Goal: Task Accomplishment & Management: Use online tool/utility

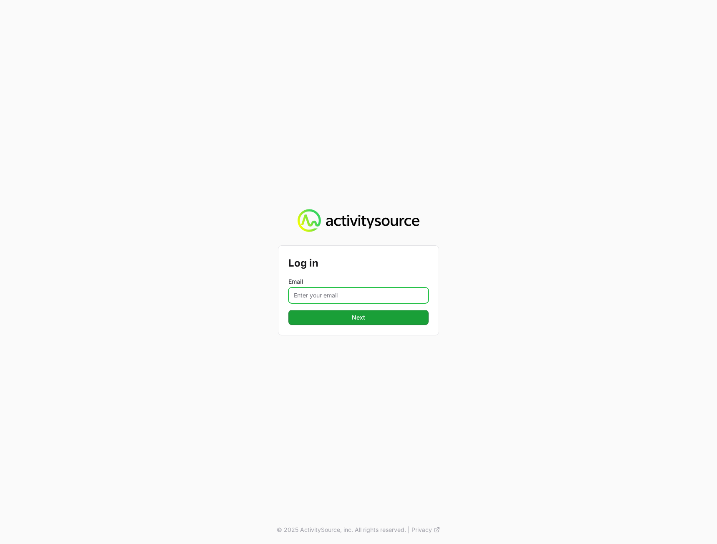
click at [322, 301] on input "Email" at bounding box center [359, 296] width 140 height 16
type input "[PERSON_NAME][EMAIL_ADDRESS][DOMAIN_NAME]"
click at [289, 310] on button "Next" at bounding box center [359, 317] width 140 height 15
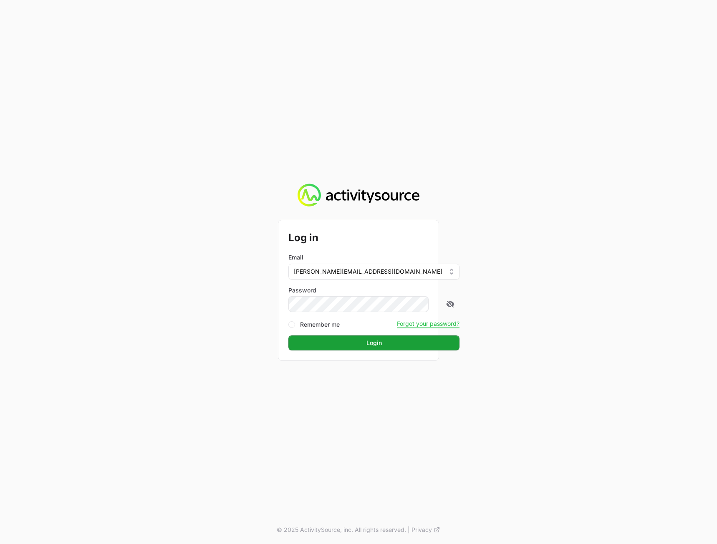
click at [604, 291] on div "Log in Email [PERSON_NAME][EMAIL_ADDRESS][DOMAIN_NAME] Password Remember me For…" at bounding box center [358, 272] width 717 height 544
click at [379, 339] on button "Login" at bounding box center [374, 343] width 171 height 15
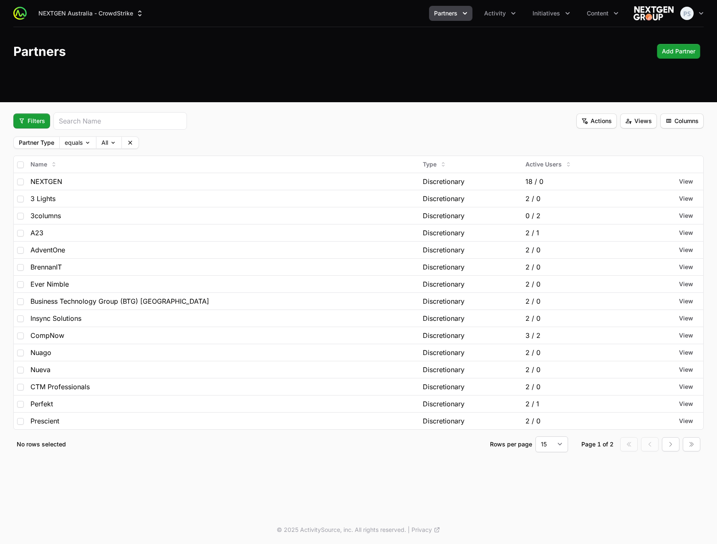
click at [304, 72] on header "Partners Add Partner" at bounding box center [358, 51] width 717 height 48
click at [25, 124] on span "Filters" at bounding box center [31, 121] width 27 height 10
click at [262, 91] on html "NEXTGEN Australia - CrowdStrike Partners Activity Initiatives Content Open user…" at bounding box center [358, 272] width 717 height 544
click at [291, 94] on div "NEXTGEN Australia - CrowdStrike Partners Activity Initiatives Content Open user…" at bounding box center [358, 51] width 717 height 102
click at [337, 134] on fieldset "Filters Actions Views Columns Partner Type equals All Name Type Active Users NE…" at bounding box center [358, 282] width 691 height 340
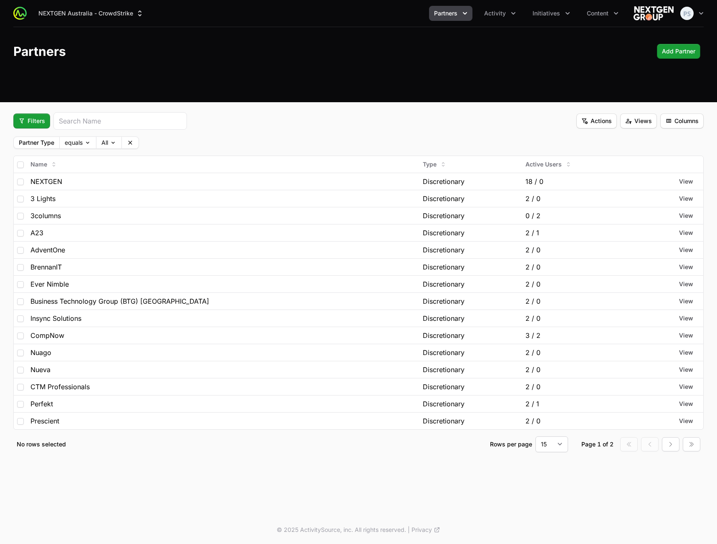
click at [324, 129] on div "Filters Actions Views Columns" at bounding box center [358, 121] width 691 height 18
click at [323, 108] on div "NEXTGEN Australia - CrowdStrike Partners Activity Initiatives Content Open user…" at bounding box center [358, 236] width 717 height 473
click at [260, 134] on fieldset "Filters Actions Views Columns Partner Type equals All Name Type Active Users NE…" at bounding box center [358, 282] width 691 height 340
click at [74, 145] on body "NEXTGEN Australia - CrowdStrike Partners Activity Initiatives Content Open user…" at bounding box center [358, 272] width 717 height 544
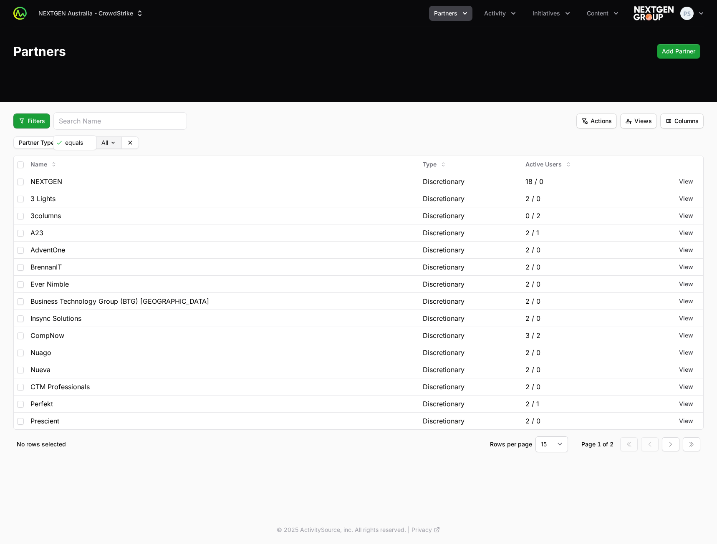
click at [106, 141] on html "NEXTGEN Australia - CrowdStrike Partners Activity Initiatives Content Open user…" at bounding box center [358, 272] width 717 height 544
click at [106, 143] on body "NEXTGEN Australia - CrowdStrike Partners Activity Initiatives Content Open user…" at bounding box center [358, 272] width 717 height 544
click at [217, 142] on div "Partner Type equals Contractual" at bounding box center [358, 143] width 691 height 13
click at [156, 144] on icon at bounding box center [155, 143] width 4 height 4
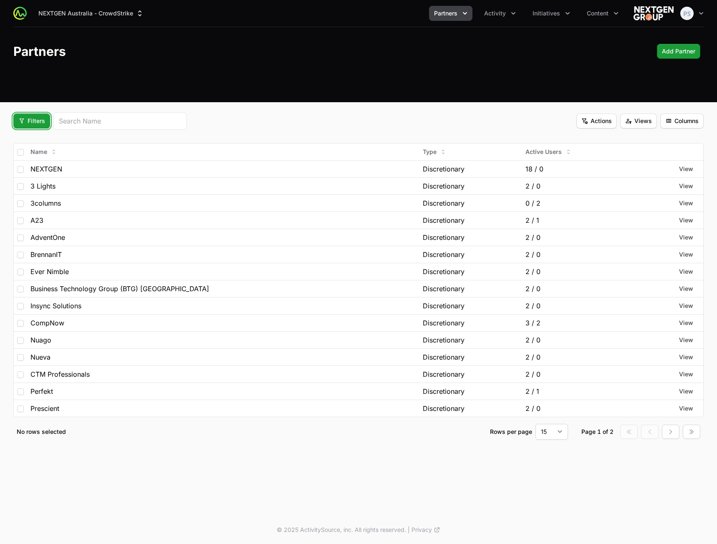
click at [22, 122] on span "Filters" at bounding box center [31, 121] width 27 height 10
drag, startPoint x: 322, startPoint y: 118, endPoint x: 311, endPoint y: 118, distance: 11.7
click at [321, 118] on html "NEXTGEN Australia - CrowdStrike Partners Activity Initiatives Content Open user…" at bounding box center [358, 272] width 717 height 544
click at [551, 17] on button "Initiatives" at bounding box center [552, 13] width 48 height 15
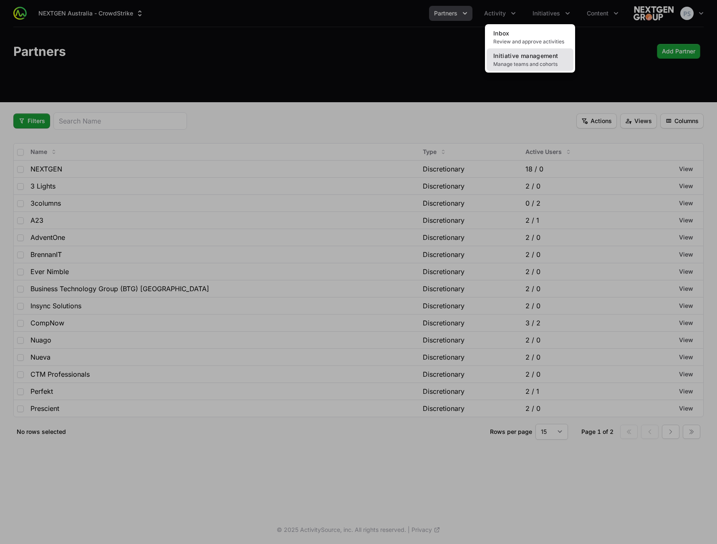
click at [522, 62] on span "Manage teams and cohorts" at bounding box center [530, 64] width 73 height 7
click at [493, 18] on div "Initiatives menu" at bounding box center [358, 272] width 717 height 544
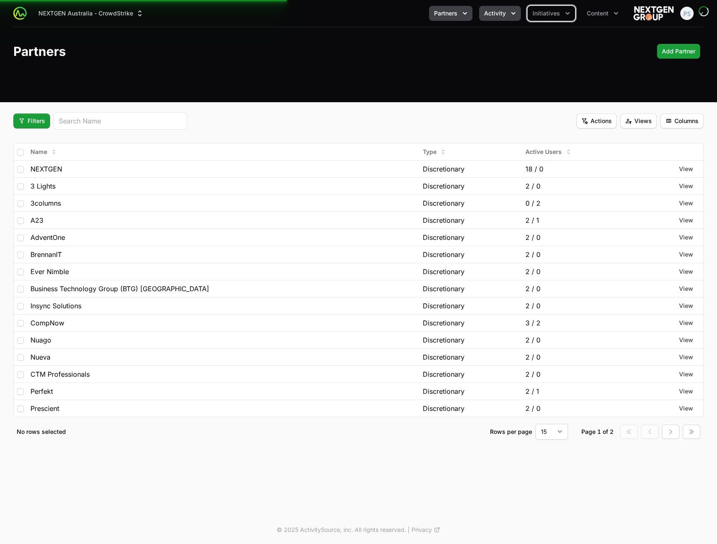
click at [495, 14] on span "Activity" at bounding box center [495, 13] width 22 height 8
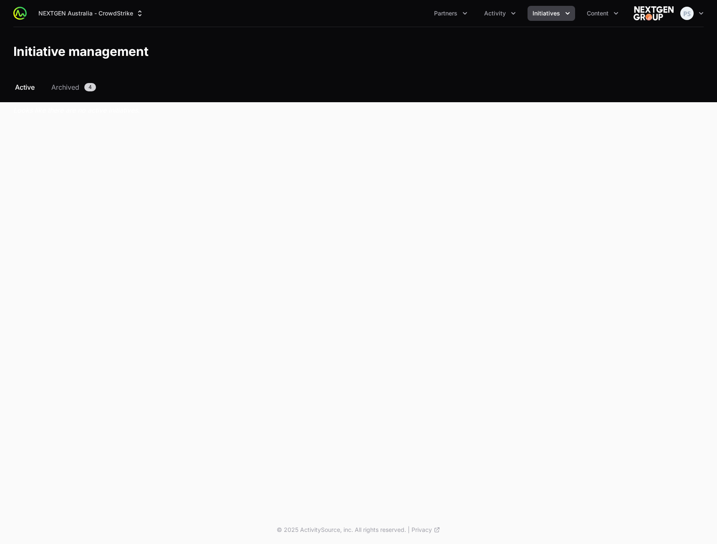
click at [494, 21] on div "NEXTGEN Australia - CrowdStrike Partners Activity Initiatives Content Open user…" at bounding box center [358, 13] width 691 height 27
click at [493, 16] on span "Activity" at bounding box center [495, 13] width 22 height 8
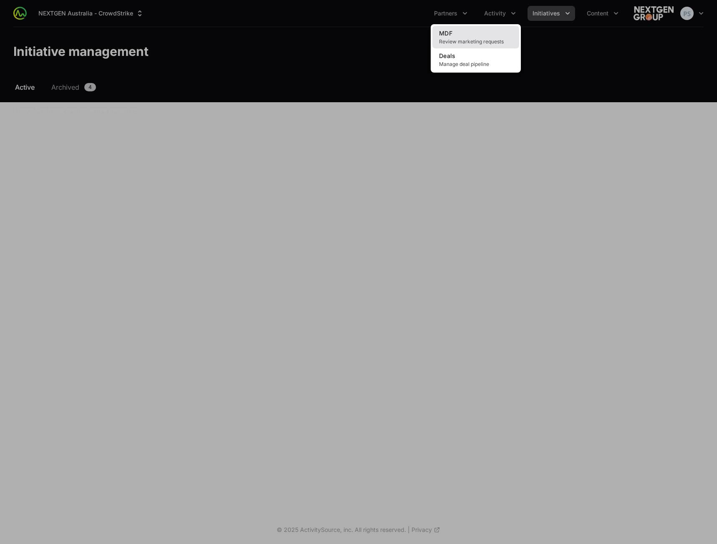
click at [483, 32] on link "MDF Review marketing requests" at bounding box center [476, 37] width 87 height 23
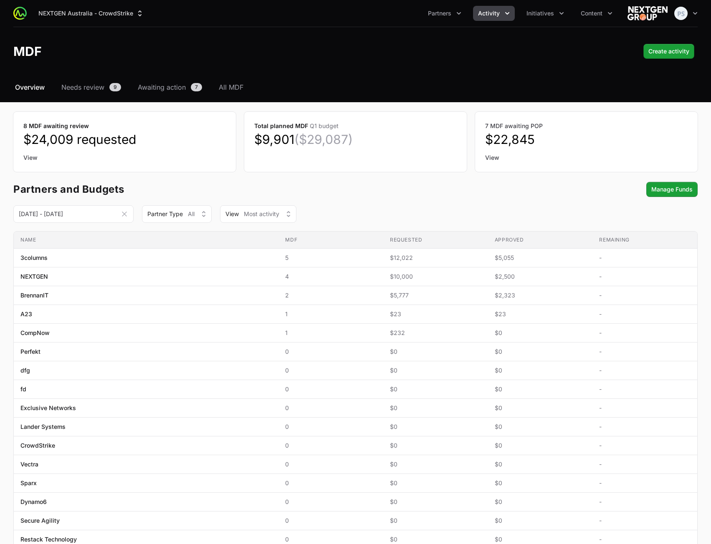
click at [251, 86] on nav "Overview Needs review 9 Awaiting action 7 All MDF" at bounding box center [355, 87] width 684 height 10
click at [243, 86] on span "All MDF" at bounding box center [231, 87] width 25 height 10
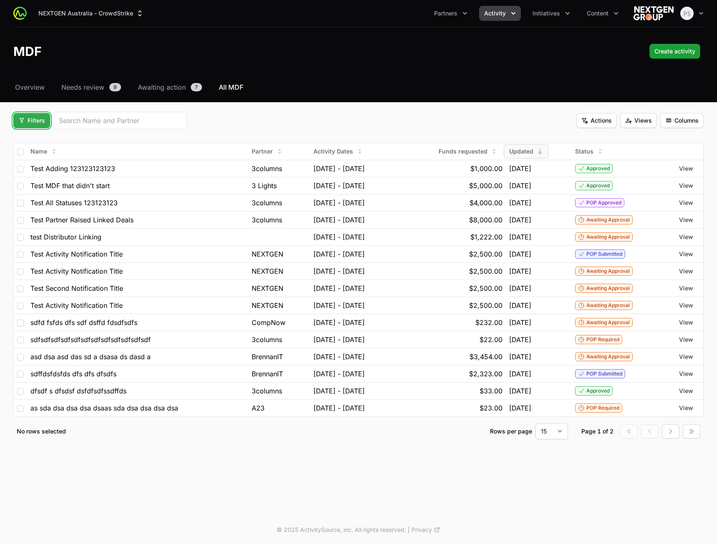
click at [35, 121] on span "Filters" at bounding box center [31, 121] width 27 height 10
click at [43, 162] on div "Status" at bounding box center [46, 166] width 88 height 13
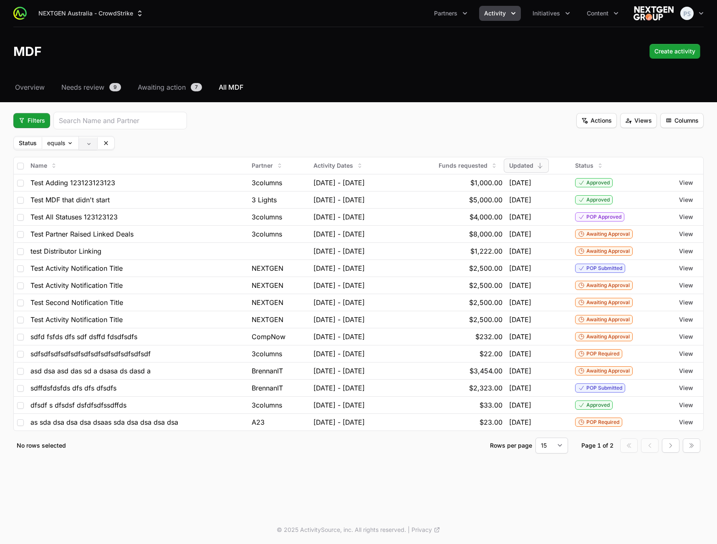
click at [93, 141] on body "NEXTGEN Australia - CrowdStrike Partners Activity Initiatives Content Open user…" at bounding box center [358, 272] width 717 height 544
click at [111, 190] on span "POP Submitted" at bounding box center [105, 188] width 42 height 6
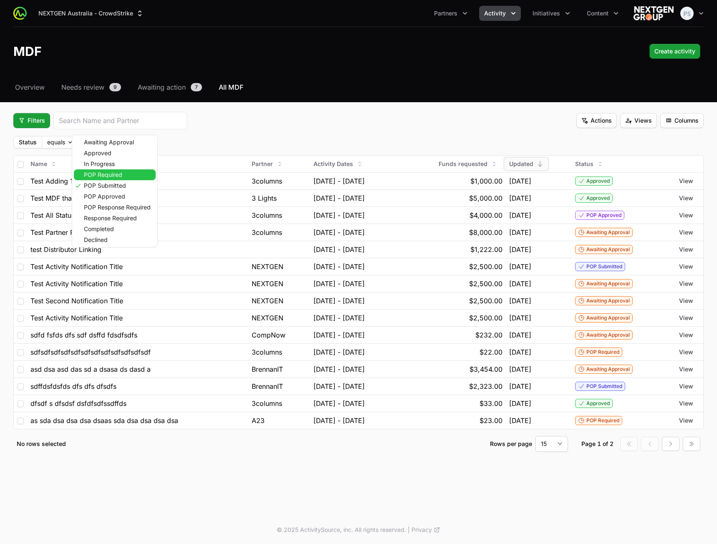
click at [106, 171] on div "POP Required" at bounding box center [115, 175] width 82 height 11
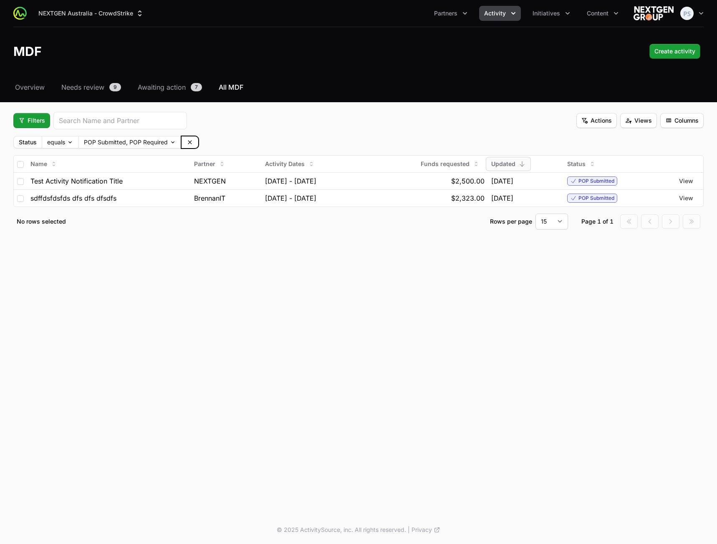
drag, startPoint x: 187, startPoint y: 140, endPoint x: 183, endPoint y: 140, distance: 4.2
click at [188, 141] on icon at bounding box center [190, 142] width 7 height 7
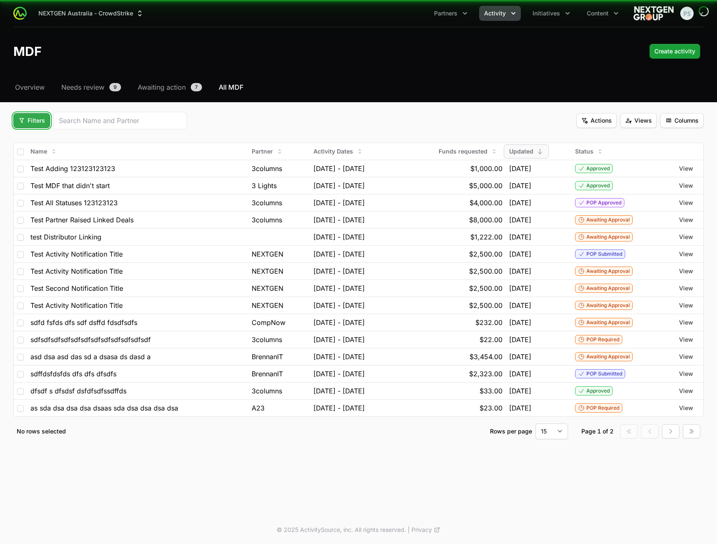
click at [35, 124] on span "Filters" at bounding box center [31, 121] width 27 height 10
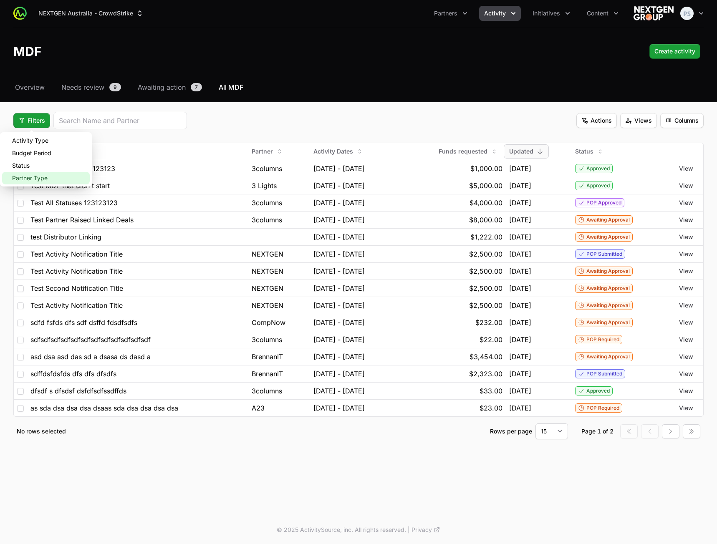
click at [49, 176] on div "Partner Type" at bounding box center [46, 178] width 88 height 13
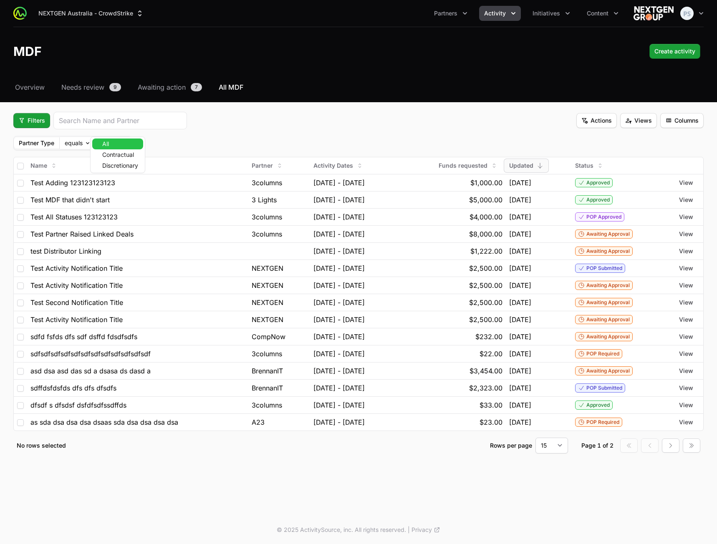
click at [105, 143] on body "NEXTGEN Australia - CrowdStrike Partners Activity Initiatives Content Open user…" at bounding box center [358, 272] width 717 height 544
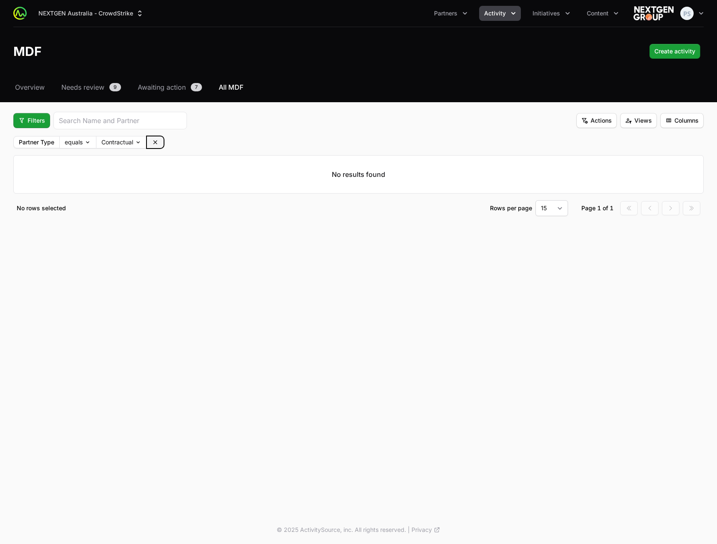
click at [159, 142] on icon at bounding box center [155, 142] width 7 height 7
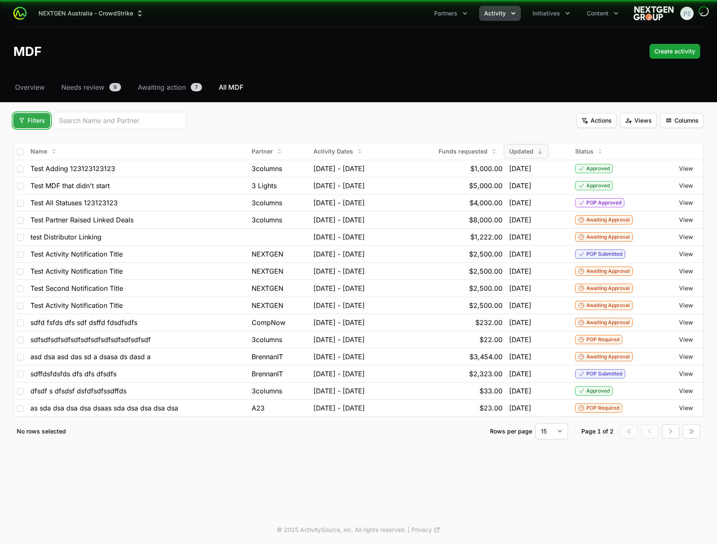
click at [32, 125] on span "Filters" at bounding box center [31, 121] width 27 height 10
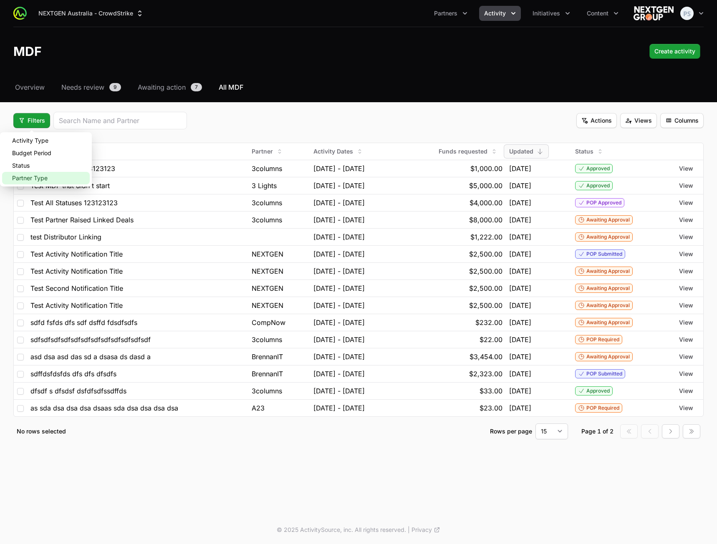
click at [33, 178] on div "Partner Type" at bounding box center [46, 178] width 88 height 13
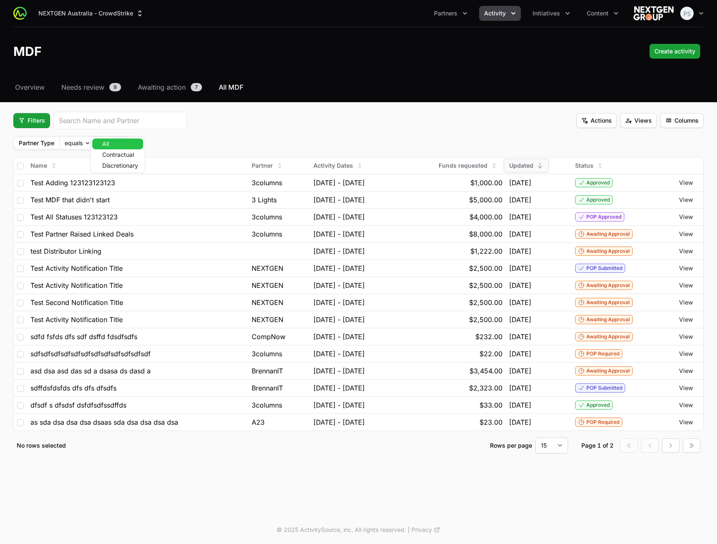
click at [106, 143] on body "NEXTGEN Australia - CrowdStrike Partners Activity Initiatives Content Open user…" at bounding box center [358, 272] width 717 height 544
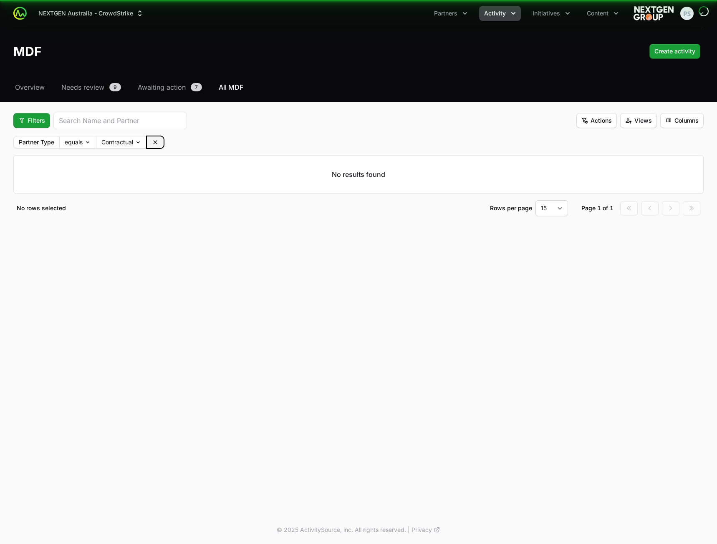
click at [154, 141] on icon at bounding box center [155, 142] width 7 height 7
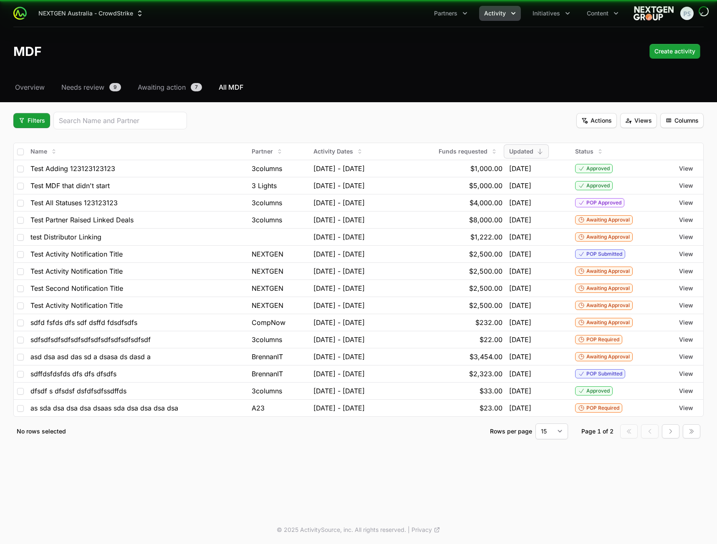
click at [26, 122] on span "Filters" at bounding box center [31, 121] width 27 height 10
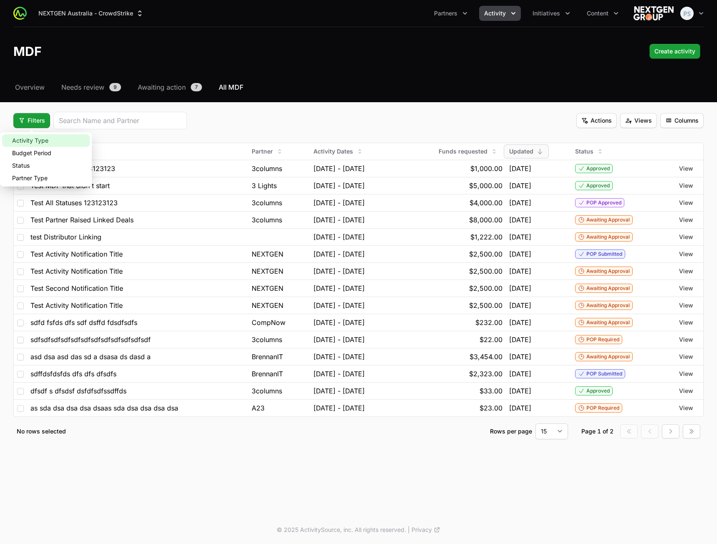
click at [58, 138] on div "Activity Type" at bounding box center [46, 140] width 88 height 13
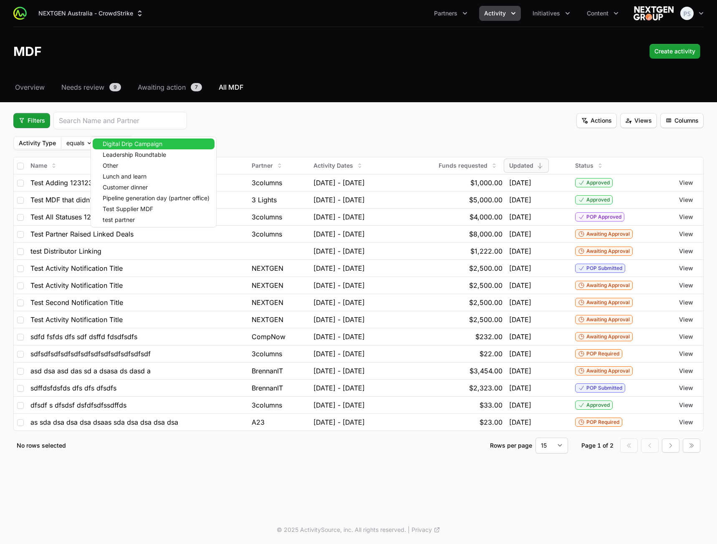
click at [108, 144] on body "NEXTGEN Australia - CrowdStrike Partners Activity Initiatives Content Open user…" at bounding box center [358, 272] width 717 height 544
click at [125, 155] on span "Leadership Roundtable" at bounding box center [134, 155] width 63 height 6
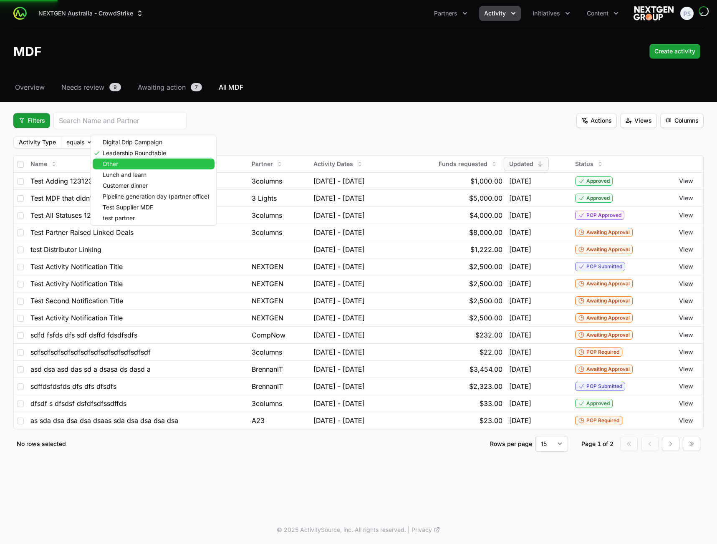
click at [128, 167] on div "Other" at bounding box center [154, 164] width 122 height 11
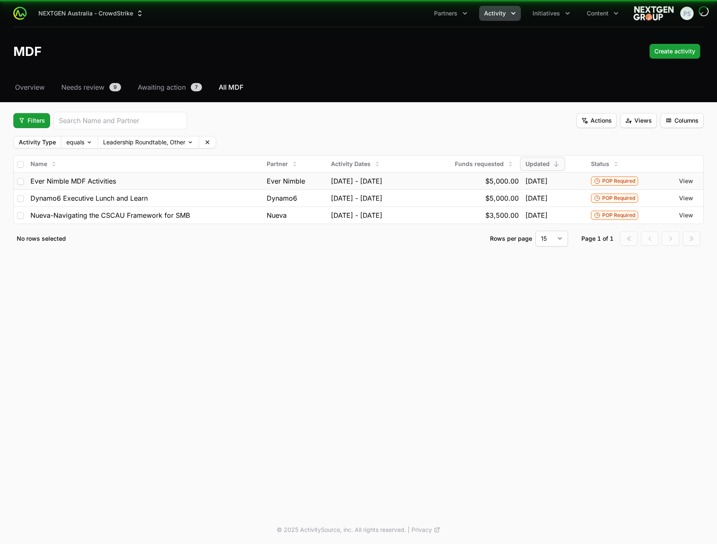
drag, startPoint x: 128, startPoint y: 170, endPoint x: 132, endPoint y: 182, distance: 13.2
click at [130, 177] on div "Ever Nimble MDF Activities" at bounding box center [145, 181] width 230 height 10
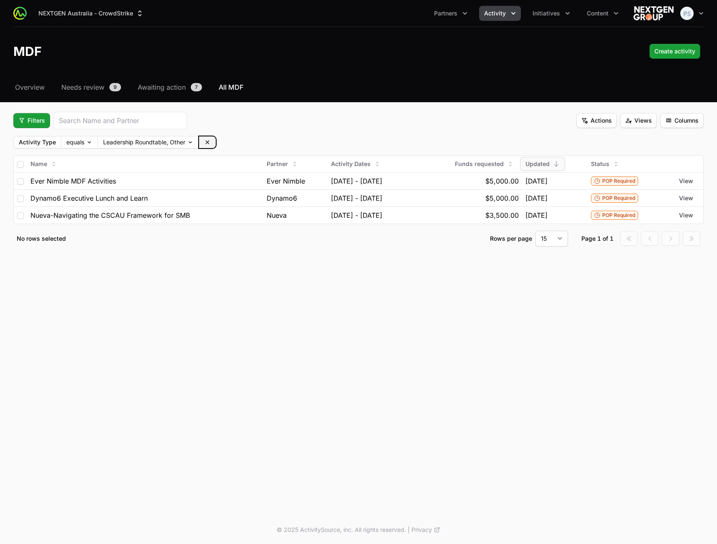
click at [210, 143] on icon at bounding box center [207, 142] width 7 height 7
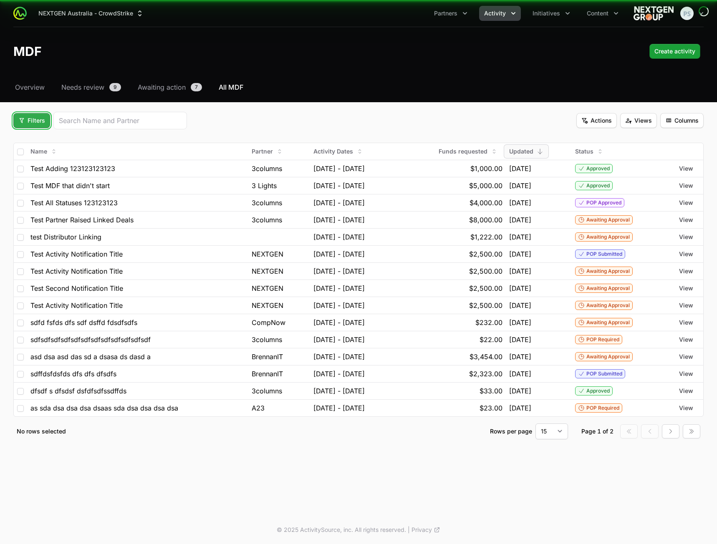
click at [34, 124] on span "Filters" at bounding box center [31, 121] width 27 height 10
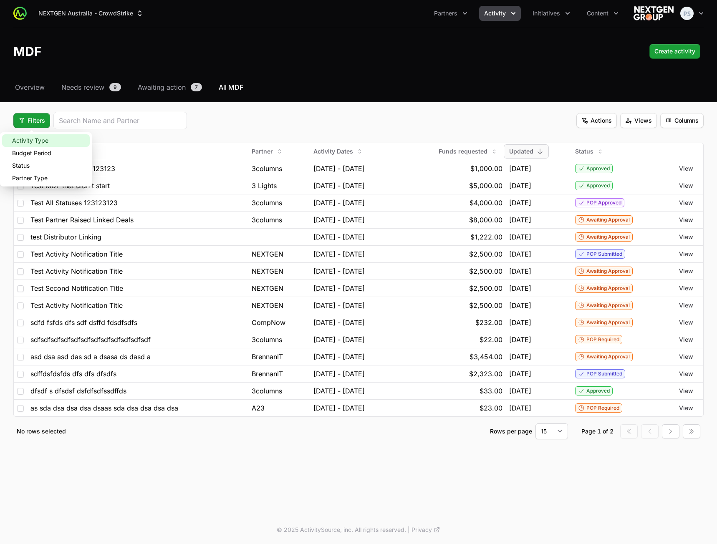
click at [33, 141] on div "Activity Type" at bounding box center [46, 140] width 88 height 13
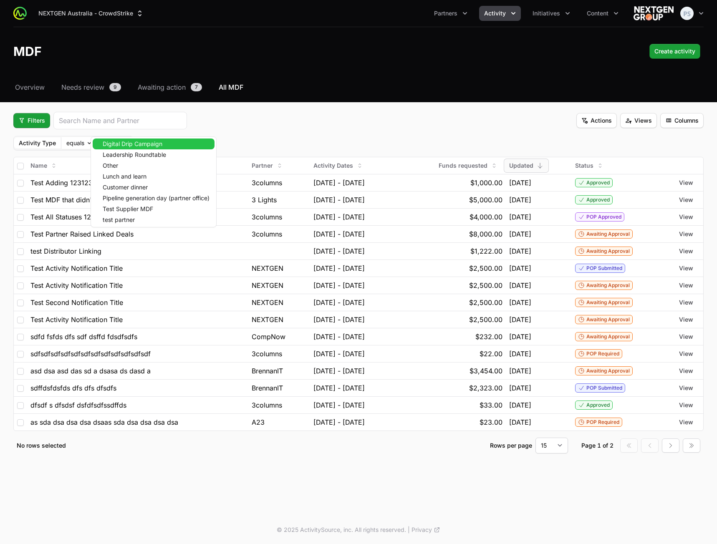
click at [102, 141] on body "NEXTGEN Australia - CrowdStrike Partners Activity Initiatives Content Open user…" at bounding box center [358, 272] width 717 height 544
click at [118, 154] on span "Leadership Roundtable" at bounding box center [134, 155] width 63 height 6
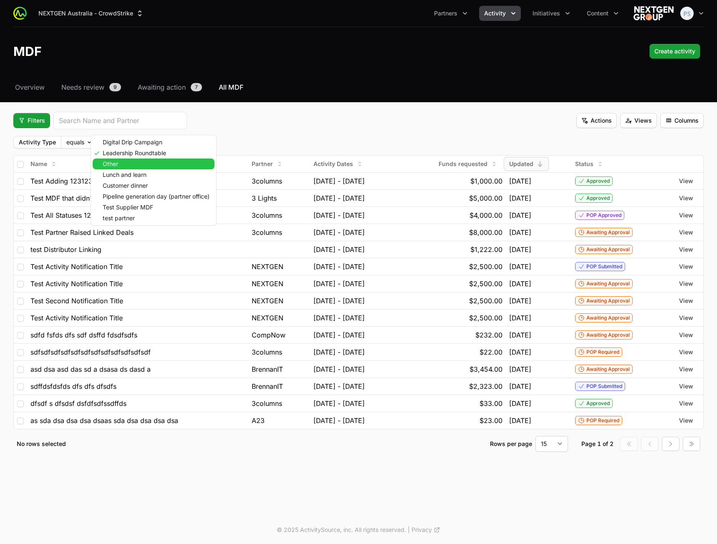
click at [119, 171] on div "Lunch and learn" at bounding box center [154, 175] width 122 height 11
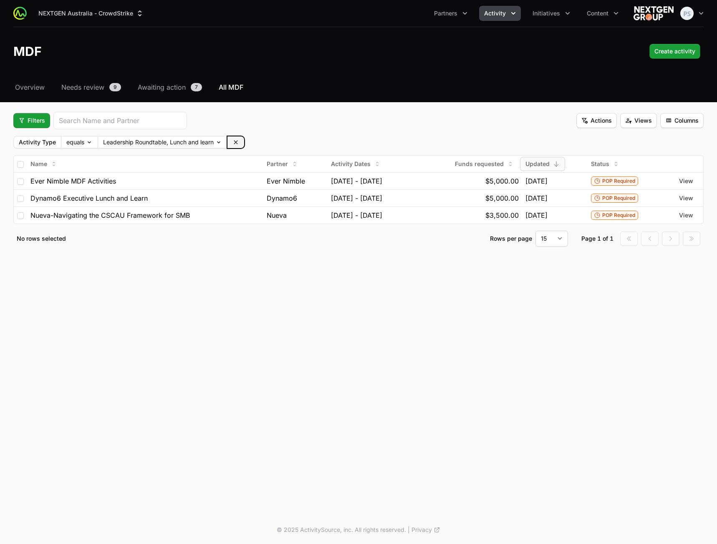
click at [236, 141] on icon at bounding box center [236, 142] width 7 height 7
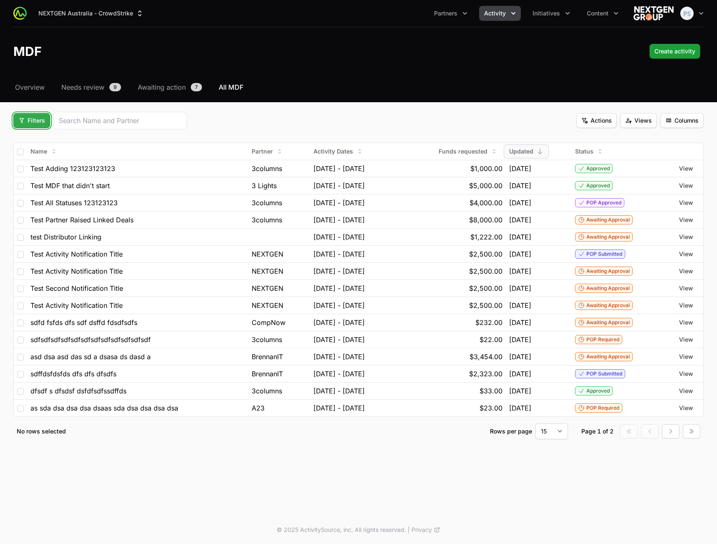
click at [34, 124] on span "Filters" at bounding box center [31, 121] width 27 height 10
click at [34, 155] on div "Budget Period" at bounding box center [46, 153] width 88 height 13
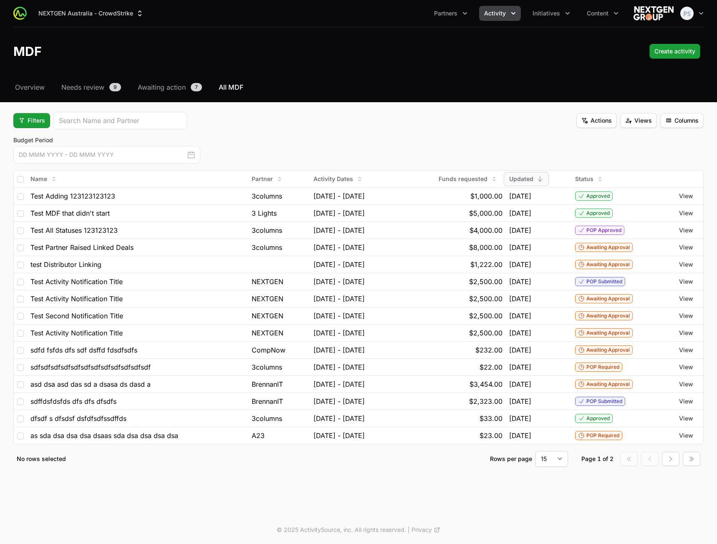
click at [192, 155] on icon "button" at bounding box center [191, 155] width 8 height 8
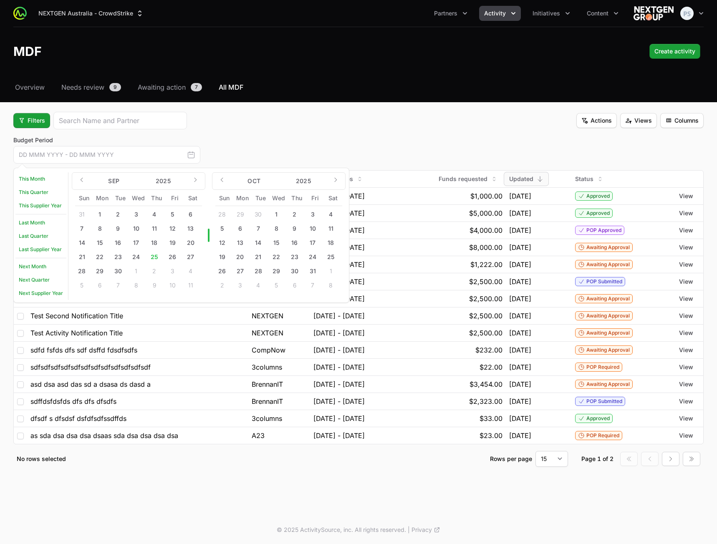
click at [264, 137] on div "Budget Period This Month This Quarter This Supplier Year Last Month Last Quarte…" at bounding box center [358, 150] width 691 height 28
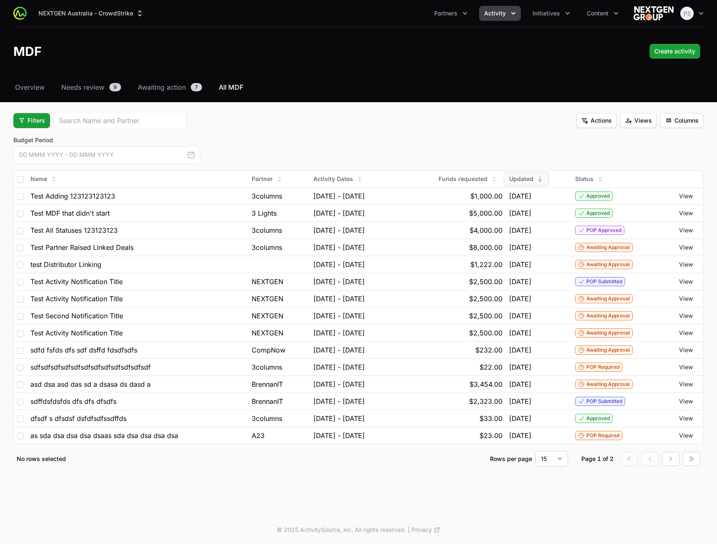
click at [36, 143] on label "Budget Period" at bounding box center [106, 140] width 187 height 8
click at [31, 125] on span "Filters" at bounding box center [31, 121] width 27 height 10
click at [34, 152] on div "Budget Period" at bounding box center [46, 153] width 88 height 13
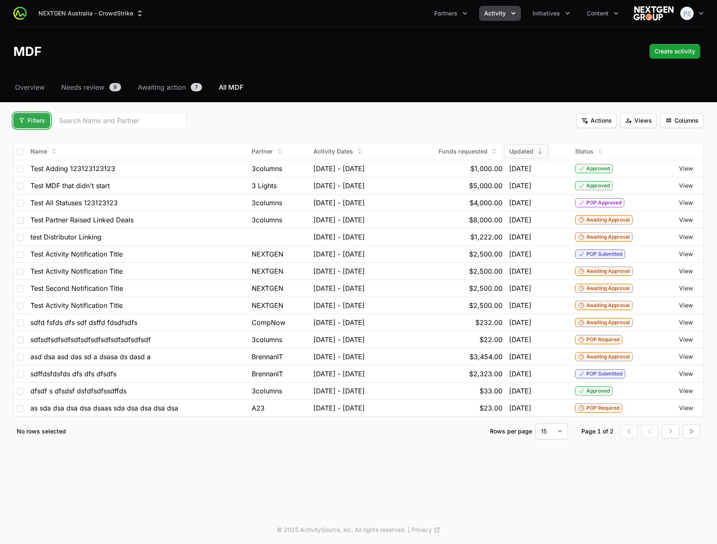
click at [29, 127] on button "Filters" at bounding box center [31, 120] width 37 height 15
click at [38, 143] on div "Activity Type" at bounding box center [46, 140] width 88 height 13
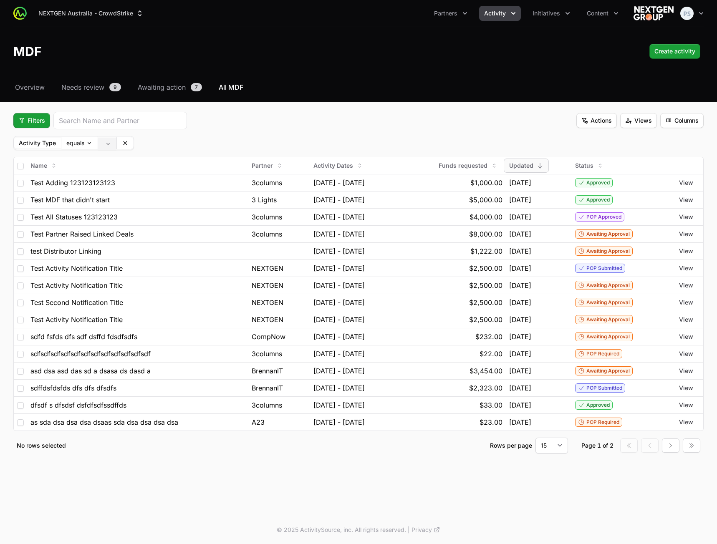
click at [104, 144] on body "NEXTGEN Australia - CrowdStrike Partners Activity Initiatives Content Open user…" at bounding box center [358, 272] width 717 height 544
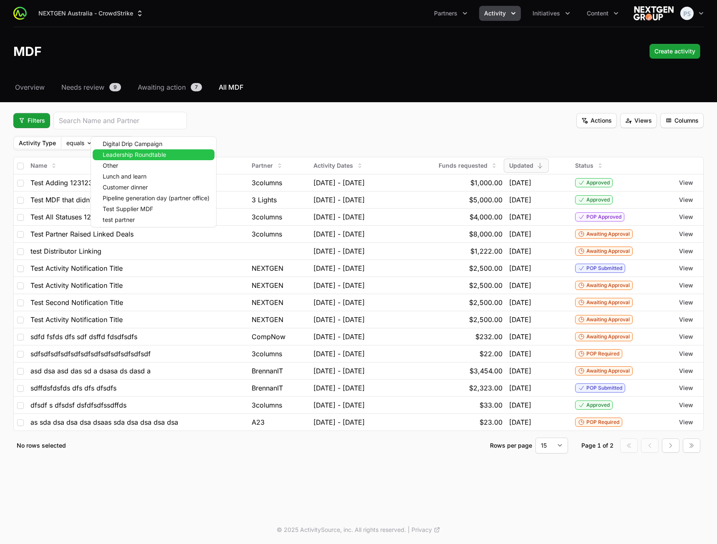
click at [124, 157] on span "Leadership Roundtable" at bounding box center [134, 155] width 63 height 6
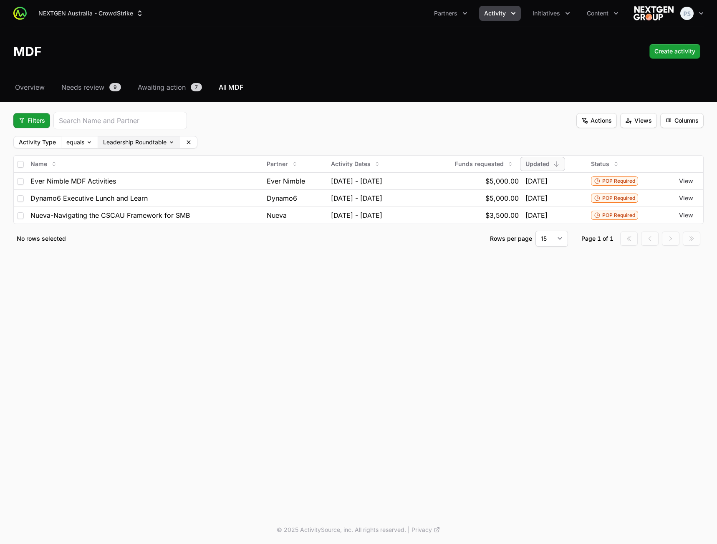
click at [162, 144] on body "NEXTGEN Australia - CrowdStrike Partners Activity Initiatives Content Open user…" at bounding box center [358, 272] width 717 height 544
click at [141, 187] on span "Pipeline generation day (partner office)" at bounding box center [156, 186] width 107 height 6
click at [298, 141] on icon at bounding box center [299, 142] width 7 height 7
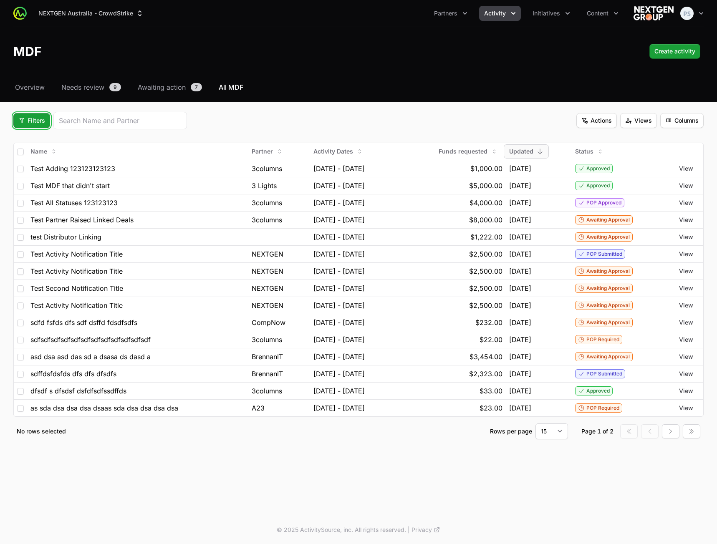
click at [38, 126] on button "Filters" at bounding box center [31, 120] width 37 height 15
click at [33, 175] on div "Partner Type" at bounding box center [46, 178] width 88 height 13
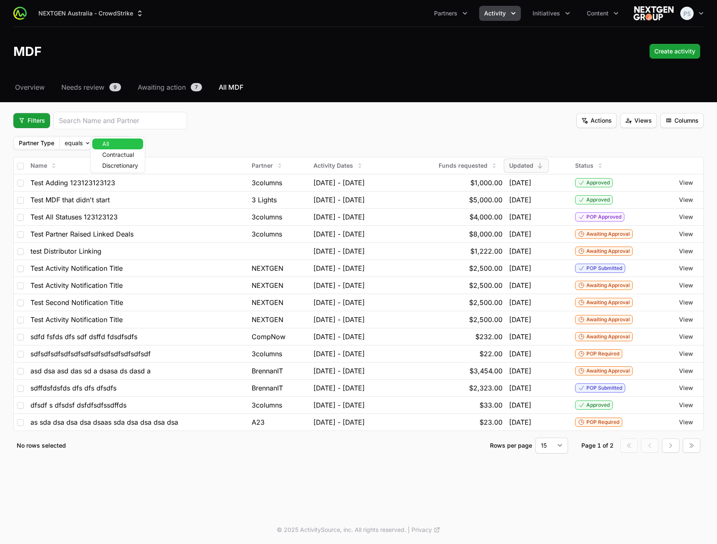
click at [105, 145] on body "NEXTGEN Australia - CrowdStrike Partners Activity Initiatives Content Open user…" at bounding box center [358, 272] width 717 height 544
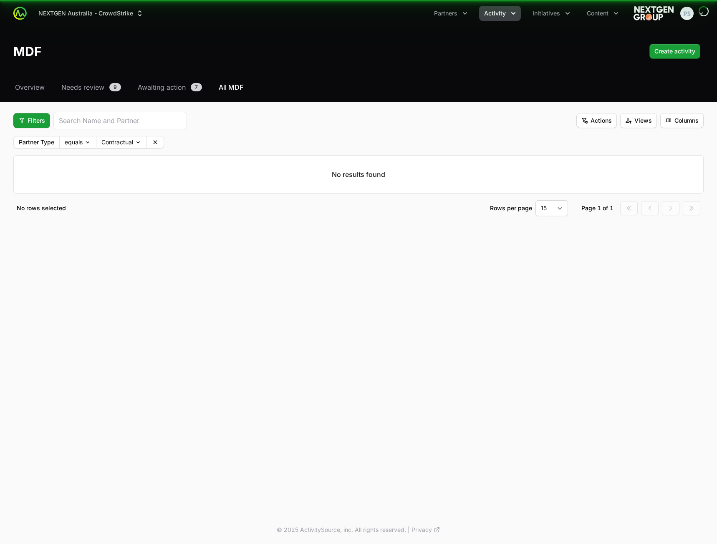
click at [159, 144] on icon at bounding box center [155, 142] width 7 height 7
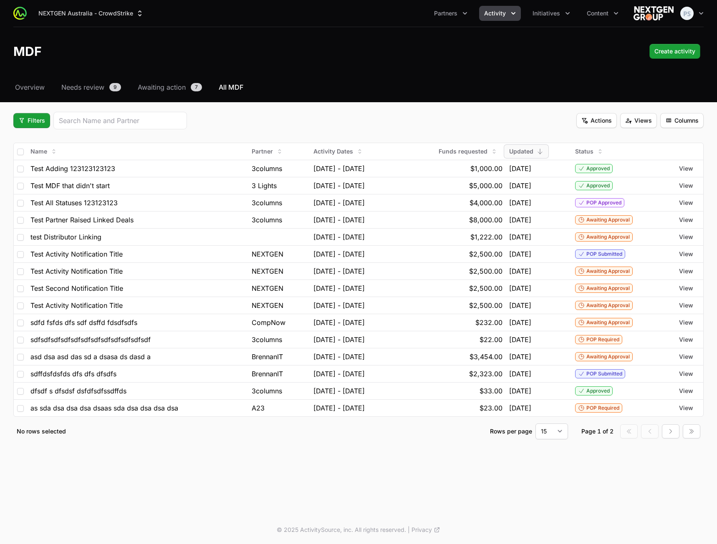
click at [283, 122] on div "Filters Actions Views Columns" at bounding box center [358, 121] width 691 height 18
click at [35, 126] on button "Filters" at bounding box center [31, 120] width 37 height 15
drag, startPoint x: 291, startPoint y: 115, endPoint x: 284, endPoint y: 113, distance: 7.0
click at [290, 115] on html "NEXTGEN Australia - CrowdStrike Partners Activity Initiatives Content Open user…" at bounding box center [358, 272] width 717 height 544
click at [23, 117] on span "Filters" at bounding box center [31, 121] width 27 height 10
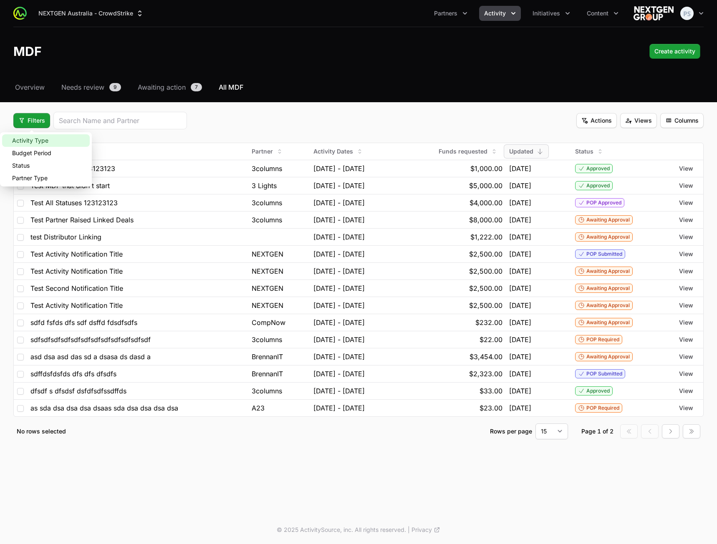
click at [55, 142] on div "Activity Type" at bounding box center [46, 140] width 88 height 13
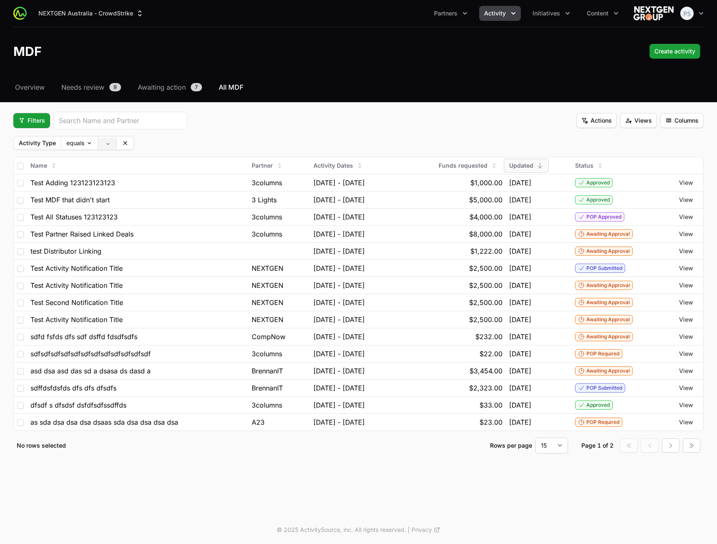
click at [108, 142] on body "NEXTGEN Australia - CrowdStrike Partners Activity Initiatives Content Open user…" at bounding box center [358, 272] width 717 height 544
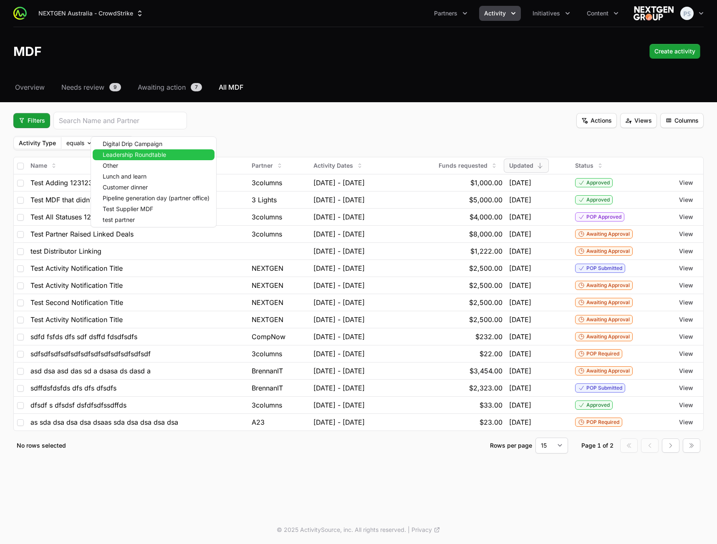
click at [127, 155] on span "Leadership Roundtable" at bounding box center [134, 155] width 63 height 6
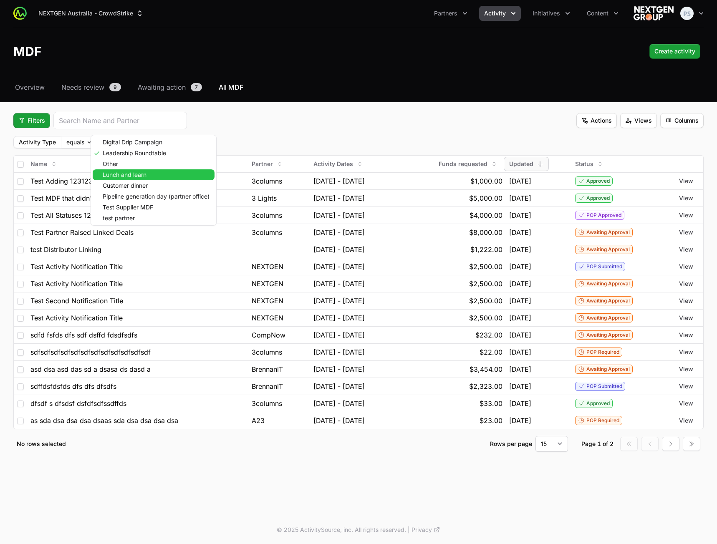
click at [127, 173] on span "Lunch and learn" at bounding box center [125, 175] width 44 height 6
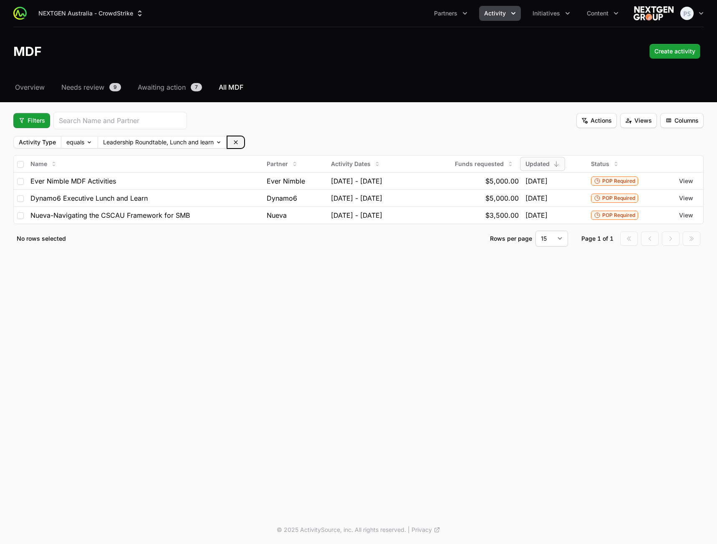
click at [234, 142] on icon at bounding box center [236, 142] width 7 height 7
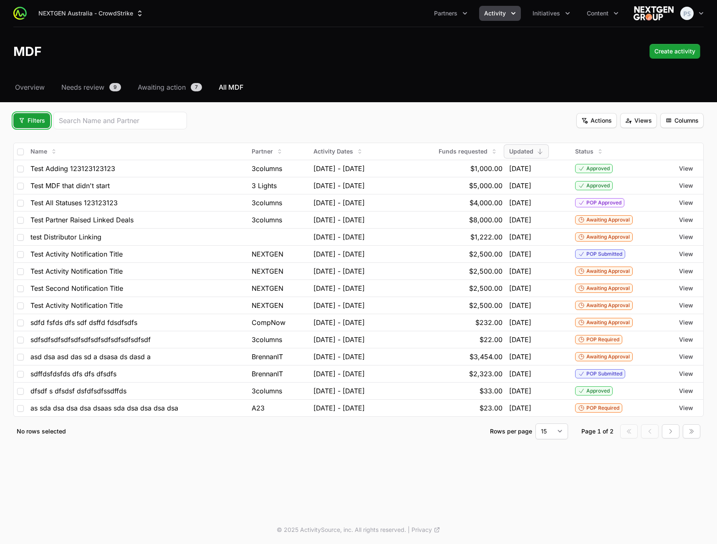
click at [38, 122] on span "Filters" at bounding box center [31, 121] width 27 height 10
click at [306, 112] on html "NEXTGEN Australia - CrowdStrike Partners Activity Initiatives Content Open user…" at bounding box center [358, 272] width 717 height 544
click at [37, 122] on span "Filters" at bounding box center [31, 121] width 27 height 10
click at [261, 122] on html "NEXTGEN Australia - CrowdStrike Partners Activity Initiatives Content Open user…" at bounding box center [358, 272] width 717 height 544
click at [367, 88] on nav "Overview Needs review 9 Awaiting action 7 All MDF" at bounding box center [358, 87] width 691 height 10
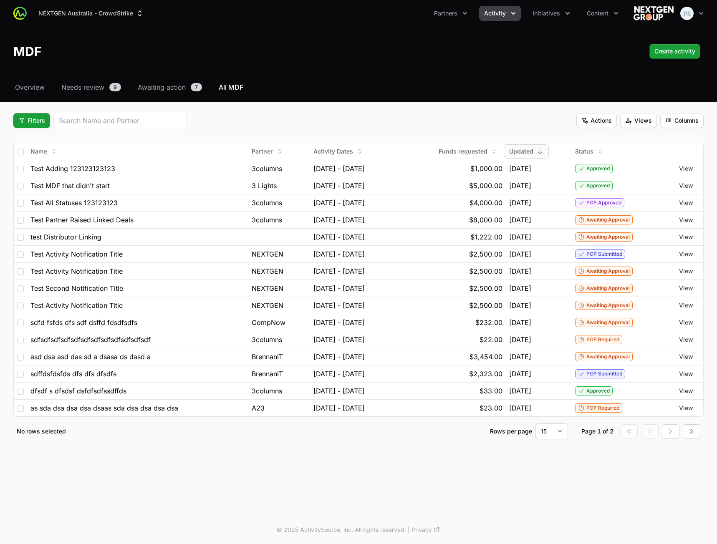
click at [363, 115] on div "Filters Actions Views Columns" at bounding box center [358, 121] width 691 height 18
click at [354, 116] on div "Filters Actions Views Columns" at bounding box center [358, 121] width 691 height 18
click at [396, 112] on div "Filters Actions Views Columns" at bounding box center [358, 121] width 691 height 18
click at [402, 122] on div "Filters Actions Views Columns" at bounding box center [358, 121] width 691 height 18
click at [489, 118] on div "Filters Actions Views Columns" at bounding box center [358, 121] width 691 height 18
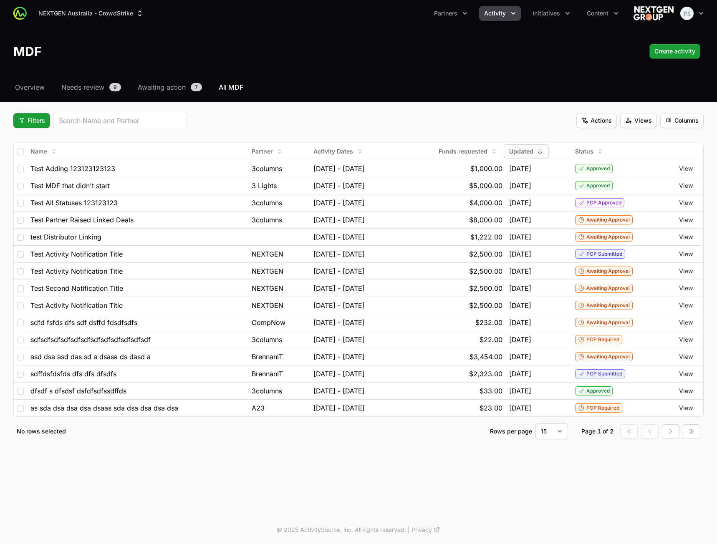
click at [407, 119] on div "Filters Actions Views Columns" at bounding box center [358, 121] width 691 height 18
click at [408, 118] on div "Filters Actions Views Columns" at bounding box center [358, 121] width 691 height 18
click at [370, 119] on div "Filters Actions Views Columns" at bounding box center [358, 121] width 691 height 18
click at [403, 105] on div "Select a tab Overview Needs review Awaiting action All MDF Overview Needs revie…" at bounding box center [358, 270] width 717 height 377
click at [343, 114] on div "Filters Actions Views Columns" at bounding box center [358, 121] width 691 height 18
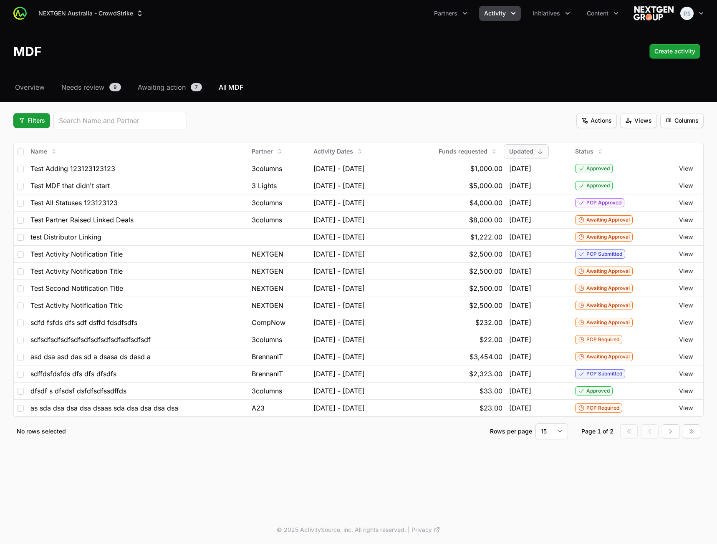
click at [342, 114] on div "Filters Actions Views Columns" at bounding box center [358, 121] width 691 height 18
drag, startPoint x: 349, startPoint y: 97, endPoint x: 362, endPoint y: 71, distance: 28.8
click at [349, 96] on div "Select a tab Overview Needs review Awaiting action All MDF Overview Needs revie…" at bounding box center [358, 270] width 717 height 377
click at [362, 71] on header "MDF Create activity" at bounding box center [358, 51] width 717 height 48
click at [362, 68] on header "MDF Create activity" at bounding box center [358, 51] width 717 height 48
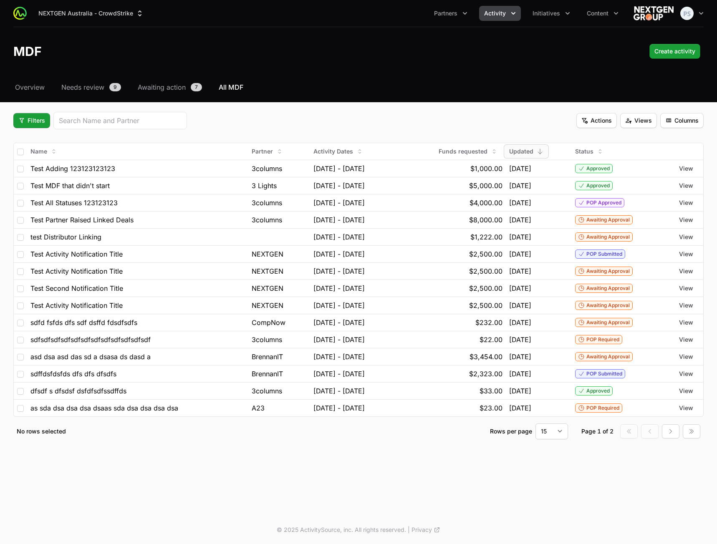
click at [336, 124] on div "Filters Actions Views Columns" at bounding box center [358, 121] width 691 height 18
click at [336, 122] on div "Filters Actions Views Columns" at bounding box center [358, 121] width 691 height 18
click at [335, 117] on div "Filters Actions Views Columns" at bounding box center [358, 121] width 691 height 18
drag, startPoint x: 43, startPoint y: 119, endPoint x: 37, endPoint y: 116, distance: 6.9
click at [38, 118] on span "Filters" at bounding box center [31, 121] width 27 height 10
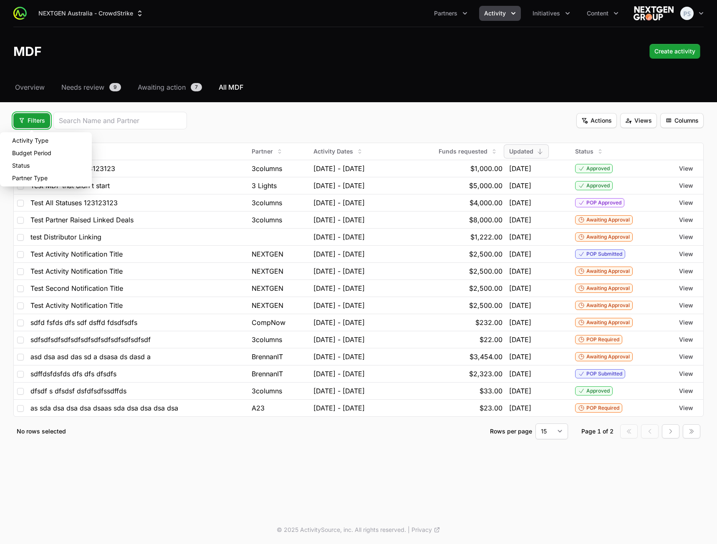
click at [284, 127] on html "NEXTGEN Australia - CrowdStrike Partners Activity Initiatives Content Open user…" at bounding box center [358, 272] width 717 height 544
click at [28, 124] on span "Filters" at bounding box center [31, 121] width 27 height 10
click at [48, 151] on div "Budget Period" at bounding box center [46, 153] width 88 height 13
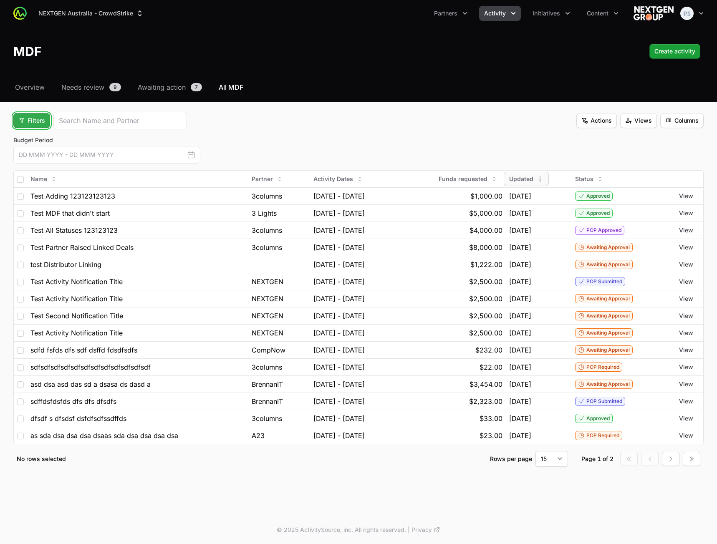
click at [43, 122] on span "Filters" at bounding box center [31, 121] width 27 height 10
click at [23, 144] on div "Activity Type" at bounding box center [46, 140] width 88 height 13
click at [344, 134] on fieldset "Filters Actions Views Columns Activity Type equals Budget Period This Month Thi…" at bounding box center [358, 289] width 691 height 355
click at [324, 147] on div "Activity Type equals Budget Period This Month This Quarter This Supplier Year L…" at bounding box center [358, 150] width 691 height 28
click at [23, 118] on span "Filters" at bounding box center [31, 121] width 27 height 10
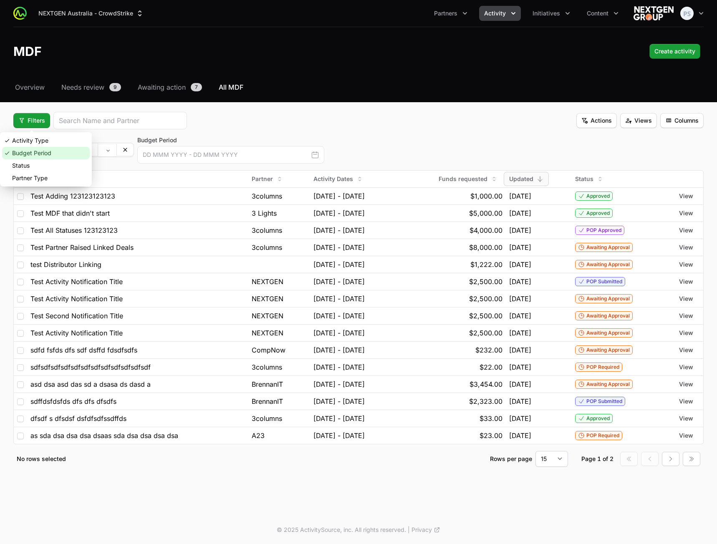
click at [53, 152] on div "Budget Period" at bounding box center [46, 153] width 88 height 13
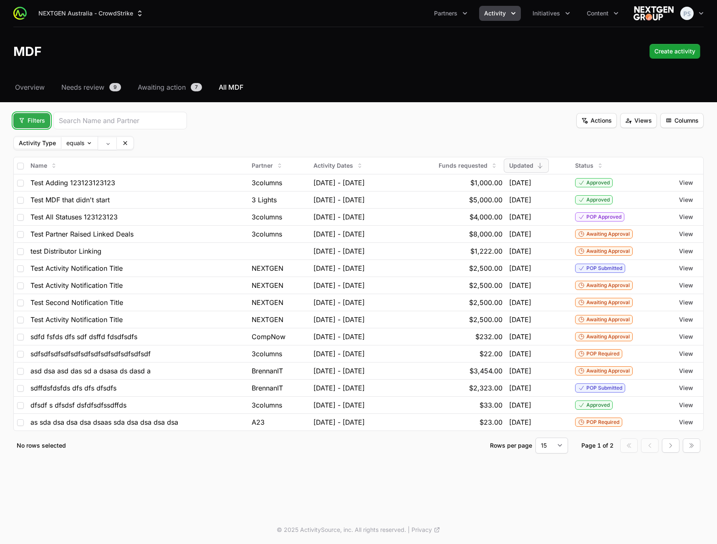
click at [28, 124] on span "Filters" at bounding box center [31, 121] width 27 height 10
click at [47, 140] on div "Activity Type" at bounding box center [46, 140] width 88 height 13
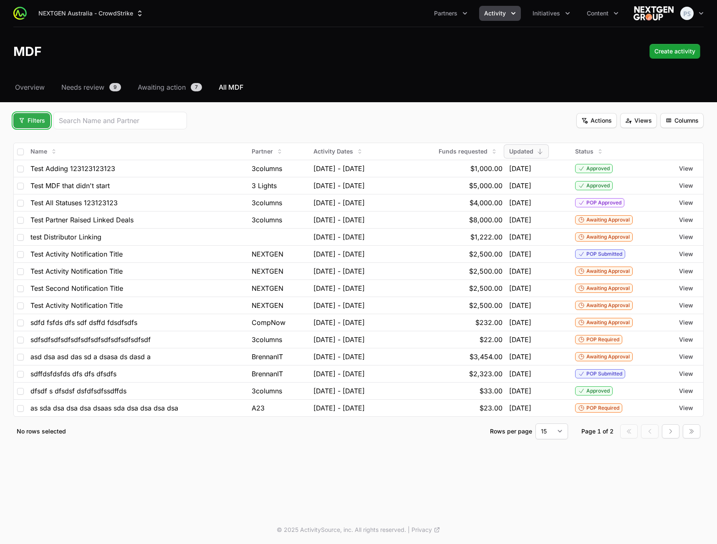
click at [38, 122] on span "Filters" at bounding box center [31, 121] width 27 height 10
click at [41, 138] on div "Activity Type" at bounding box center [46, 140] width 88 height 13
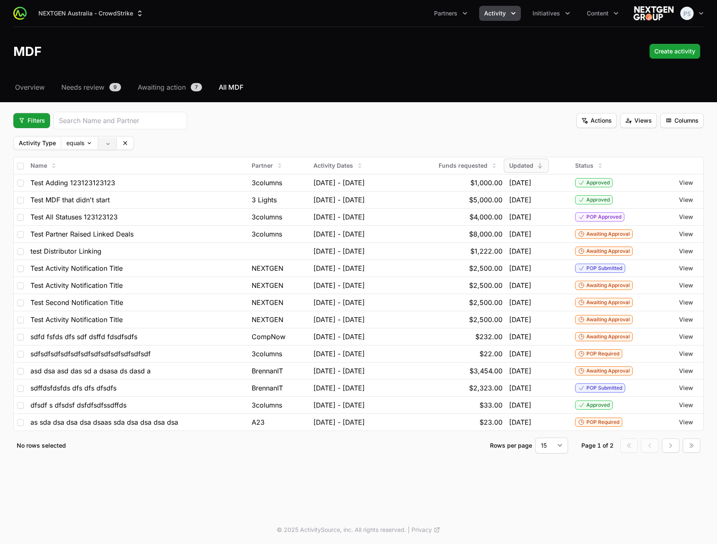
click at [109, 144] on body "NEXTGEN Australia - CrowdStrike Partners Activity Initiatives Content Open user…" at bounding box center [358, 272] width 717 height 544
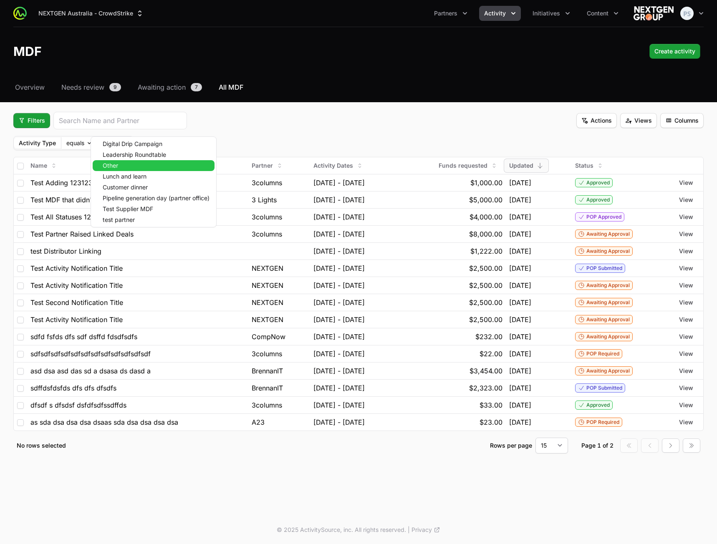
click at [124, 162] on div "Other" at bounding box center [154, 165] width 122 height 11
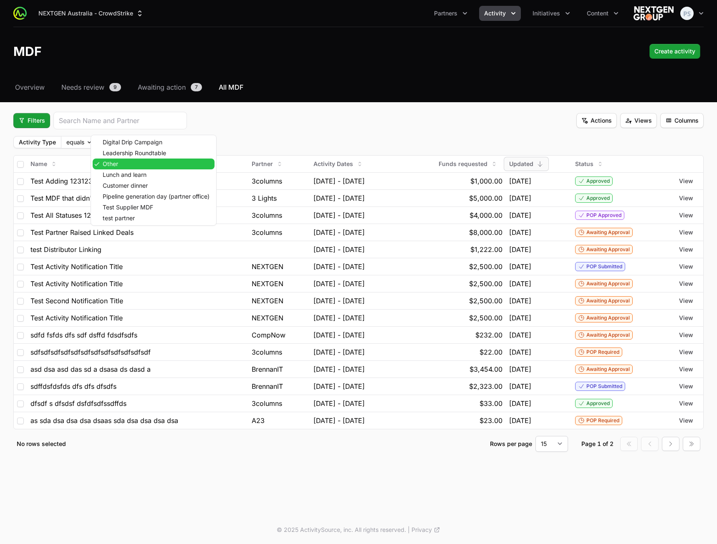
click at [130, 175] on span "Lunch and learn" at bounding box center [125, 175] width 44 height 6
click at [134, 188] on span "Customer dinner" at bounding box center [125, 186] width 45 height 6
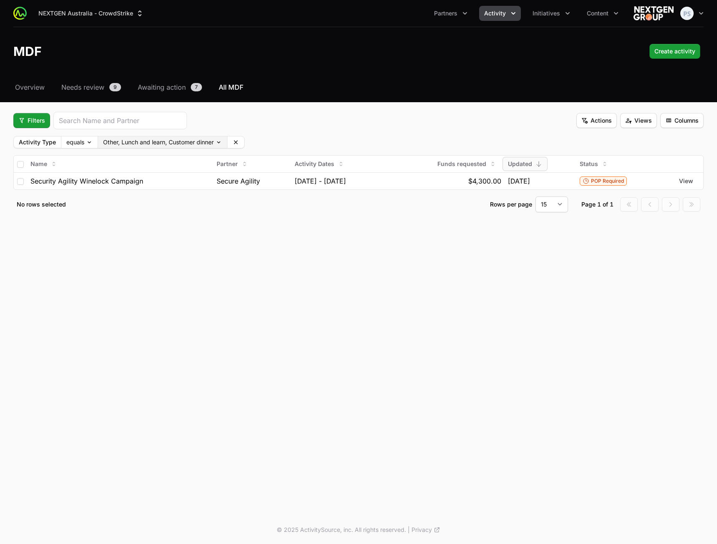
click at [219, 139] on body "NEXTGEN Australia - CrowdStrike Partners Activity Initiatives Content Open user…" at bounding box center [358, 272] width 717 height 544
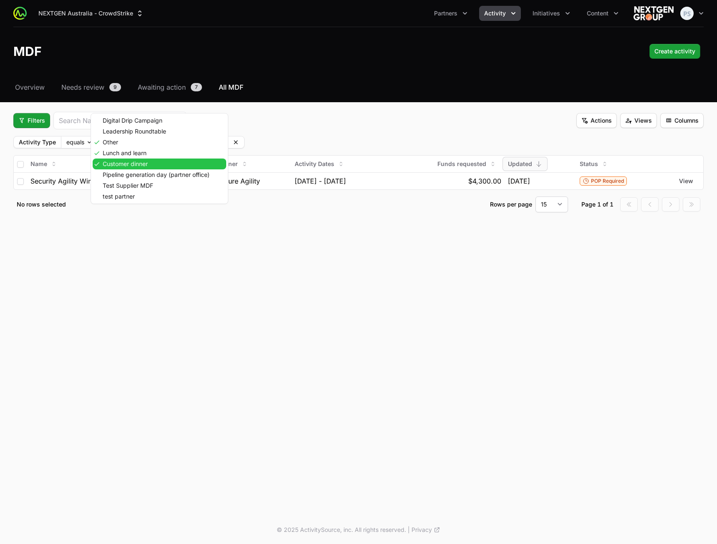
click at [178, 160] on div "Customer dinner" at bounding box center [160, 164] width 134 height 11
click at [180, 152] on div "Lunch and learn" at bounding box center [154, 153] width 122 height 11
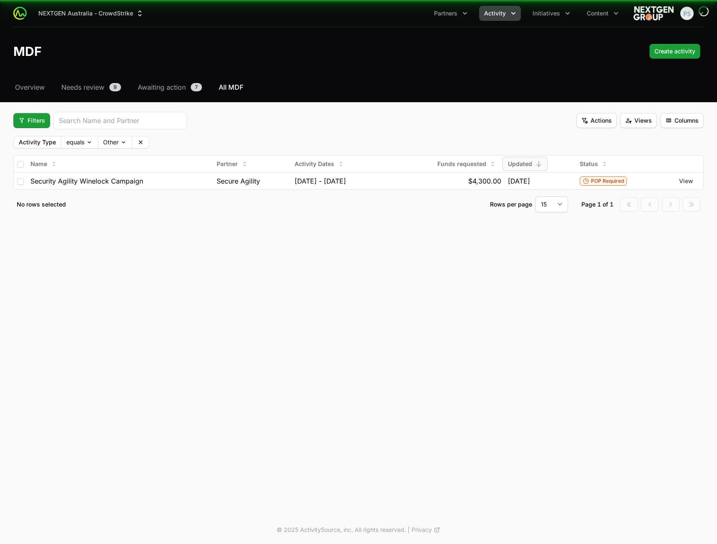
click at [205, 134] on fieldset "Filters Actions Views Columns Activity Type equals Other Name Partner Activity …" at bounding box center [358, 162] width 691 height 101
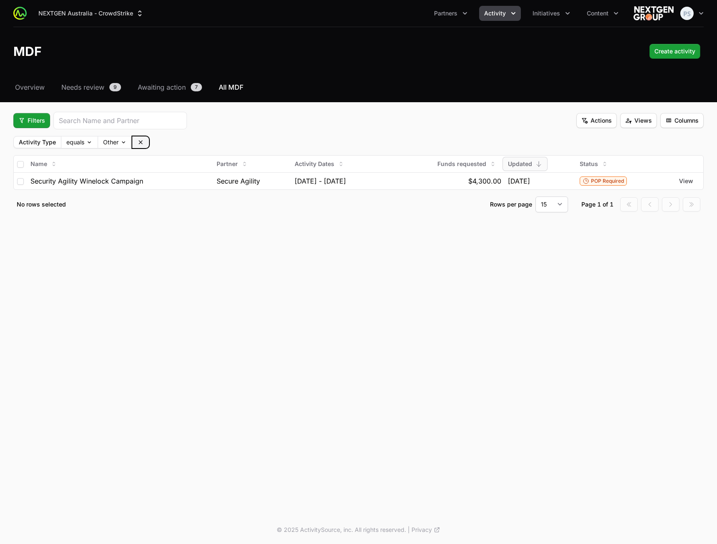
click at [147, 142] on button at bounding box center [140, 143] width 17 height 12
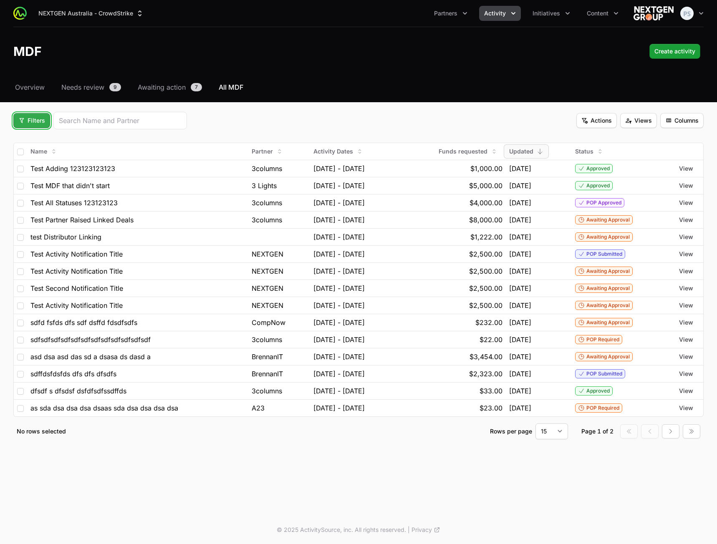
click at [33, 124] on span "Filters" at bounding box center [31, 121] width 27 height 10
click at [42, 144] on div "Activity Type" at bounding box center [46, 140] width 88 height 13
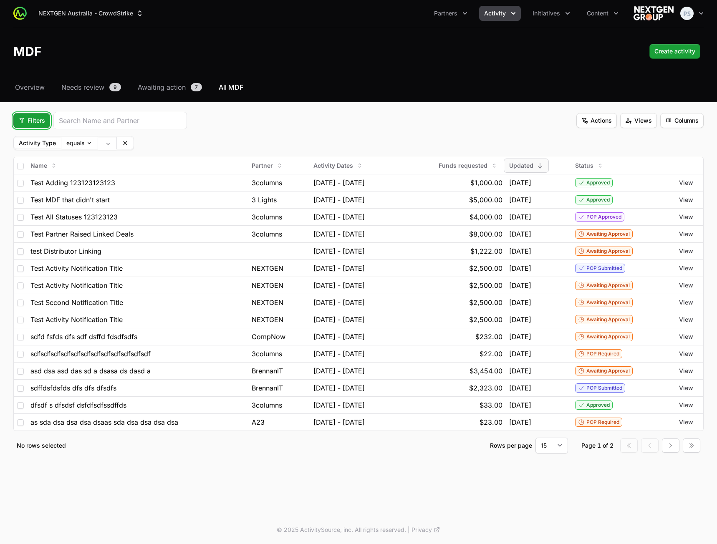
drag, startPoint x: 30, startPoint y: 120, endPoint x: 33, endPoint y: 127, distance: 7.1
click at [30, 121] on span "Filters" at bounding box center [31, 121] width 27 height 10
click at [43, 168] on div "Status" at bounding box center [46, 166] width 88 height 13
drag, startPoint x: 33, startPoint y: 122, endPoint x: 36, endPoint y: 131, distance: 8.8
click at [33, 123] on span "Filters" at bounding box center [31, 121] width 27 height 10
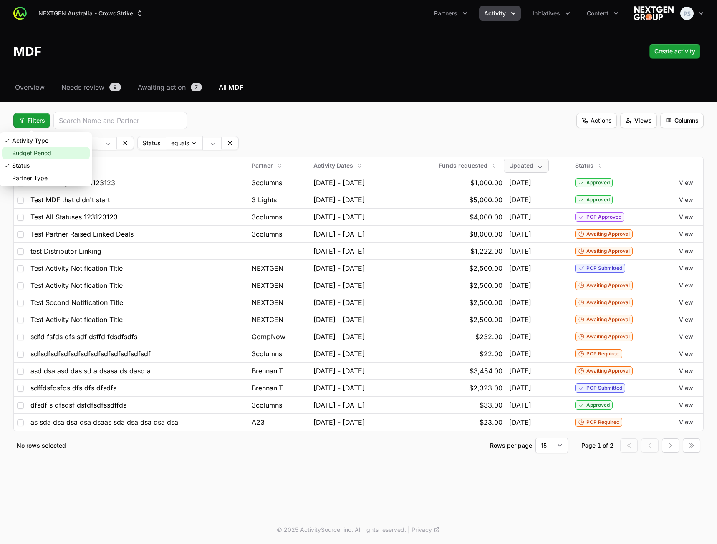
click at [45, 151] on div "Budget Period" at bounding box center [46, 153] width 88 height 13
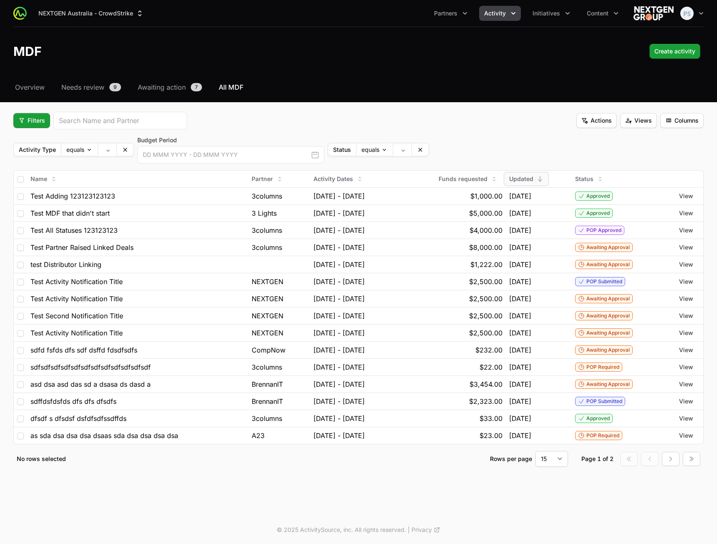
click at [483, 144] on div "Activity Type equals Budget Period This Month This Quarter This Supplier Year L…" at bounding box center [358, 150] width 691 height 28
click at [401, 150] on body "NEXTGEN Australia - CrowdStrike Partners Activity Initiatives Content Open user…" at bounding box center [358, 272] width 717 height 544
click at [377, 121] on html "NEXTGEN Australia - CrowdStrike Partners Activity Initiatives Content Open user…" at bounding box center [358, 272] width 717 height 544
click at [294, 135] on fieldset "Filters Actions Views Columns Activity Type equals Budget Period This Month Thi…" at bounding box center [358, 289] width 691 height 355
click at [316, 133] on fieldset "Filters Actions Views Columns Activity Type equals Budget Period This Month Thi…" at bounding box center [358, 289] width 691 height 355
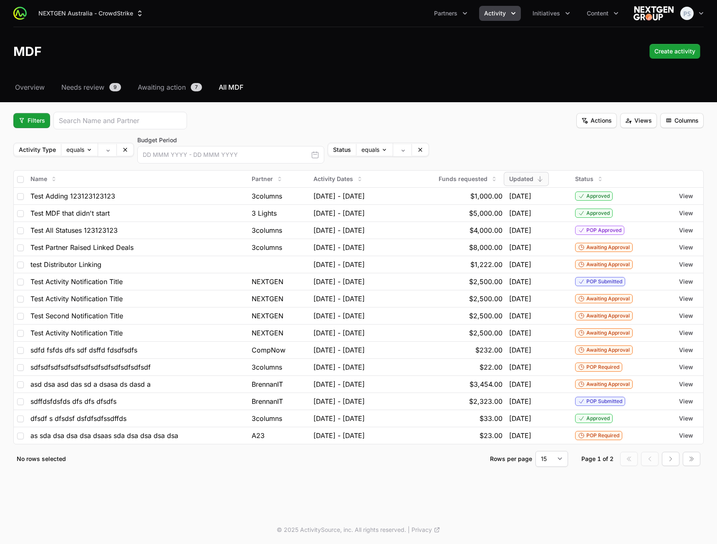
click at [287, 131] on fieldset "Filters Actions Views Columns Activity Type equals Budget Period This Month Thi…" at bounding box center [358, 289] width 691 height 355
click at [298, 135] on fieldset "Filters Actions Views Columns Activity Type equals Budget Period This Month Thi…" at bounding box center [358, 289] width 691 height 355
click at [46, 122] on button "Filters" at bounding box center [31, 120] width 37 height 15
click at [317, 107] on html "NEXTGEN Australia - CrowdStrike Partners Activity Initiatives Content Open user…" at bounding box center [358, 272] width 717 height 544
click at [299, 129] on div "Filters Actions Views Columns" at bounding box center [358, 121] width 691 height 18
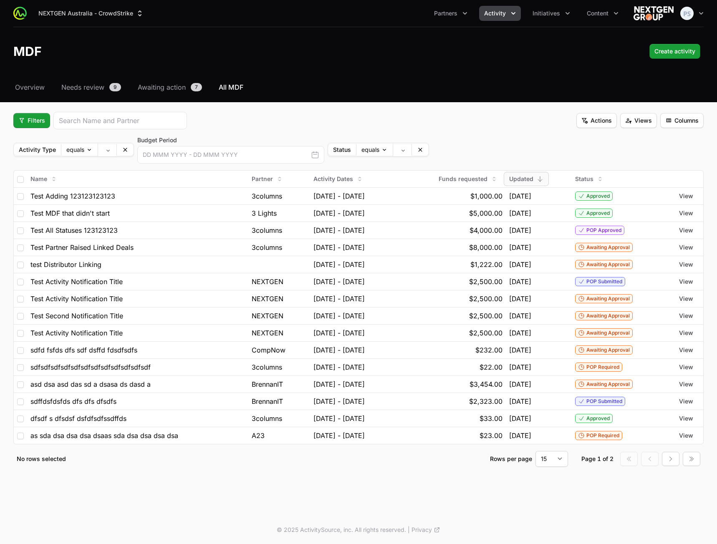
click at [287, 132] on fieldset "Filters Actions Views Columns Activity Type equals Budget Period This Month Thi…" at bounding box center [358, 289] width 691 height 355
click at [340, 150] on label "Status" at bounding box center [342, 149] width 28 height 11
click at [378, 148] on body "NEXTGEN Australia - CrowdStrike Partners Activity Initiatives Content Open user…" at bounding box center [358, 272] width 717 height 544
click at [410, 130] on html "NEXTGEN Australia - CrowdStrike Partners Activity Initiatives Content Open user…" at bounding box center [358, 272] width 717 height 544
click at [422, 147] on button at bounding box center [420, 150] width 17 height 12
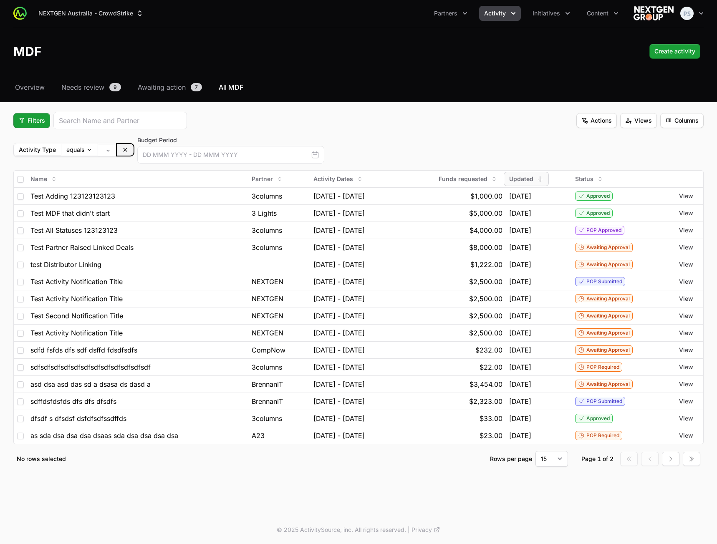
click at [126, 152] on icon at bounding box center [125, 150] width 7 height 7
drag, startPoint x: 70, startPoint y: 143, endPoint x: 34, endPoint y: 133, distance: 37.4
click at [70, 143] on label "Budget Period" at bounding box center [106, 140] width 187 height 8
click at [30, 124] on span "Filters" at bounding box center [31, 121] width 27 height 10
click at [41, 154] on div "Budget Period" at bounding box center [46, 153] width 88 height 13
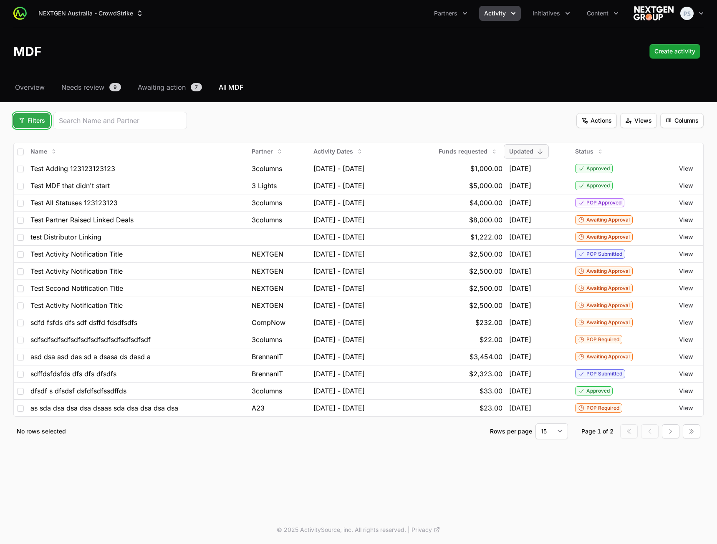
click at [33, 123] on span "Filters" at bounding box center [31, 121] width 27 height 10
click at [49, 175] on div "Partner Type" at bounding box center [46, 178] width 88 height 13
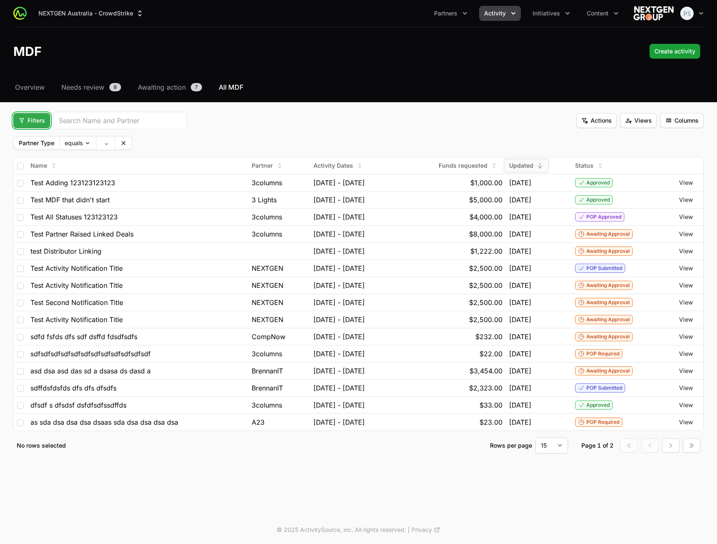
click at [31, 124] on span "Filters" at bounding box center [31, 121] width 27 height 10
click at [44, 175] on div "Partner Type" at bounding box center [46, 178] width 88 height 13
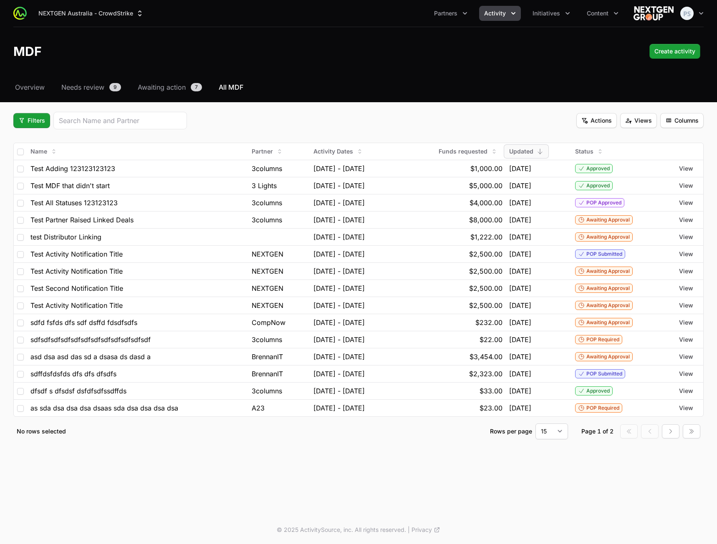
click at [232, 126] on div "Filters Actions Views Columns" at bounding box center [358, 121] width 691 height 18
click at [276, 119] on div "Filters Actions Views Columns" at bounding box center [358, 121] width 691 height 18
click at [45, 122] on span "Filters" at bounding box center [31, 121] width 27 height 10
drag, startPoint x: 235, startPoint y: 117, endPoint x: 112, endPoint y: 118, distance: 123.2
click at [231, 118] on html "NEXTGEN Australia - CrowdStrike Partners Activity Initiatives Content Open user…" at bounding box center [358, 272] width 717 height 544
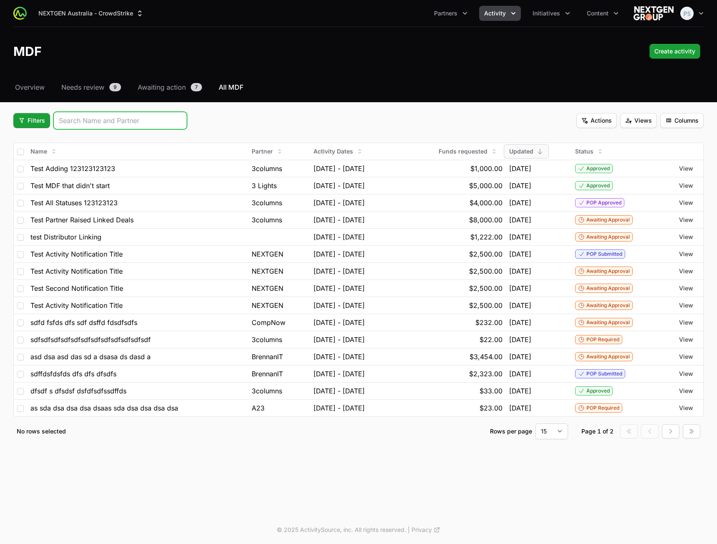
click at [111, 118] on input "search" at bounding box center [120, 121] width 123 height 10
drag, startPoint x: 320, startPoint y: 120, endPoint x: 517, endPoint y: 128, distance: 196.8
click at [323, 121] on div "Filters Actions Views Columns" at bounding box center [358, 121] width 691 height 18
click at [586, 123] on span "Actions" at bounding box center [597, 121] width 30 height 10
click at [488, 122] on html "NEXTGEN Australia - CrowdStrike Partners Activity Initiatives Content Open user…" at bounding box center [358, 272] width 717 height 544
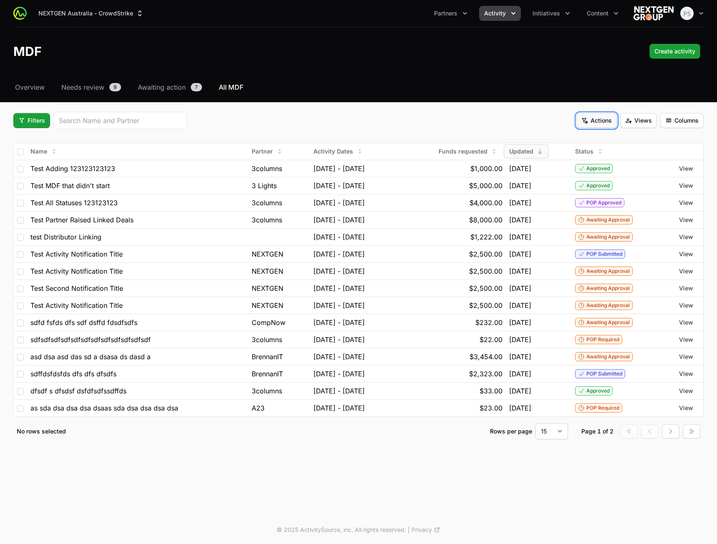
click at [613, 125] on button "Actions" at bounding box center [597, 120] width 41 height 15
click at [633, 121] on html "NEXTGEN Australia - CrowdStrike Partners Activity Initiatives Content Open user…" at bounding box center [358, 272] width 717 height 544
click at [636, 122] on span "Views" at bounding box center [638, 121] width 27 height 10
click at [689, 122] on html "NEXTGEN Australia - CrowdStrike Partners Activity Initiatives Content Open user…" at bounding box center [358, 272] width 717 height 544
click at [689, 122] on span "Columns" at bounding box center [682, 121] width 33 height 10
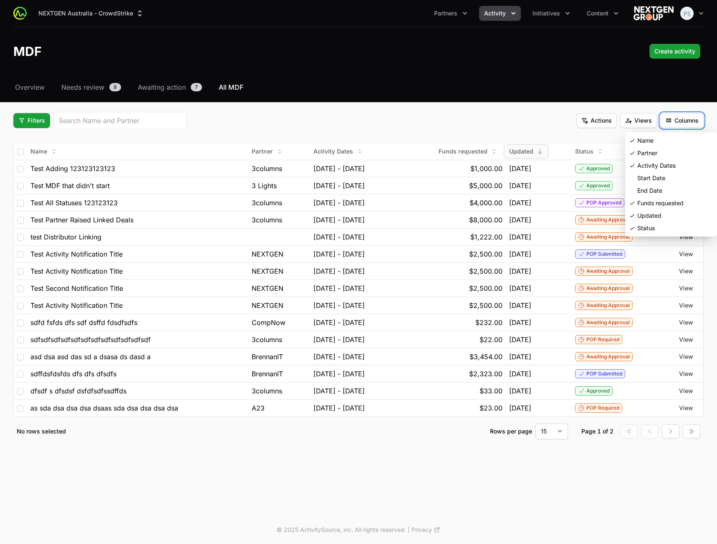
click at [646, 121] on html "NEXTGEN Australia - CrowdStrike Partners Activity Initiatives Content Open user…" at bounding box center [358, 272] width 717 height 544
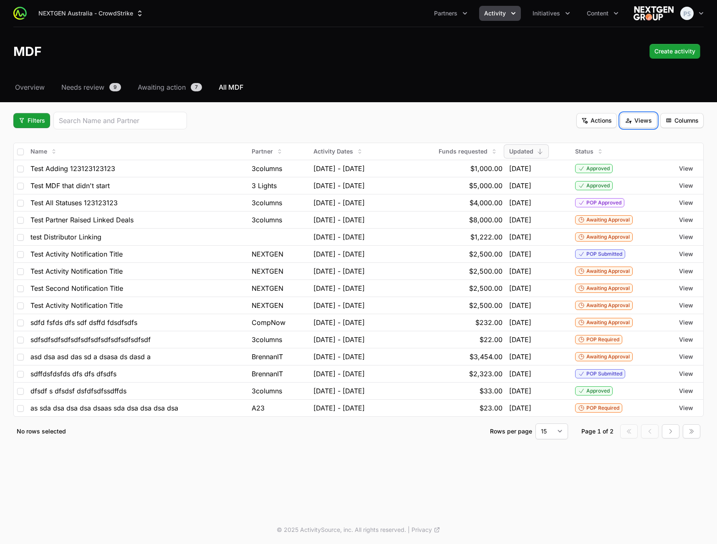
click at [646, 122] on span "Views" at bounding box center [638, 121] width 27 height 10
click at [636, 137] on div "Test View" at bounding box center [639, 140] width 88 height 13
click at [635, 126] on button "Views" at bounding box center [638, 120] width 37 height 15
drag, startPoint x: 469, startPoint y: 114, endPoint x: 657, endPoint y: 123, distance: 188.6
click at [476, 114] on html "NEXTGEN Australia - CrowdStrike Partners Activity Initiatives Content Open user…" at bounding box center [358, 272] width 717 height 544
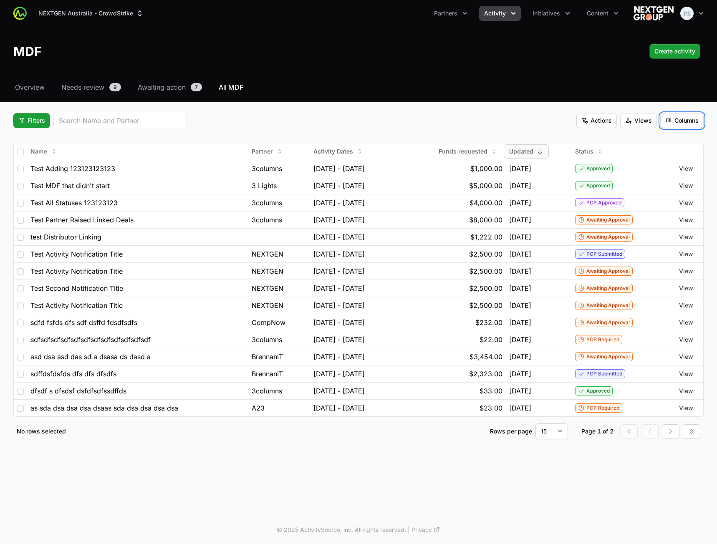
click at [678, 125] on span "Columns" at bounding box center [682, 121] width 33 height 10
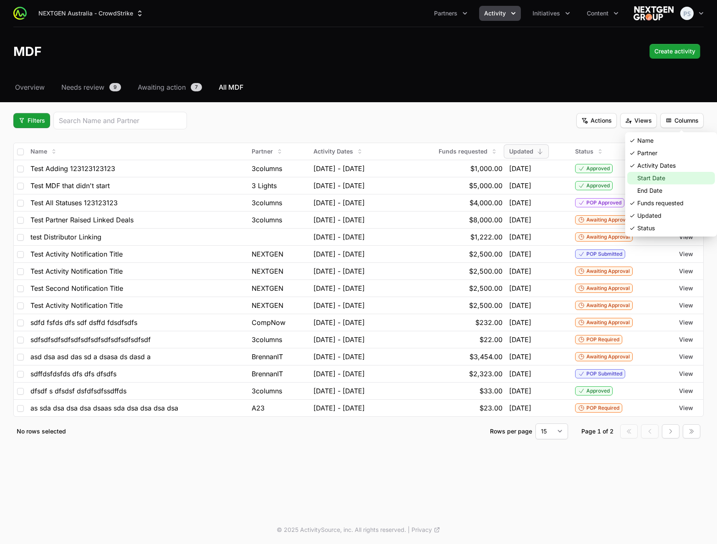
click at [653, 176] on div "Start Date" at bounding box center [672, 178] width 88 height 13
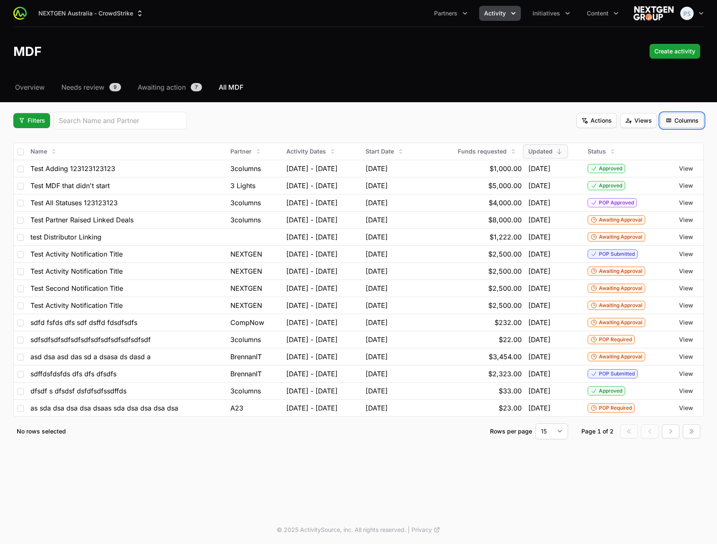
click at [676, 119] on span "Columns" at bounding box center [682, 121] width 33 height 10
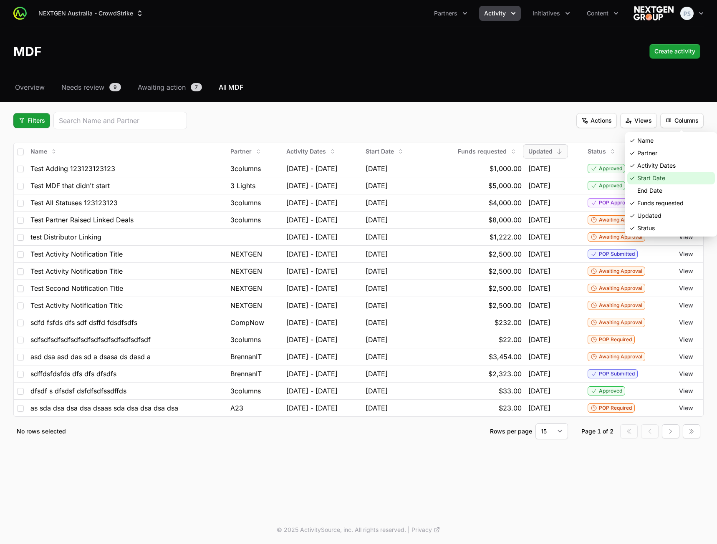
click at [654, 179] on div "Start Date" at bounding box center [672, 178] width 88 height 13
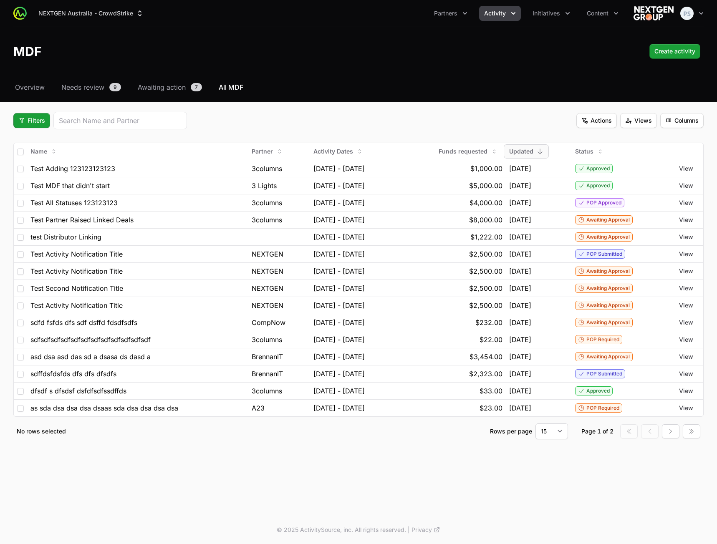
click at [474, 116] on div "Filters Actions Views Columns" at bounding box center [358, 121] width 691 height 18
click at [382, 91] on nav "Overview Needs review 9 Awaiting action 7 All MDF" at bounding box center [358, 87] width 691 height 10
click at [380, 90] on nav "Overview Needs review 9 Awaiting action 7 All MDF" at bounding box center [358, 87] width 691 height 10
click at [376, 92] on nav "Overview Needs review 9 Awaiting action 7 All MDF" at bounding box center [358, 87] width 691 height 10
click at [372, 92] on nav "Overview Needs review 9 Awaiting action 7 All MDF" at bounding box center [358, 87] width 691 height 10
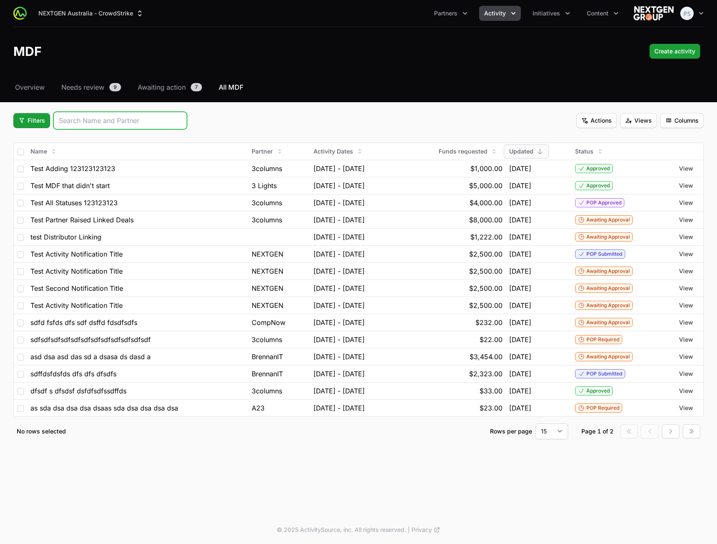
click at [59, 119] on input "search" at bounding box center [120, 121] width 123 height 10
click at [41, 122] on span "Filters" at bounding box center [31, 121] width 27 height 10
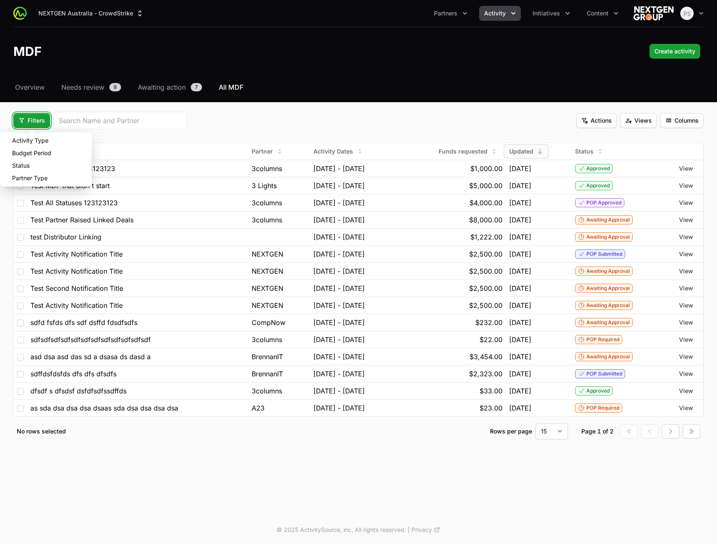
click at [300, 108] on html "NEXTGEN Australia - CrowdStrike Partners Activity Initiatives Content Open user…" at bounding box center [358, 272] width 717 height 544
click at [40, 125] on span "Filters" at bounding box center [31, 121] width 27 height 10
click at [305, 116] on html "NEXTGEN Australia - CrowdStrike Partners Activity Initiatives Content Open user…" at bounding box center [358, 272] width 717 height 544
click at [38, 118] on span "Filters" at bounding box center [31, 121] width 27 height 10
click at [289, 122] on html "NEXTGEN Australia - CrowdStrike Partners Activity Initiatives Content Open user…" at bounding box center [358, 272] width 717 height 544
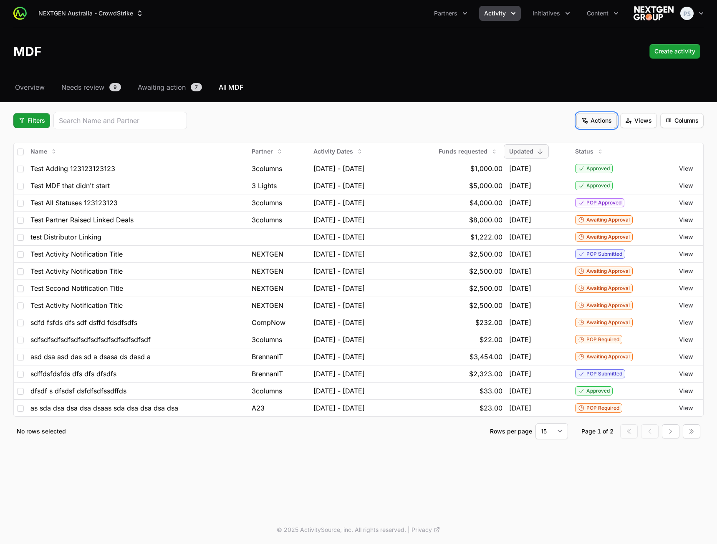
click at [595, 125] on span "Actions" at bounding box center [597, 121] width 30 height 10
click at [588, 117] on html "NEXTGEN Australia - CrowdStrike Partners Activity Initiatives Content Open user…" at bounding box center [358, 272] width 717 height 544
click at [632, 122] on span "Views" at bounding box center [638, 121] width 27 height 10
click at [647, 119] on html "NEXTGEN Australia - CrowdStrike Partners Activity Initiatives Content Open user…" at bounding box center [358, 272] width 717 height 544
click at [668, 118] on span "Columns" at bounding box center [682, 121] width 33 height 10
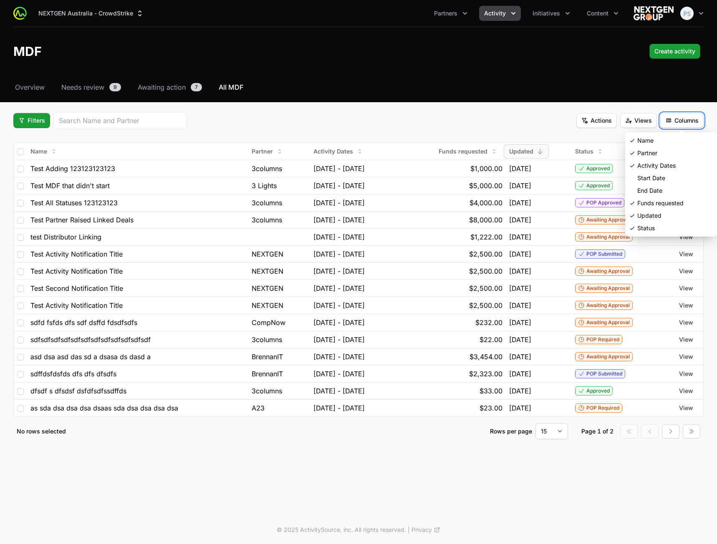
click at [681, 118] on html "NEXTGEN Australia - CrowdStrike Partners Activity Initiatives Content Open user…" at bounding box center [358, 272] width 717 height 544
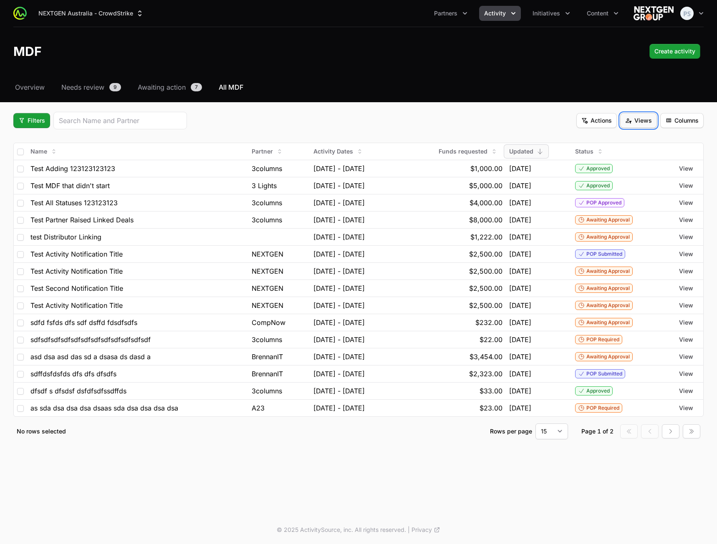
click at [629, 117] on span "Views" at bounding box center [638, 121] width 27 height 10
click at [625, 119] on html "NEXTGEN Australia - CrowdStrike Partners Activity Initiatives Content Open user…" at bounding box center [358, 272] width 717 height 544
drag, startPoint x: 479, startPoint y: 116, endPoint x: 453, endPoint y: 116, distance: 26.3
click at [479, 116] on div "Filters Actions Views Columns" at bounding box center [358, 121] width 691 height 18
click at [30, 120] on span "Filters" at bounding box center [31, 121] width 27 height 10
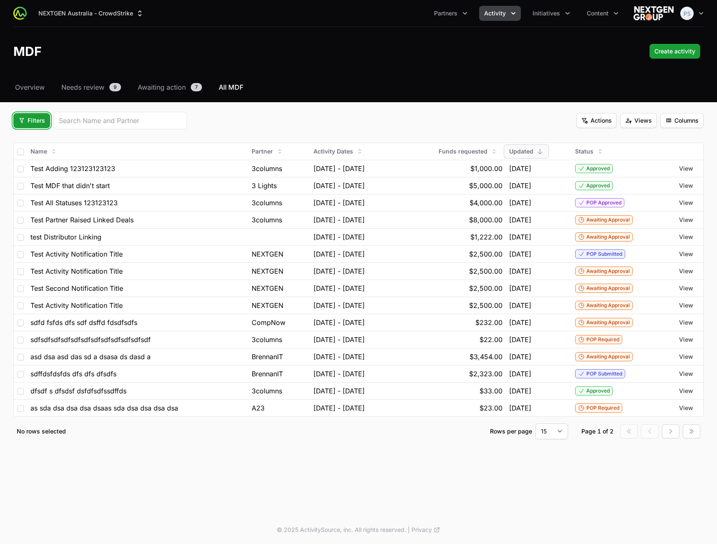
click at [321, 122] on html "NEXTGEN Australia - CrowdStrike Partners Activity Initiatives Content Open user…" at bounding box center [358, 272] width 717 height 544
click at [293, 115] on div "Filters Actions Views Columns" at bounding box center [358, 121] width 691 height 18
click at [304, 111] on div "Select a tab Overview Needs review Awaiting action All MDF Overview Needs revie…" at bounding box center [358, 270] width 717 height 377
click at [33, 119] on span "Filters" at bounding box center [31, 121] width 27 height 10
drag, startPoint x: 298, startPoint y: 114, endPoint x: 28, endPoint y: 122, distance: 269.9
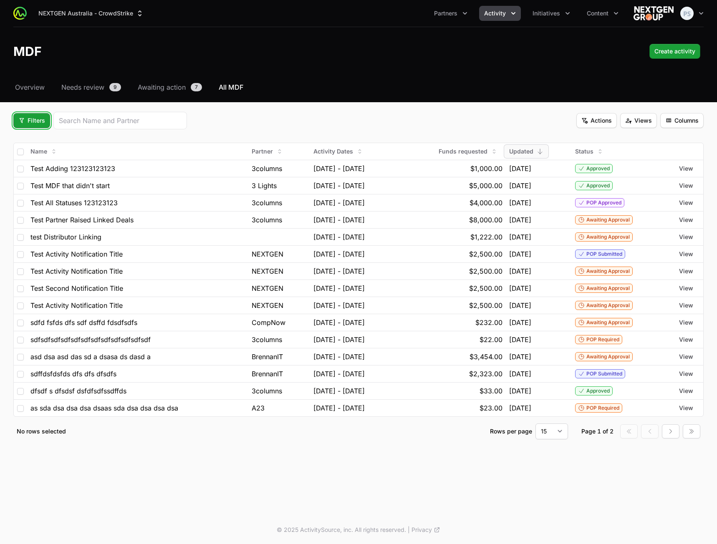
click at [289, 114] on html "NEXTGEN Australia - CrowdStrike Partners Activity Initiatives Content Open user…" at bounding box center [358, 272] width 717 height 544
click at [23, 122] on span "Filters" at bounding box center [31, 121] width 27 height 10
drag, startPoint x: 312, startPoint y: 113, endPoint x: 39, endPoint y: 127, distance: 273.4
click at [311, 113] on html "NEXTGEN Australia - CrowdStrike Partners Activity Initiatives Content Open user…" at bounding box center [358, 272] width 717 height 544
click at [35, 125] on span "Filters" at bounding box center [31, 121] width 27 height 10
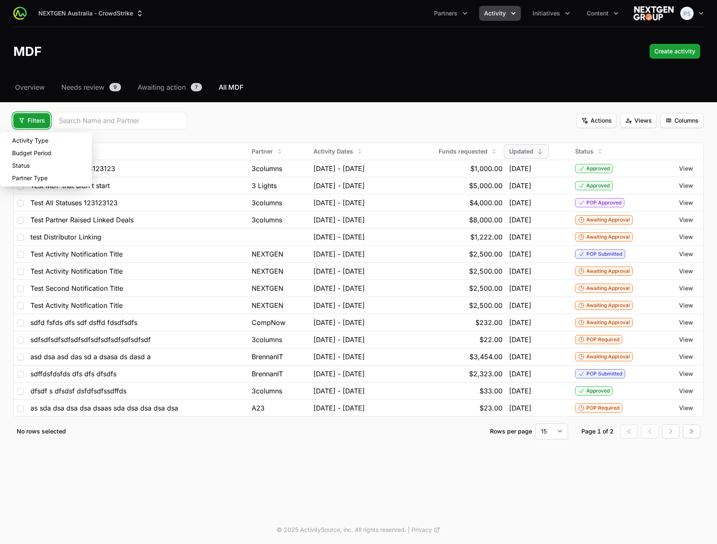
click at [314, 137] on html "NEXTGEN Australia - CrowdStrike Partners Activity Initiatives Content Open user…" at bounding box center [358, 272] width 717 height 544
click at [602, 117] on span "Actions" at bounding box center [597, 121] width 30 height 10
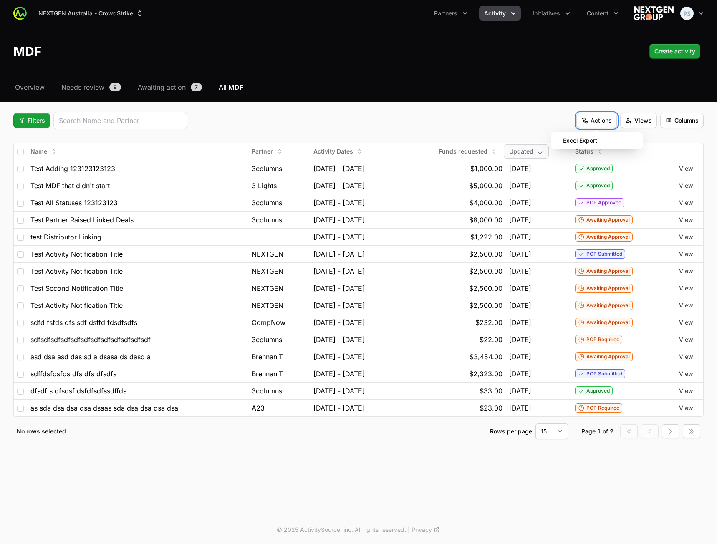
click at [468, 118] on html "NEXTGEN Australia - CrowdStrike Partners Activity Initiatives Content Open user…" at bounding box center [358, 272] width 717 height 544
drag, startPoint x: 27, startPoint y: 117, endPoint x: 34, endPoint y: 121, distance: 7.5
click at [29, 120] on span "Filters" at bounding box center [31, 121] width 27 height 10
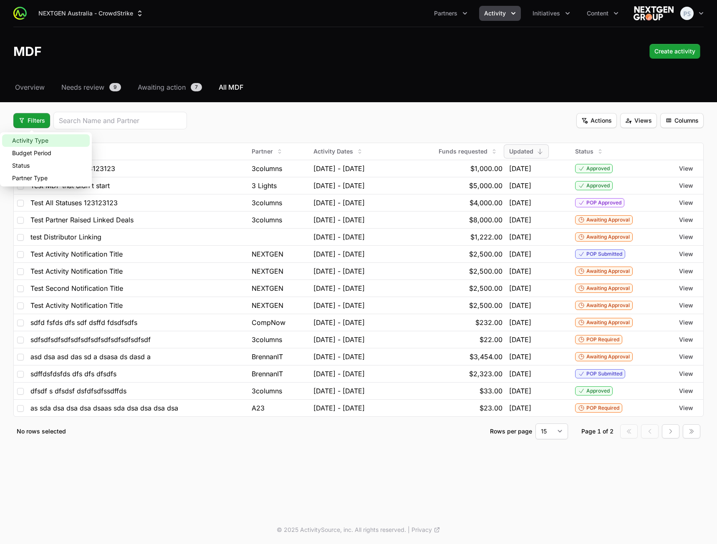
click at [52, 143] on div "Activity Type" at bounding box center [46, 140] width 88 height 13
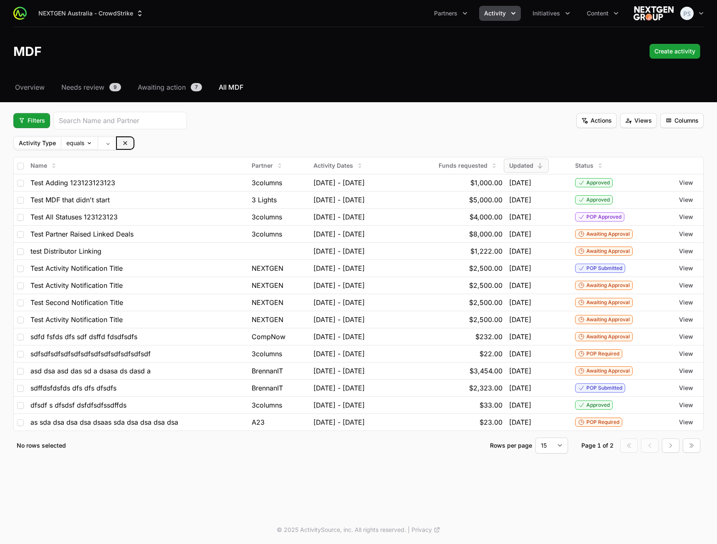
click at [126, 142] on icon at bounding box center [125, 143] width 4 height 4
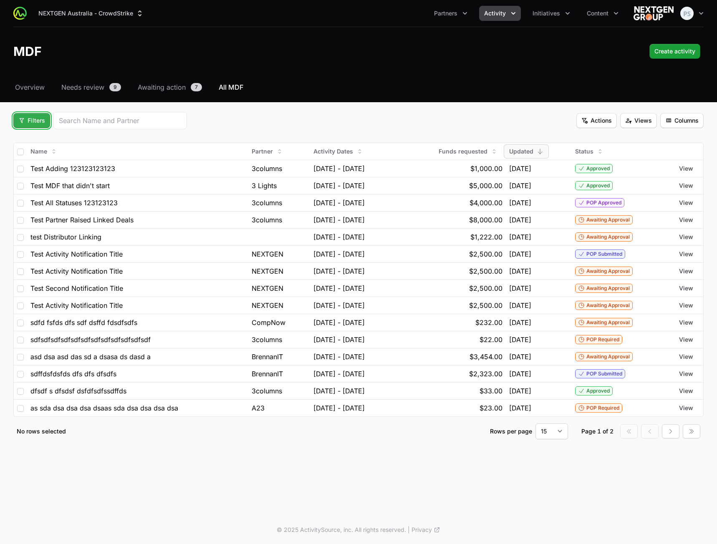
click at [35, 119] on span "Filters" at bounding box center [31, 121] width 27 height 10
click at [59, 141] on div "Activity Type" at bounding box center [46, 140] width 88 height 13
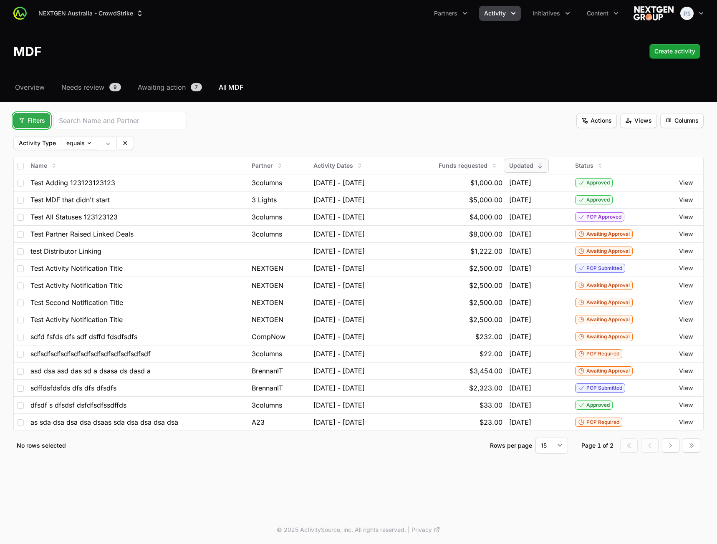
drag, startPoint x: 17, startPoint y: 124, endPoint x: 34, endPoint y: 130, distance: 18.0
click at [18, 124] on button "Filters" at bounding box center [31, 120] width 37 height 15
click at [44, 155] on div "Budget Period" at bounding box center [46, 153] width 88 height 13
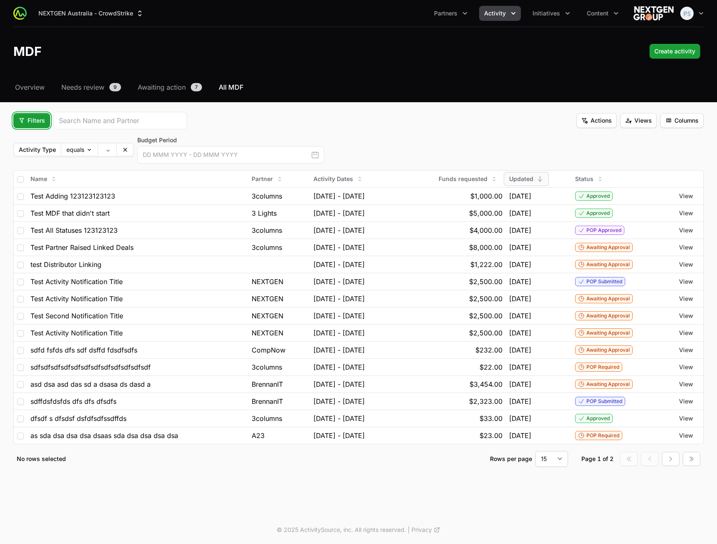
click at [24, 122] on span "Filters" at bounding box center [31, 121] width 27 height 10
click at [41, 165] on div "Status" at bounding box center [46, 166] width 88 height 13
click at [213, 126] on div "Filters Actions Views Columns" at bounding box center [358, 121] width 691 height 18
click at [76, 152] on body "NEXTGEN Australia - CrowdStrike Partners Activity Initiatives Content Open user…" at bounding box center [358, 272] width 717 height 544
click at [372, 152] on html "NEXTGEN Australia - CrowdStrike Partners Activity Initiatives Content Open user…" at bounding box center [358, 272] width 717 height 544
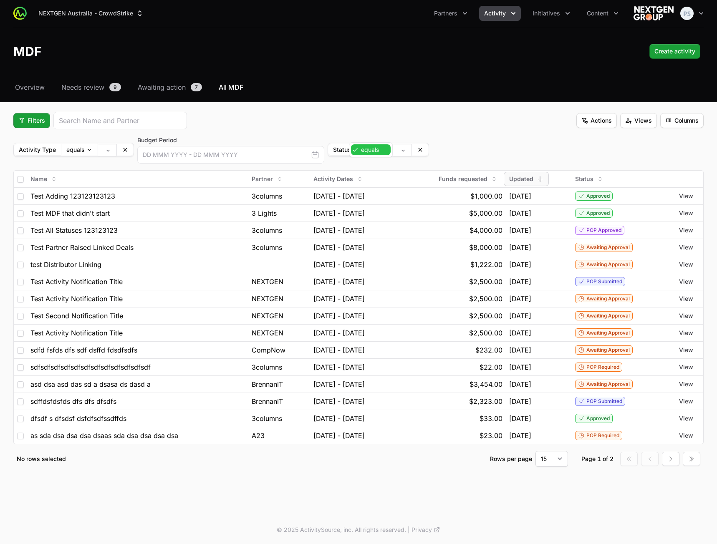
click at [380, 154] on body "NEXTGEN Australia - CrowdStrike Partners Activity Initiatives Content Open user…" at bounding box center [358, 272] width 717 height 544
drag, startPoint x: 334, startPoint y: 114, endPoint x: 248, endPoint y: 119, distance: 86.6
click at [334, 114] on html "NEXTGEN Australia - CrowdStrike Partners Activity Initiatives Content Open user…" at bounding box center [358, 272] width 717 height 544
click at [41, 124] on span "Filters" at bounding box center [31, 121] width 27 height 10
click at [41, 178] on div "Partner Type" at bounding box center [46, 178] width 88 height 13
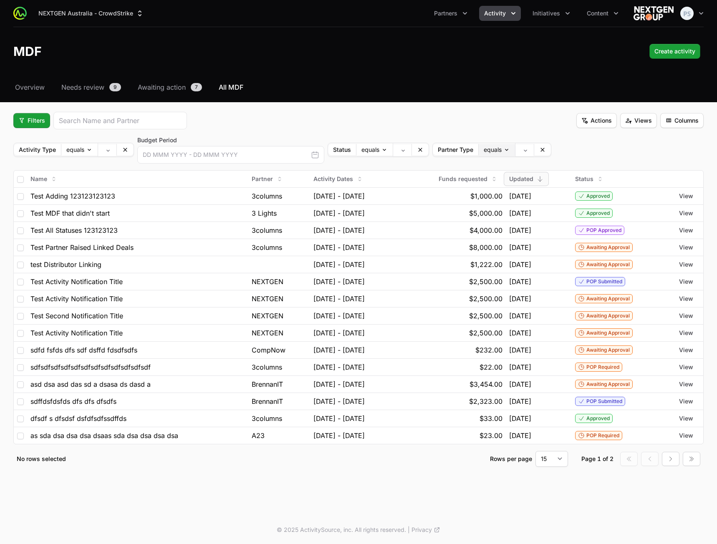
click at [491, 150] on body "NEXTGEN Australia - CrowdStrike Partners Activity Initiatives Content Open user…" at bounding box center [358, 272] width 717 height 544
click at [493, 128] on html "NEXTGEN Australia - CrowdStrike Partners Activity Initiatives Content Open user…" at bounding box center [358, 272] width 717 height 544
drag, startPoint x: 544, startPoint y: 147, endPoint x: 474, endPoint y: 142, distance: 70.7
click at [544, 147] on icon at bounding box center [542, 150] width 7 height 7
click at [318, 155] on icon "button" at bounding box center [315, 155] width 6 height 6
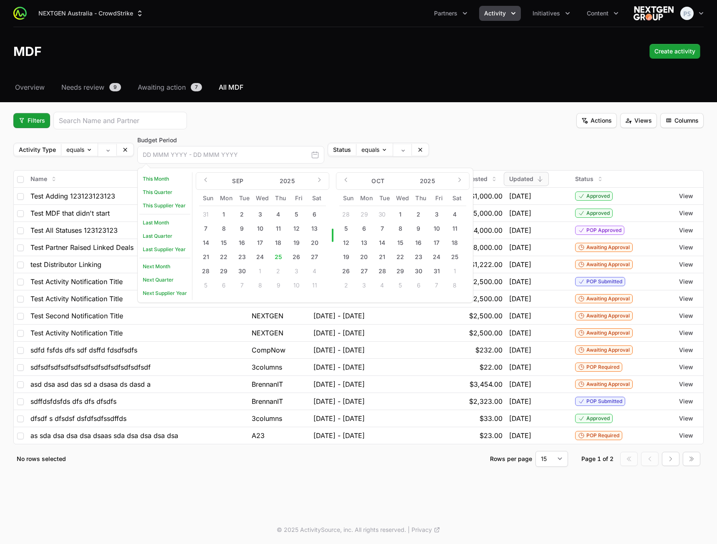
click at [304, 128] on div "Filters Actions Views Columns" at bounding box center [358, 121] width 691 height 18
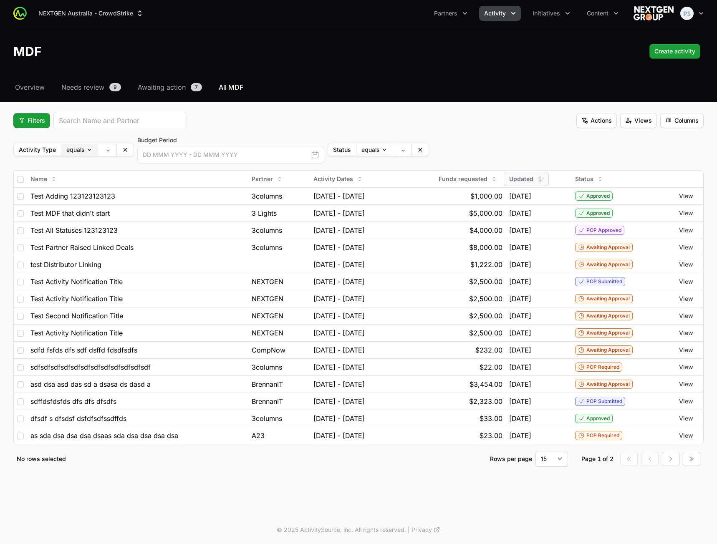
click at [89, 152] on body "NEXTGEN Australia - CrowdStrike Partners Activity Initiatives Content Open user…" at bounding box center [358, 272] width 717 height 544
drag, startPoint x: 267, startPoint y: 111, endPoint x: 264, endPoint y: 114, distance: 4.4
click at [267, 112] on html "NEXTGEN Australia - CrowdStrike Partners Activity Initiatives Content Open user…" at bounding box center [358, 272] width 717 height 544
click at [74, 150] on body "NEXTGEN Australia - CrowdStrike Partners Activity Initiatives Content Open user…" at bounding box center [358, 272] width 717 height 544
click at [248, 117] on html "NEXTGEN Australia - CrowdStrike Partners Activity Initiatives Content Open user…" at bounding box center [358, 272] width 717 height 544
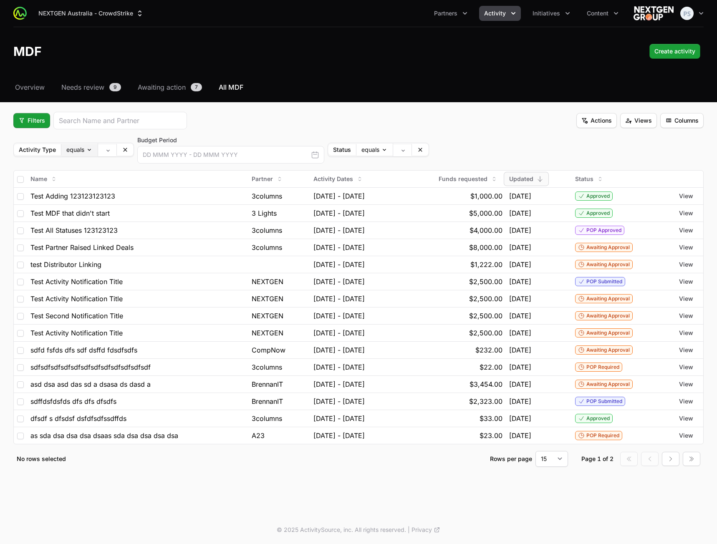
click at [79, 147] on body "NEXTGEN Australia - CrowdStrike Partners Activity Initiatives Content Open user…" at bounding box center [358, 272] width 717 height 544
click at [236, 126] on html "NEXTGEN Australia - CrowdStrike Partners Activity Initiatives Content Open user…" at bounding box center [358, 272] width 717 height 544
click at [107, 157] on div "Activity Type equals" at bounding box center [73, 150] width 121 height 14
click at [102, 150] on body "NEXTGEN Australia - CrowdStrike Partners Activity Initiatives Content Open user…" at bounding box center [358, 272] width 717 height 544
click at [79, 148] on html "NEXTGEN Australia - CrowdStrike Partners Activity Initiatives Content Open user…" at bounding box center [358, 272] width 717 height 544
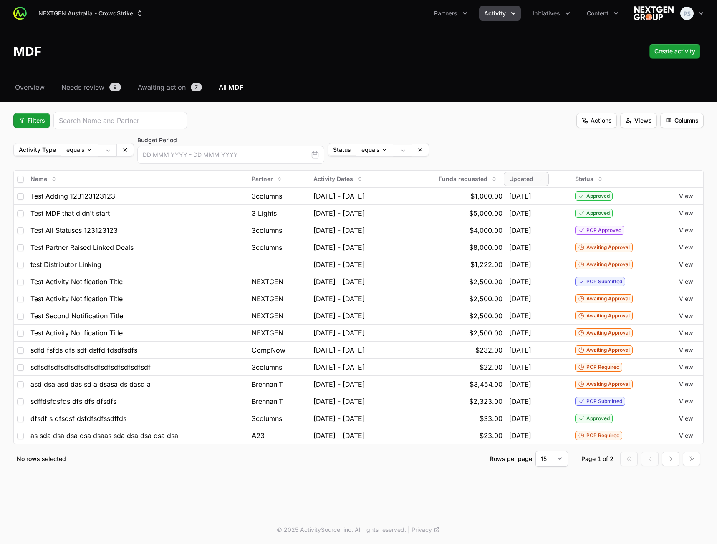
click at [98, 149] on span at bounding box center [107, 149] width 19 height 13
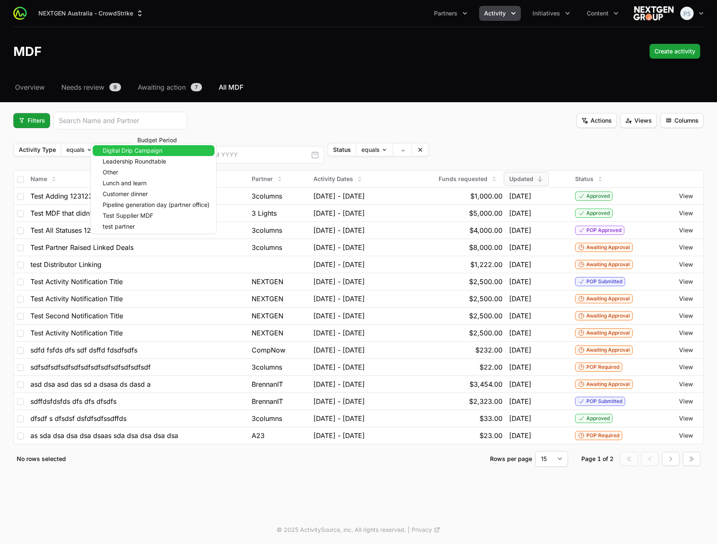
click at [106, 149] on body "NEXTGEN Australia - CrowdStrike Partners Activity Initiatives Content Open user…" at bounding box center [358, 272] width 717 height 544
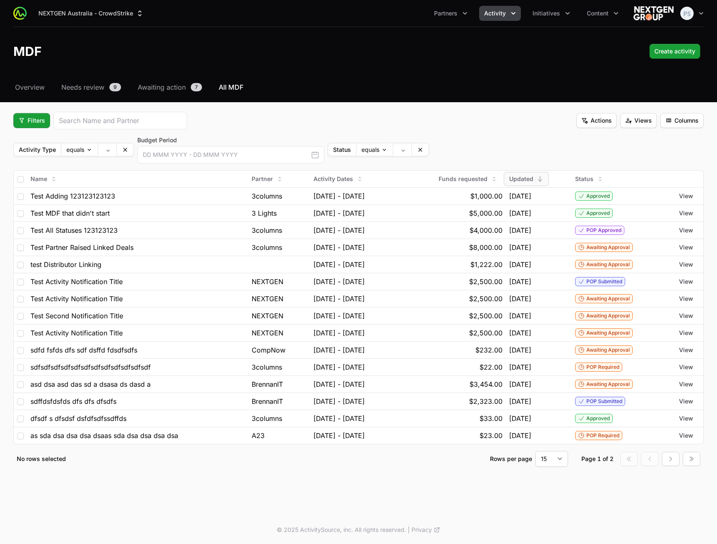
click at [294, 115] on html "NEXTGEN Australia - CrowdStrike Partners Activity Initiatives Content Open user…" at bounding box center [358, 272] width 717 height 544
click at [106, 151] on body "NEXTGEN Australia - CrowdStrike Partners Activity Initiatives Content Open user…" at bounding box center [358, 272] width 717 height 544
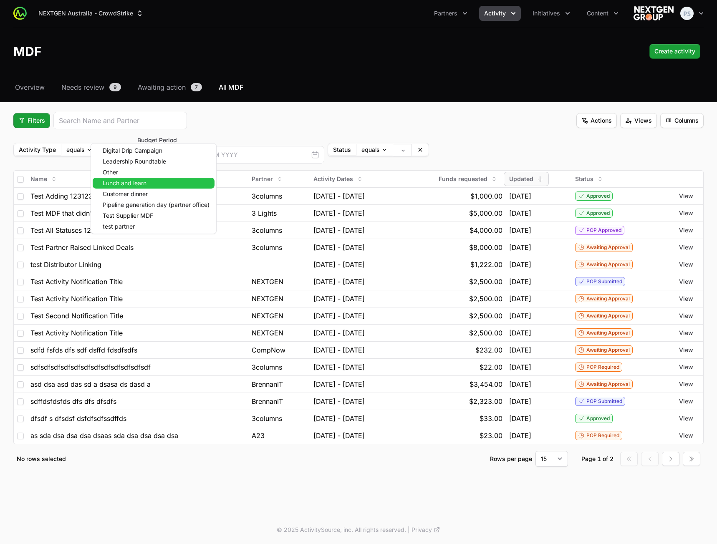
click at [131, 181] on span "Lunch and learn" at bounding box center [125, 183] width 44 height 6
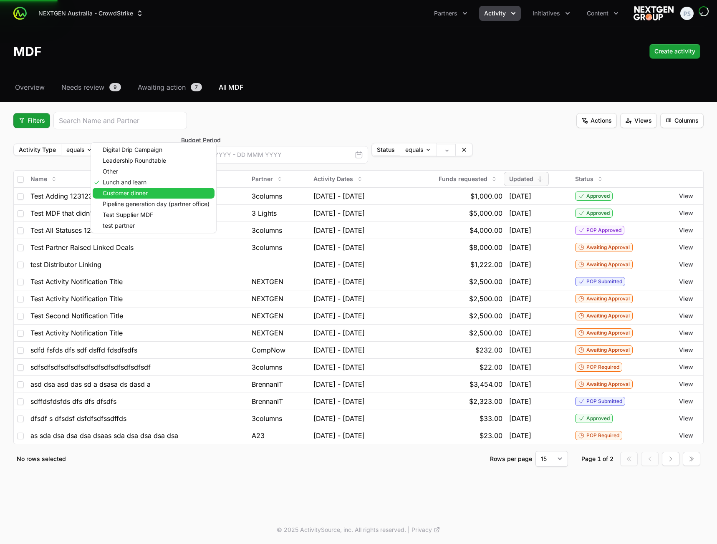
click at [132, 190] on span "Customer dinner" at bounding box center [125, 193] width 45 height 6
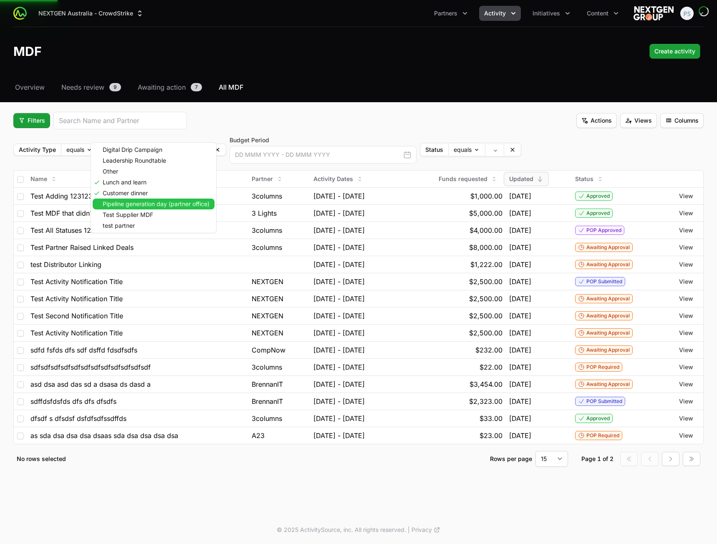
click at [136, 205] on span "Pipeline generation day (partner office)" at bounding box center [156, 204] width 107 height 6
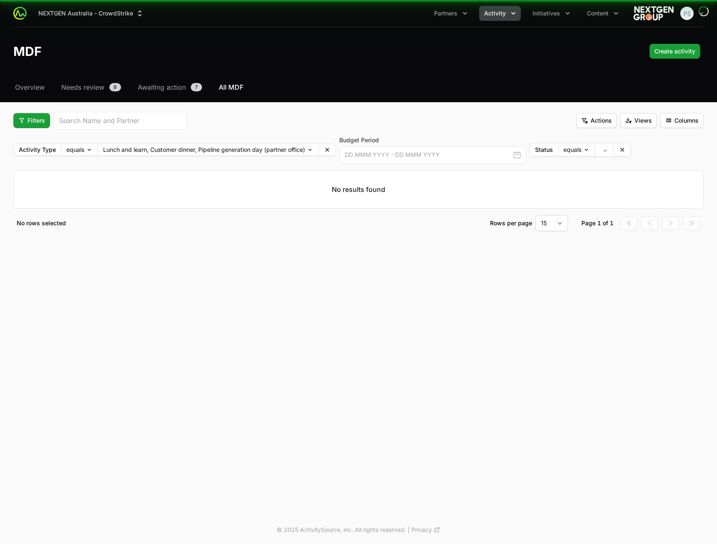
click at [136, 215] on fieldset "Filters Actions Views Columns Activity Type equals Lunch and learn, Customer di…" at bounding box center [358, 171] width 691 height 119
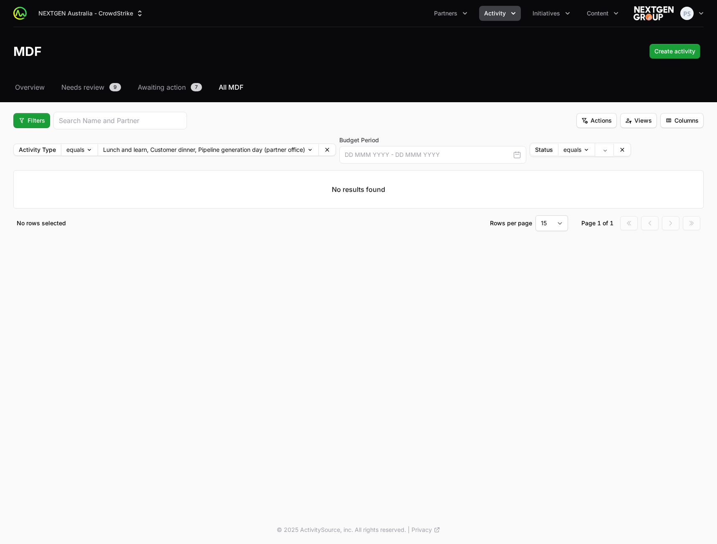
click at [260, 121] on div "Filters Actions Views Columns" at bounding box center [358, 121] width 691 height 18
click at [264, 122] on div "Filters Actions Views Columns" at bounding box center [358, 121] width 691 height 18
click at [329, 151] on icon at bounding box center [327, 150] width 4 height 4
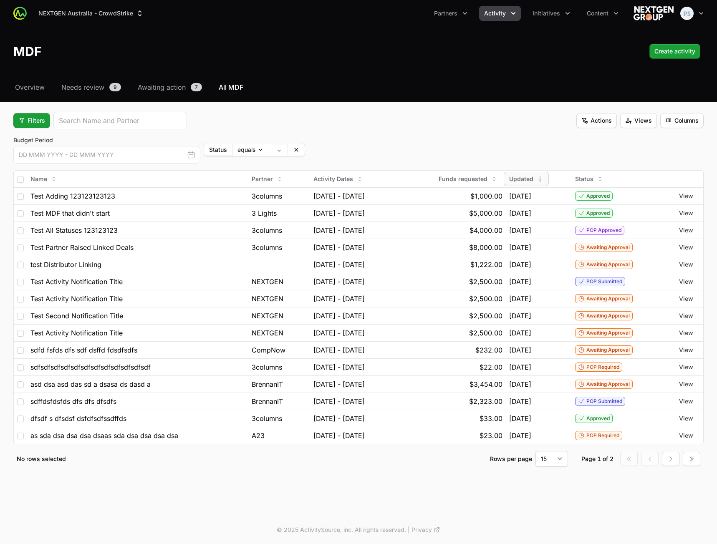
click at [288, 152] on span at bounding box center [296, 150] width 17 height 12
click at [295, 151] on icon at bounding box center [296, 150] width 4 height 4
click at [40, 124] on span "Filters" at bounding box center [31, 121] width 27 height 10
click at [48, 142] on div "Activity Type" at bounding box center [46, 140] width 88 height 13
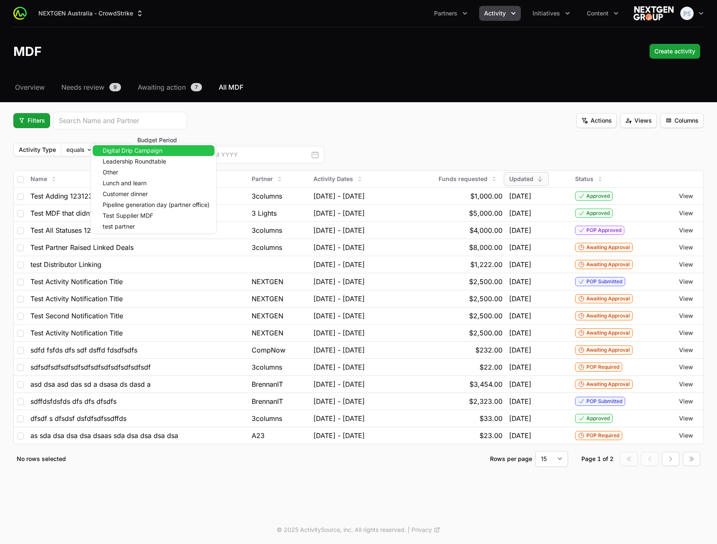
click at [109, 151] on body "NEXTGEN Australia - CrowdStrike Partners Activity Initiatives Content Open user…" at bounding box center [358, 272] width 717 height 544
click at [116, 160] on span "Leadership Roundtable" at bounding box center [134, 162] width 63 height 6
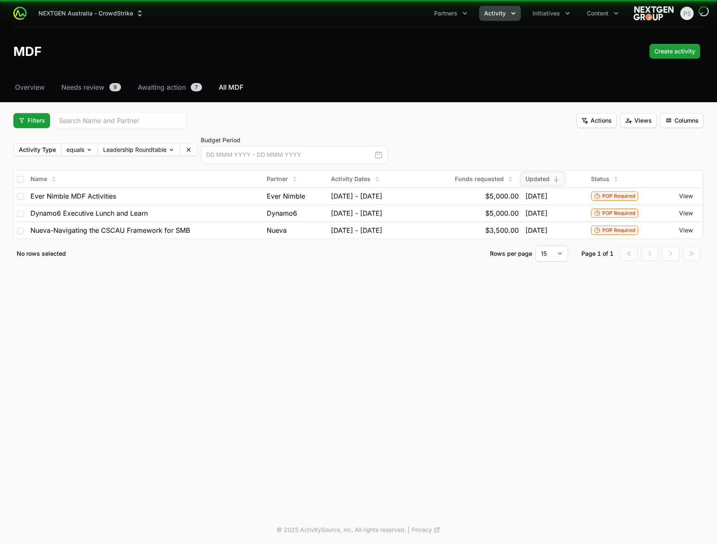
click at [118, 170] on div "Name Partner Activity Dates Funds requested Updated Status Ever Nimble MDF Acti…" at bounding box center [358, 204] width 691 height 69
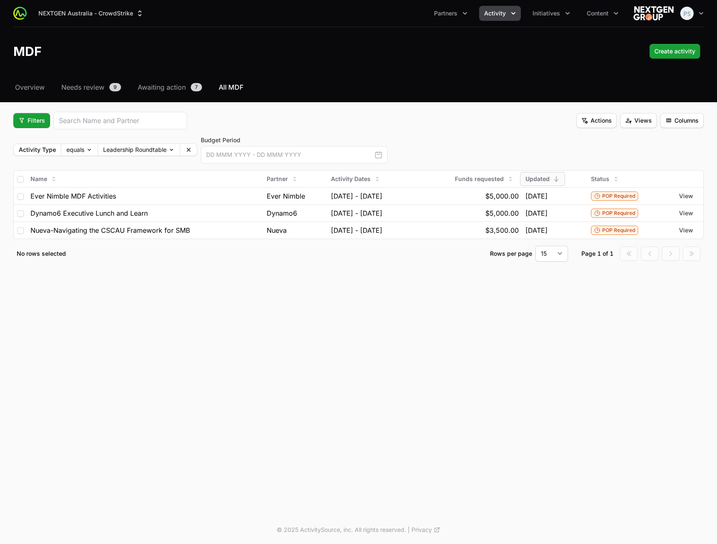
click at [149, 157] on div "Activity Type equals Leadership Roundtable Budget Period This Month This Quarte…" at bounding box center [358, 150] width 691 height 28
click at [153, 153] on body "NEXTGEN Australia - CrowdStrike Partners Activity Initiatives Content Open user…" at bounding box center [358, 272] width 717 height 544
click at [140, 183] on span "Customer dinner" at bounding box center [125, 183] width 45 height 6
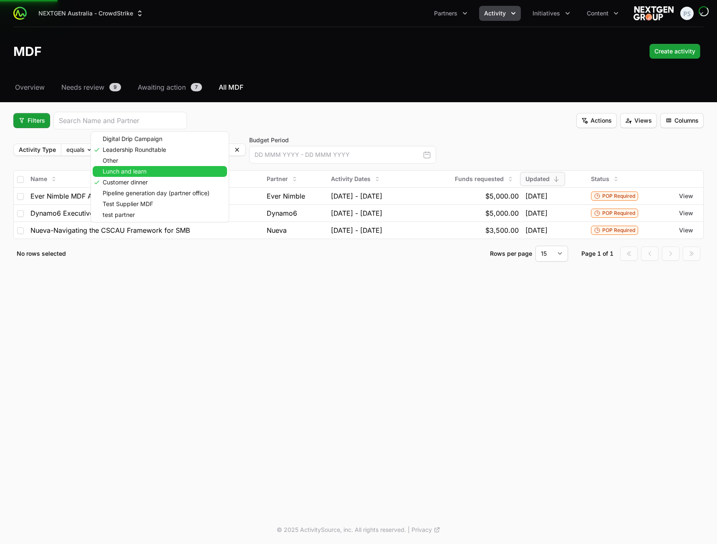
click at [141, 174] on span "Lunch and learn" at bounding box center [125, 172] width 44 height 6
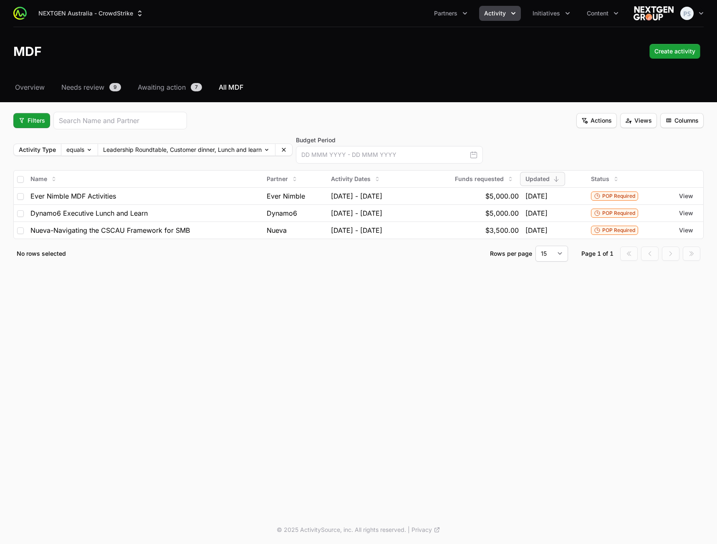
click at [273, 118] on div "Filters Actions Views Columns" at bounding box center [358, 121] width 691 height 18
click at [629, 120] on span "Views" at bounding box center [638, 121] width 27 height 10
click at [448, 109] on html "NEXTGEN Australia - CrowdStrike Partners Activity Initiatives Content Open user…" at bounding box center [358, 272] width 717 height 544
click at [370, 118] on div "Filters Actions Views Columns" at bounding box center [358, 121] width 691 height 18
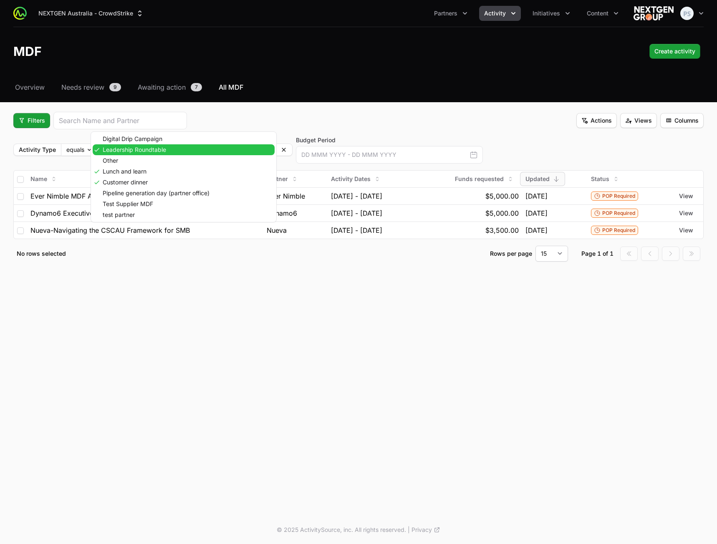
click at [197, 149] on body "NEXTGEN Australia - CrowdStrike Partners Activity Initiatives Content Open user…" at bounding box center [358, 272] width 717 height 544
click at [232, 119] on html "NEXTGEN Australia - CrowdStrike Partners Activity Initiatives Content Open user…" at bounding box center [358, 272] width 717 height 544
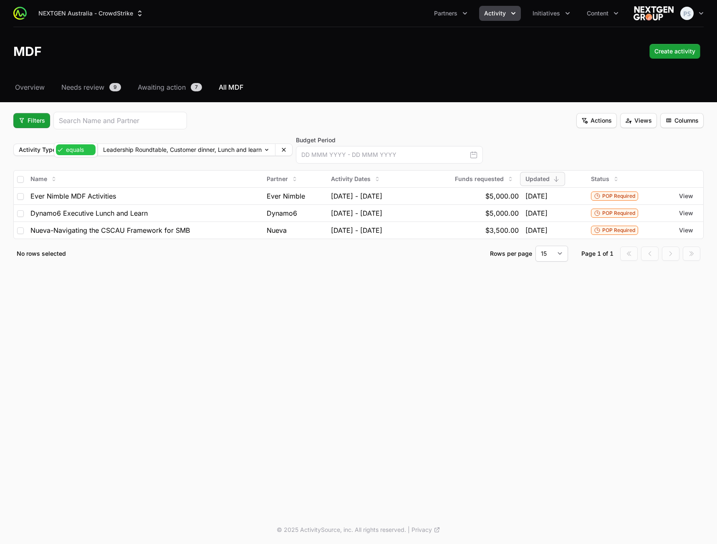
click at [85, 154] on body "NEXTGEN Australia - CrowdStrike Partners Activity Initiatives Content Open user…" at bounding box center [358, 272] width 717 height 544
click at [253, 127] on div "Filters Actions Views Columns" at bounding box center [358, 121] width 691 height 18
click at [243, 123] on div "Filters Actions Views Columns" at bounding box center [358, 121] width 691 height 18
click at [33, 122] on span "Filters" at bounding box center [31, 121] width 27 height 10
click at [196, 121] on html "NEXTGEN Australia - CrowdStrike Partners Activity Initiatives Content Open user…" at bounding box center [358, 272] width 717 height 544
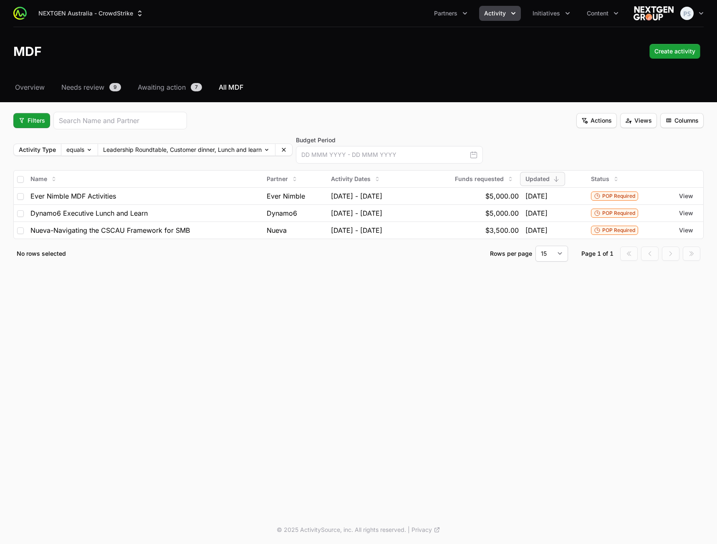
click at [53, 121] on div "Filters" at bounding box center [100, 121] width 174 height 18
click at [247, 118] on div "Filters Actions Views Columns" at bounding box center [358, 121] width 691 height 18
click at [20, 127] on button "Filters" at bounding box center [31, 120] width 37 height 15
click at [265, 122] on html "NEXTGEN Australia - CrowdStrike Partners Activity Initiatives Content Open user…" at bounding box center [358, 272] width 717 height 544
click at [242, 117] on div "Filters Actions Views Columns" at bounding box center [358, 121] width 691 height 18
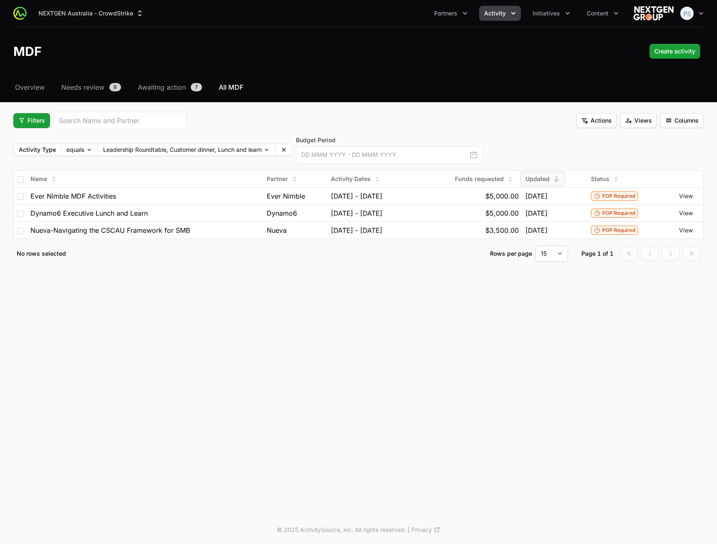
click at [242, 117] on div "Filters Actions Views Columns" at bounding box center [358, 121] width 691 height 18
drag, startPoint x: 543, startPoint y: 119, endPoint x: 537, endPoint y: 118, distance: 6.3
click at [541, 118] on div "Filters Actions Views Columns" at bounding box center [358, 121] width 691 height 18
click at [187, 372] on div "NEXTGEN Australia - CrowdStrike Partners Activity Initiatives Content Open user…" at bounding box center [358, 258] width 717 height 516
drag, startPoint x: 193, startPoint y: 395, endPoint x: 203, endPoint y: 393, distance: 9.5
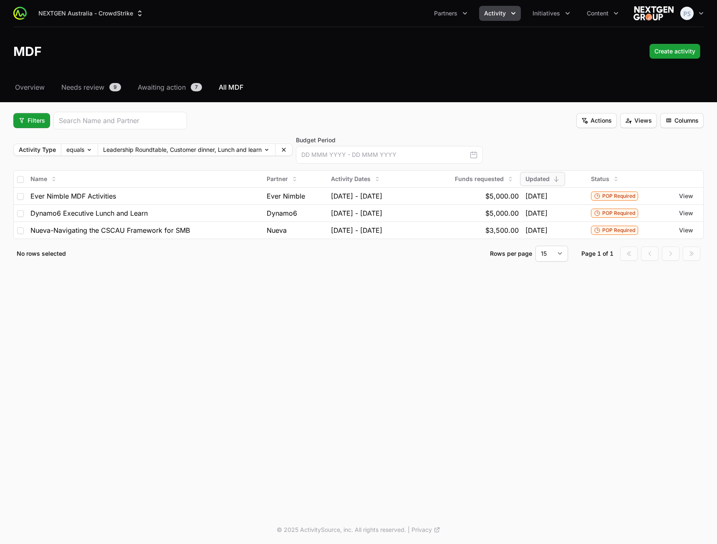
click at [193, 395] on div "NEXTGEN Australia - CrowdStrike Partners Activity Initiatives Content Open user…" at bounding box center [358, 258] width 717 height 516
click at [337, 294] on div "NEXTGEN Australia - CrowdStrike Partners Activity Initiatives Content Open user…" at bounding box center [358, 258] width 717 height 516
click at [416, 124] on div "Filters Actions Views Columns" at bounding box center [358, 121] width 691 height 18
click at [180, 335] on div "NEXTGEN Australia - CrowdStrike Partners Activity Initiatives Content Open user…" at bounding box center [358, 258] width 717 height 516
click at [349, 111] on div "Select a tab Overview Needs review Awaiting action All MDF Overview Needs revie…" at bounding box center [358, 182] width 717 height 200
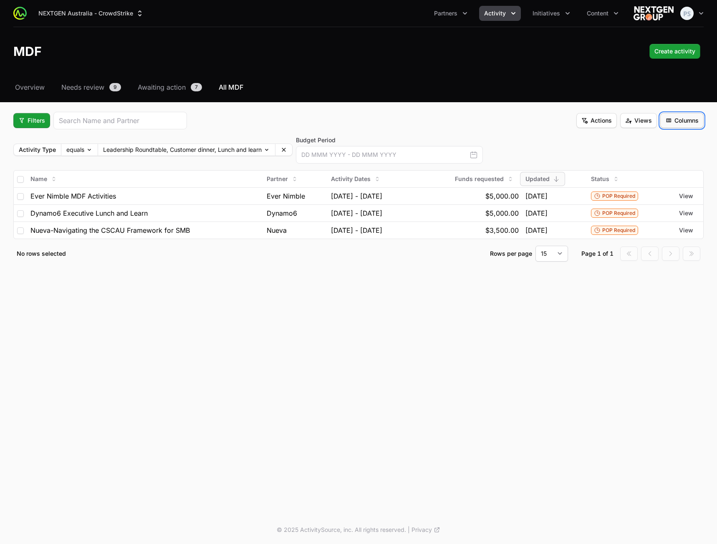
click at [689, 125] on span "Columns" at bounding box center [682, 121] width 33 height 10
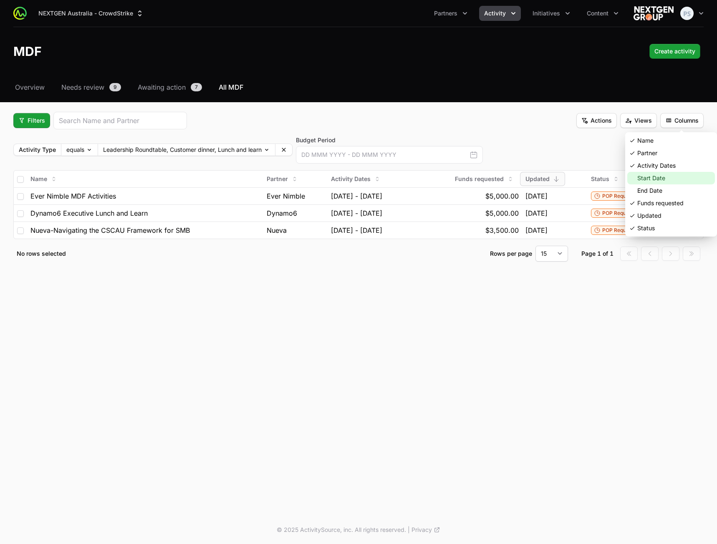
click at [656, 179] on div "Start Date" at bounding box center [672, 178] width 88 height 13
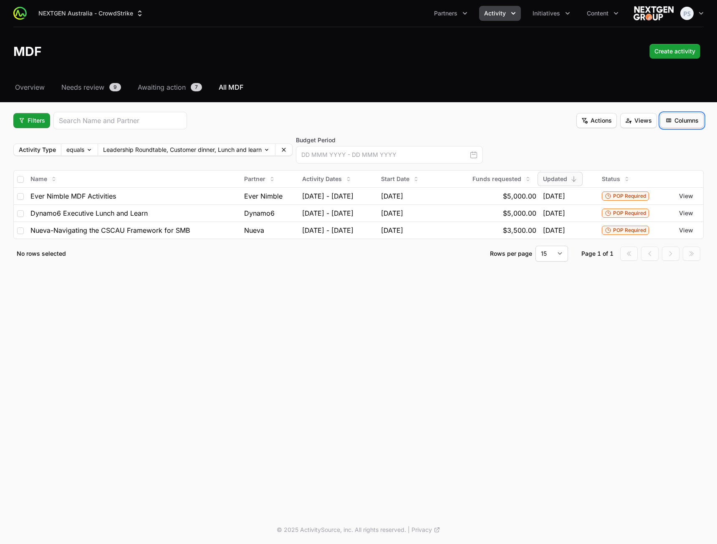
click at [687, 114] on button "Columns" at bounding box center [682, 120] width 43 height 15
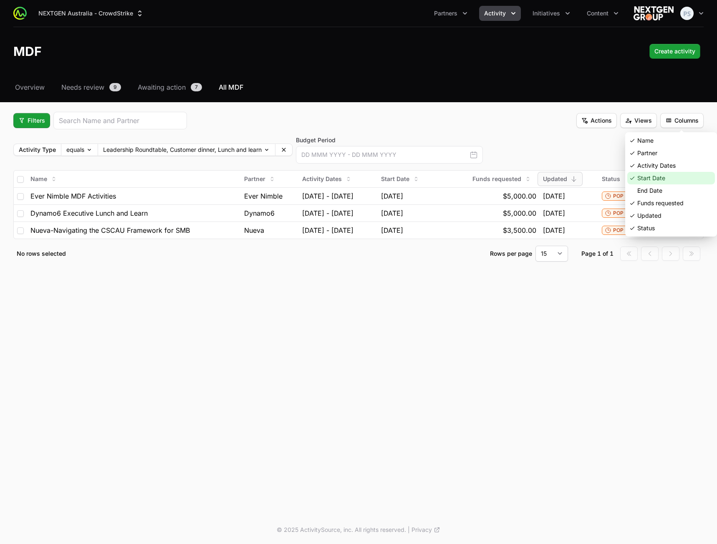
click at [655, 178] on div "Start Date" at bounding box center [672, 178] width 88 height 13
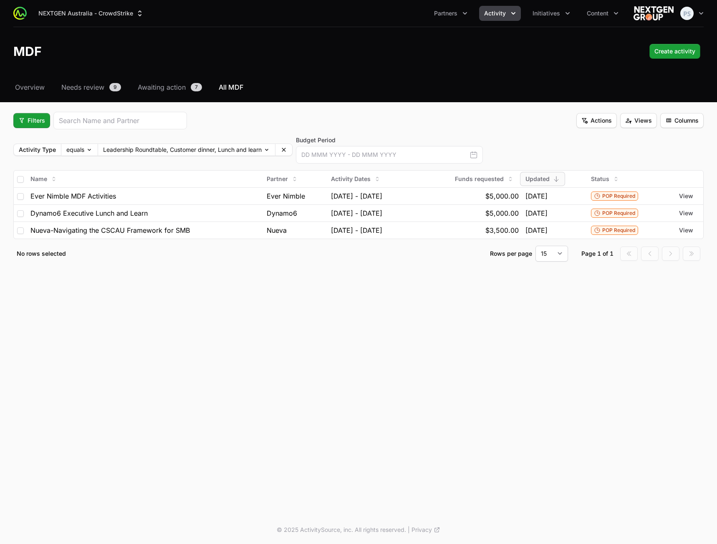
click at [460, 117] on div "Filters Actions Views Columns" at bounding box center [358, 121] width 691 height 18
click at [517, 111] on div "Select a tab Overview Needs review Awaiting action All MDF Overview Needs revie…" at bounding box center [358, 182] width 717 height 200
click at [593, 119] on span "Actions" at bounding box center [597, 121] width 30 height 10
click at [529, 119] on html "NEXTGEN Australia - CrowdStrike Partners Activity Initiatives Content Open user…" at bounding box center [358, 272] width 717 height 544
click at [19, 181] on input "checkbox" at bounding box center [20, 179] width 7 height 7
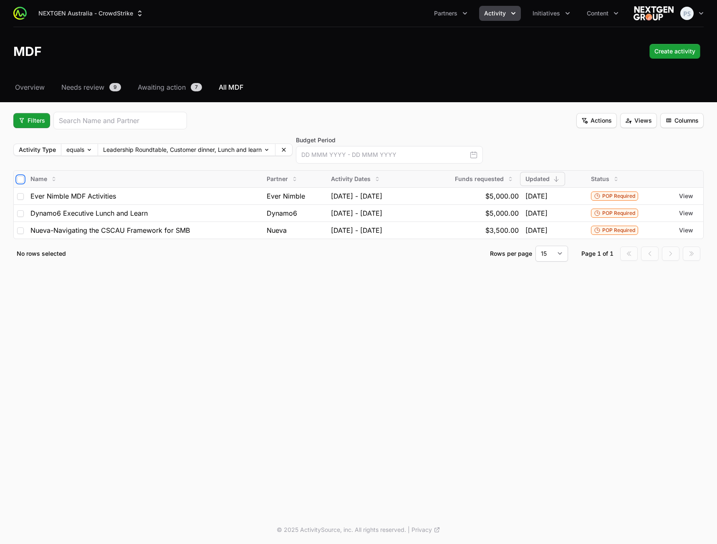
checkbox input "true"
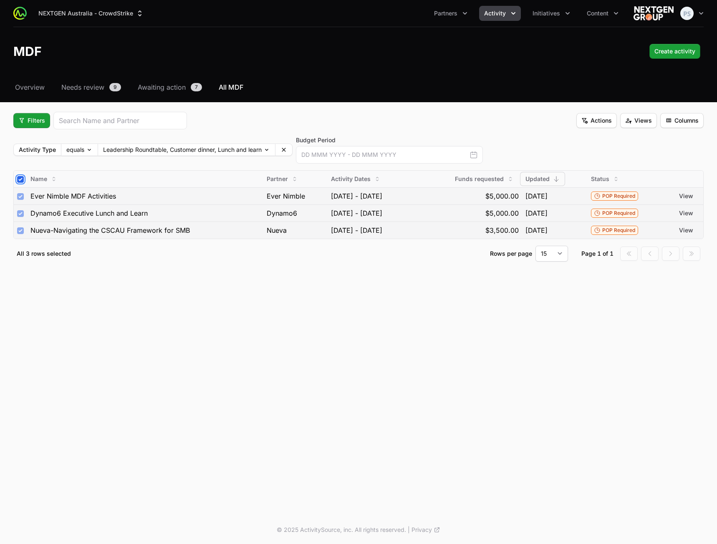
click at [19, 181] on input "checkbox" at bounding box center [20, 179] width 7 height 7
checkbox input "false"
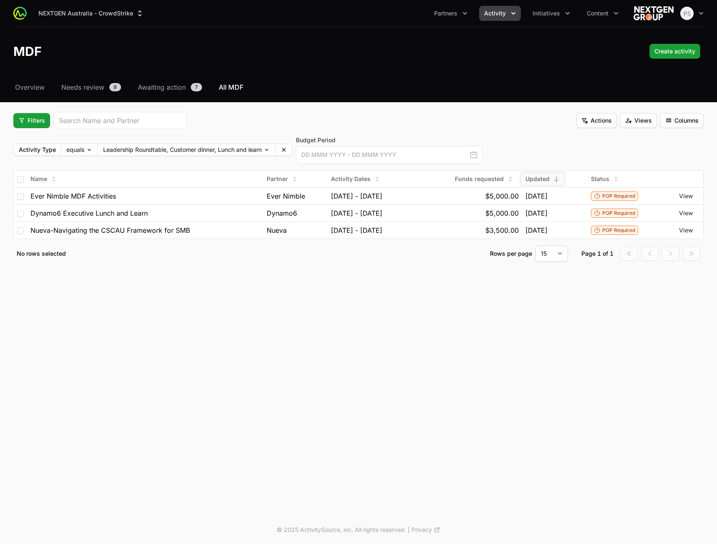
click at [238, 324] on div "NEXTGEN Australia - CrowdStrike Partners Activity Initiatives Content Open user…" at bounding box center [358, 258] width 717 height 516
click at [261, 342] on div "NEXTGEN Australia - CrowdStrike Partners Activity Initiatives Content Open user…" at bounding box center [358, 258] width 717 height 516
click at [577, 138] on div "Activity Type equals Leadership Roundtable, Customer dinner, Lunch and learn Bu…" at bounding box center [358, 150] width 691 height 28
click at [592, 124] on span "Actions" at bounding box center [597, 121] width 30 height 10
click at [514, 114] on html "NEXTGEN Australia - CrowdStrike Partners Activity Initiatives Content Open user…" at bounding box center [358, 272] width 717 height 544
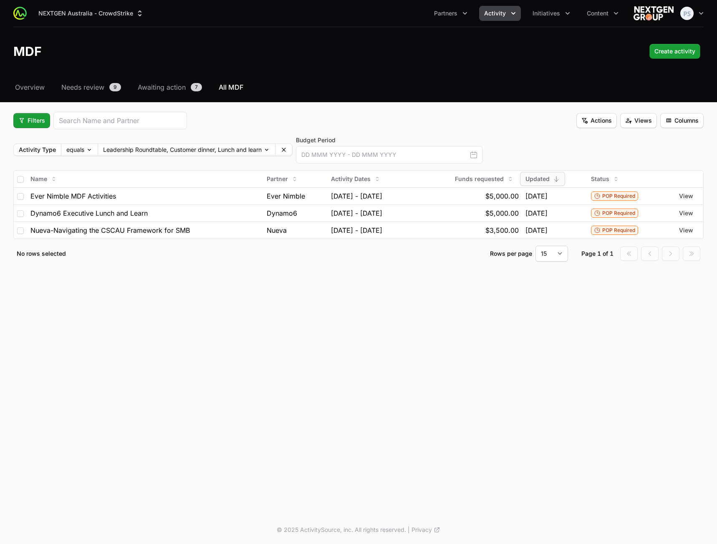
click at [520, 126] on div "Filters Actions Views Columns" at bounding box center [358, 121] width 691 height 18
click at [21, 200] on input "checkbox" at bounding box center [20, 196] width 7 height 7
checkbox input "true"
click at [23, 217] on td at bounding box center [20, 213] width 13 height 17
click at [20, 215] on input "checkbox" at bounding box center [20, 213] width 7 height 7
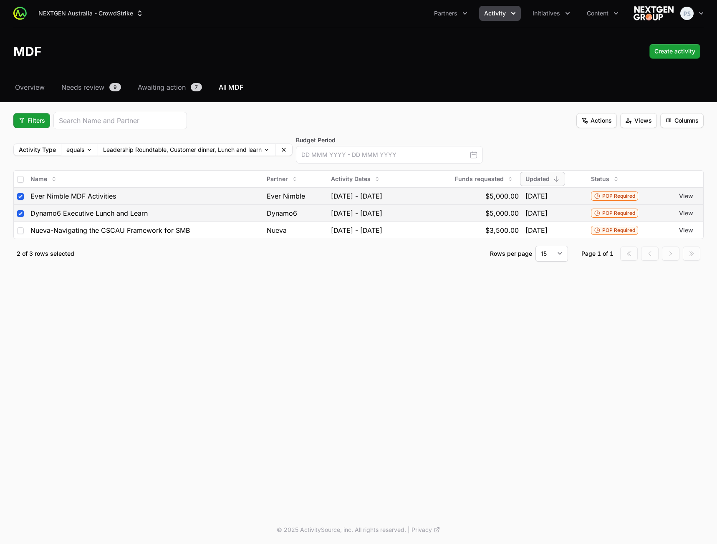
click at [20, 201] on td at bounding box center [20, 195] width 13 height 17
click at [20, 213] on input "checkbox" at bounding box center [20, 213] width 7 height 7
checkbox input "false"
click at [20, 200] on td at bounding box center [20, 195] width 13 height 17
click at [20, 196] on input "checkbox" at bounding box center [20, 196] width 7 height 7
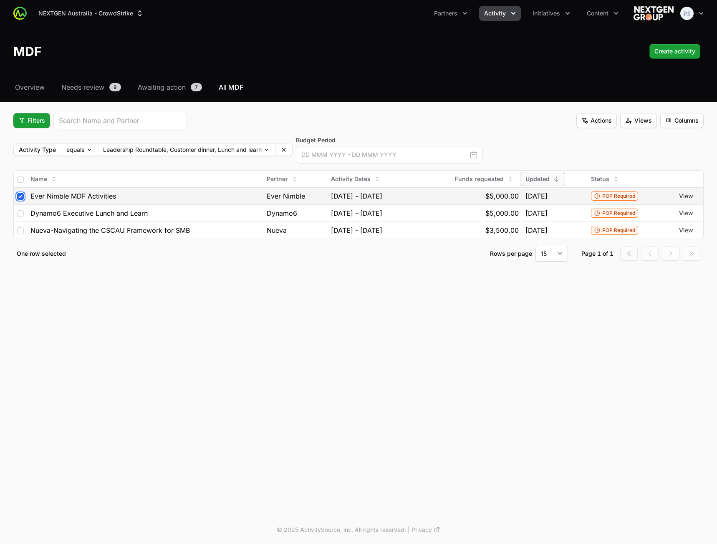
checkbox input "false"
click at [191, 363] on div "NEXTGEN Australia - CrowdStrike Partners Activity Initiatives Content Open user…" at bounding box center [358, 258] width 717 height 516
click at [322, 312] on div "NEXTGEN Australia - CrowdStrike Partners Activity Initiatives Content Open user…" at bounding box center [358, 258] width 717 height 516
click at [495, 119] on div "Filters Actions Views Columns" at bounding box center [358, 121] width 691 height 18
click at [542, 124] on div "Filters Actions Views Columns" at bounding box center [358, 121] width 691 height 18
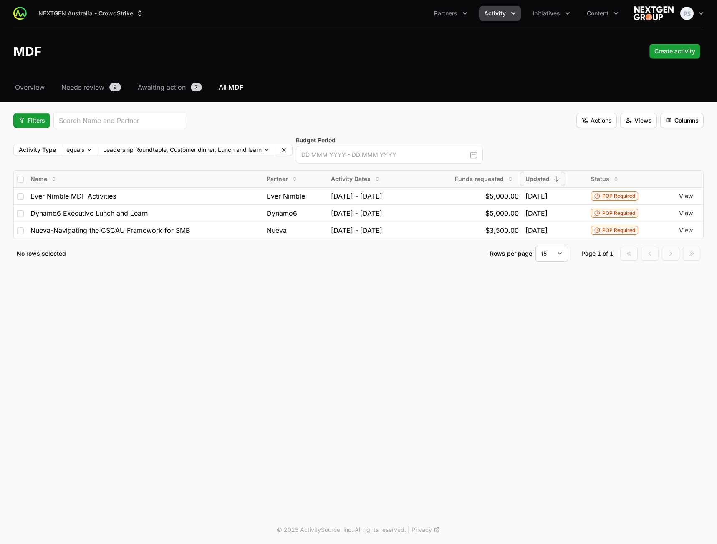
click at [20, 176] on th at bounding box center [20, 179] width 13 height 17
click at [19, 180] on input "checkbox" at bounding box center [20, 179] width 7 height 7
checkbox input "true"
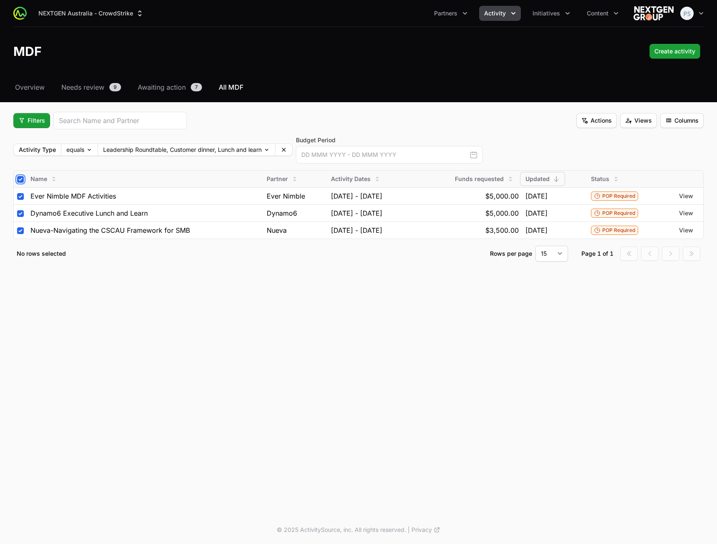
checkbox input "true"
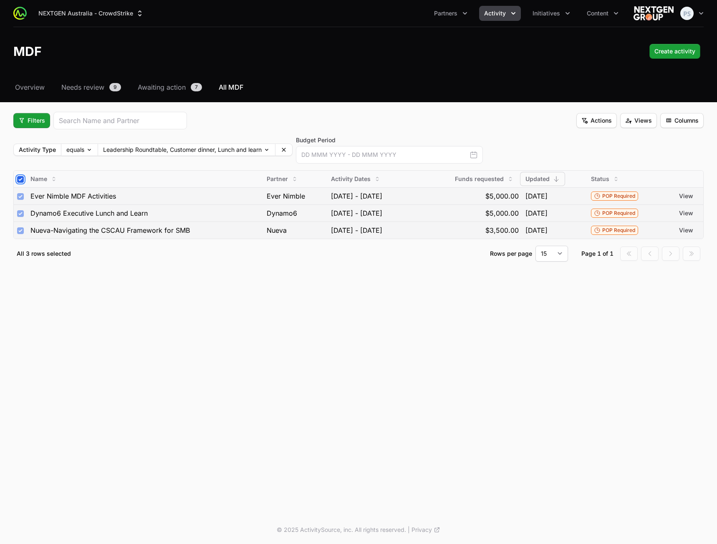
click at [20, 180] on input "checkbox" at bounding box center [20, 179] width 7 height 7
checkbox input "false"
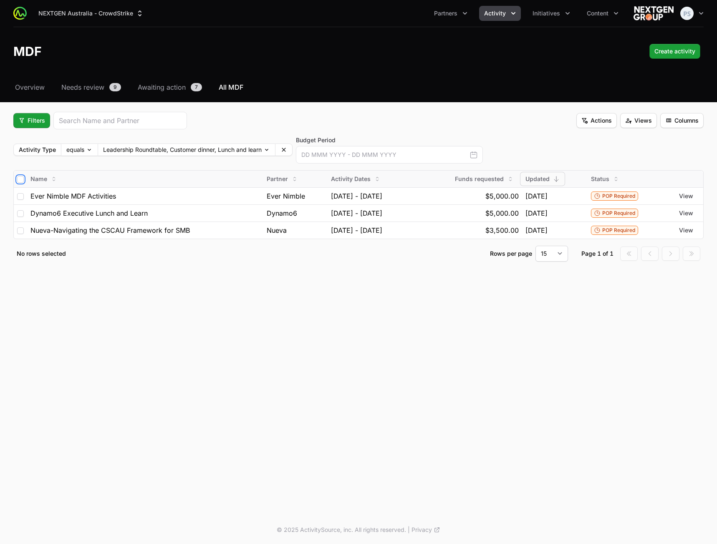
click at [20, 180] on input "checkbox" at bounding box center [20, 179] width 7 height 7
checkbox input "true"
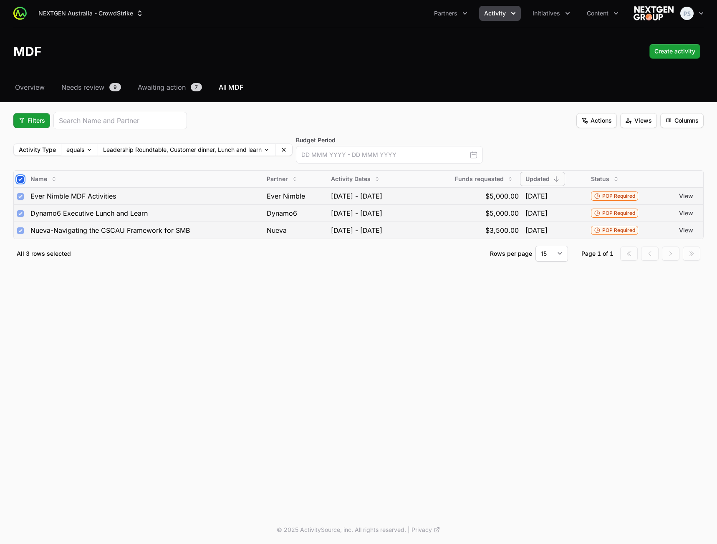
click at [20, 180] on input "checkbox" at bounding box center [20, 179] width 7 height 7
checkbox input "false"
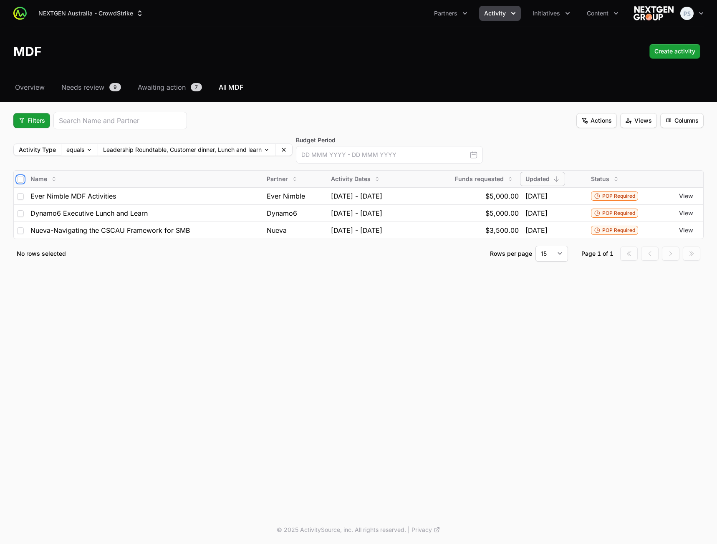
click at [20, 180] on input "checkbox" at bounding box center [20, 179] width 7 height 7
checkbox input "true"
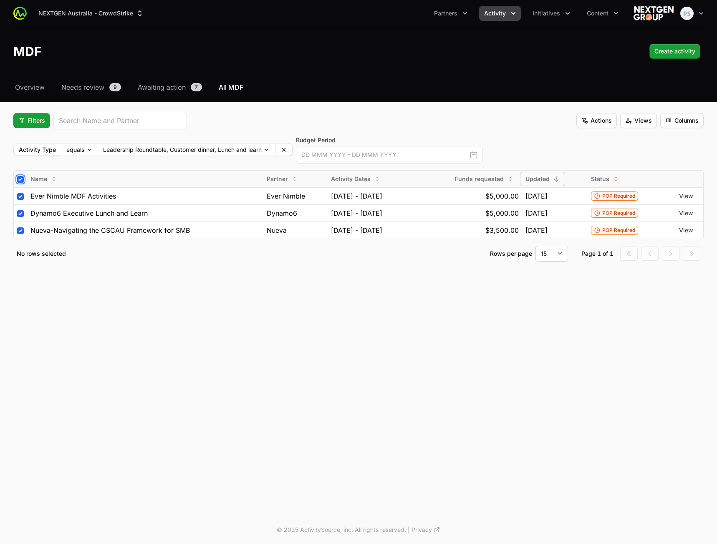
click at [20, 180] on input "checkbox" at bounding box center [20, 179] width 7 height 7
checkbox input "false"
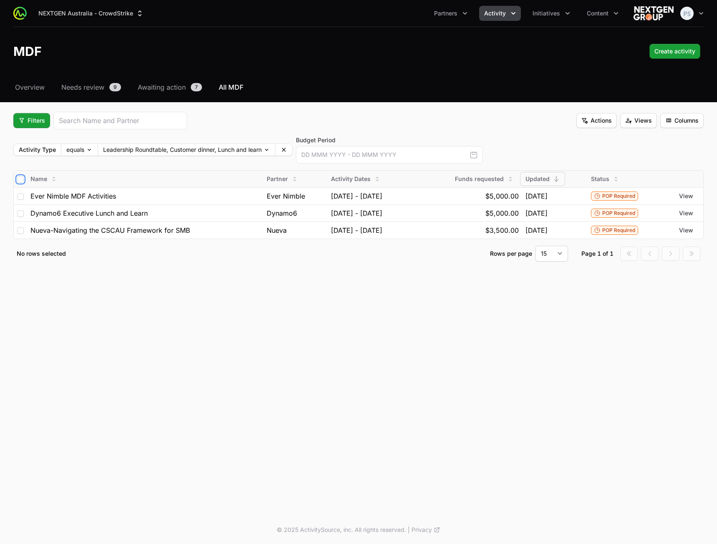
click at [20, 180] on input "checkbox" at bounding box center [20, 179] width 7 height 7
checkbox input "true"
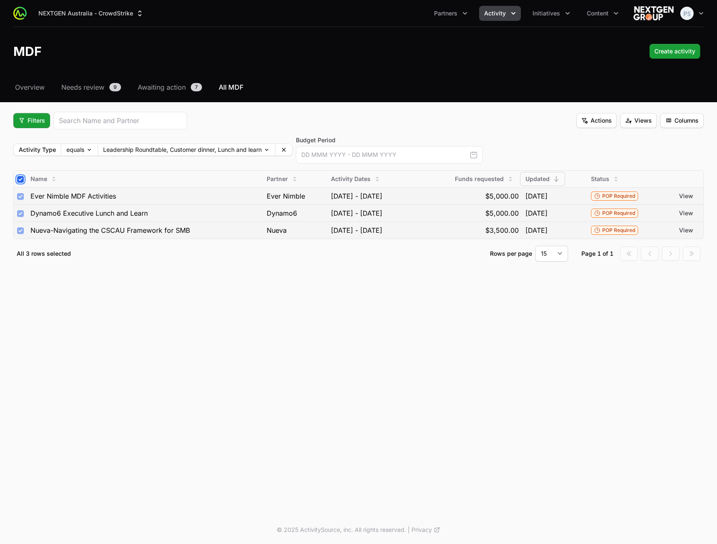
click at [20, 180] on input "checkbox" at bounding box center [20, 179] width 7 height 7
checkbox input "false"
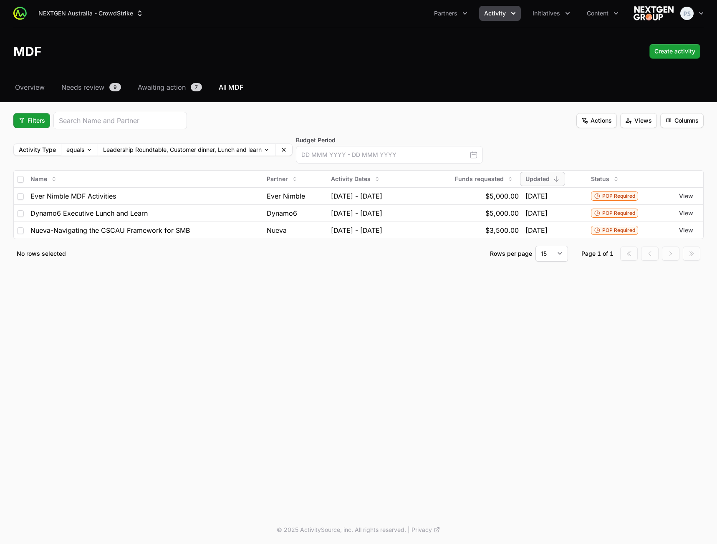
click at [372, 404] on div "NEXTGEN Australia - CrowdStrike Partners Activity Initiatives Content Open user…" at bounding box center [358, 258] width 717 height 516
click at [598, 10] on span "Content" at bounding box center [598, 13] width 22 height 8
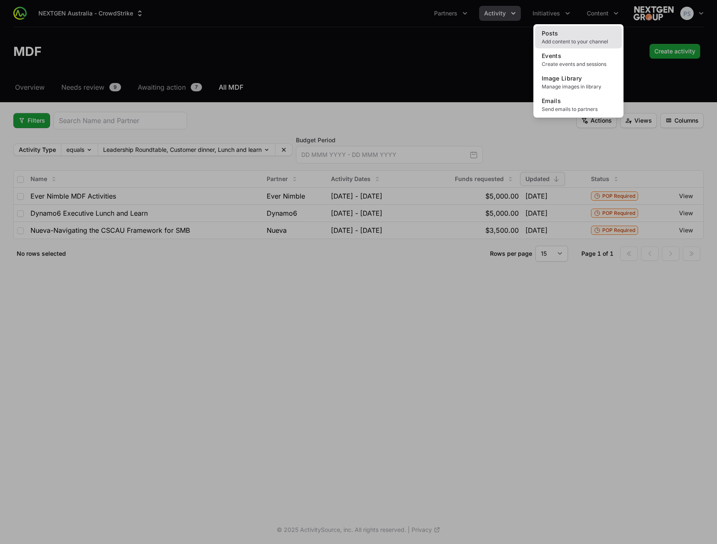
click at [567, 32] on link "Posts Add content to your channel" at bounding box center [578, 37] width 87 height 23
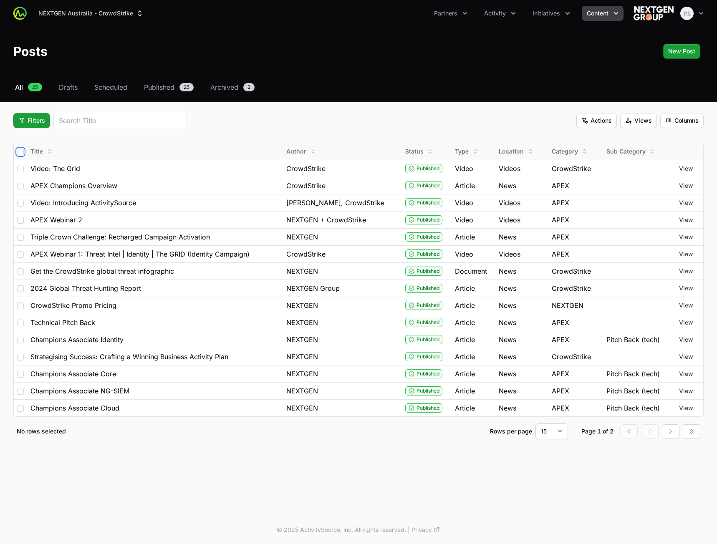
click at [20, 151] on input "checkbox" at bounding box center [20, 152] width 7 height 7
checkbox input "true"
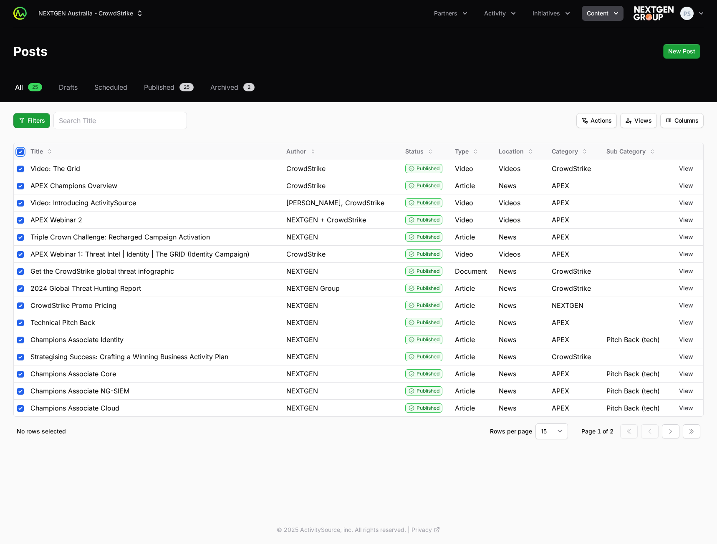
checkbox input "true"
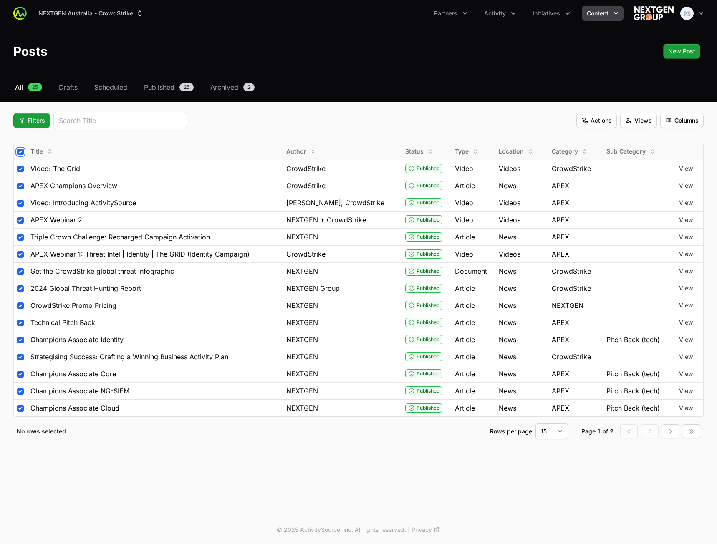
checkbox input "true"
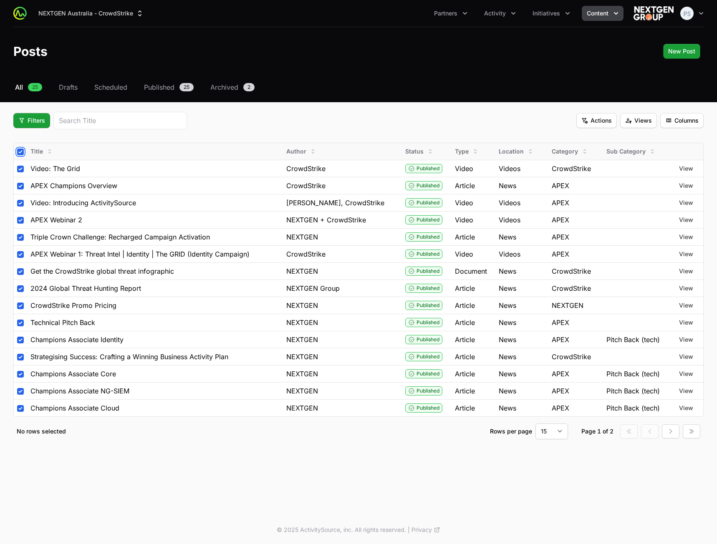
checkbox input "true"
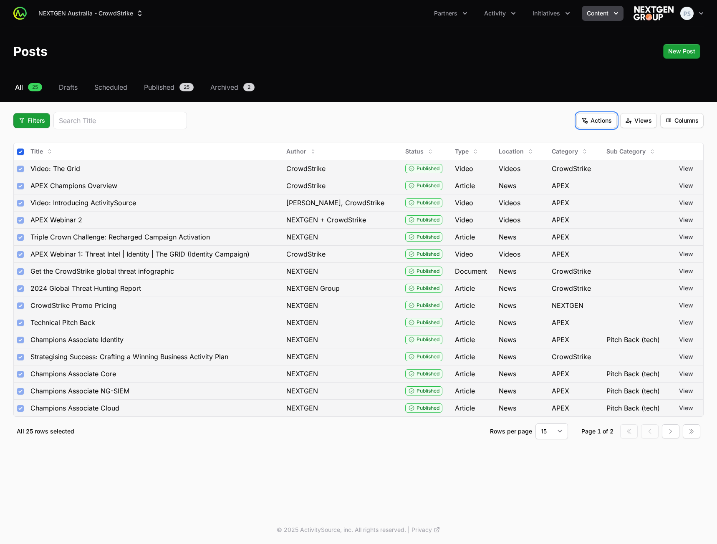
drag, startPoint x: 604, startPoint y: 123, endPoint x: 599, endPoint y: 122, distance: 5.6
click at [604, 123] on span "Actions" at bounding box center [597, 121] width 30 height 10
click at [453, 110] on html "NEXTGEN Australia - CrowdStrike Partners Activity Initiatives Content Open user…" at bounding box center [358, 272] width 717 height 544
click at [20, 152] on input "checkbox" at bounding box center [20, 152] width 7 height 7
checkbox input "false"
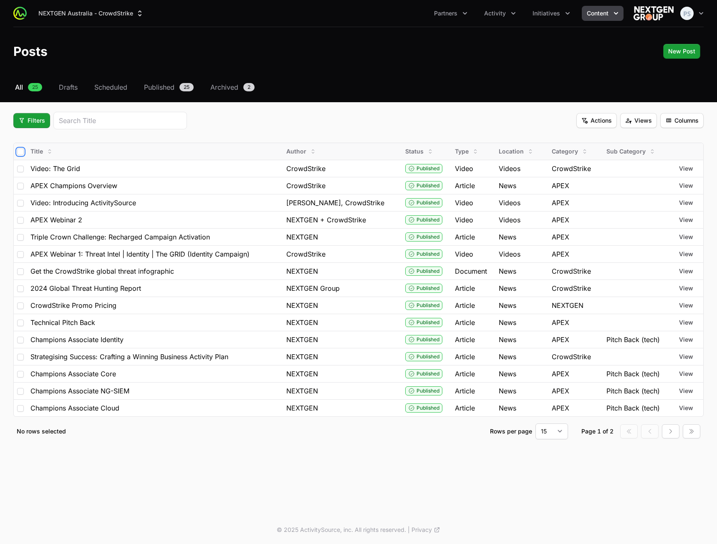
checkbox input "false"
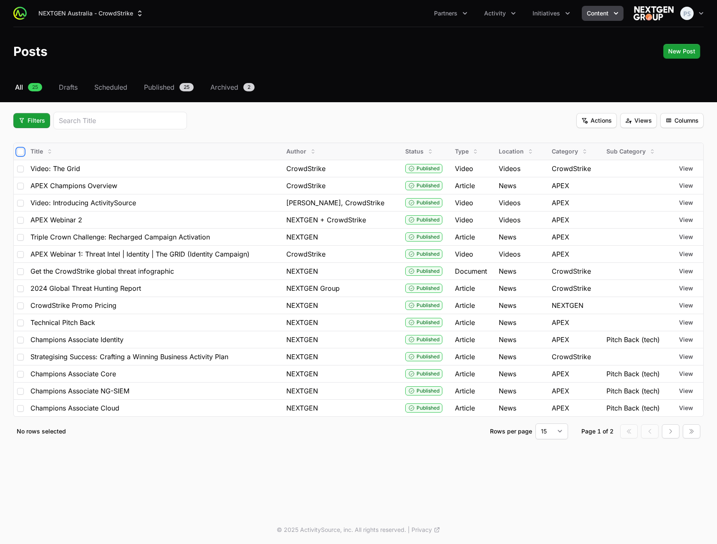
checkbox input "false"
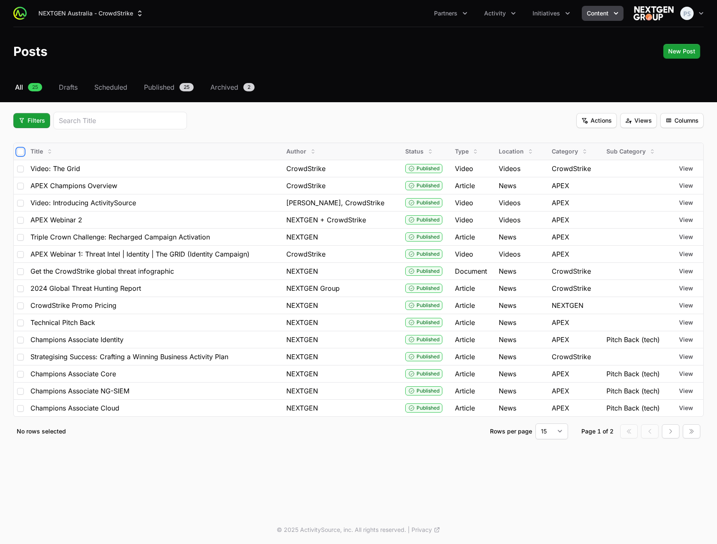
checkbox input "false"
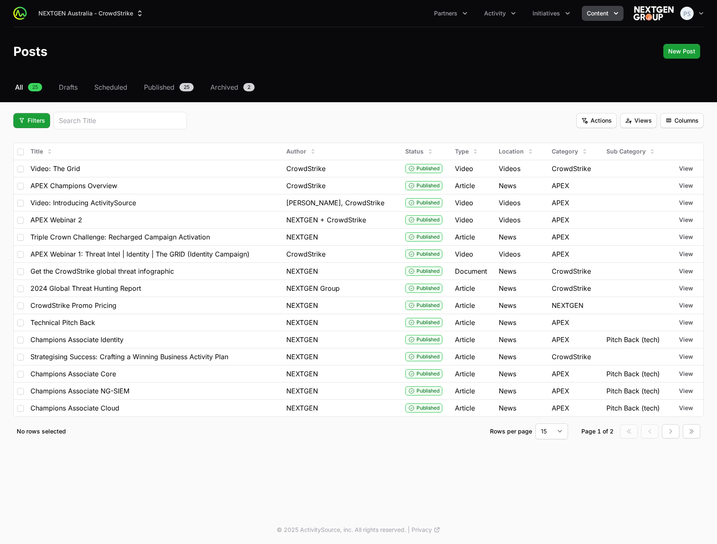
click at [297, 118] on div "Filters Actions Views Columns" at bounding box center [358, 121] width 691 height 18
click at [319, 109] on div "Select a tab All Drafts Scheduled Published Archived All 25 Drafts Scheduled Pu…" at bounding box center [358, 270] width 717 height 377
click at [544, 13] on span "Initiatives" at bounding box center [547, 13] width 28 height 8
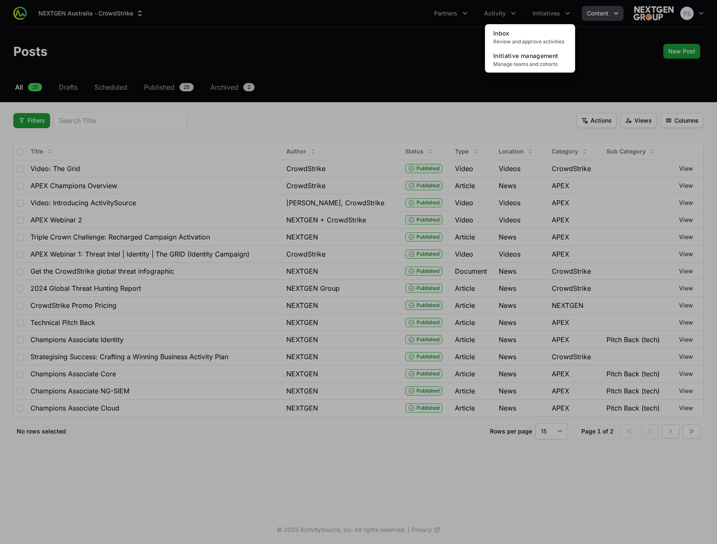
drag, startPoint x: 398, startPoint y: 62, endPoint x: 508, endPoint y: 33, distance: 114.1
click at [399, 62] on div "Initiatives menu" at bounding box center [358, 272] width 717 height 544
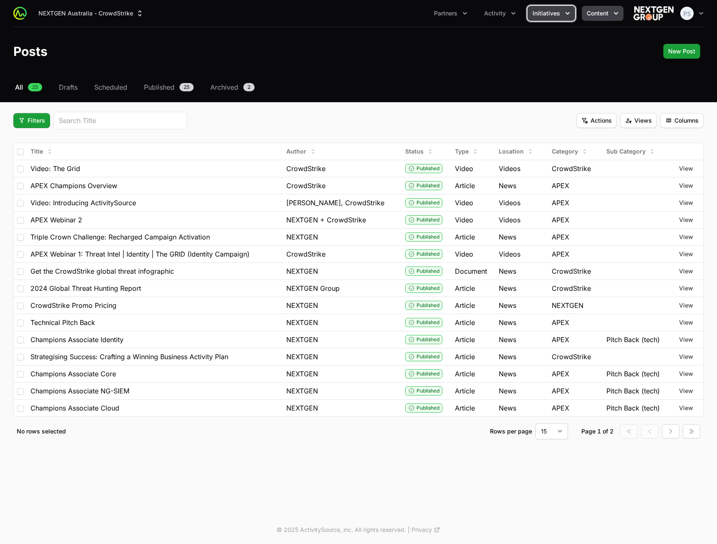
click at [554, 14] on span "Initiatives" at bounding box center [547, 13] width 28 height 8
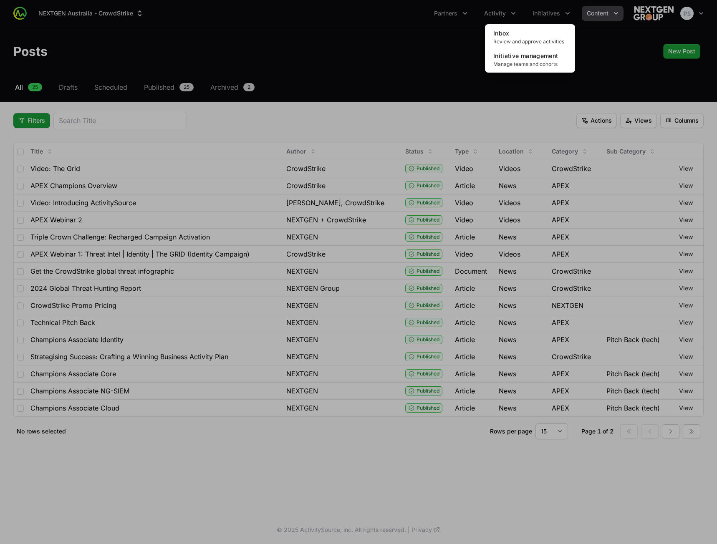
click at [372, 87] on div "Initiatives menu" at bounding box center [358, 272] width 717 height 544
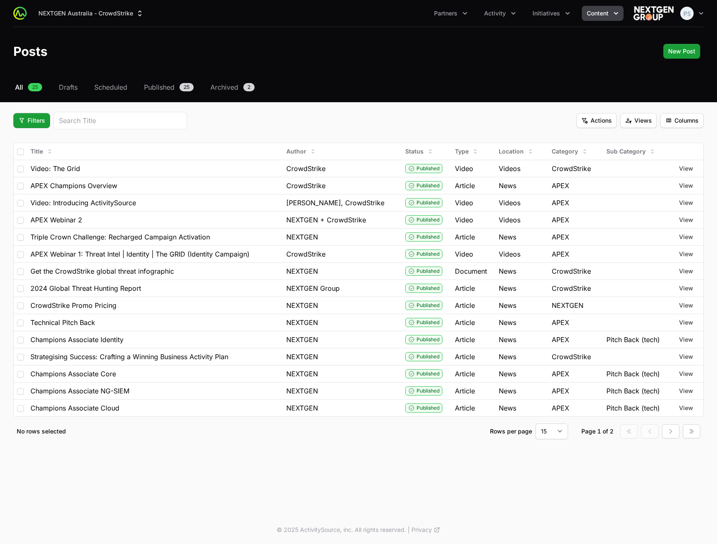
click at [527, 21] on div "NEXTGEN Australia - CrowdStrike Partners Activity Initiatives Content Open user…" at bounding box center [358, 13] width 691 height 27
click at [499, 20] on button "Activity" at bounding box center [500, 13] width 42 height 15
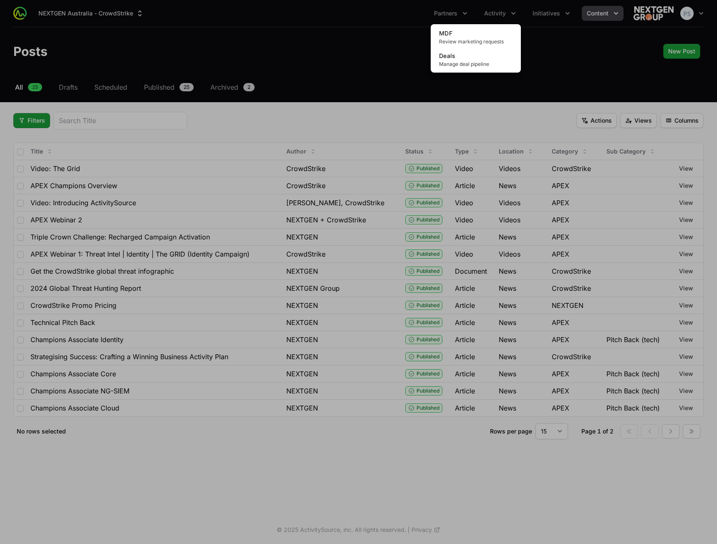
click at [553, 17] on div "Activity menu" at bounding box center [358, 272] width 717 height 544
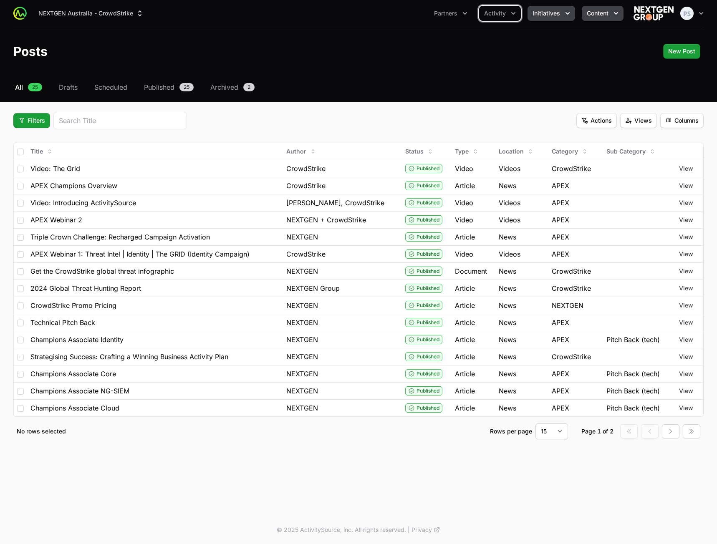
click at [539, 16] on span "Initiatives" at bounding box center [547, 13] width 28 height 8
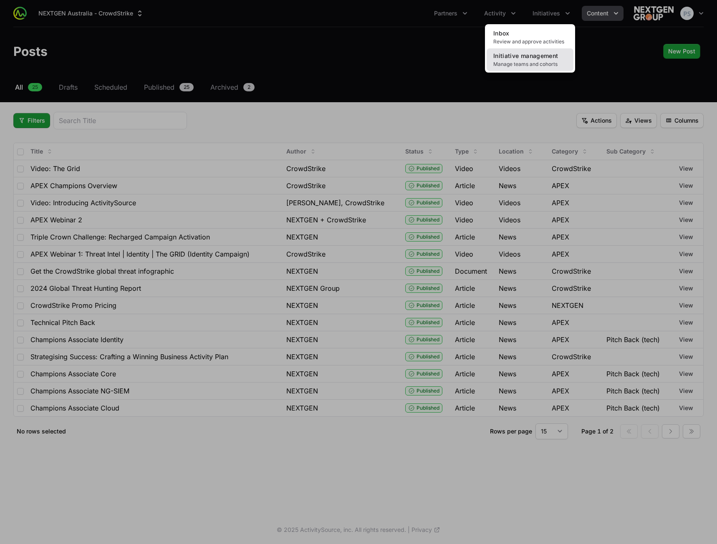
click at [517, 57] on span "Initiative management" at bounding box center [526, 55] width 65 height 7
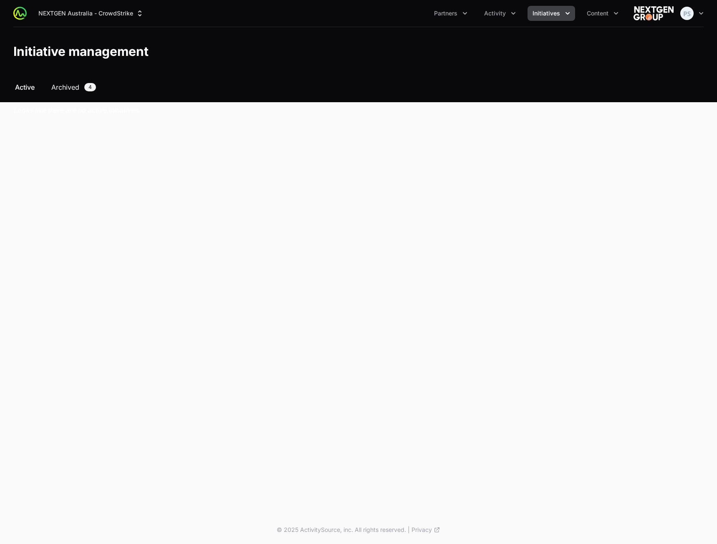
click at [68, 87] on span "Archived" at bounding box center [65, 87] width 28 height 10
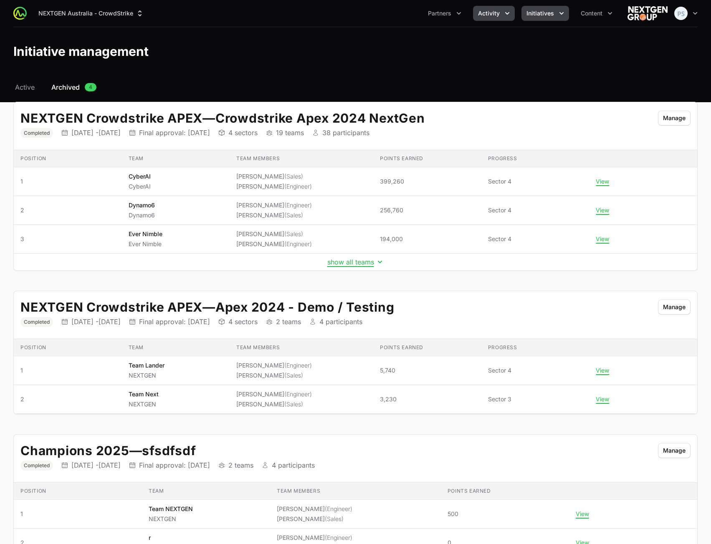
click at [495, 16] on span "Activity" at bounding box center [489, 13] width 22 height 8
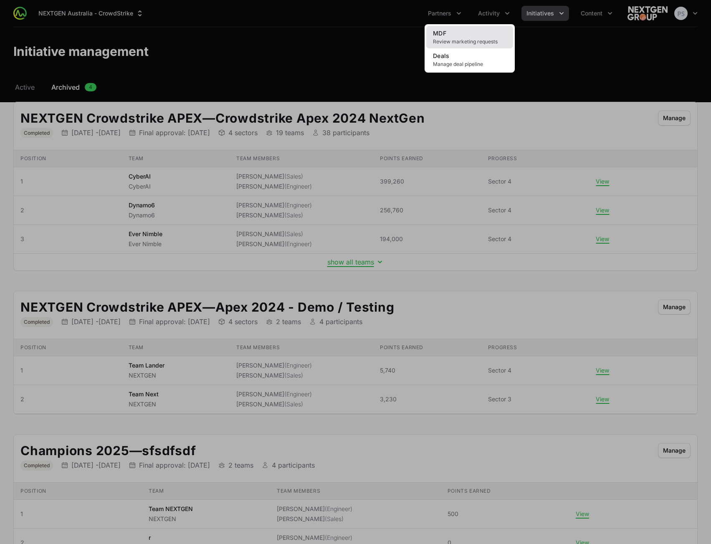
click at [489, 30] on link "MDF Review marketing requests" at bounding box center [469, 37] width 87 height 23
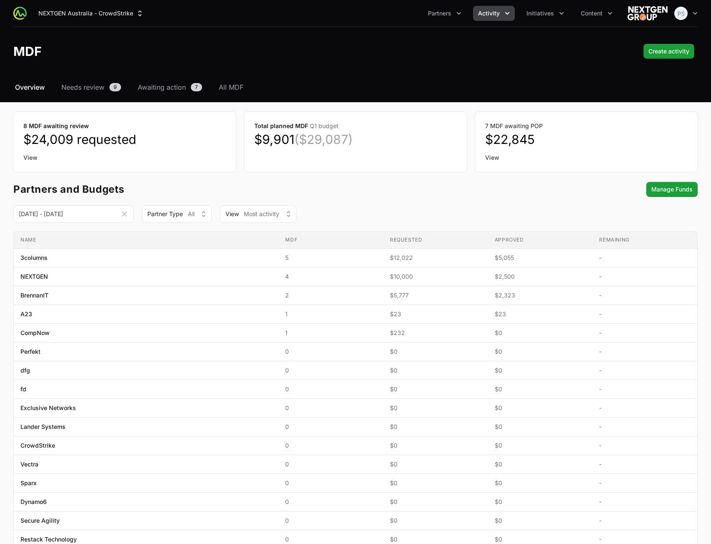
drag, startPoint x: 347, startPoint y: 58, endPoint x: 246, endPoint y: 89, distance: 105.7
click at [347, 58] on div "MDF Create activity" at bounding box center [355, 51] width 684 height 15
drag, startPoint x: 246, startPoint y: 89, endPoint x: 240, endPoint y: 88, distance: 6.3
click at [246, 89] on nav "Overview Needs review 9 Awaiting action 7 All MDF" at bounding box center [355, 87] width 684 height 10
click at [234, 88] on span "All MDF" at bounding box center [231, 87] width 25 height 10
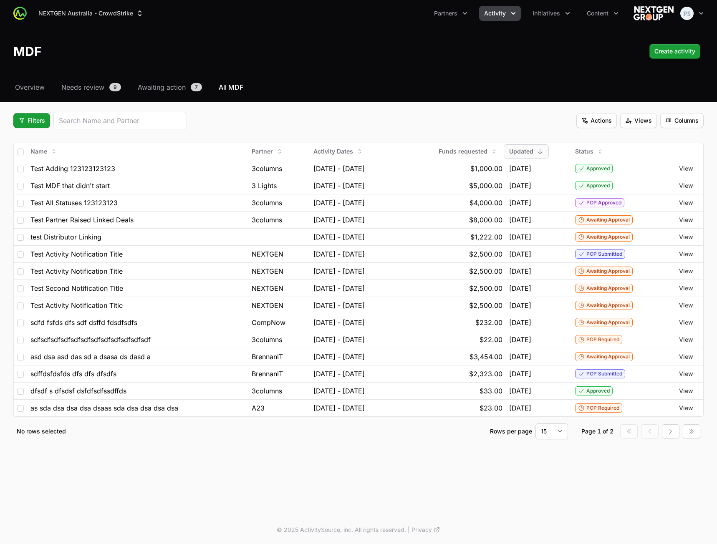
click at [441, 78] on div "NEXTGEN Australia - CrowdStrike Partners Activity Initiatives Content Open user…" at bounding box center [358, 51] width 717 height 102
click at [305, 95] on div "Select a tab Overview Needs review Awaiting action All MDF Overview Needs revie…" at bounding box center [358, 270] width 717 height 377
click at [370, 117] on div "Filters Actions Views Columns" at bounding box center [358, 121] width 691 height 18
click at [370, 107] on div "Select a tab Overview Needs review Awaiting action All MDF Overview Needs revie…" at bounding box center [358, 270] width 717 height 377
click at [336, 107] on div "Select a tab Overview Needs review Awaiting action All MDF Overview Needs revie…" at bounding box center [358, 270] width 717 height 377
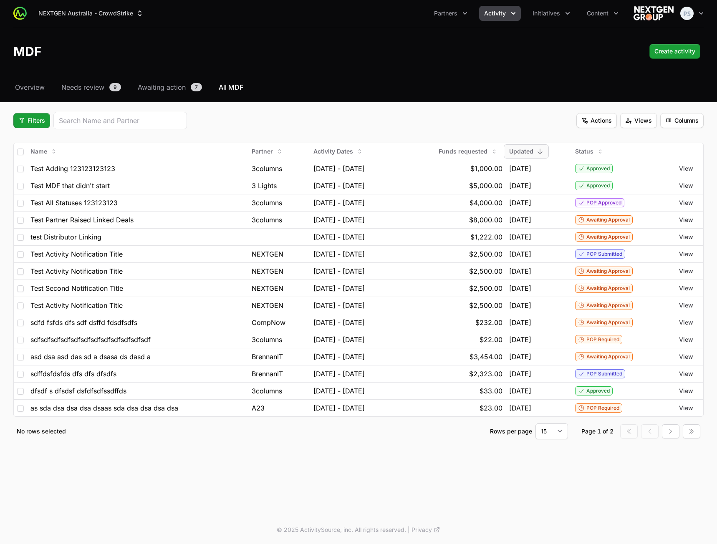
click at [269, 122] on div "Filters Actions Views Columns" at bounding box center [358, 121] width 691 height 18
click at [275, 120] on div "Filters Actions Views Columns" at bounding box center [358, 121] width 691 height 18
click at [112, 122] on input "search" at bounding box center [120, 121] width 123 height 10
click at [300, 120] on div "Filters Actions Views Columns" at bounding box center [358, 121] width 691 height 18
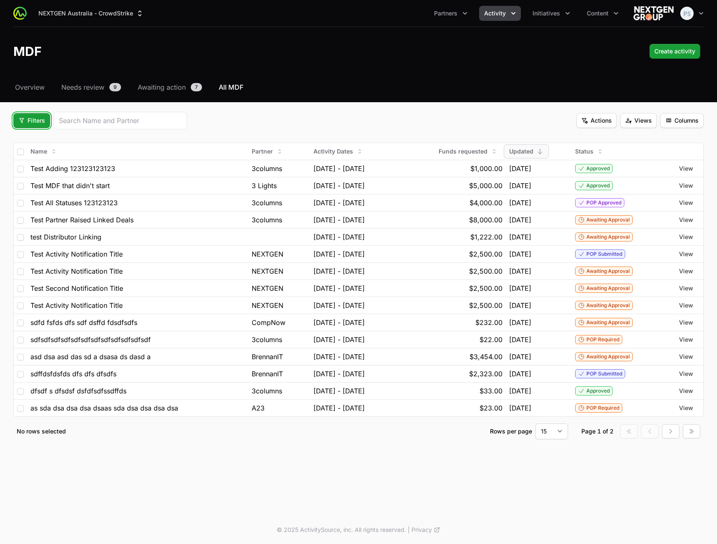
click at [39, 124] on span "Filters" at bounding box center [31, 121] width 27 height 10
click at [313, 111] on html "NEXTGEN Australia - CrowdStrike Partners Activity Initiatives Content Open user…" at bounding box center [358, 272] width 717 height 544
click at [311, 114] on div "Filters Actions Views Columns" at bounding box center [358, 121] width 691 height 18
click at [22, 152] on input "checkbox" at bounding box center [20, 152] width 7 height 7
checkbox input "true"
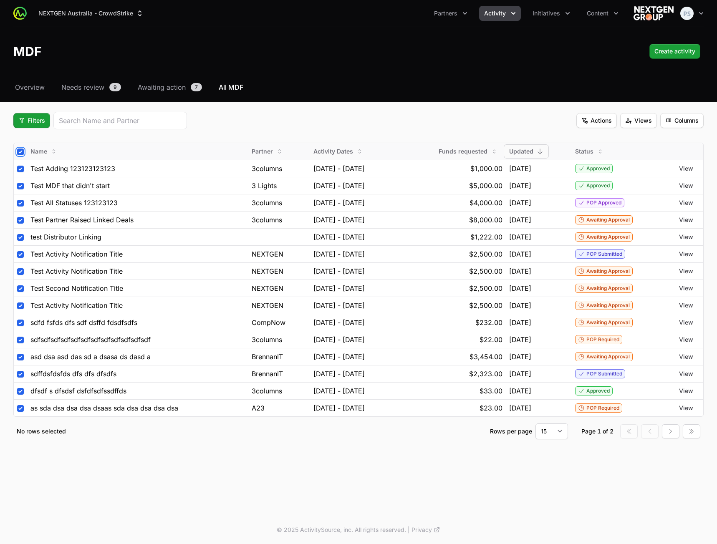
checkbox input "true"
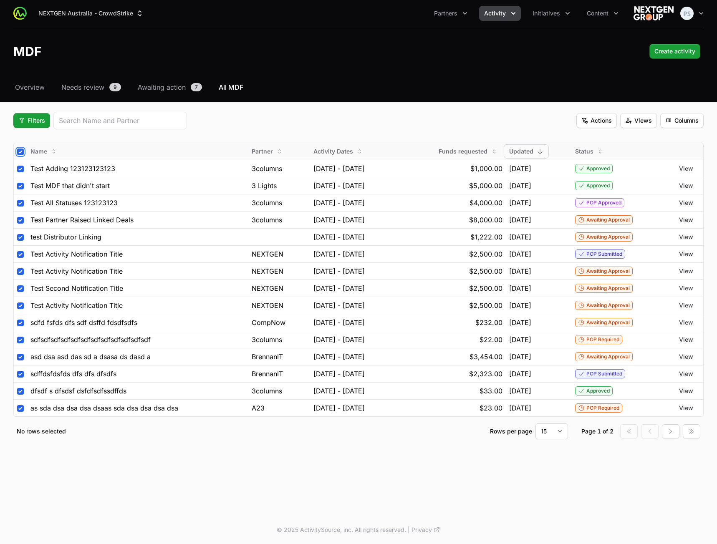
checkbox input "true"
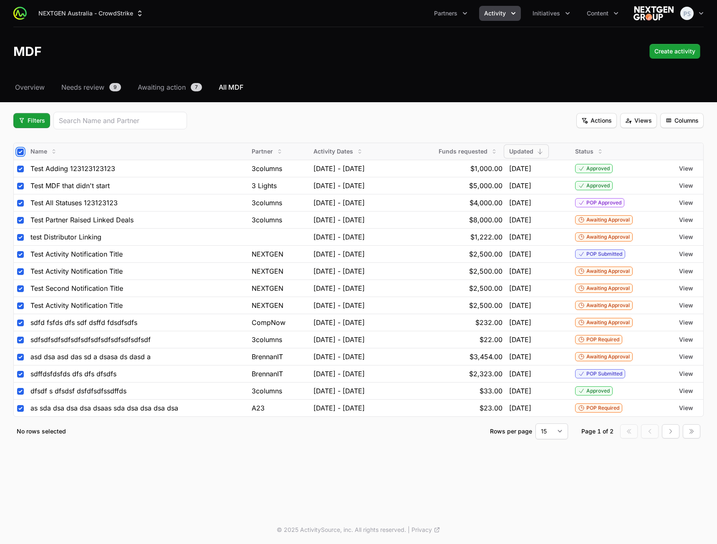
checkbox input "true"
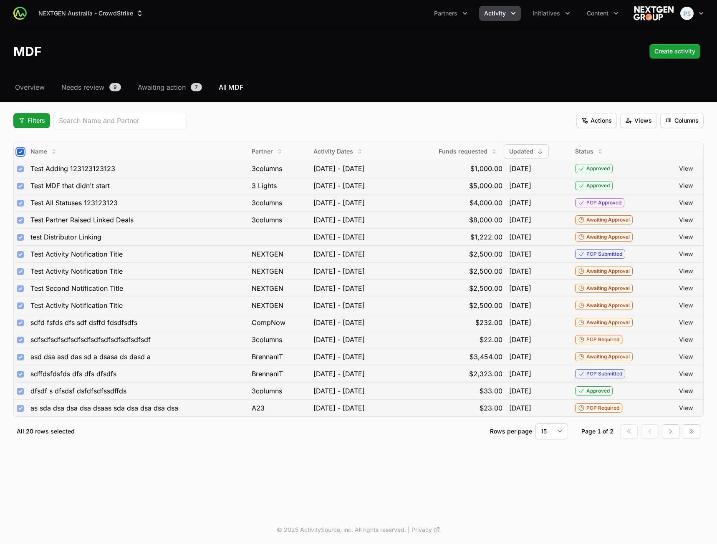
click at [22, 152] on input "checkbox" at bounding box center [20, 152] width 7 height 7
checkbox input "false"
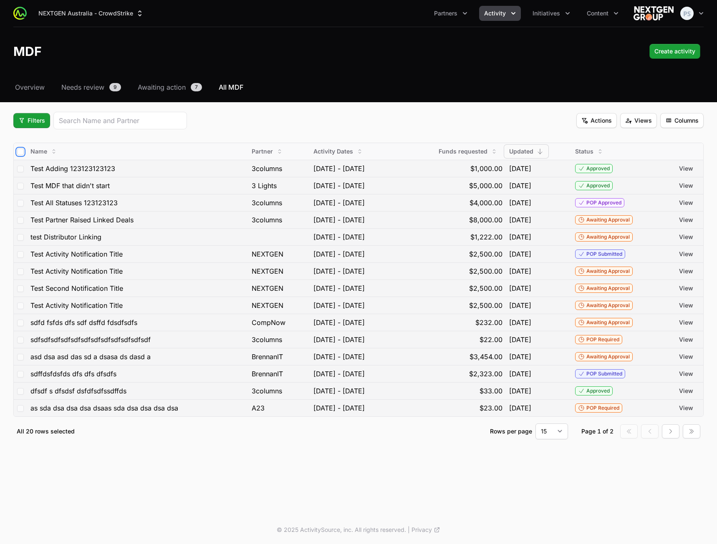
checkbox input "false"
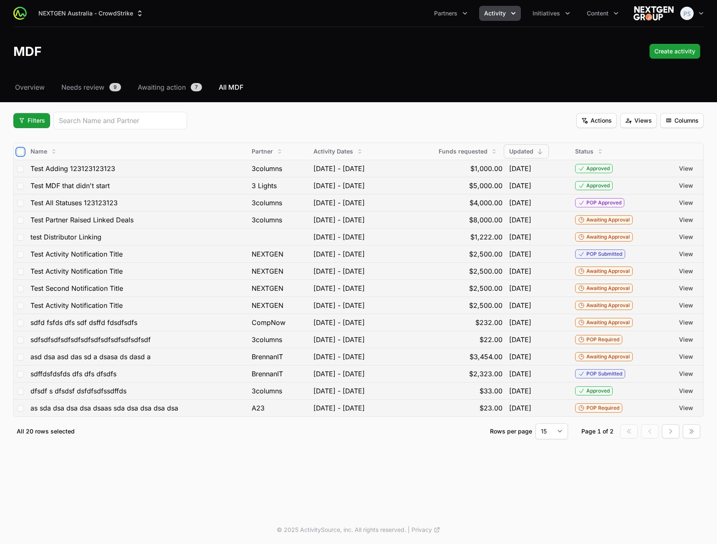
checkbox input "false"
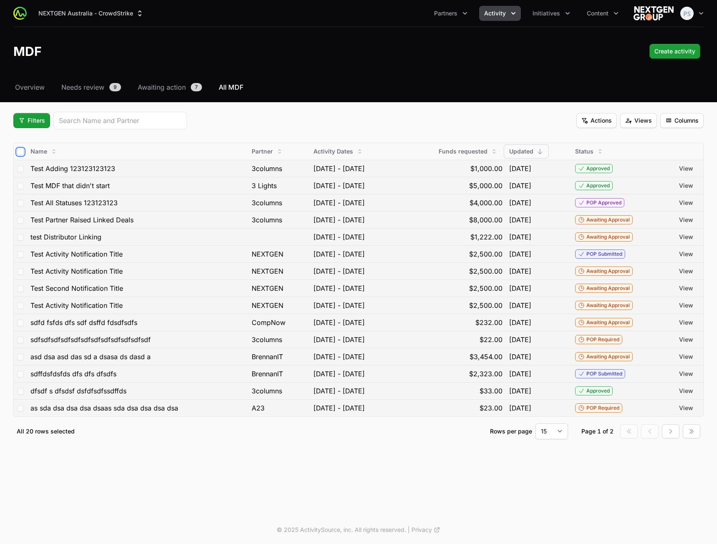
checkbox input "false"
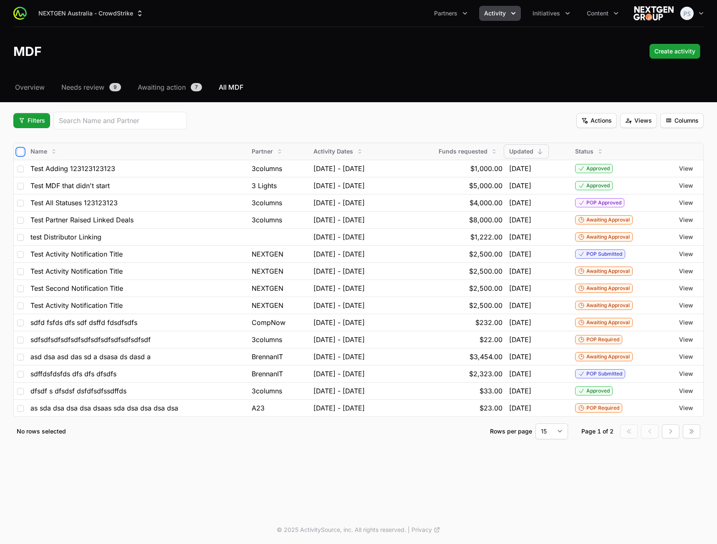
click at [22, 152] on input "checkbox" at bounding box center [20, 152] width 7 height 7
checkbox input "true"
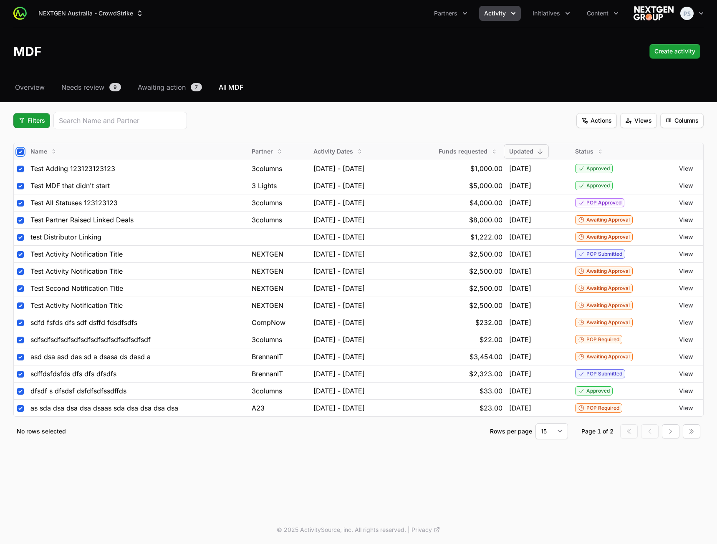
checkbox input "true"
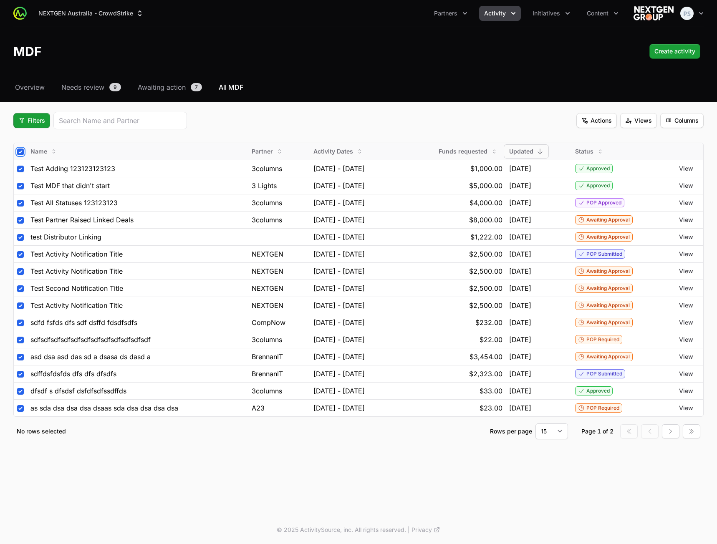
checkbox input "true"
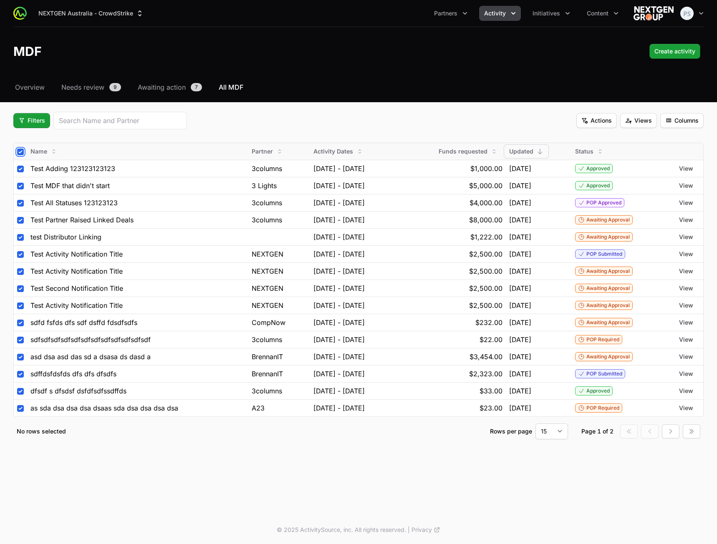
checkbox input "true"
click at [22, 152] on input "checkbox" at bounding box center [20, 152] width 7 height 7
checkbox input "false"
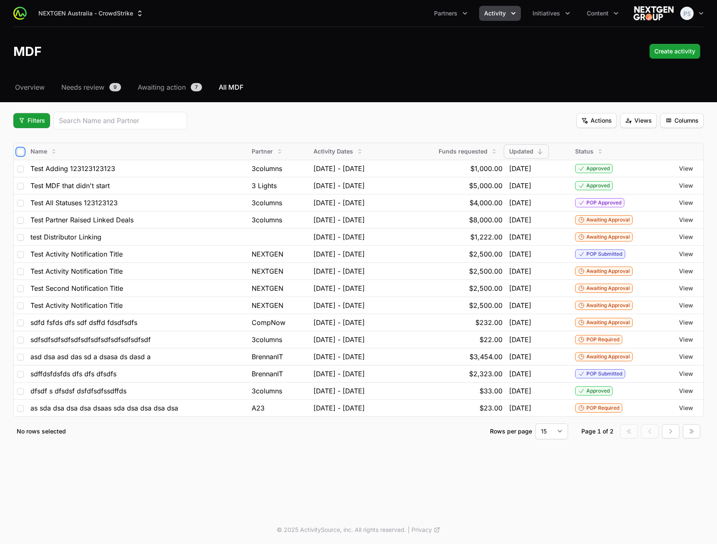
checkbox input "false"
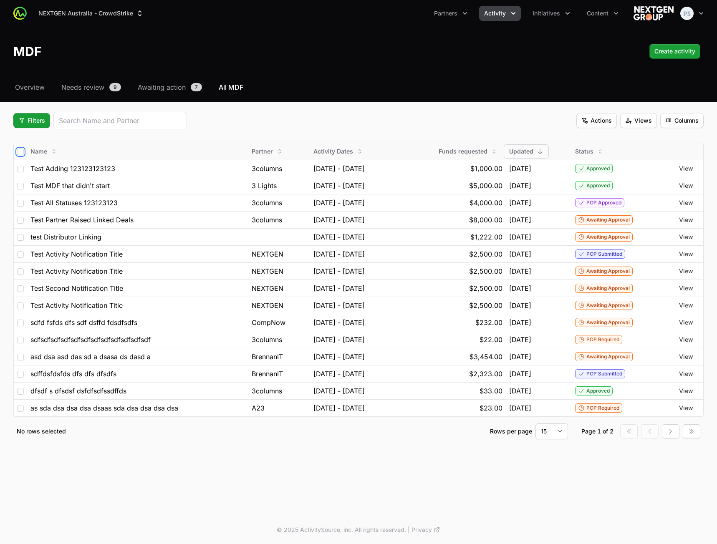
checkbox input "false"
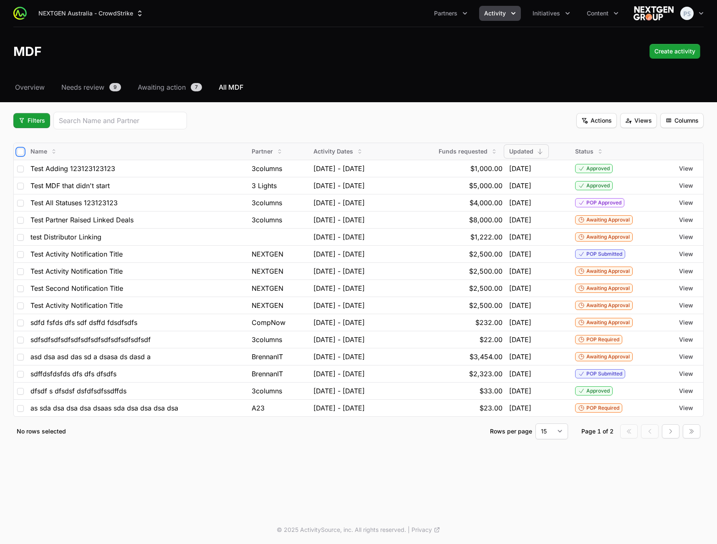
checkbox input "false"
click at [22, 152] on input "checkbox" at bounding box center [20, 152] width 7 height 7
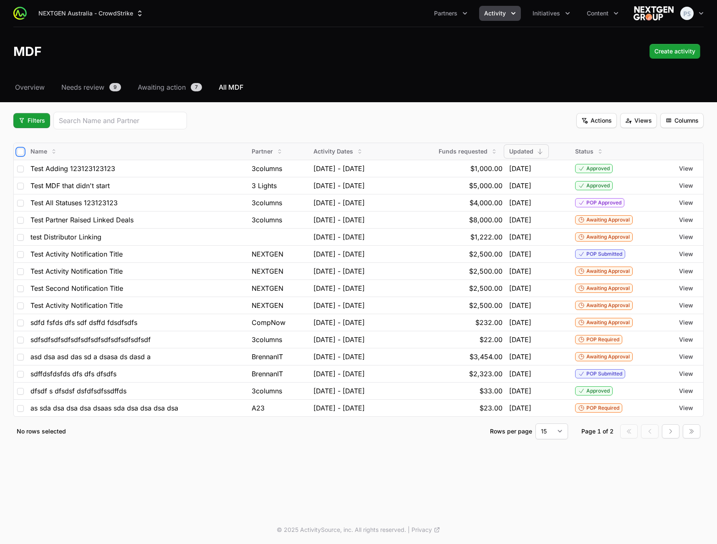
checkbox input "true"
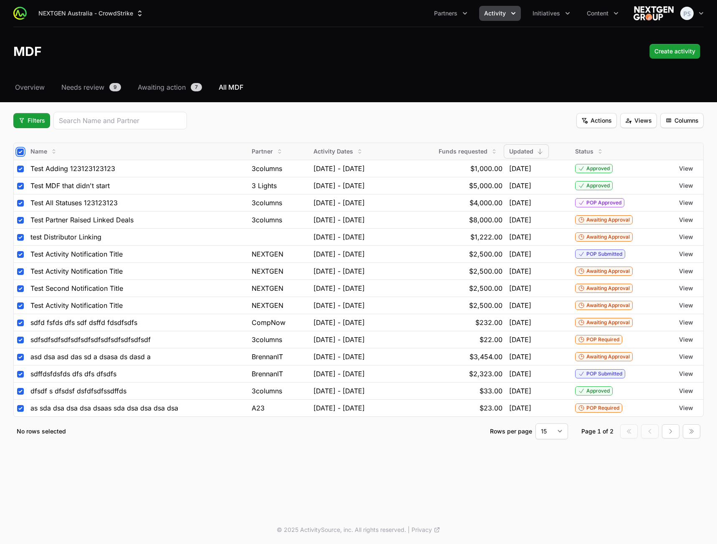
checkbox input "true"
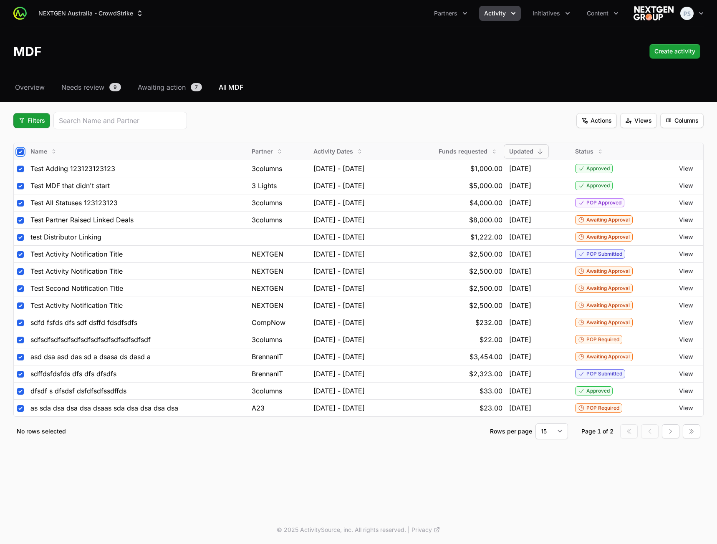
checkbox input "true"
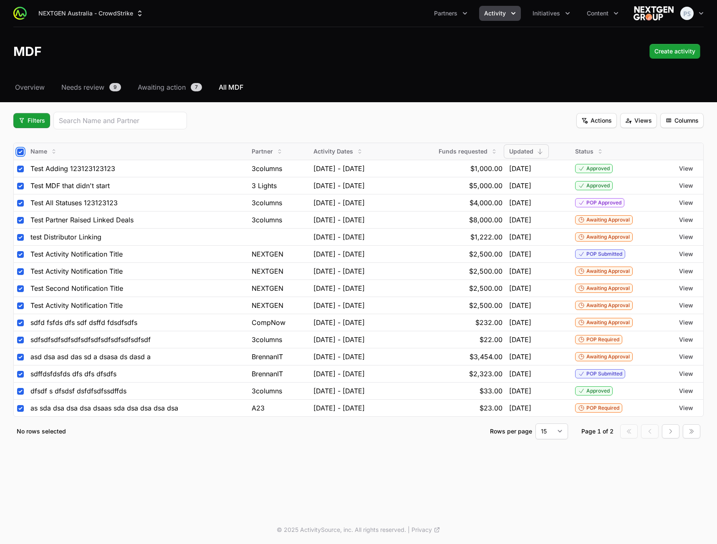
checkbox input "true"
click at [22, 152] on input "checkbox" at bounding box center [20, 152] width 7 height 7
checkbox input "false"
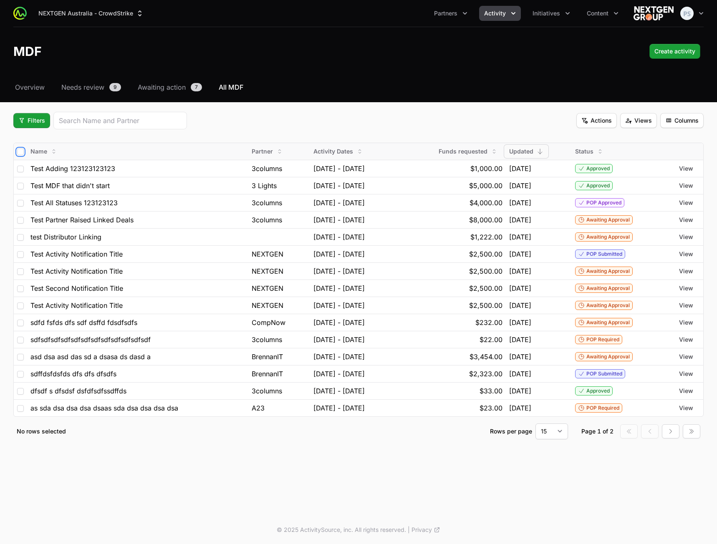
checkbox input "false"
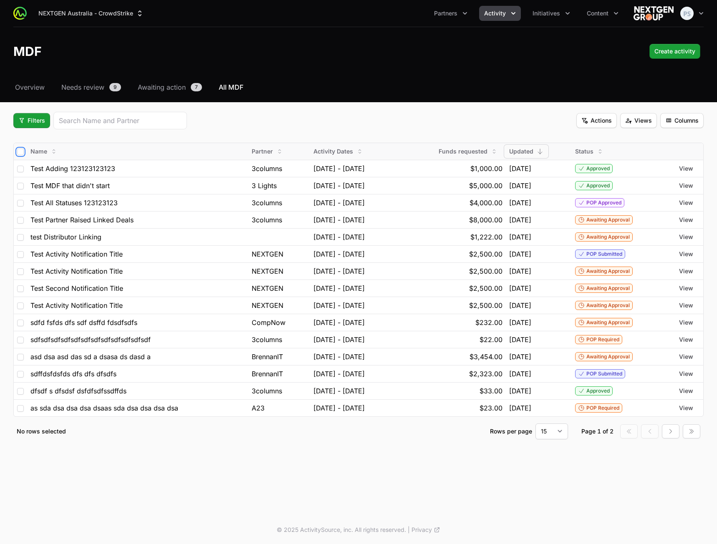
checkbox input "false"
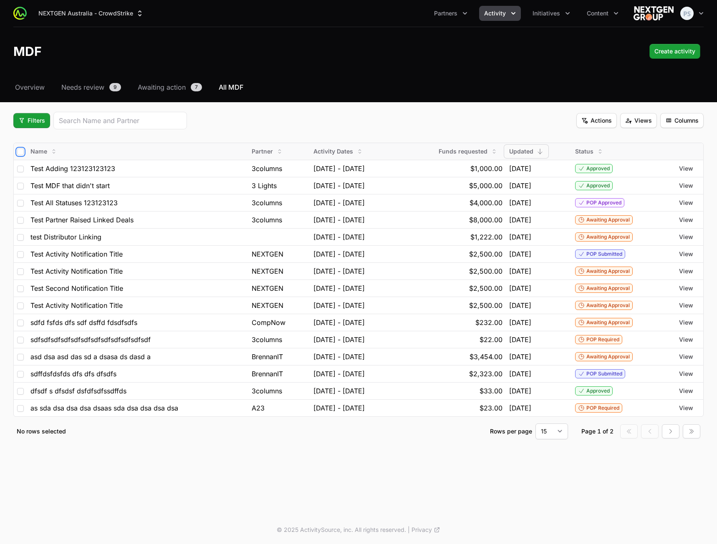
checkbox input "false"
click at [22, 152] on input "checkbox" at bounding box center [20, 152] width 7 height 7
checkbox input "true"
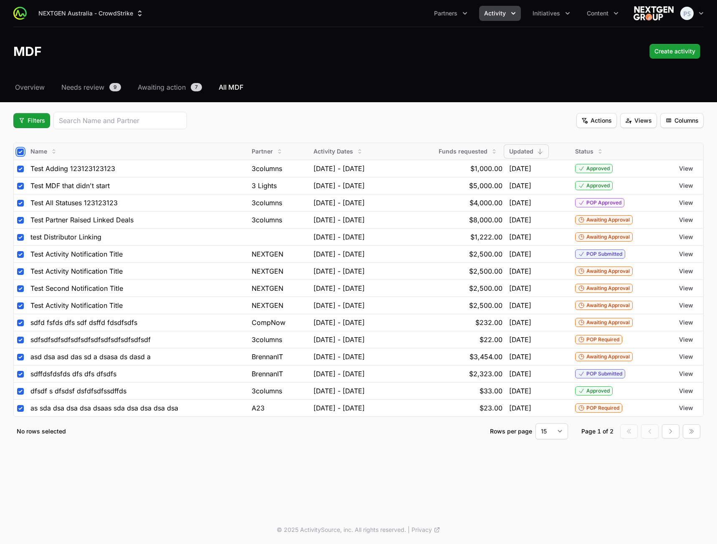
checkbox input "true"
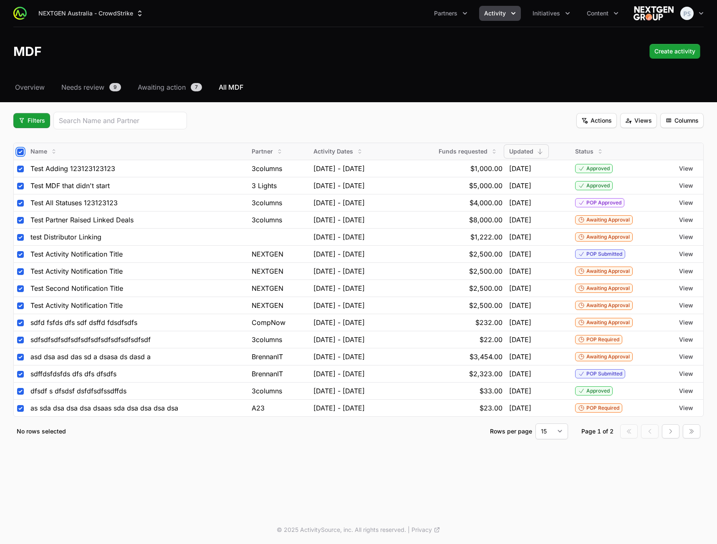
checkbox input "true"
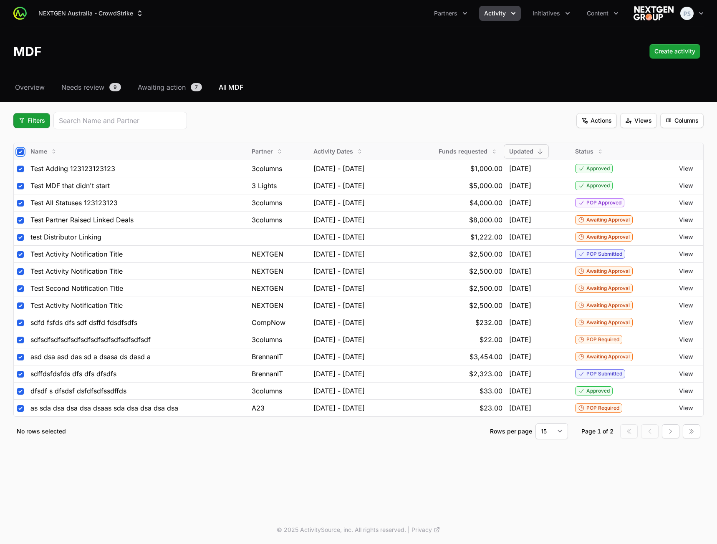
checkbox input "true"
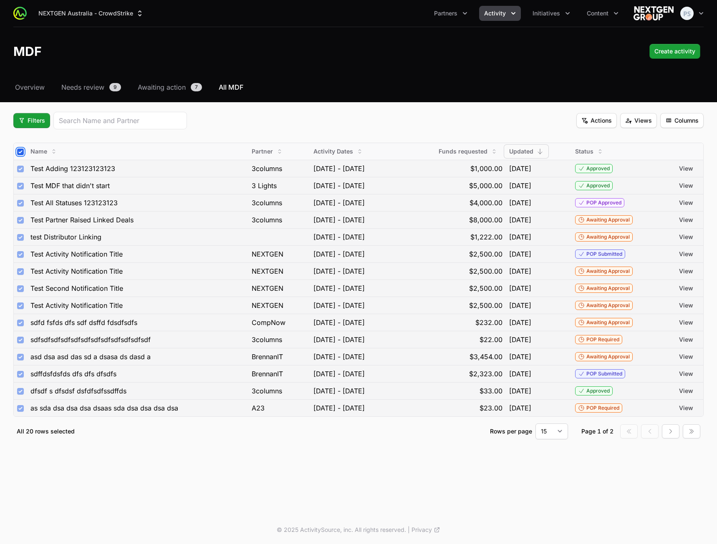
click at [22, 152] on input "checkbox" at bounding box center [20, 152] width 7 height 7
checkbox input "false"
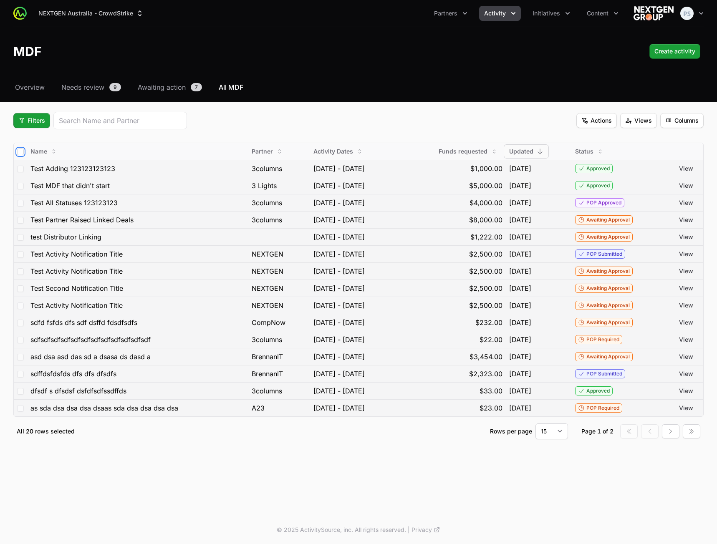
checkbox input "false"
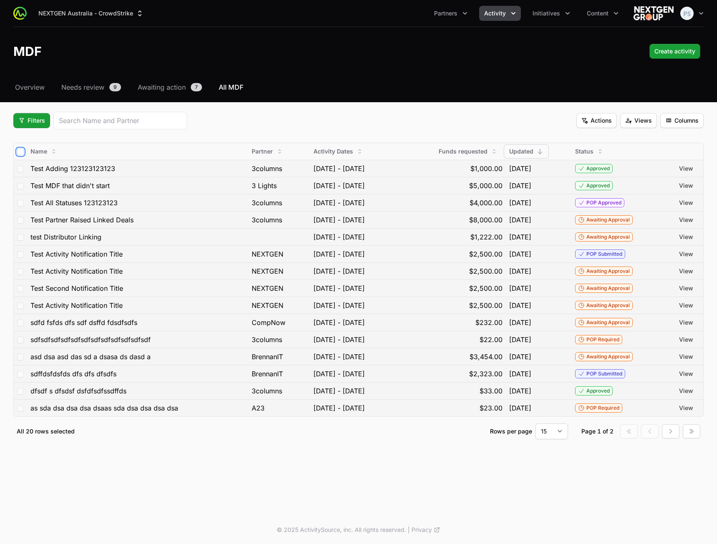
checkbox input "false"
click at [22, 152] on input "checkbox" at bounding box center [20, 152] width 7 height 7
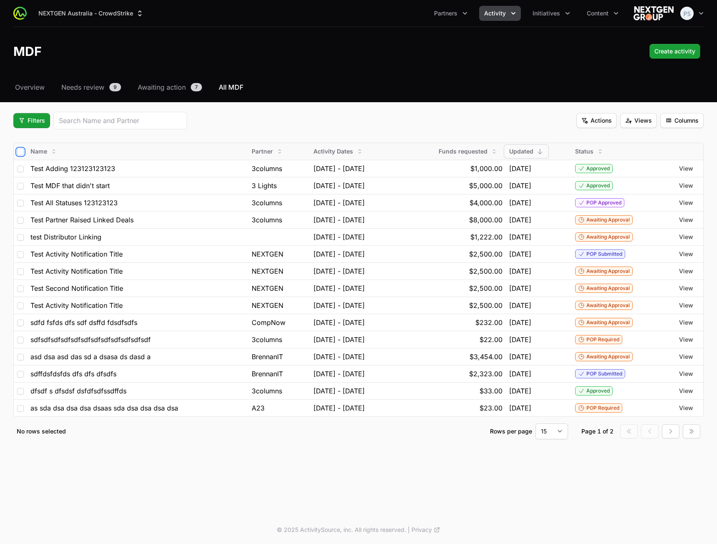
click at [22, 152] on input "checkbox" at bounding box center [20, 152] width 7 height 7
click at [22, 151] on input "checkbox" at bounding box center [20, 152] width 7 height 7
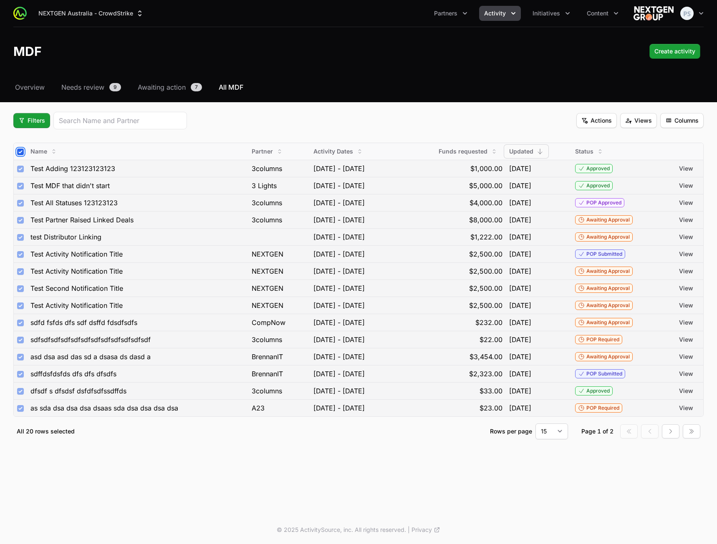
click at [22, 151] on input "checkbox" at bounding box center [20, 152] width 7 height 7
click at [21, 151] on input "checkbox" at bounding box center [20, 152] width 7 height 7
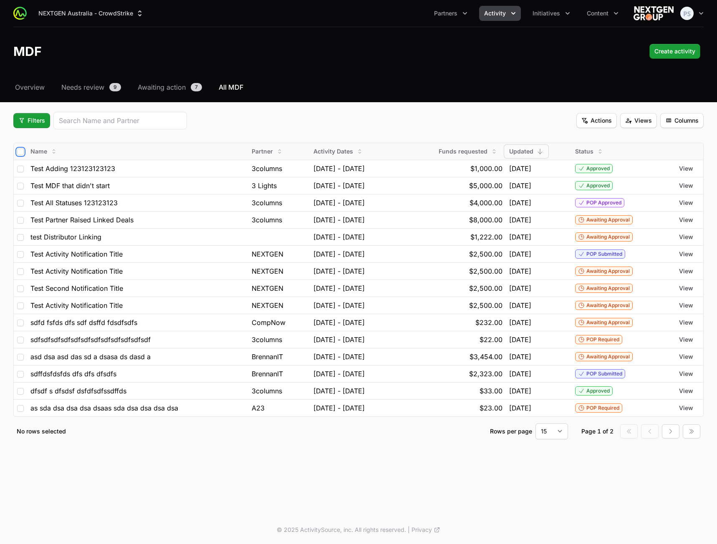
click at [21, 151] on input "checkbox" at bounding box center [20, 152] width 7 height 7
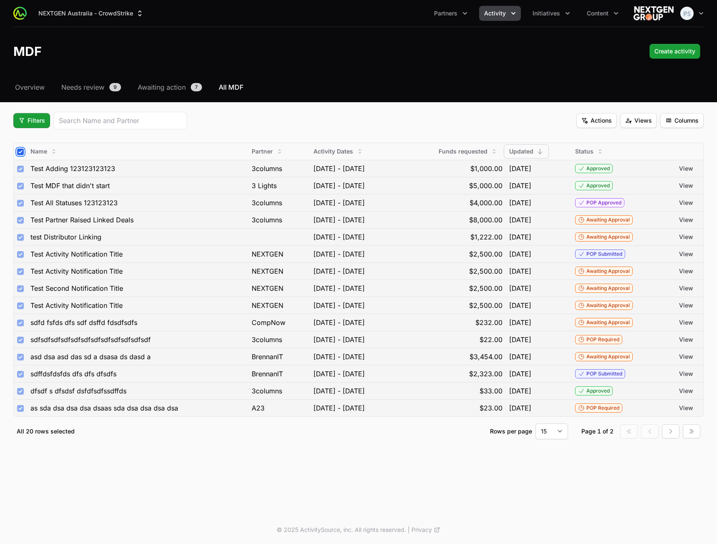
click at [21, 151] on input "checkbox" at bounding box center [20, 152] width 7 height 7
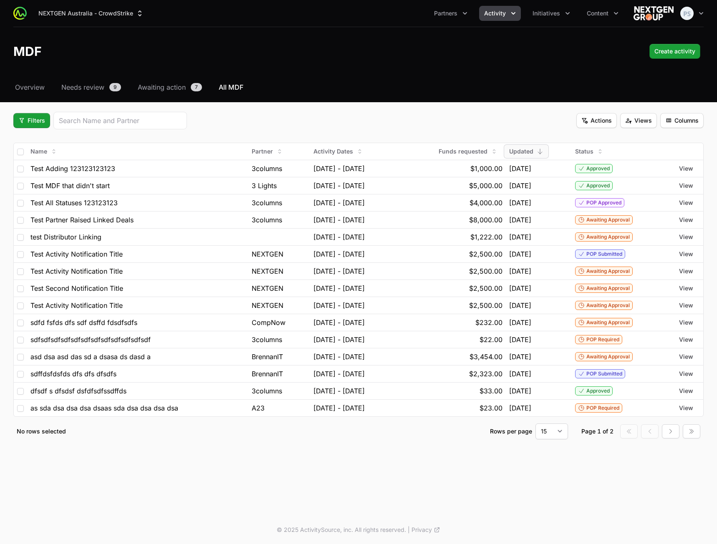
drag, startPoint x: 347, startPoint y: 128, endPoint x: 352, endPoint y: 127, distance: 5.2
click at [347, 128] on div "Filters Actions Views Columns" at bounding box center [358, 121] width 691 height 18
click at [596, 120] on span "Actions" at bounding box center [597, 121] width 30 height 10
click at [446, 119] on html "NEXTGEN Australia - CrowdStrike Partners Activity Initiatives Content Open user…" at bounding box center [358, 272] width 717 height 544
click at [384, 113] on div "Filters Actions Views Columns" at bounding box center [358, 121] width 691 height 18
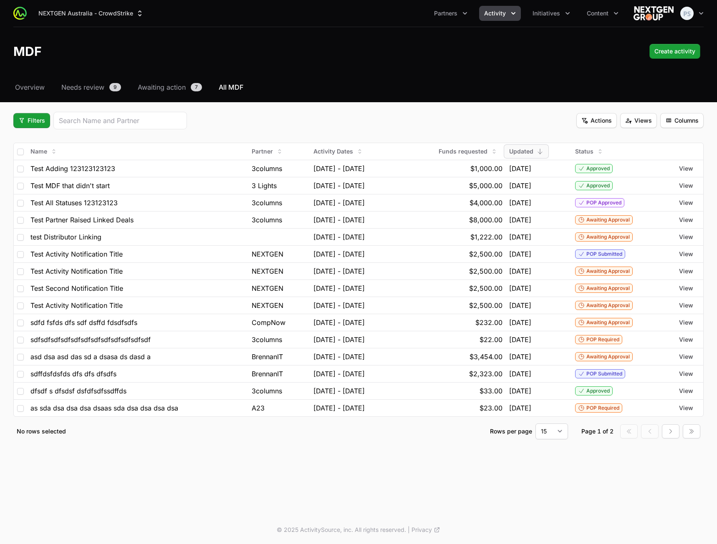
click at [433, 92] on div "Select a tab Overview Needs review Awaiting action All MDF Overview Needs revie…" at bounding box center [358, 270] width 717 height 377
click at [597, 6] on button "Content" at bounding box center [603, 13] width 42 height 15
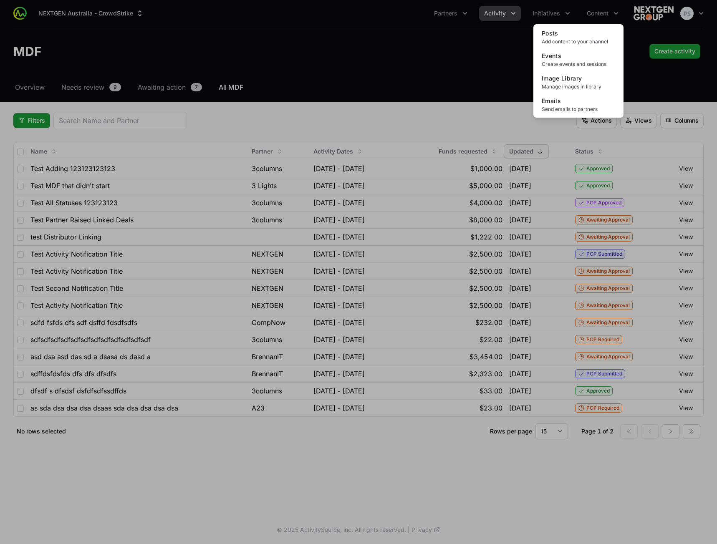
drag, startPoint x: 352, startPoint y: 80, endPoint x: 465, endPoint y: 57, distance: 114.6
click at [358, 80] on div "Content menu" at bounding box center [358, 272] width 717 height 544
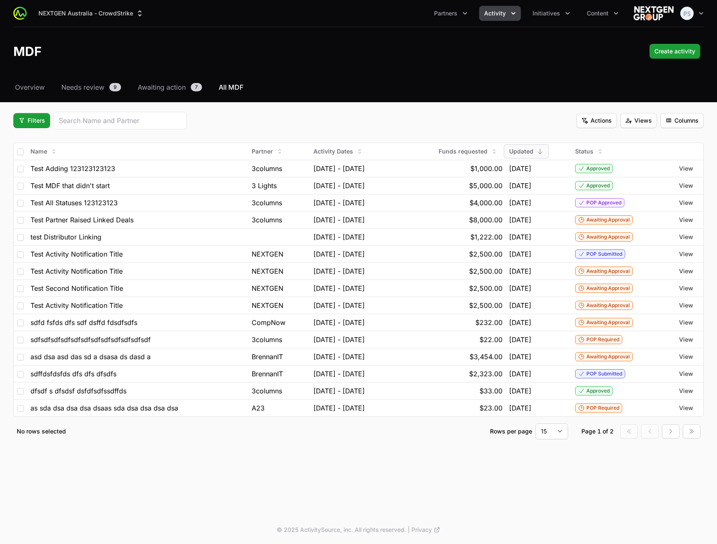
click at [529, 28] on header "MDF Create activity" at bounding box center [358, 51] width 717 height 48
click at [553, 15] on span "Initiatives" at bounding box center [547, 13] width 28 height 8
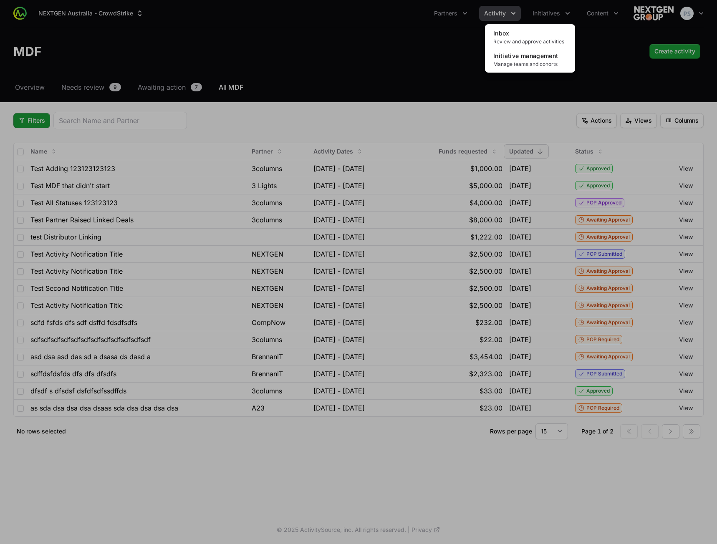
drag, startPoint x: 381, startPoint y: 52, endPoint x: 414, endPoint y: 46, distance: 33.9
click at [382, 52] on div "Initiatives menu" at bounding box center [358, 272] width 717 height 544
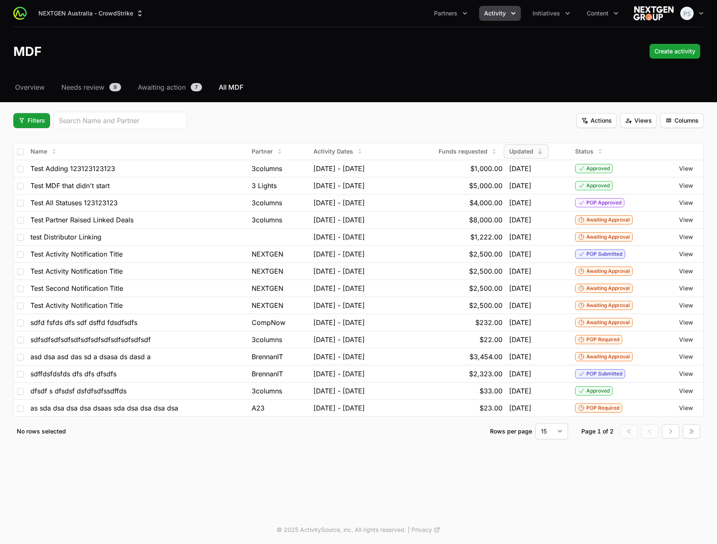
click at [527, 15] on ul "Partners Activity Initiatives Inbox Review and approve activities Initiative ma…" at bounding box center [526, 13] width 195 height 15
click at [501, 20] on button "Activity" at bounding box center [500, 13] width 42 height 15
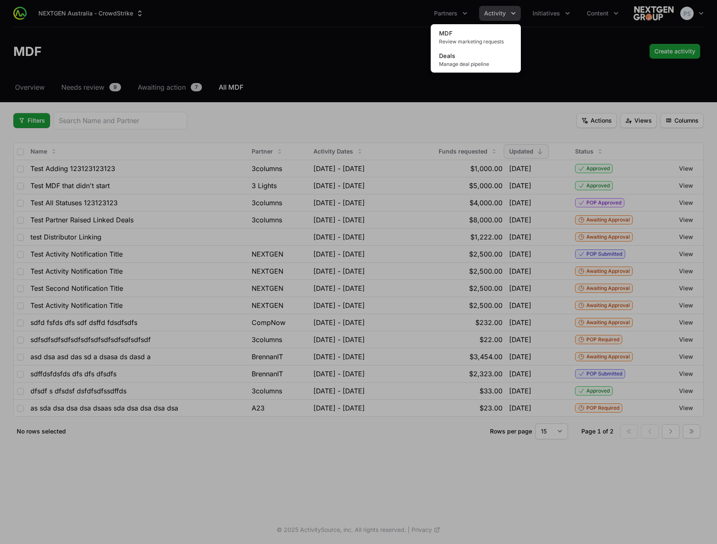
click at [332, 67] on div "Activity menu" at bounding box center [358, 272] width 717 height 544
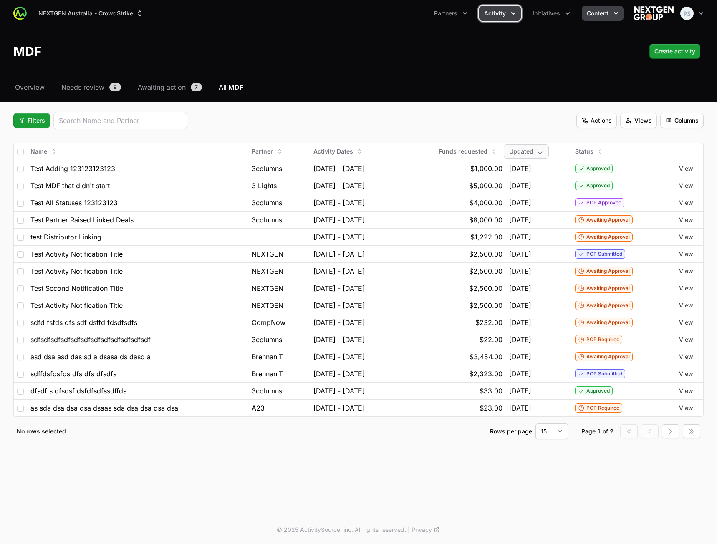
click at [606, 17] on span "Content" at bounding box center [598, 13] width 22 height 8
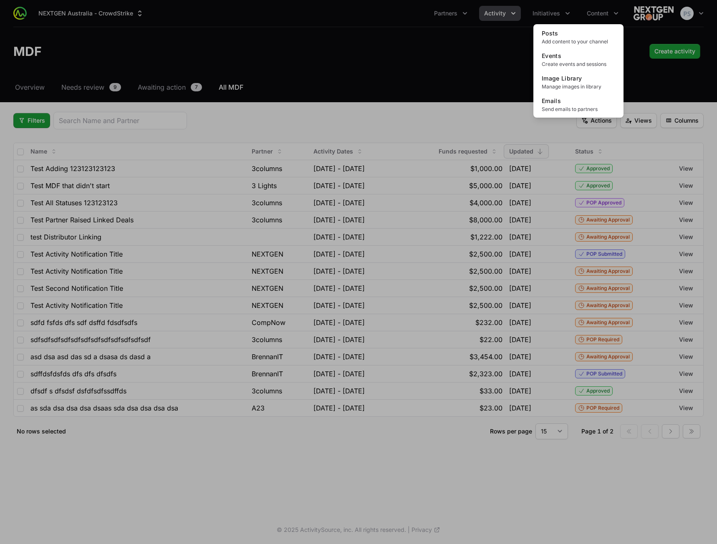
click at [304, 62] on div "Content menu" at bounding box center [358, 272] width 717 height 544
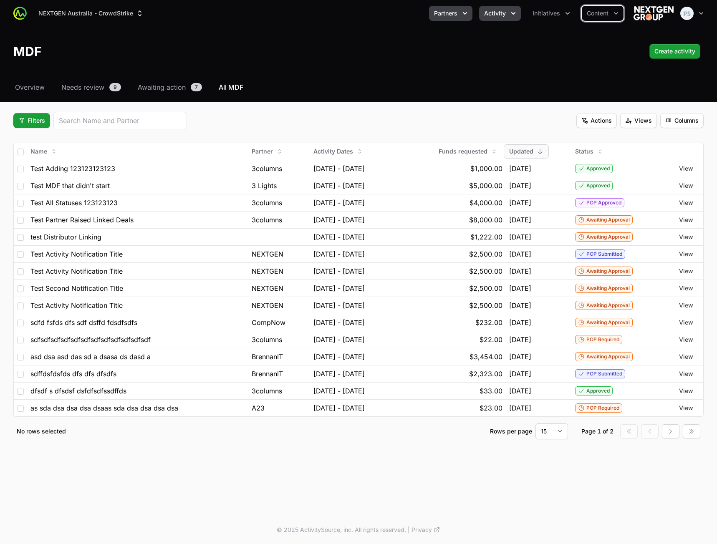
click at [448, 19] on button "Partners" at bounding box center [450, 13] width 43 height 15
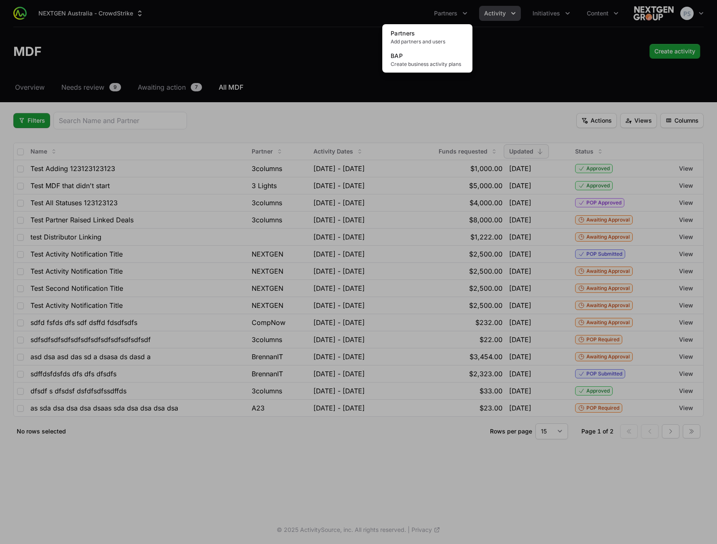
drag, startPoint x: 559, startPoint y: 51, endPoint x: 553, endPoint y: 54, distance: 6.5
click at [559, 53] on div "Partners menu" at bounding box center [358, 272] width 717 height 544
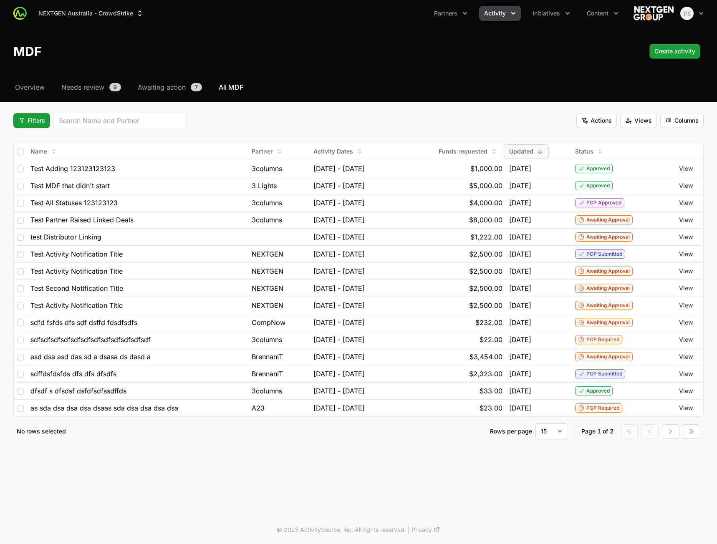
drag, startPoint x: 465, startPoint y: 76, endPoint x: 481, endPoint y: 71, distance: 16.8
click at [466, 75] on div "NEXTGEN Australia - CrowdStrike Partners Activity Initiatives Content Open user…" at bounding box center [358, 51] width 717 height 102
drag, startPoint x: 482, startPoint y: 71, endPoint x: 477, endPoint y: 70, distance: 5.1
click at [481, 70] on header "MDF Create activity" at bounding box center [358, 51] width 717 height 48
click at [460, 97] on div "Select a tab Overview Needs review Awaiting action All MDF Overview Needs revie…" at bounding box center [358, 270] width 717 height 377
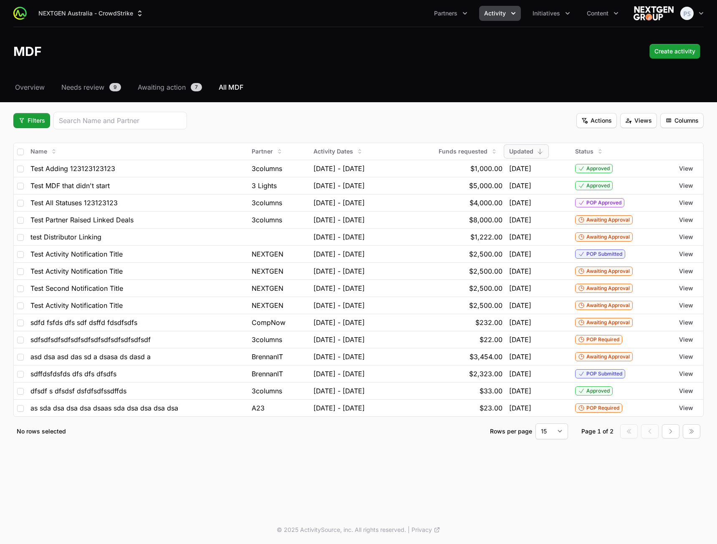
click at [413, 93] on div "Select a tab Overview Needs review Awaiting action All MDF Overview Needs revie…" at bounding box center [358, 270] width 717 height 377
click at [35, 116] on span "Filters" at bounding box center [31, 121] width 27 height 10
click at [51, 137] on div "Activity Type" at bounding box center [46, 140] width 88 height 13
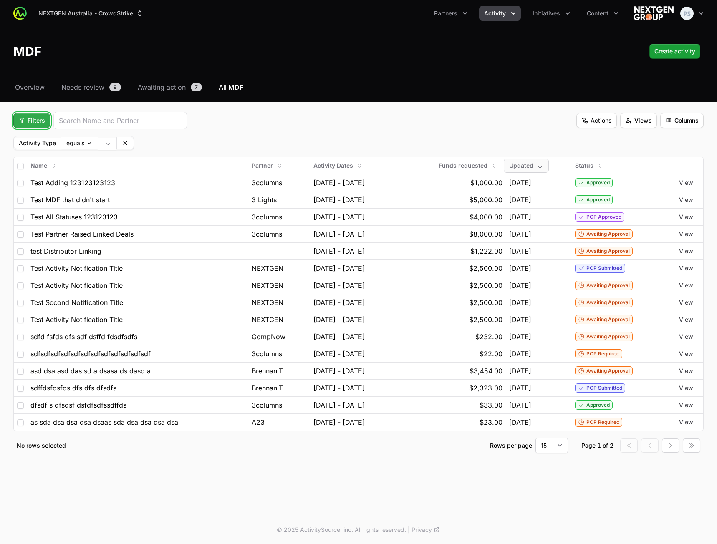
click at [31, 125] on span "Filters" at bounding box center [31, 121] width 27 height 10
click at [46, 154] on div "Budget Period" at bounding box center [46, 153] width 88 height 13
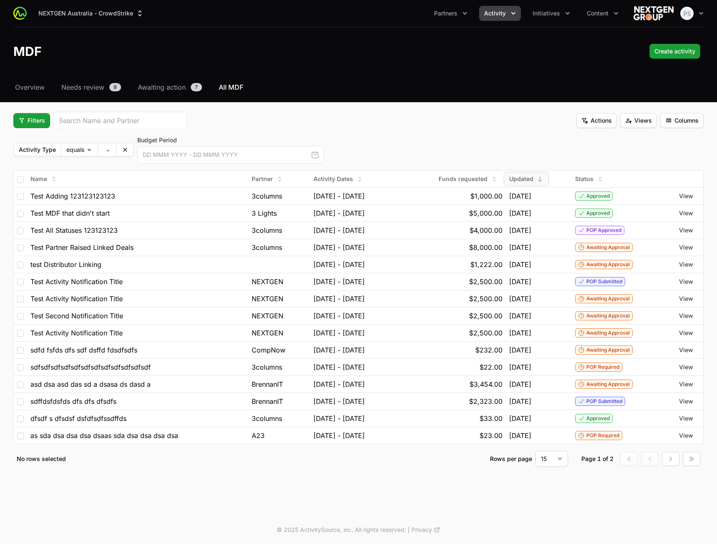
click at [385, 94] on div "Select a tab Overview Needs review Awaiting action All MDF Overview Needs revie…" at bounding box center [358, 284] width 717 height 405
drag, startPoint x: 402, startPoint y: 116, endPoint x: 387, endPoint y: 130, distance: 20.4
click at [401, 118] on div "Filters Actions Views Columns" at bounding box center [358, 121] width 691 height 18
click at [130, 149] on button at bounding box center [125, 150] width 17 height 12
click at [217, 137] on div "Budget Period This Month This Quarter This Supplier Year Last Month Last Quarte…" at bounding box center [358, 150] width 691 height 28
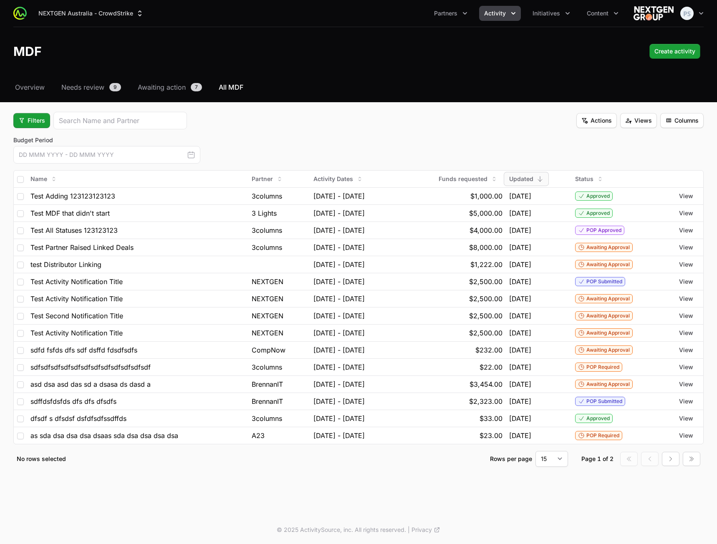
click at [231, 148] on div "Budget Period This Month This Quarter This Supplier Year Last Month Last Quarte…" at bounding box center [358, 150] width 691 height 28
click at [271, 138] on div "Budget Period This Month This Quarter This Supplier Year Last Month Last Quarte…" at bounding box center [358, 150] width 691 height 28
click at [47, 126] on button "Filters" at bounding box center [31, 120] width 37 height 15
click at [304, 134] on html "NEXTGEN Australia - CrowdStrike Partners Activity Initiatives Content Open user…" at bounding box center [358, 272] width 717 height 544
click at [631, 126] on button "Views" at bounding box center [638, 120] width 37 height 15
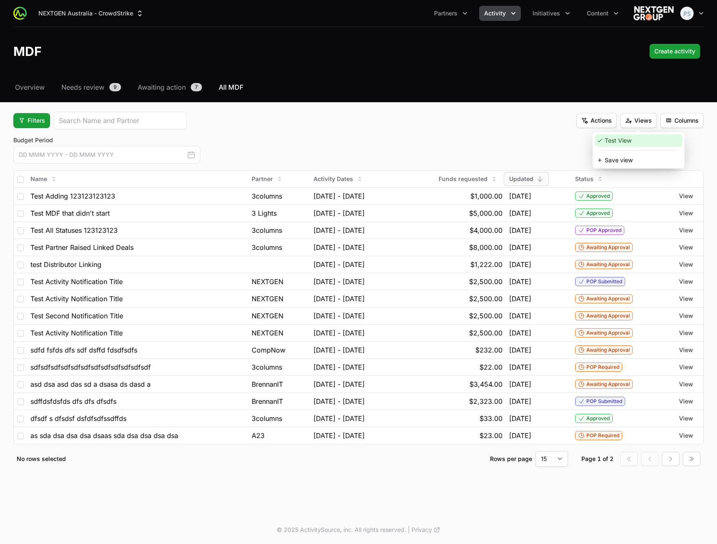
click at [608, 141] on div "Test View" at bounding box center [639, 140] width 88 height 13
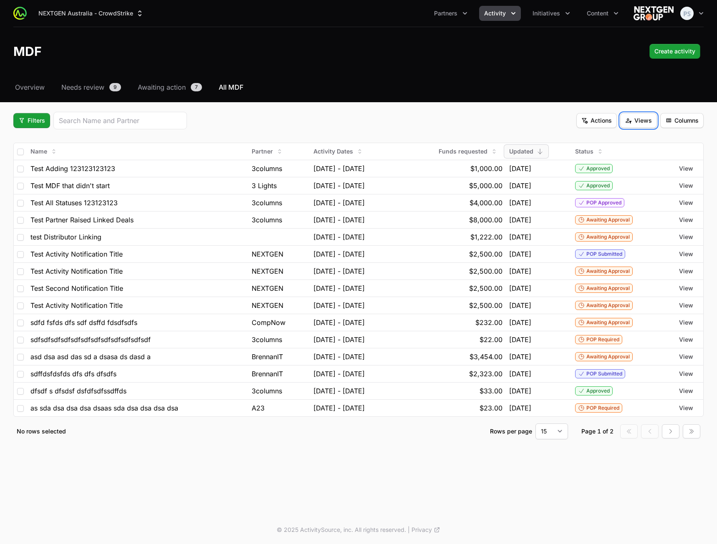
click at [640, 124] on span "Views" at bounding box center [638, 121] width 27 height 10
click at [625, 139] on div "Test View" at bounding box center [639, 140] width 88 height 13
click at [641, 122] on span "Views" at bounding box center [638, 121] width 27 height 10
click at [502, 126] on html "NEXTGEN Australia - CrowdStrike Partners Activity Initiatives Content Open user…" at bounding box center [358, 272] width 717 height 544
click at [632, 124] on span "Views" at bounding box center [638, 121] width 27 height 10
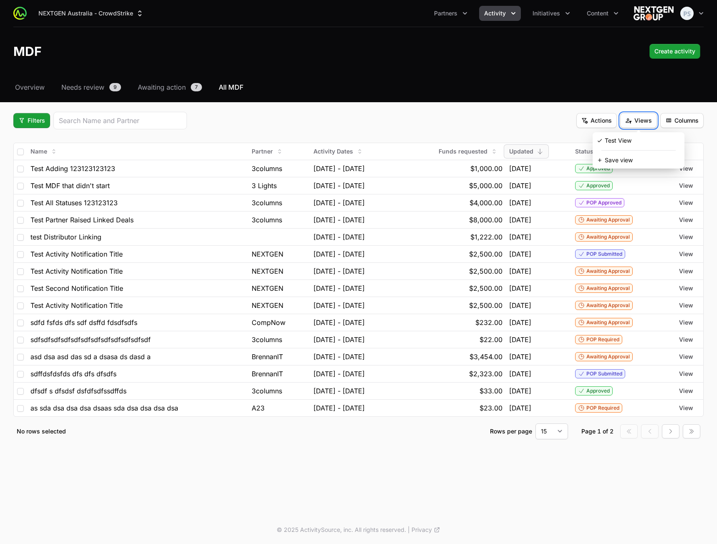
drag, startPoint x: 456, startPoint y: 121, endPoint x: 436, endPoint y: 121, distance: 20.0
click at [456, 121] on html "NEXTGEN Australia - CrowdStrike Partners Activity Initiatives Content Open user…" at bounding box center [358, 272] width 717 height 544
click at [40, 124] on span "Filters" at bounding box center [31, 121] width 27 height 10
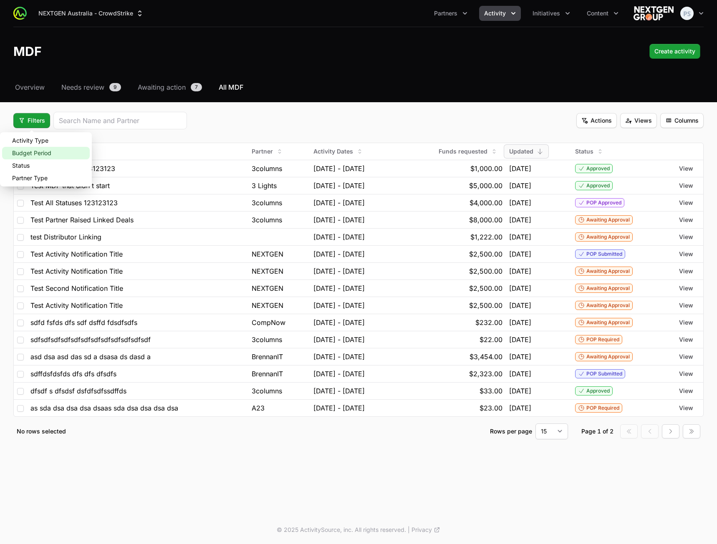
click at [42, 151] on div "Budget Period" at bounding box center [46, 153] width 88 height 13
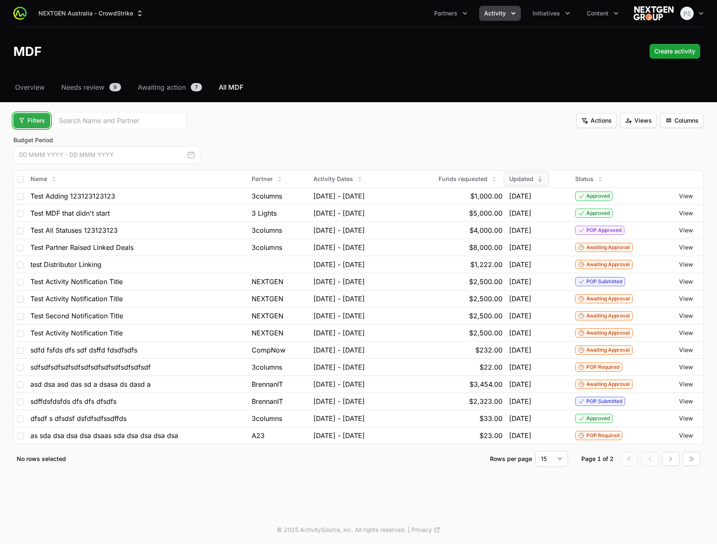
click at [39, 123] on span "Filters" at bounding box center [31, 121] width 27 height 10
click at [53, 147] on div "Activity Type" at bounding box center [46, 140] width 88 height 13
drag, startPoint x: 20, startPoint y: 122, endPoint x: 34, endPoint y: 128, distance: 14.8
click at [22, 124] on span "Filters" at bounding box center [31, 121] width 27 height 10
click at [42, 153] on div "Budget Period" at bounding box center [46, 153] width 88 height 13
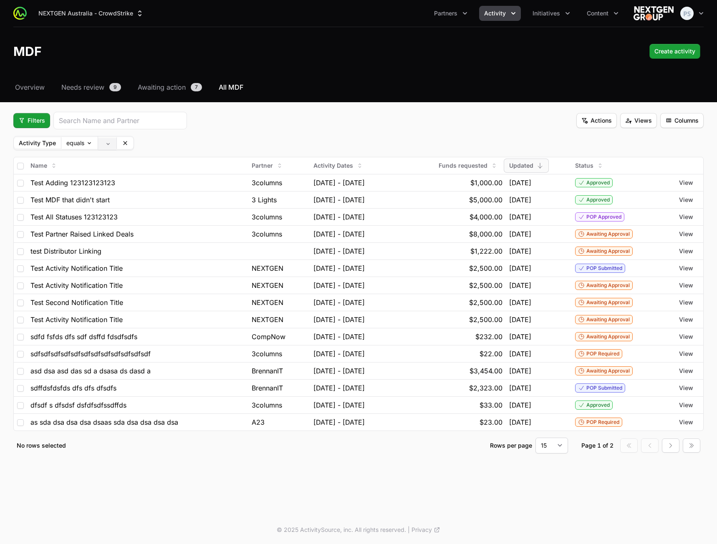
click at [106, 144] on body "NEXTGEN Australia - CrowdStrike Partners Activity Initiatives Content Open user…" at bounding box center [358, 272] width 717 height 544
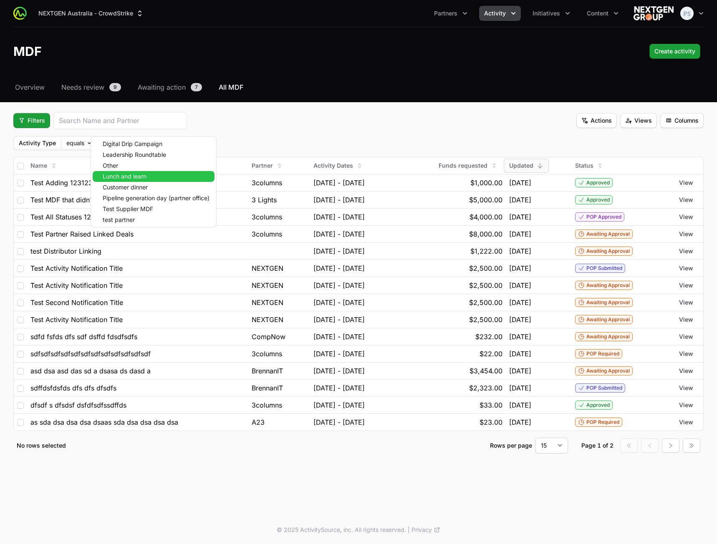
click at [119, 175] on span "Lunch and learn" at bounding box center [125, 177] width 44 height 6
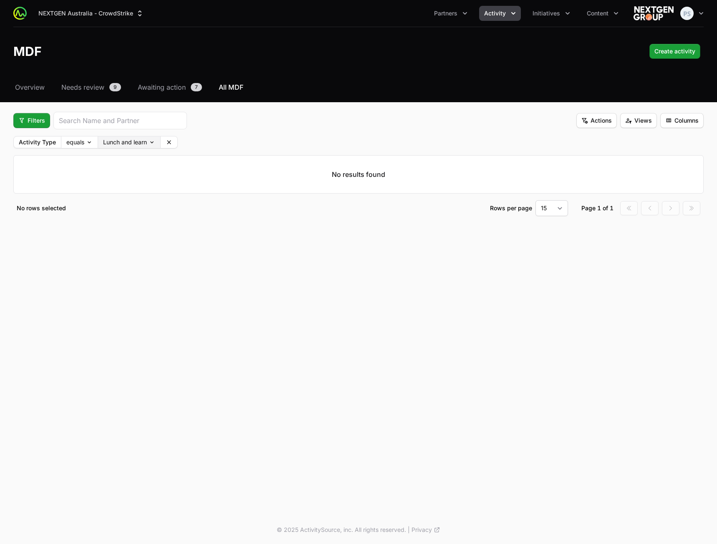
click at [150, 144] on body "NEXTGEN Australia - CrowdStrike Partners Activity Initiatives Content Open user…" at bounding box center [358, 272] width 717 height 544
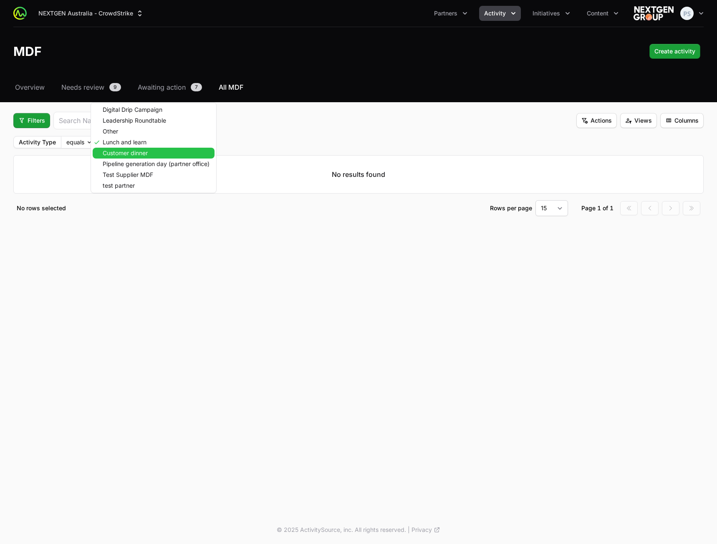
click at [147, 154] on span "Customer dinner" at bounding box center [125, 153] width 45 height 6
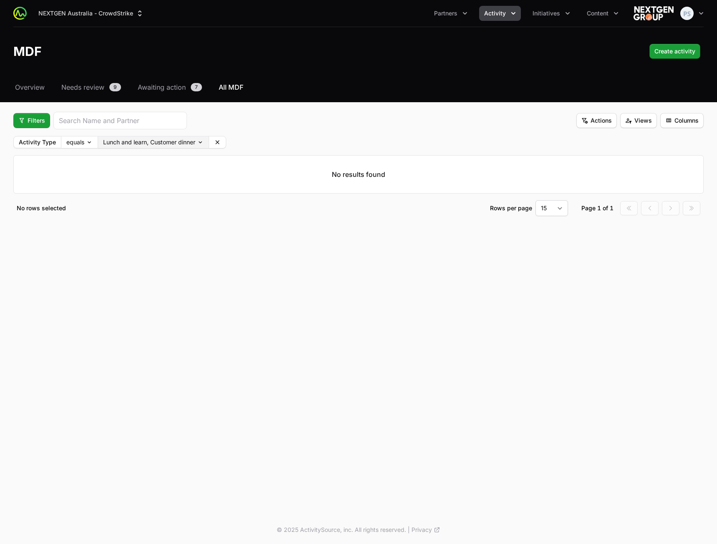
click at [148, 140] on body "NEXTGEN Australia - CrowdStrike Partners Activity Initiatives Content Open user…" at bounding box center [358, 272] width 717 height 544
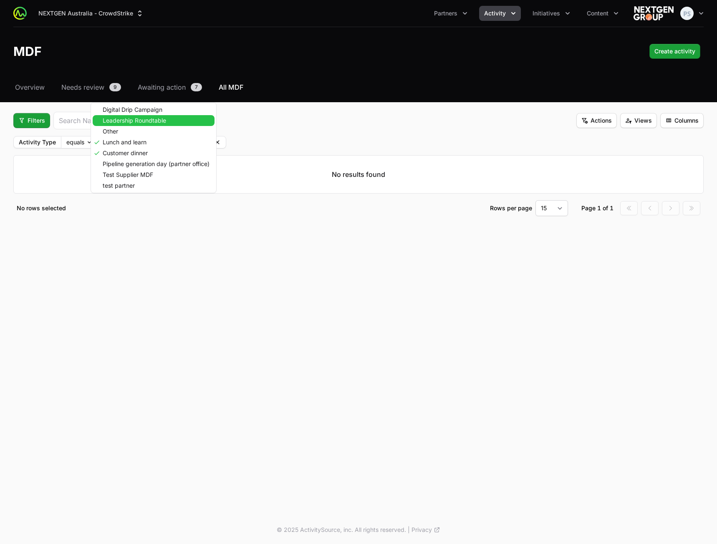
click at [143, 119] on span "Leadership Roundtable" at bounding box center [134, 121] width 63 height 6
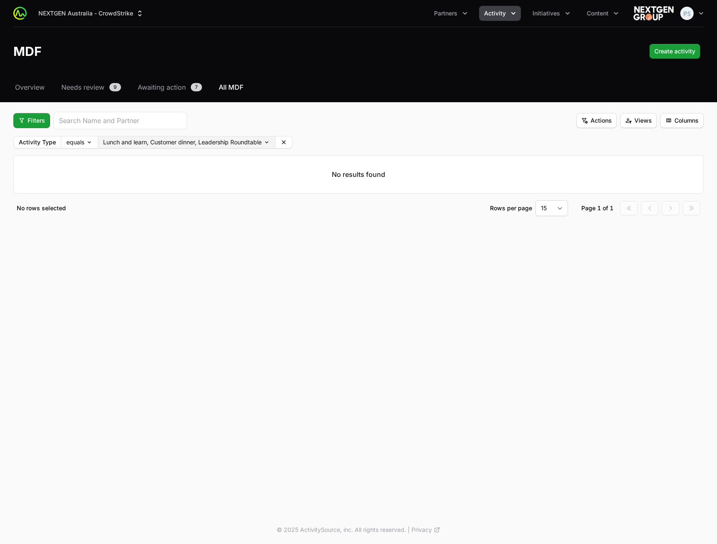
click at [180, 138] on body "NEXTGEN Australia - CrowdStrike Partners Activity Initiatives Content Open user…" at bounding box center [358, 272] width 717 height 544
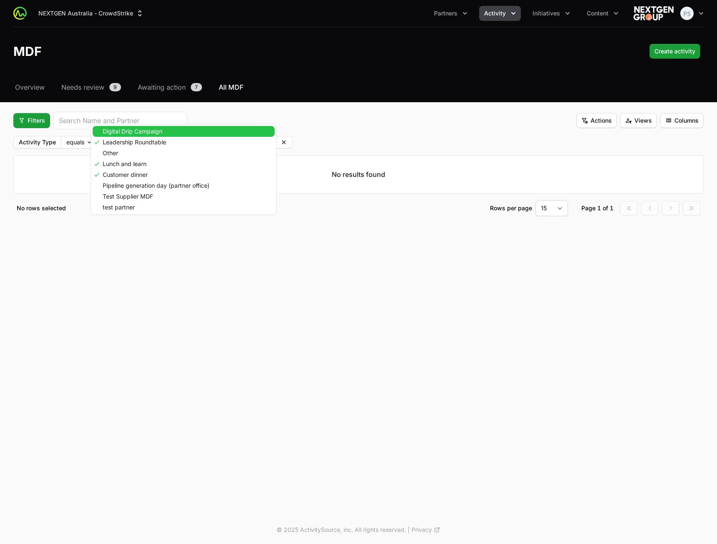
click at [152, 131] on span "Digital Drip Campaign" at bounding box center [133, 132] width 60 height 6
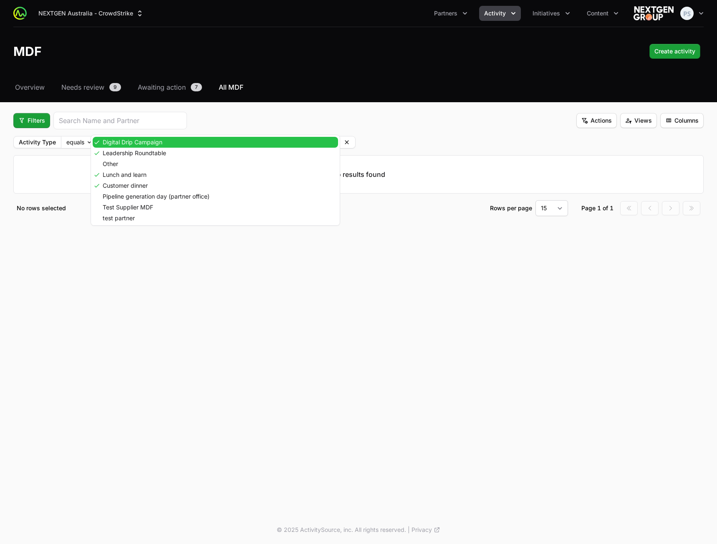
click at [261, 139] on body "NEXTGEN Australia - CrowdStrike Partners Activity Initiatives Content Open user…" at bounding box center [358, 272] width 717 height 544
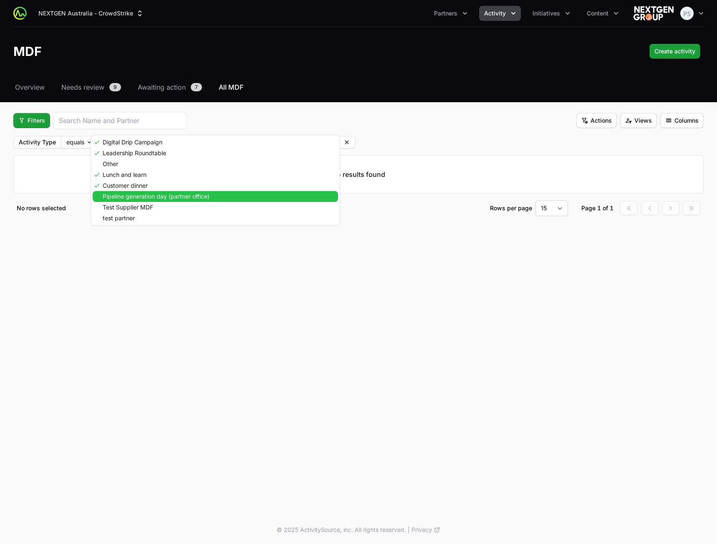
click at [177, 197] on span "Pipeline generation day (partner office)" at bounding box center [156, 197] width 107 height 6
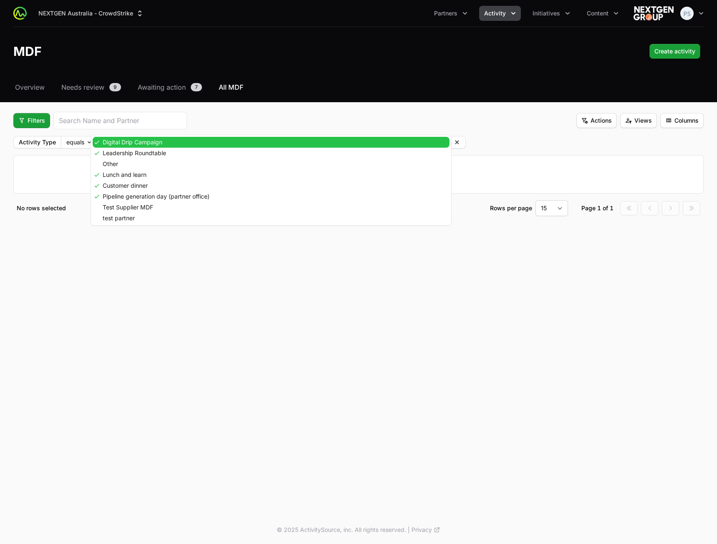
click at [204, 142] on body "NEXTGEN Australia - CrowdStrike Partners Activity Initiatives Content Open user…" at bounding box center [358, 272] width 717 height 544
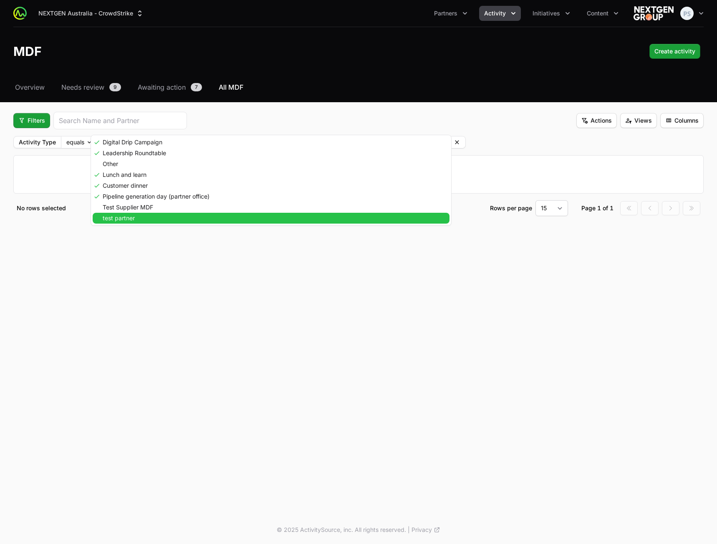
click at [169, 214] on div "test partner" at bounding box center [271, 218] width 357 height 11
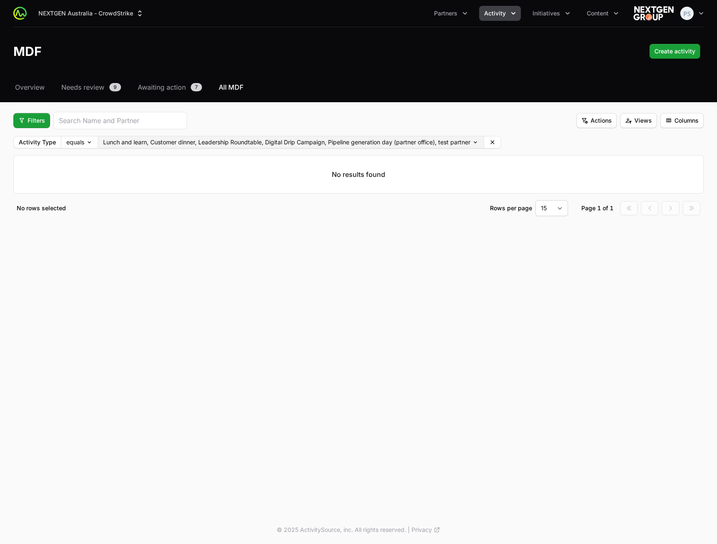
click at [184, 143] on body "NEXTGEN Australia - CrowdStrike Partners Activity Initiatives Content Open user…" at bounding box center [358, 272] width 717 height 544
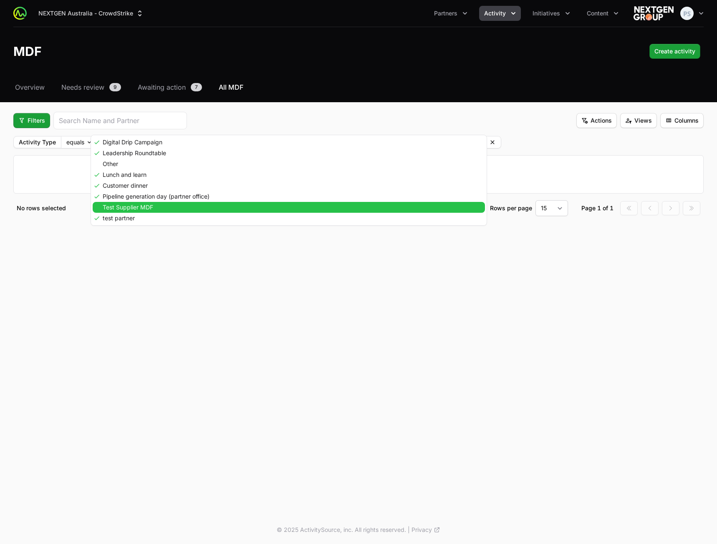
drag, startPoint x: 160, startPoint y: 206, endPoint x: 166, endPoint y: 162, distance: 44.2
click at [160, 206] on div "Test Supplier MDF" at bounding box center [289, 207] width 392 height 11
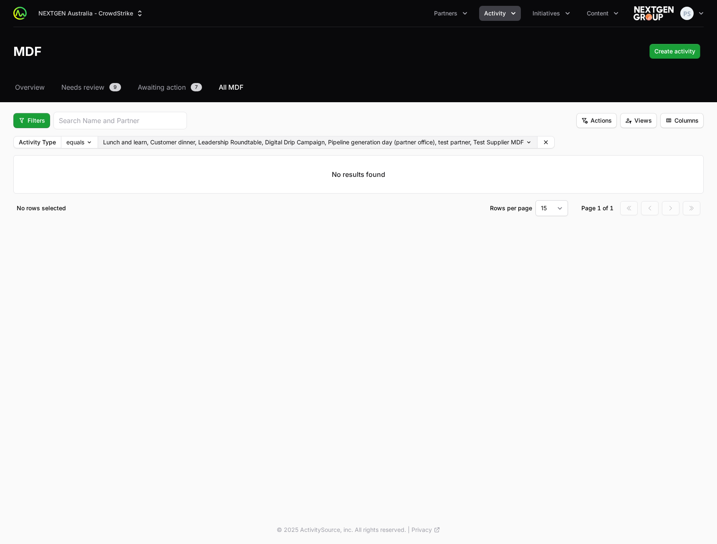
click at [172, 142] on body "NEXTGEN Australia - CrowdStrike Partners Activity Initiatives Content Open user…" at bounding box center [358, 272] width 717 height 544
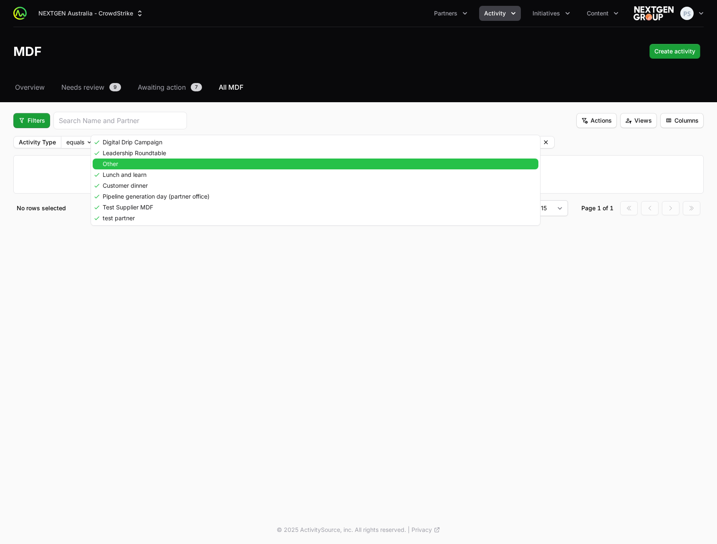
drag, startPoint x: 153, startPoint y: 170, endPoint x: 159, endPoint y: 165, distance: 7.7
click at [159, 165] on div "Digital Drip Campaign Leadership Roundtable Other Lunch and learn Customer dinn…" at bounding box center [315, 180] width 449 height 90
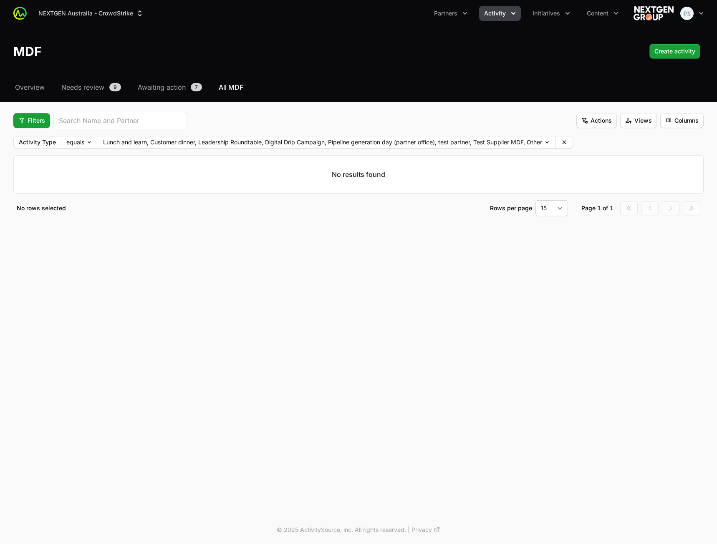
click at [429, 112] on div "Select a tab Overview Needs review Awaiting action All MDF Overview Needs revie…" at bounding box center [358, 159] width 717 height 154
click at [240, 404] on div "NEXTGEN Australia - CrowdStrike Partners Activity Initiatives Content Open user…" at bounding box center [358, 258] width 717 height 516
click at [568, 144] on icon at bounding box center [564, 142] width 7 height 7
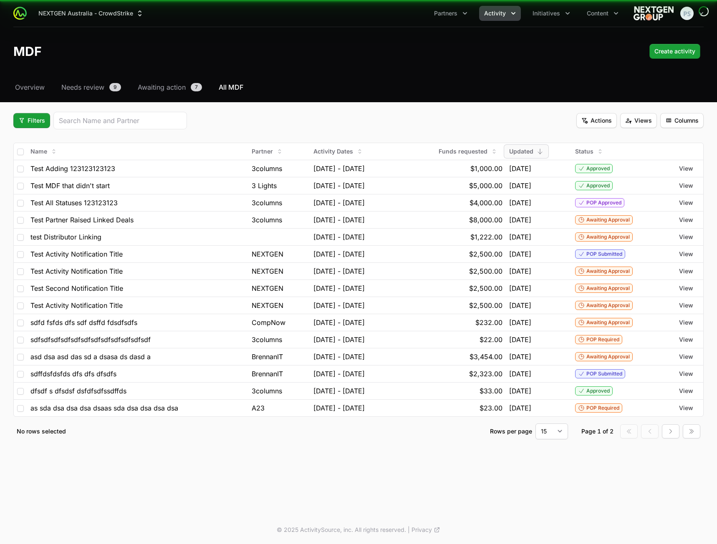
click at [631, 124] on span "Views" at bounding box center [638, 121] width 27 height 10
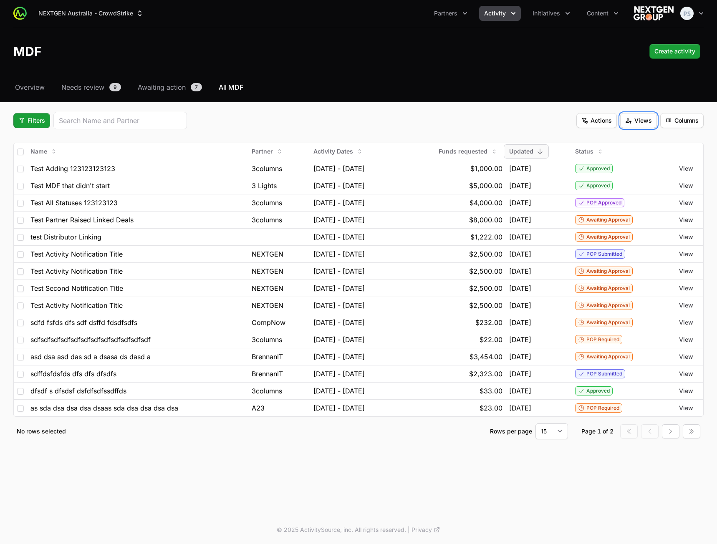
click at [316, 125] on html "NEXTGEN Australia - CrowdStrike Partners Activity Initiatives Content Open user…" at bounding box center [358, 272] width 717 height 544
click at [154, 90] on span "Awaiting action" at bounding box center [162, 87] width 48 height 10
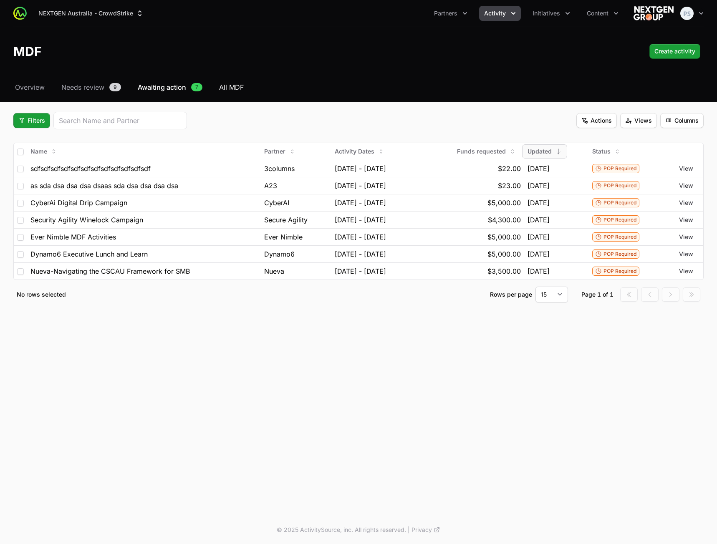
click at [241, 86] on span "All MDF" at bounding box center [231, 87] width 25 height 10
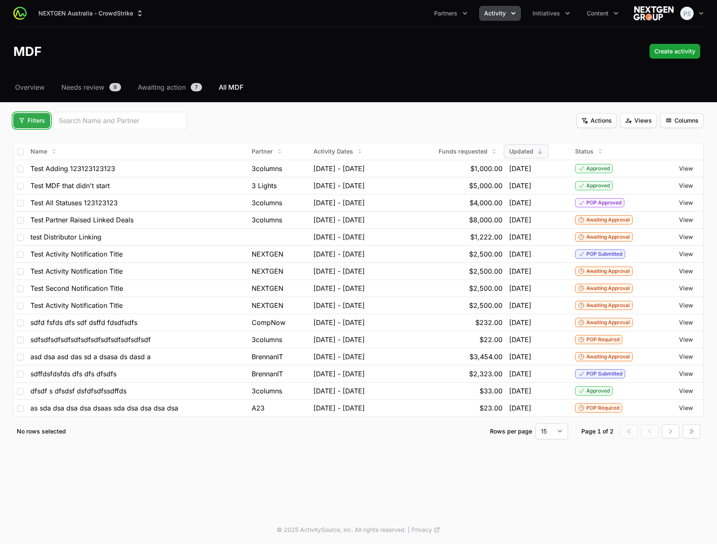
click at [16, 119] on button "Filters" at bounding box center [31, 120] width 37 height 15
click at [53, 137] on div "Activity Type" at bounding box center [46, 140] width 88 height 13
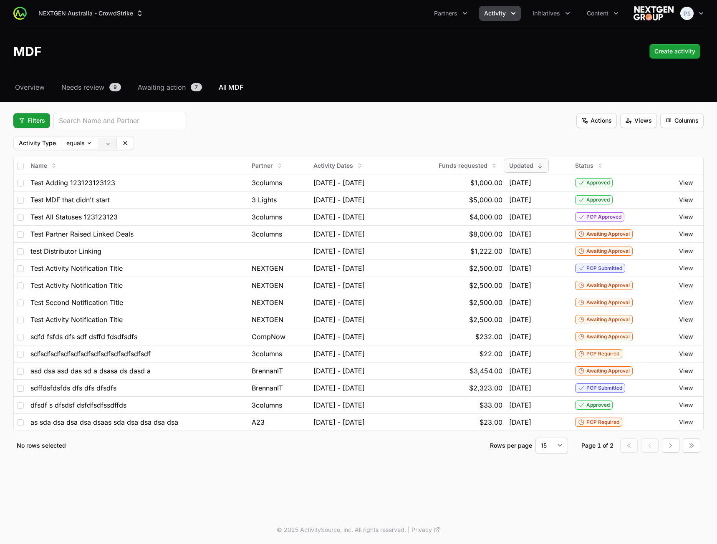
click at [108, 142] on body "NEXTGEN Australia - CrowdStrike Partners Activity Initiatives Content Open user…" at bounding box center [358, 272] width 717 height 544
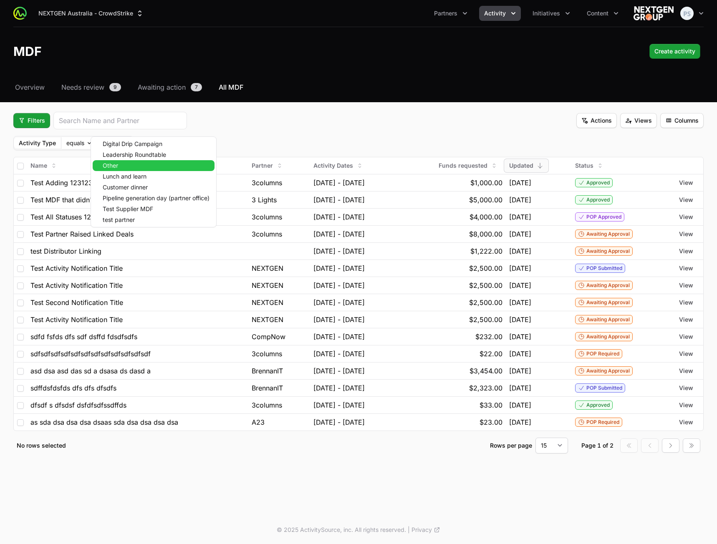
click at [121, 164] on div "Other" at bounding box center [154, 165] width 122 height 11
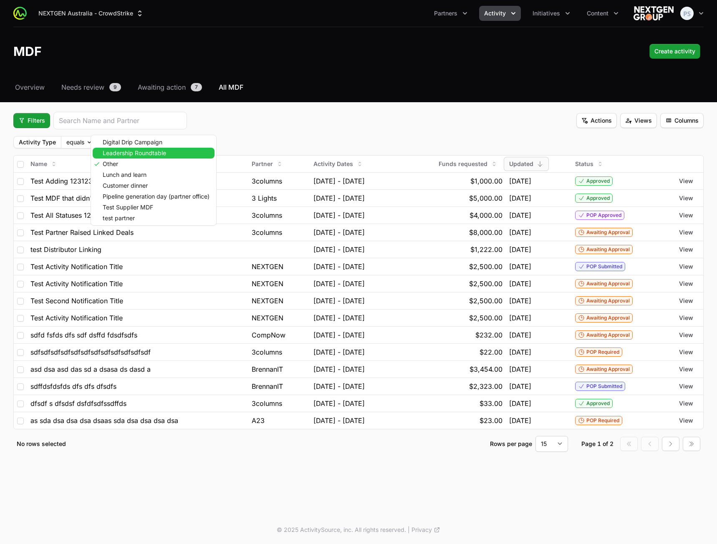
click at [124, 157] on div "Leadership Roundtable" at bounding box center [154, 153] width 122 height 11
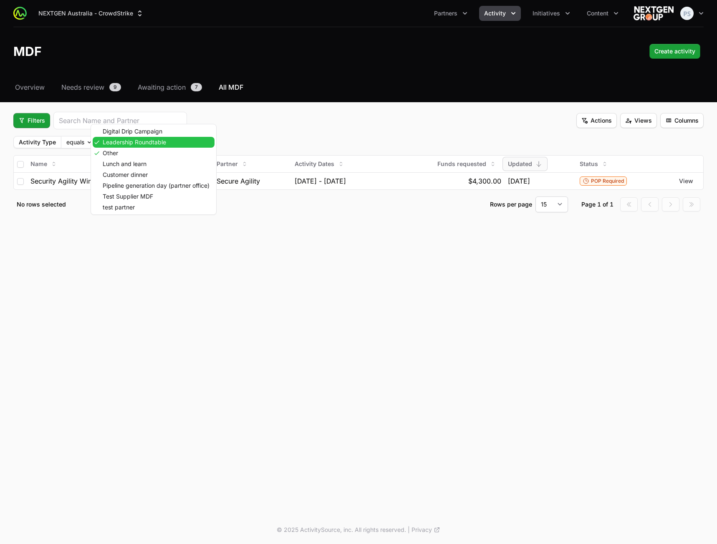
click at [154, 142] on body "NEXTGEN Australia - CrowdStrike Partners Activity Initiatives Content Open user…" at bounding box center [358, 272] width 717 height 544
drag, startPoint x: 150, startPoint y: 179, endPoint x: 149, endPoint y: 184, distance: 5.6
click at [149, 180] on div "Customer dinner" at bounding box center [154, 175] width 122 height 11
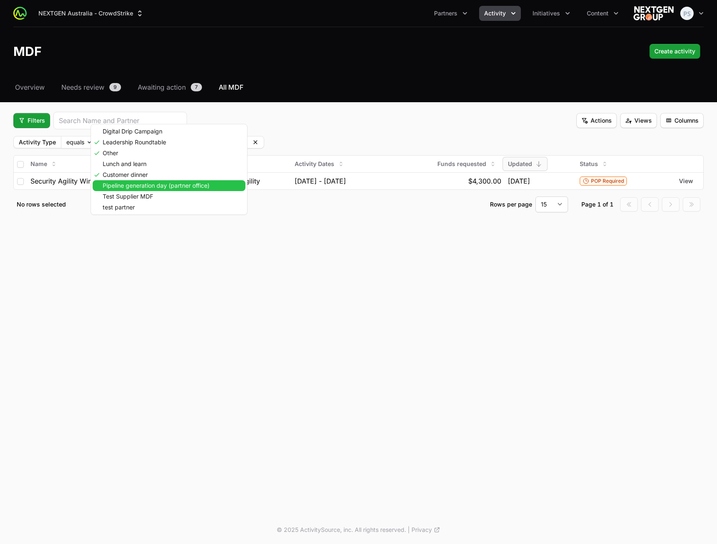
click at [147, 189] on span "Pipeline generation day (partner office)" at bounding box center [156, 186] width 107 height 6
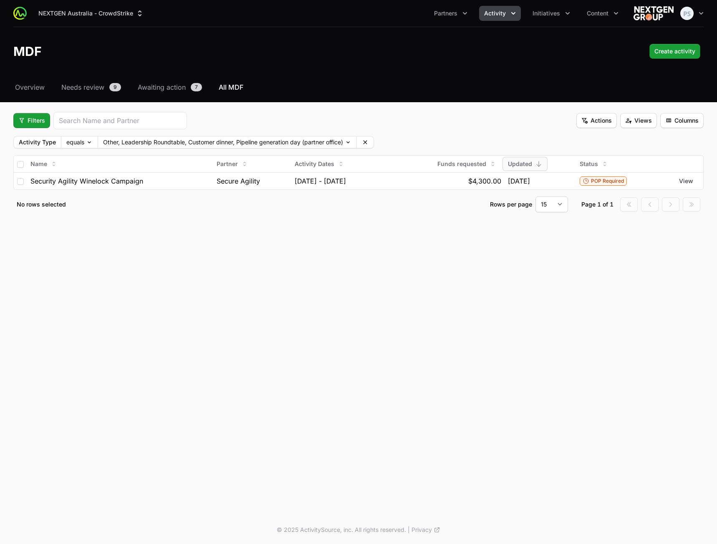
click at [481, 123] on div "Filters Actions Views Columns" at bounding box center [358, 121] width 691 height 18
drag, startPoint x: 633, startPoint y: 122, endPoint x: 633, endPoint y: 128, distance: 5.4
click at [633, 123] on span "Views" at bounding box center [638, 121] width 27 height 10
click at [624, 139] on div "Test View" at bounding box center [639, 140] width 88 height 13
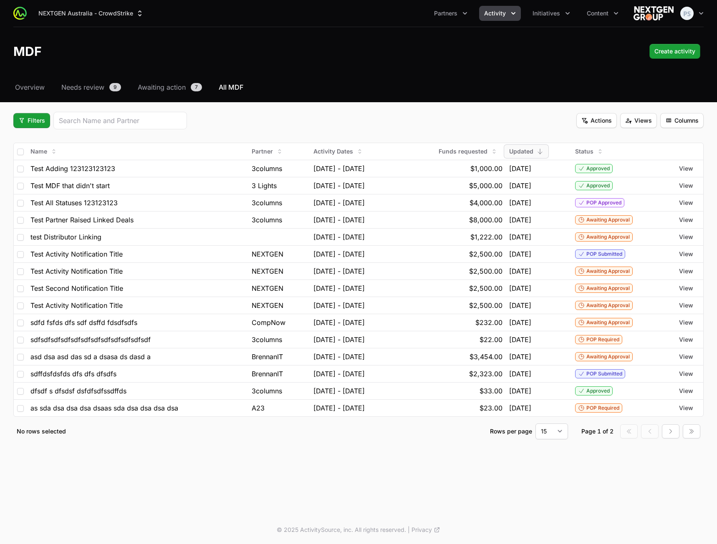
click at [50, 116] on div "Filters" at bounding box center [100, 121] width 174 height 18
click at [39, 120] on span "Filters" at bounding box center [31, 121] width 27 height 10
click at [43, 139] on div "Activity Type" at bounding box center [46, 140] width 88 height 13
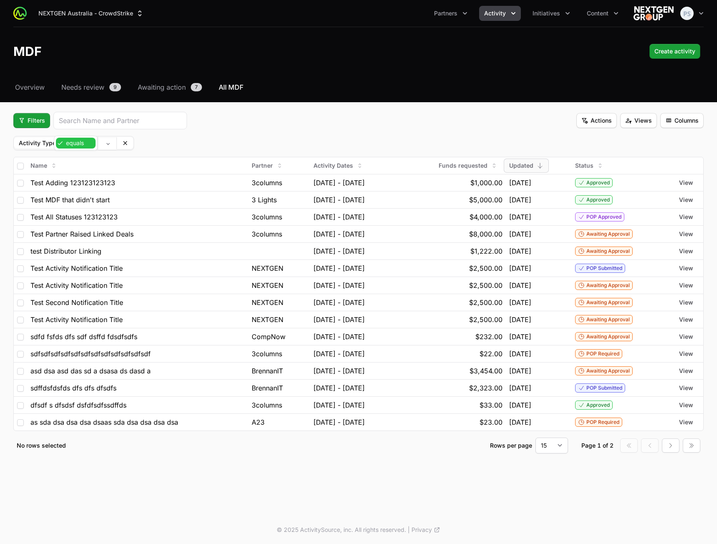
click at [78, 141] on body "NEXTGEN Australia - CrowdStrike Partners Activity Initiatives Content Open user…" at bounding box center [358, 272] width 717 height 544
drag, startPoint x: 89, startPoint y: 139, endPoint x: 105, endPoint y: 139, distance: 15.9
click at [109, 140] on body "NEXTGEN Australia - CrowdStrike Partners Activity Initiatives Content Open user…" at bounding box center [358, 272] width 717 height 544
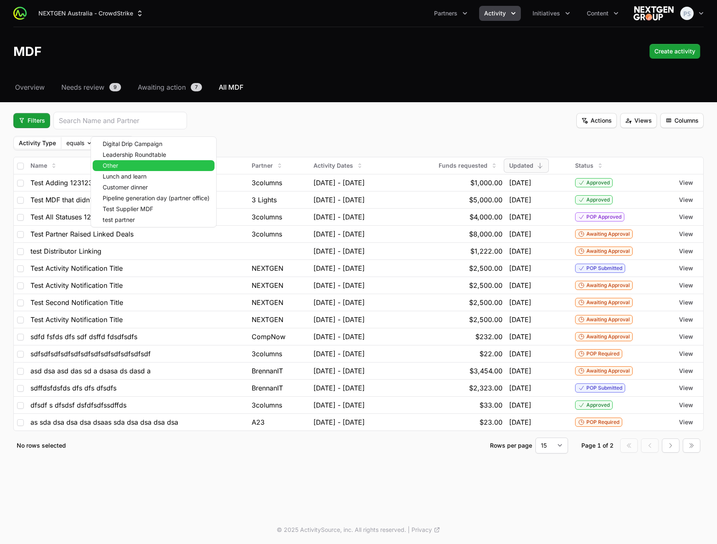
click at [121, 162] on div "Other" at bounding box center [154, 165] width 122 height 11
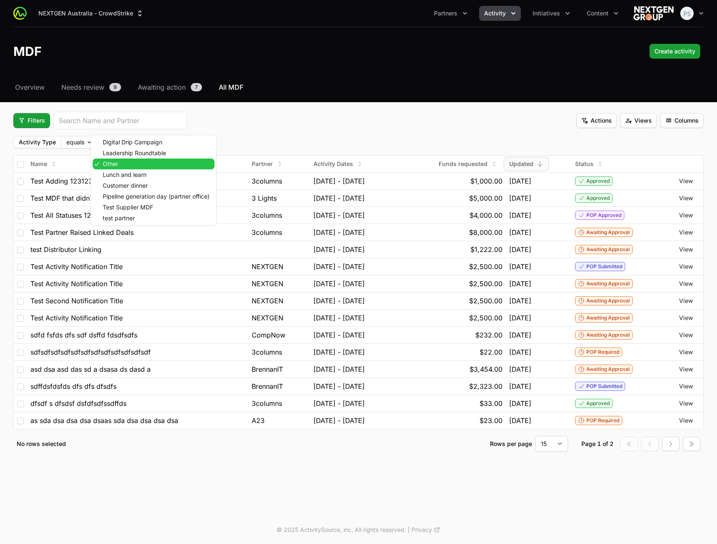
click at [127, 153] on span "Leadership Roundtable" at bounding box center [134, 153] width 63 height 6
click at [129, 144] on body "NEXTGEN Australia - CrowdStrike Partners Activity Initiatives Content Open user…" at bounding box center [358, 272] width 717 height 544
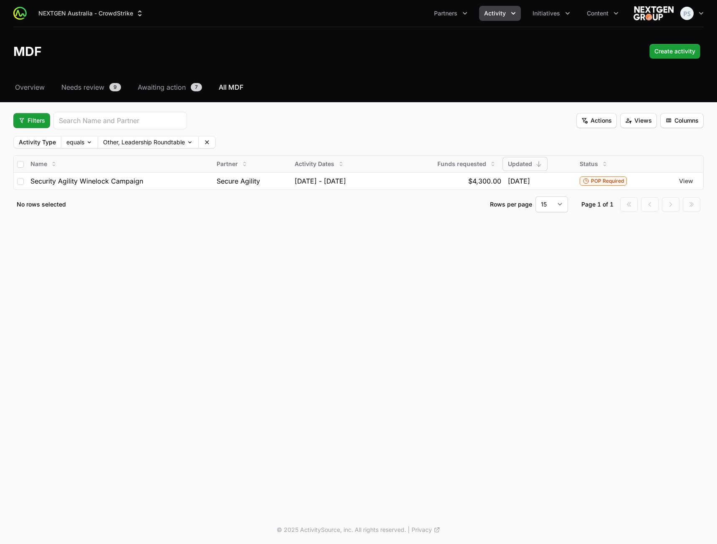
click at [139, 159] on div "Name" at bounding box center [120, 163] width 180 height 13
click at [149, 145] on body "NEXTGEN Australia - CrowdStrike Partners Activity Initiatives Content Open user…" at bounding box center [358, 272] width 717 height 544
click at [144, 172] on span "Customer dinner" at bounding box center [125, 175] width 45 height 6
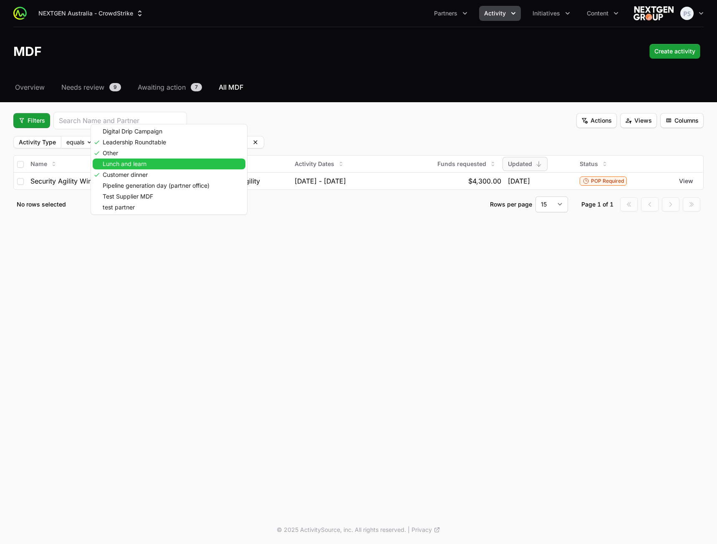
click at [146, 165] on span "Lunch and learn" at bounding box center [125, 164] width 44 height 6
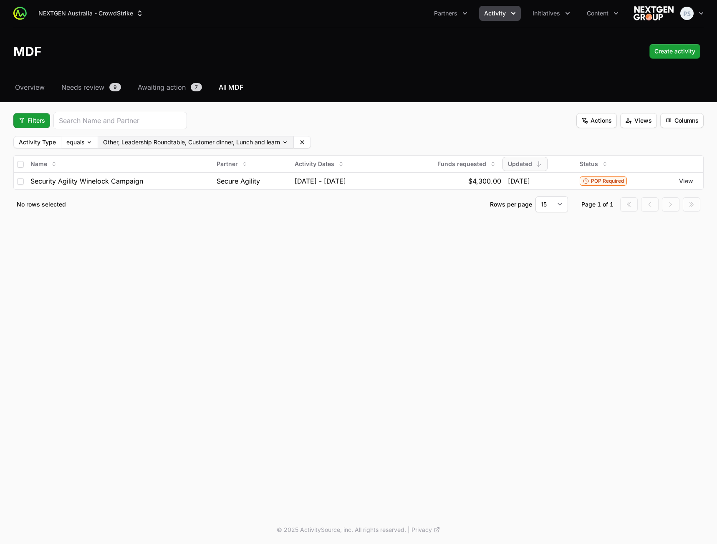
click at [250, 142] on body "NEXTGEN Australia - CrowdStrike Partners Activity Initiatives Content Open user…" at bounding box center [358, 272] width 717 height 544
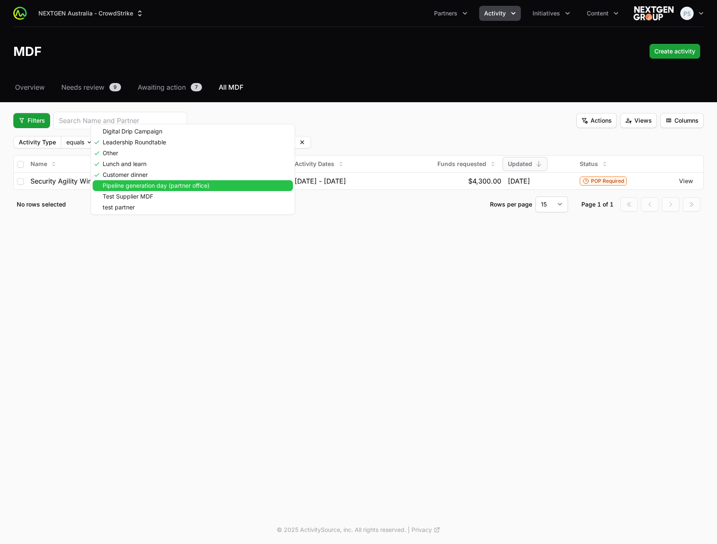
click at [183, 185] on span "Pipeline generation day (partner office)" at bounding box center [156, 186] width 107 height 6
click at [166, 196] on div "Test Supplier MDF" at bounding box center [249, 196] width 312 height 11
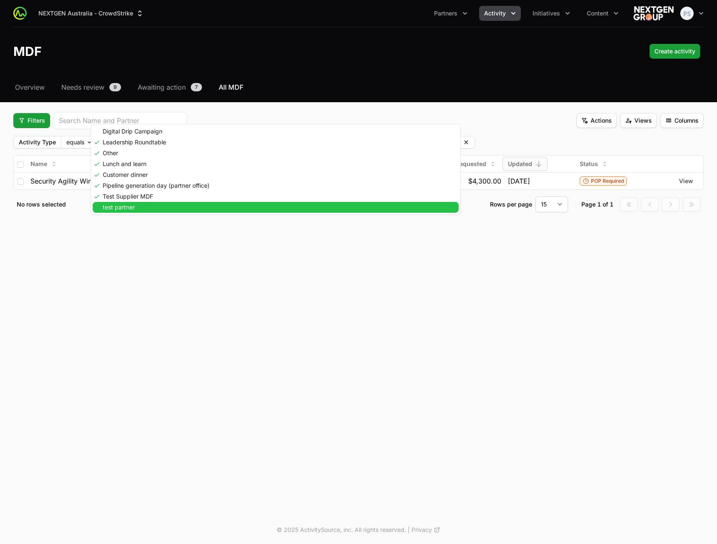
drag, startPoint x: 163, startPoint y: 206, endPoint x: 163, endPoint y: 200, distance: 6.3
click at [163, 206] on div "test partner" at bounding box center [276, 207] width 366 height 11
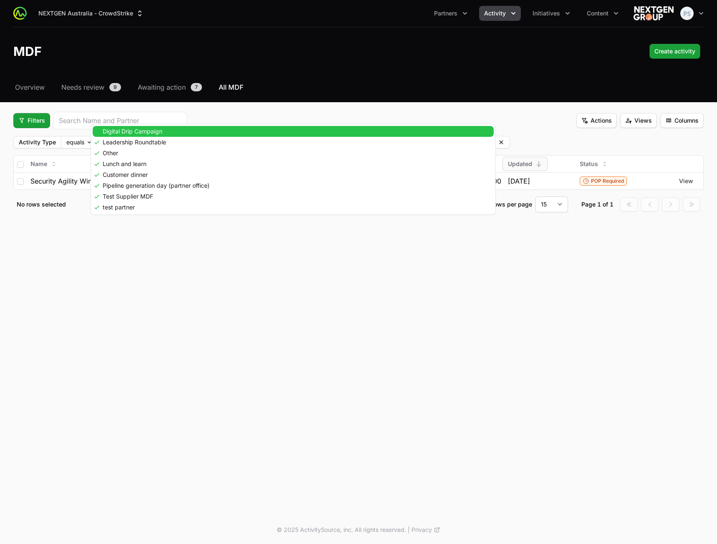
click at [155, 135] on div "Digital Drip Campaign" at bounding box center [293, 131] width 401 height 11
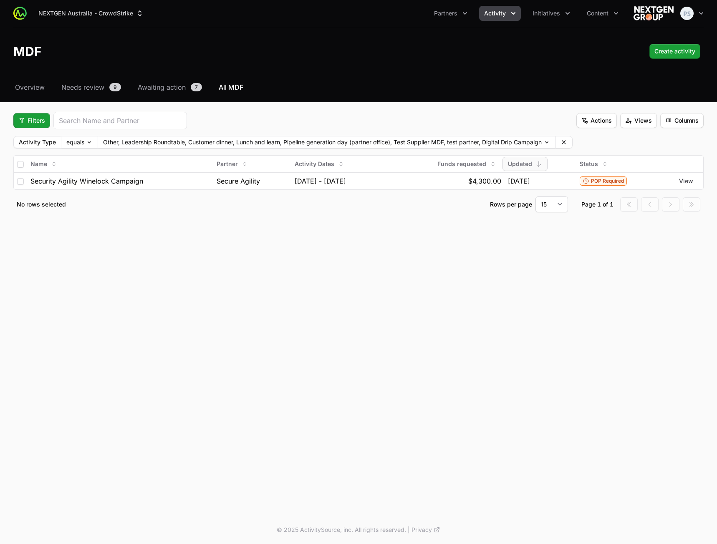
click at [296, 113] on div "Filters Actions Views Columns" at bounding box center [358, 121] width 691 height 18
click at [647, 122] on span "Views" at bounding box center [638, 121] width 27 height 10
click at [615, 140] on div "Test View" at bounding box center [639, 140] width 88 height 13
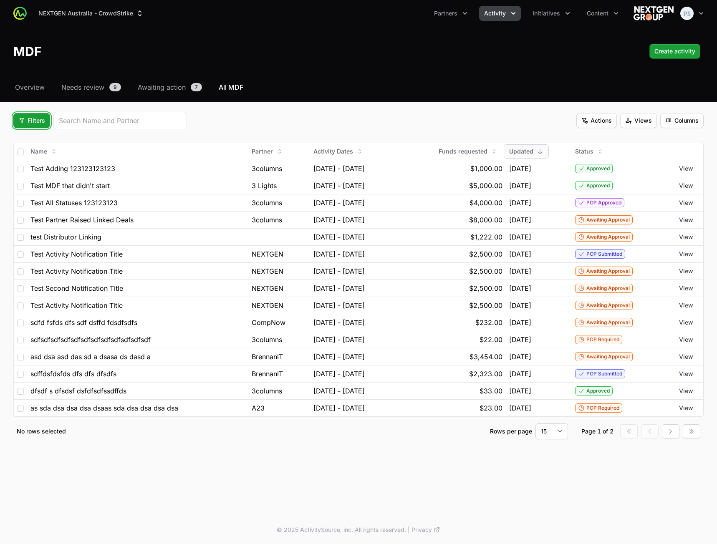
drag, startPoint x: 39, startPoint y: 123, endPoint x: 54, endPoint y: 131, distance: 17.2
click at [39, 124] on span "Filters" at bounding box center [31, 121] width 27 height 10
click at [62, 141] on div "Activity Type" at bounding box center [46, 140] width 88 height 13
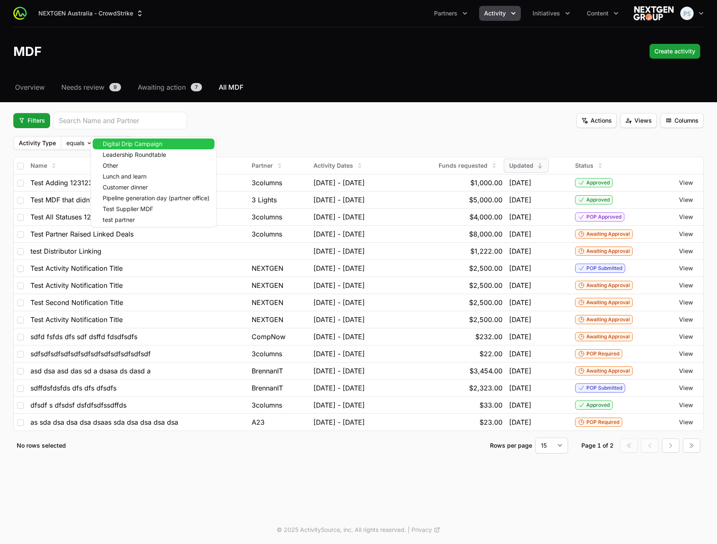
click at [106, 143] on body "NEXTGEN Australia - CrowdStrike Partners Activity Initiatives Content Open user…" at bounding box center [358, 272] width 717 height 544
click at [122, 146] on span "Digital Drip Campaign" at bounding box center [133, 144] width 60 height 6
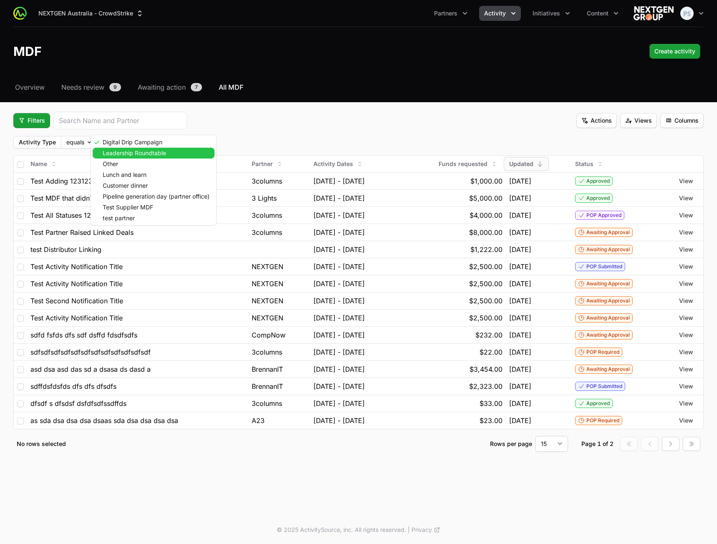
drag, startPoint x: 120, startPoint y: 151, endPoint x: 117, endPoint y: 156, distance: 6.2
click at [120, 151] on span "Leadership Roundtable" at bounding box center [134, 153] width 63 height 6
click at [116, 160] on div "Other" at bounding box center [167, 164] width 149 height 11
click at [119, 172] on span "Lunch and learn" at bounding box center [125, 175] width 44 height 6
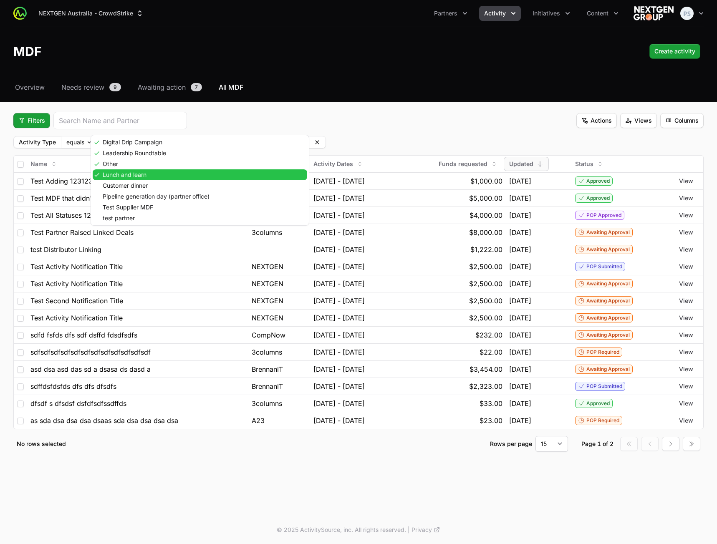
click at [122, 180] on div "Lunch and learn" at bounding box center [200, 175] width 215 height 11
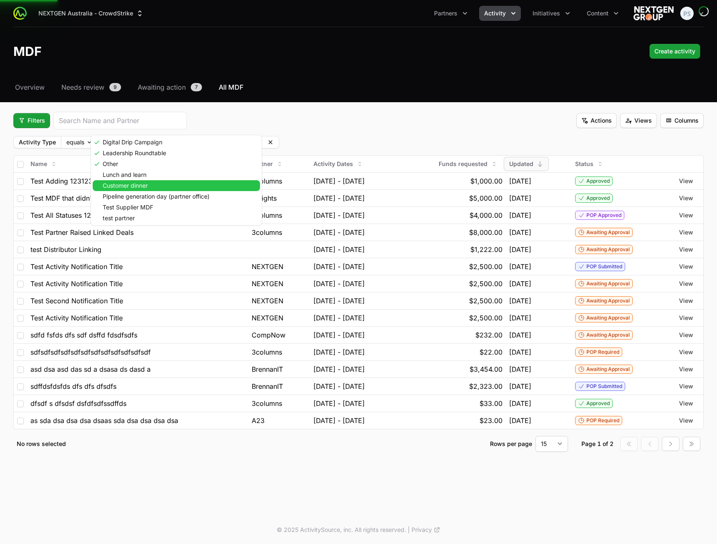
click at [127, 185] on span "Customer dinner" at bounding box center [125, 186] width 45 height 6
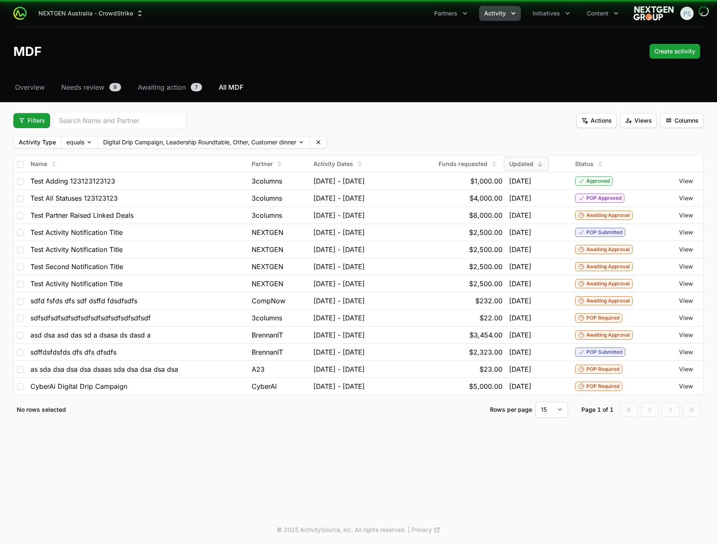
click at [127, 180] on div "Test Adding 123123123123" at bounding box center [137, 181] width 215 height 10
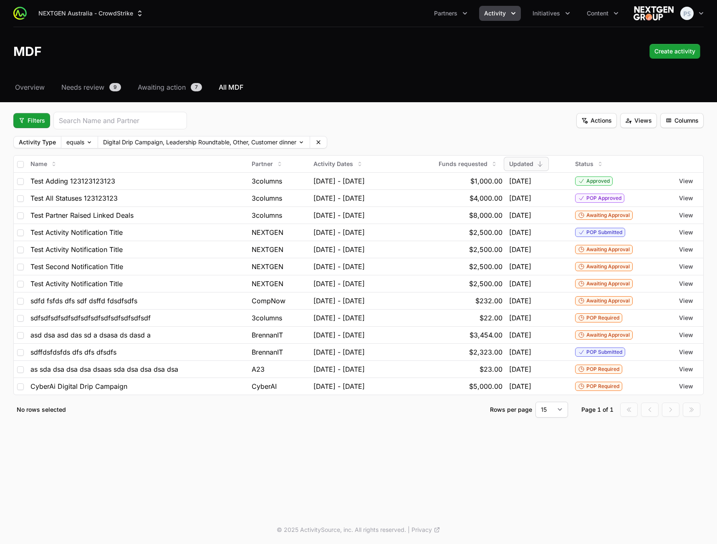
click at [496, 123] on div "Filters Actions Views Columns" at bounding box center [358, 121] width 691 height 18
click at [320, 142] on icon at bounding box center [318, 142] width 7 height 7
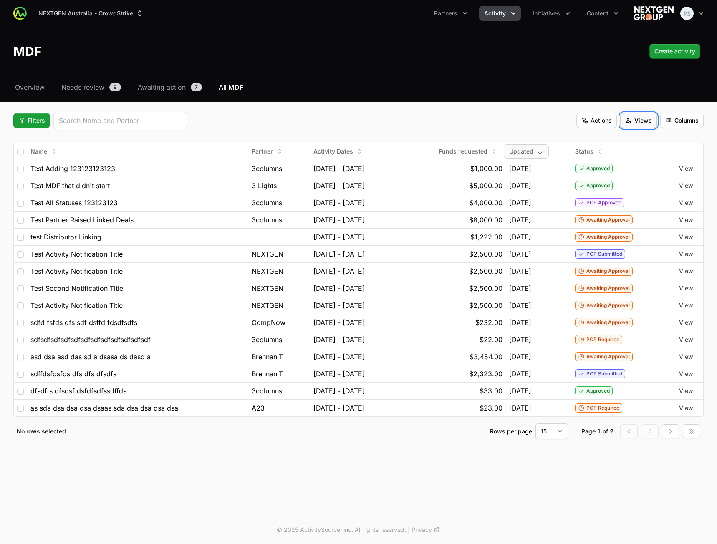
click at [639, 120] on span "Views" at bounding box center [638, 121] width 27 height 10
click at [611, 139] on div "Test View" at bounding box center [639, 140] width 88 height 13
click at [35, 124] on span "Filters" at bounding box center [31, 121] width 27 height 10
click at [47, 138] on div "Activity Type" at bounding box center [46, 140] width 88 height 13
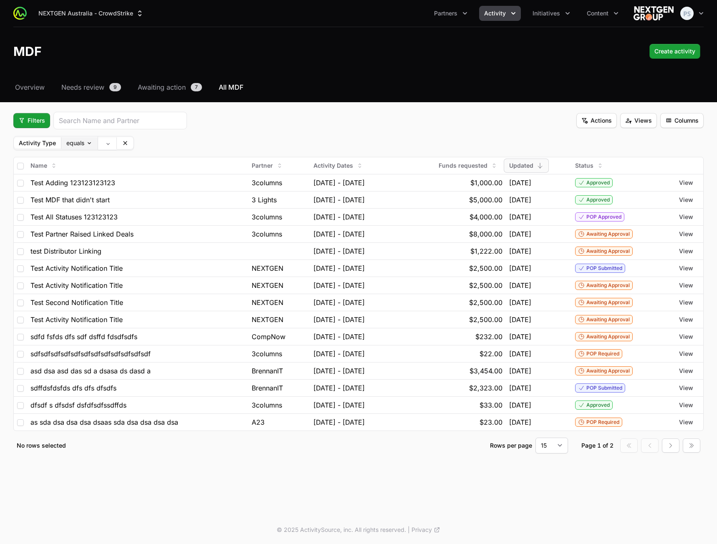
click at [74, 140] on body "NEXTGEN Australia - CrowdStrike Partners Activity Initiatives Content Open user…" at bounding box center [358, 272] width 717 height 544
click at [105, 141] on html "NEXTGEN Australia - CrowdStrike Partners Activity Initiatives Content Open user…" at bounding box center [358, 272] width 717 height 544
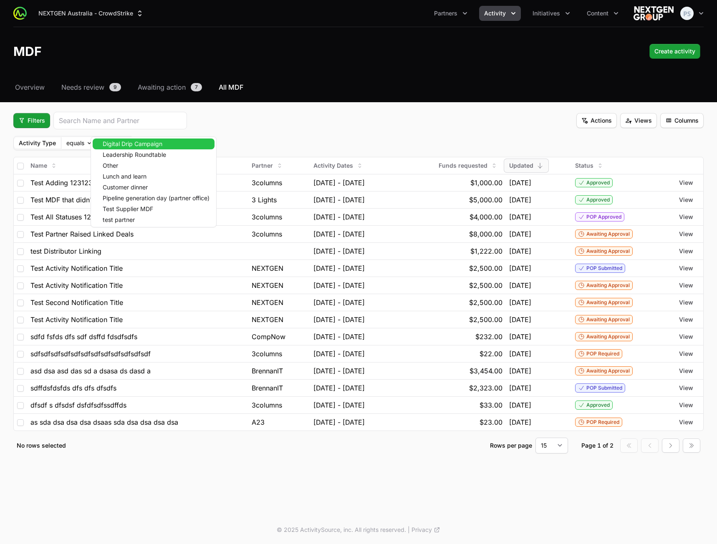
click at [106, 142] on body "NEXTGEN Australia - CrowdStrike Partners Activity Initiatives Content Open user…" at bounding box center [358, 272] width 717 height 544
click at [116, 159] on div "Leadership Roundtable" at bounding box center [154, 154] width 122 height 11
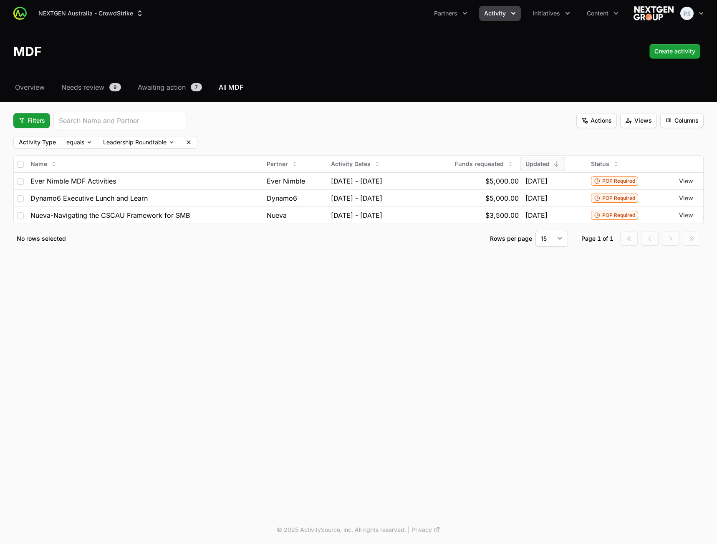
click at [126, 178] on div "Ever Nimble MDF Activities" at bounding box center [145, 181] width 230 height 10
click at [131, 147] on body "NEXTGEN Australia - CrowdStrike Partners Activity Initiatives Content Open user…" at bounding box center [358, 272] width 717 height 544
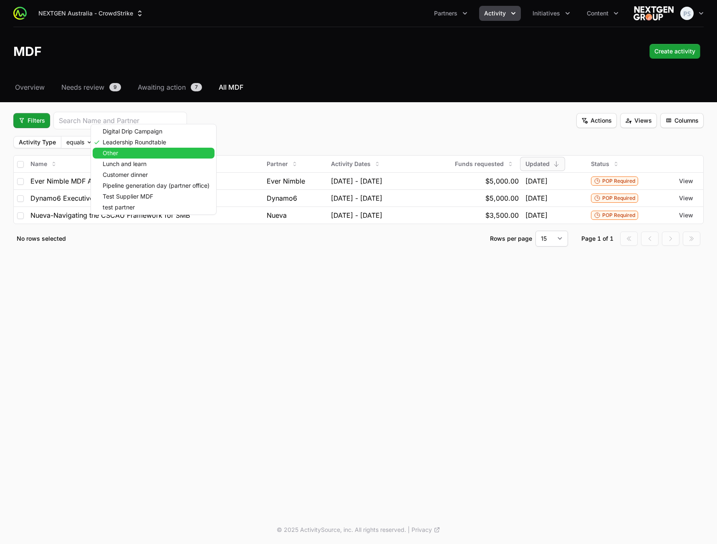
click at [131, 165] on span "Lunch and learn" at bounding box center [125, 164] width 44 height 6
drag, startPoint x: 130, startPoint y: 158, endPoint x: 132, endPoint y: 154, distance: 4.4
click at [130, 157] on div "Other" at bounding box center [159, 153] width 133 height 11
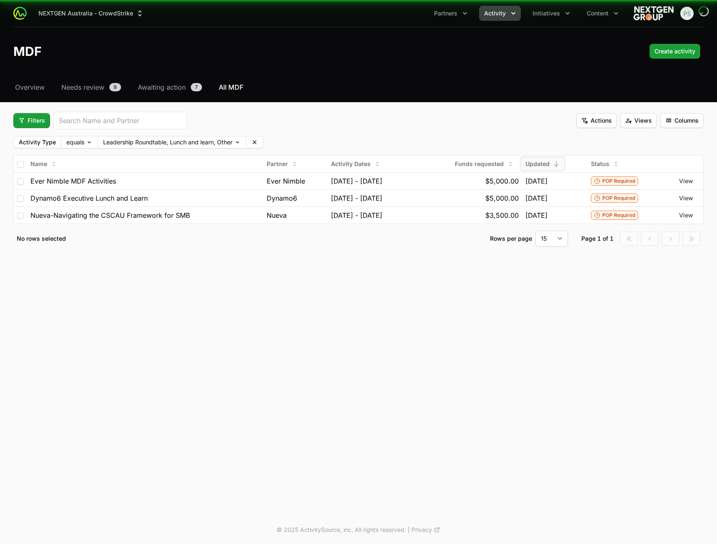
click at [132, 132] on fieldset "Filters Actions Views Columns Activity Type equals Leadership Roundtable, Lunch…" at bounding box center [358, 179] width 691 height 135
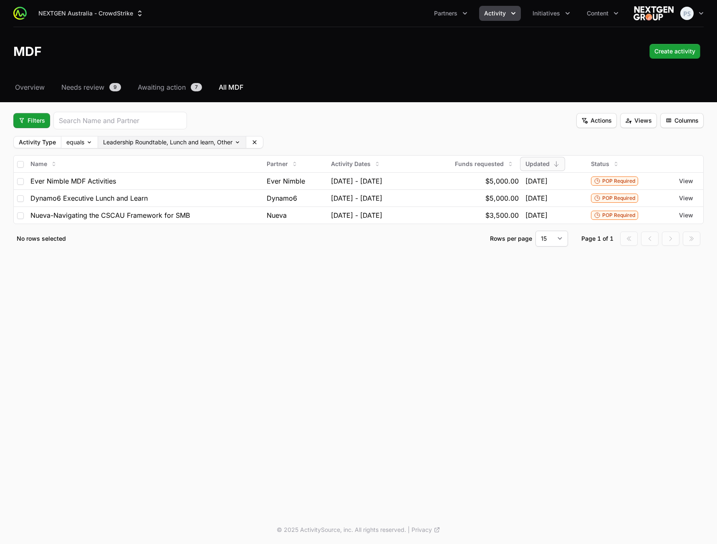
click at [135, 144] on body "NEXTGEN Australia - CrowdStrike Partners Activity Initiatives Content Open user…" at bounding box center [358, 272] width 717 height 544
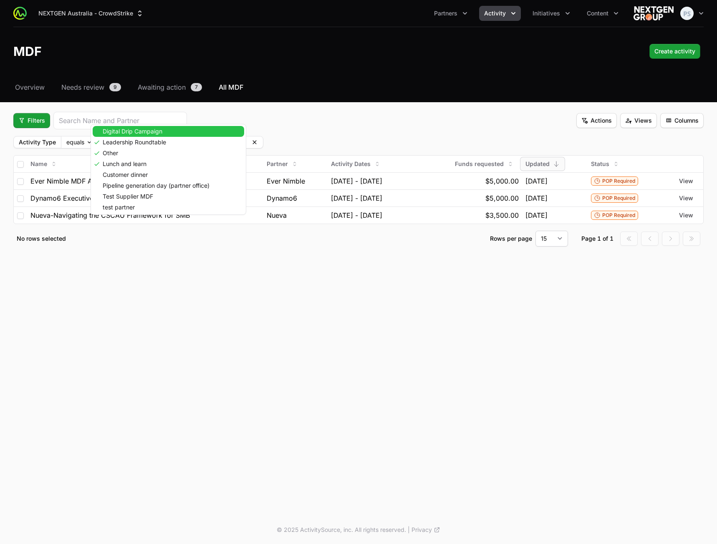
click at [148, 134] on span "Digital Drip Campaign" at bounding box center [133, 132] width 60 height 6
drag, startPoint x: 402, startPoint y: 125, endPoint x: 408, endPoint y: 125, distance: 5.8
click at [402, 125] on html "NEXTGEN Australia - CrowdStrike Partners Activity Initiatives Content Open user…" at bounding box center [358, 272] width 717 height 544
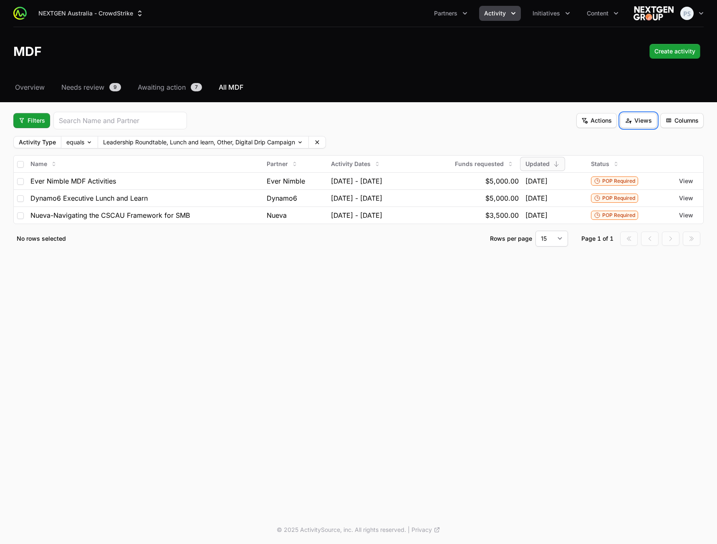
click at [650, 122] on span "Views" at bounding box center [638, 121] width 27 height 10
click at [623, 159] on div "Save view" at bounding box center [639, 160] width 88 height 13
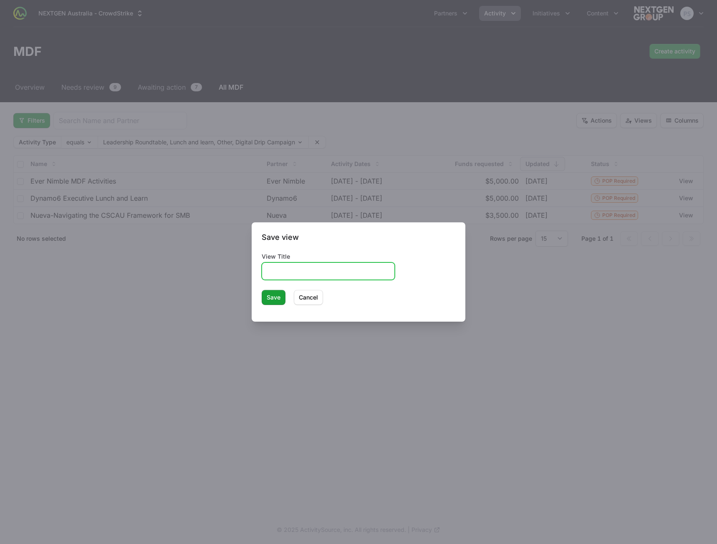
click at [291, 273] on input "View Title" at bounding box center [328, 271] width 122 height 10
click at [272, 296] on span "Save" at bounding box center [274, 298] width 14 height 10
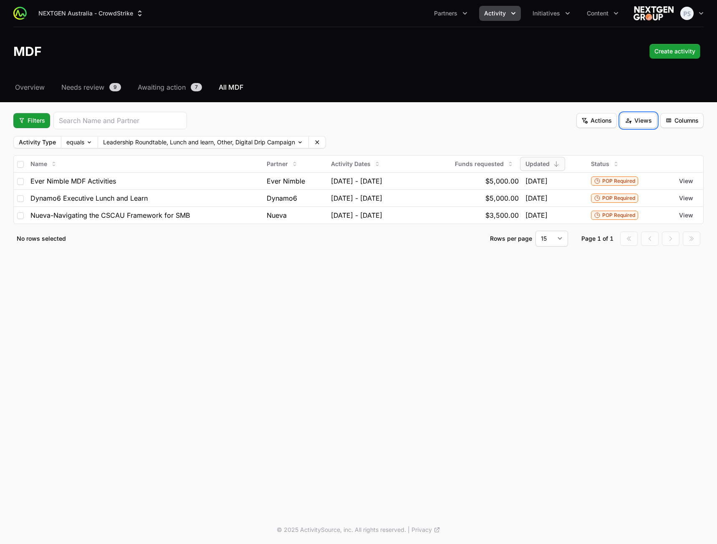
click at [635, 125] on span "Views" at bounding box center [638, 121] width 27 height 10
click at [619, 142] on div "asd" at bounding box center [639, 140] width 88 height 13
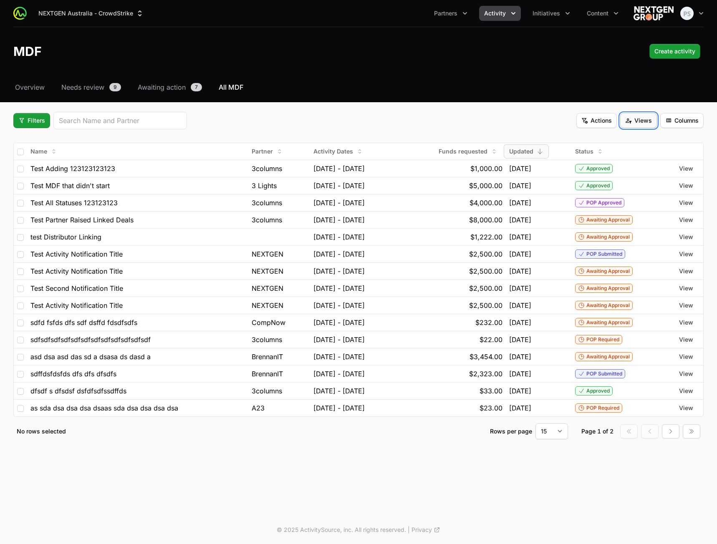
click at [635, 123] on span "Views" at bounding box center [638, 121] width 27 height 10
click at [625, 141] on div "Test View" at bounding box center [639, 140] width 88 height 13
click at [434, 141] on fieldset "Filters Actions Views Columns Name Partner Activity Dates Funds requested Updat…" at bounding box center [358, 276] width 691 height 328
click at [630, 119] on span "Views" at bounding box center [638, 121] width 27 height 10
click at [626, 139] on div "asd" at bounding box center [639, 140] width 88 height 13
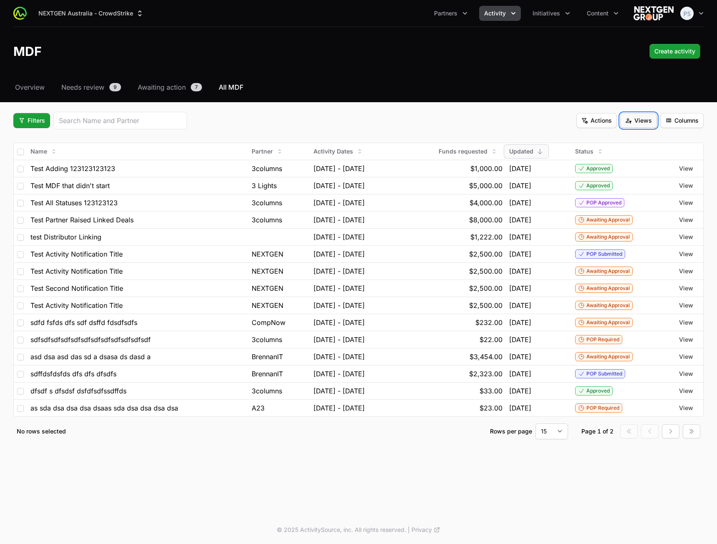
click at [640, 121] on span "Views" at bounding box center [638, 121] width 27 height 10
click at [625, 149] on div "Test View" at bounding box center [639, 153] width 88 height 13
click at [638, 124] on span "Views" at bounding box center [638, 121] width 27 height 10
click at [357, 86] on html "NEXTGEN Australia - CrowdStrike Partners Activity Initiatives Content Open user…" at bounding box center [358, 272] width 717 height 544
click at [209, 44] on div "MDF Create activity" at bounding box center [358, 51] width 691 height 15
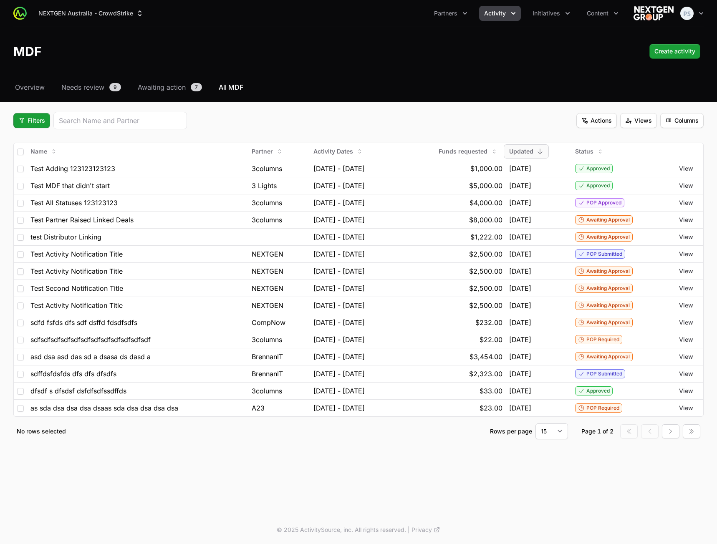
click at [85, 5] on div "NEXTGEN Australia - CrowdStrike Partners Activity Initiatives Content Open user…" at bounding box center [358, 13] width 691 height 27
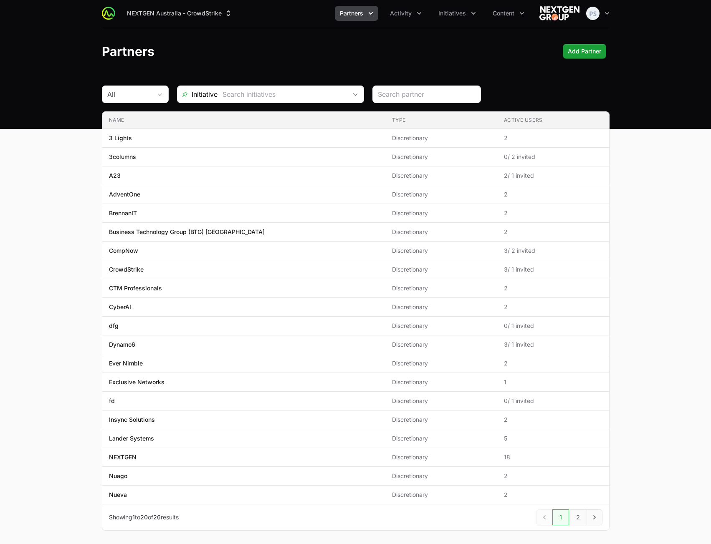
click at [261, 63] on header "Partners Add Partner" at bounding box center [355, 51] width 711 height 48
click at [295, 51] on div "Partners Add Partner" at bounding box center [356, 51] width 508 height 15
click at [644, 94] on main "All Initiative Name Type Active Users Name 3 Lights Type Discretionary Active U…" at bounding box center [355, 319] width 711 height 466
click at [431, 57] on div "Partners Add Partner" at bounding box center [356, 51] width 508 height 15
click at [228, 10] on icon "Supplier switch menu" at bounding box center [228, 13] width 8 height 8
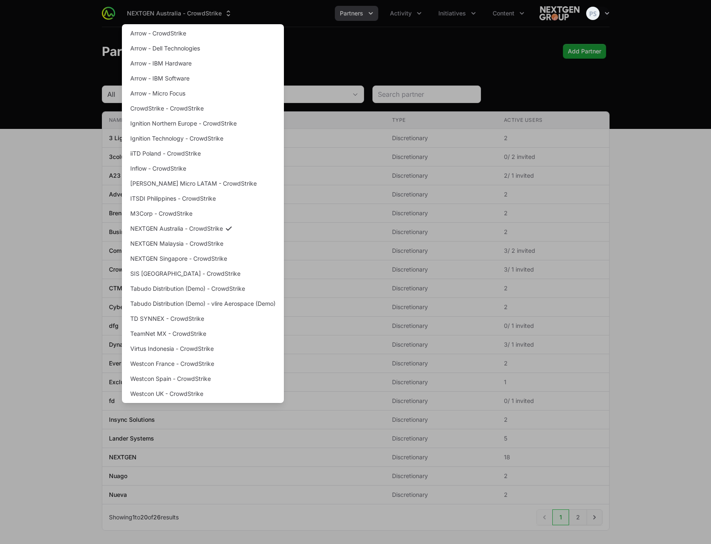
drag, startPoint x: 341, startPoint y: 50, endPoint x: 347, endPoint y: 48, distance: 6.0
click at [342, 49] on div "Supplier switch menu" at bounding box center [355, 272] width 711 height 544
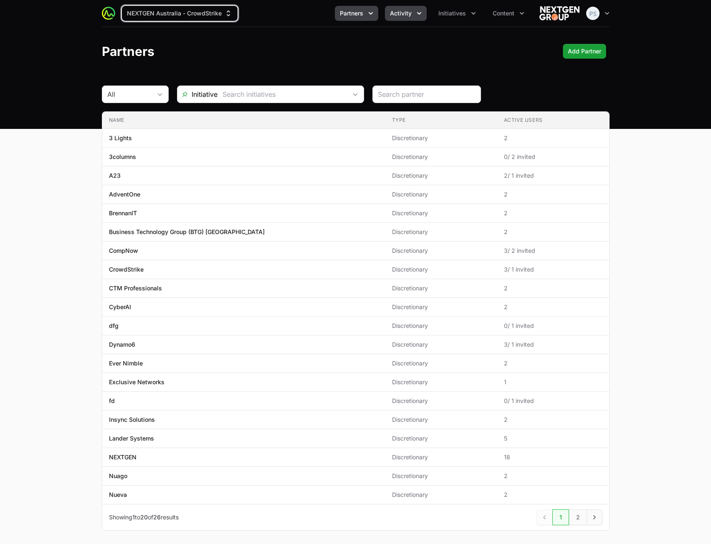
click at [412, 15] on span "Activity" at bounding box center [401, 13] width 22 height 8
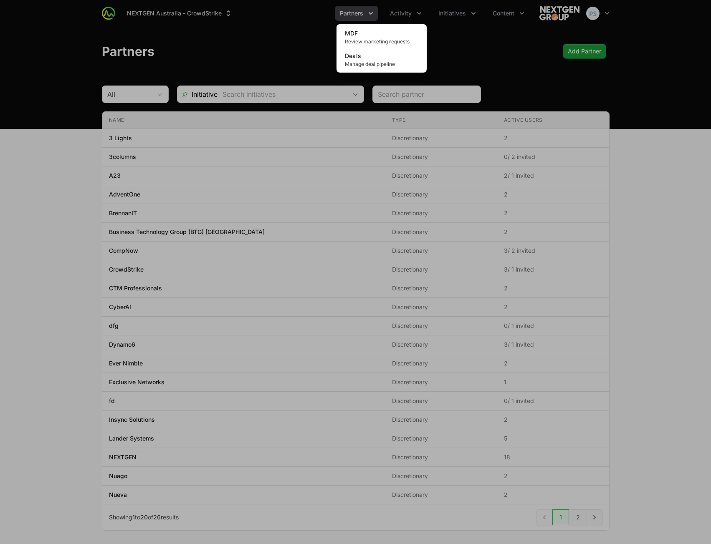
click at [474, 34] on div "Activity menu" at bounding box center [355, 272] width 711 height 544
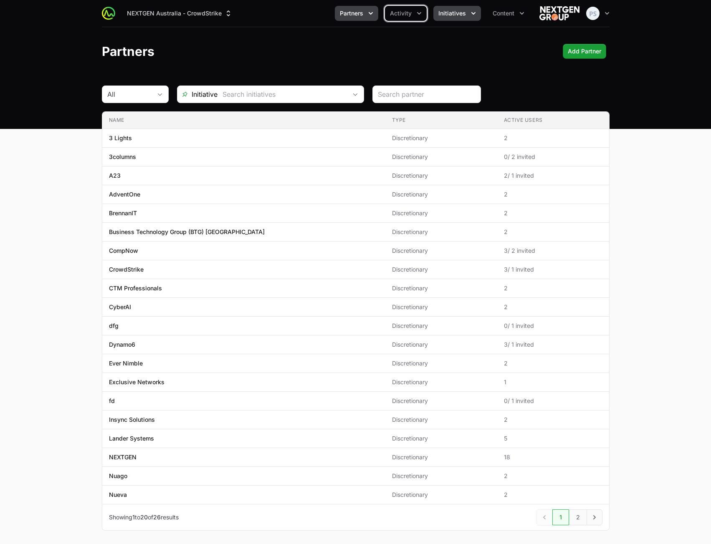
click at [453, 18] on button "Initiatives" at bounding box center [457, 13] width 48 height 15
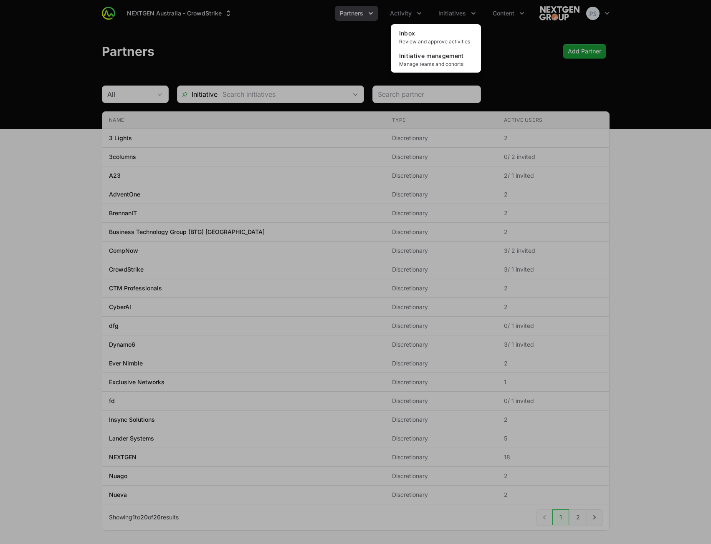
click at [303, 35] on div "Initiatives menu" at bounding box center [355, 272] width 711 height 544
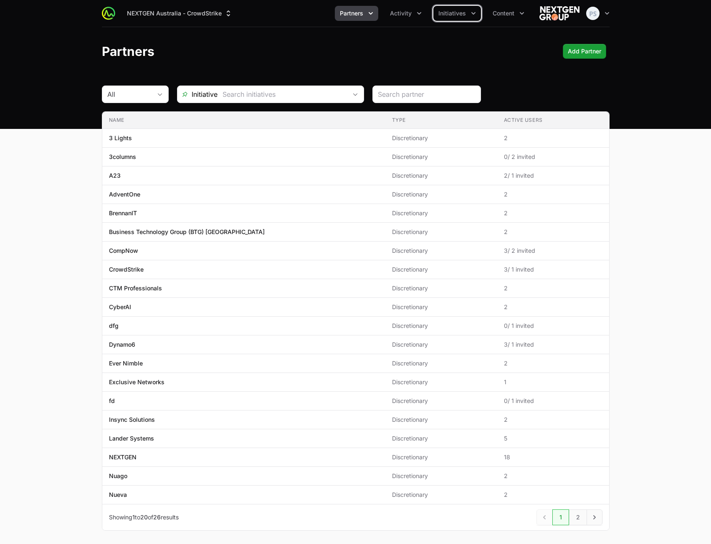
click at [362, 14] on span "Partners" at bounding box center [351, 13] width 23 height 8
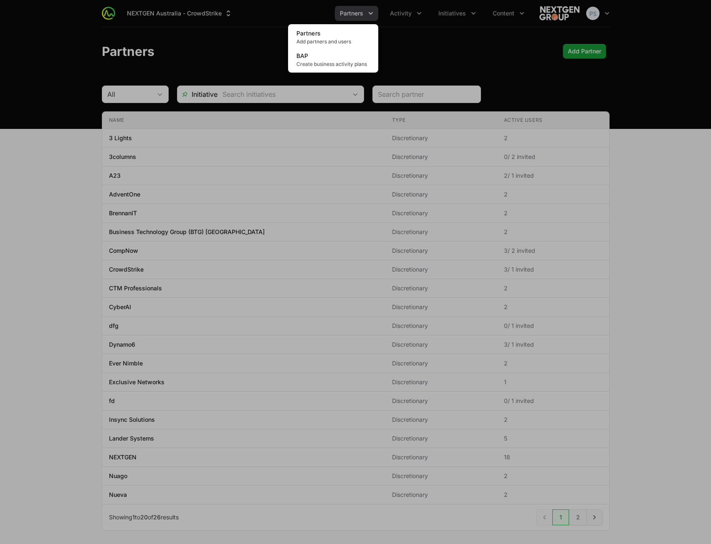
click at [396, 15] on div "Partners menu" at bounding box center [355, 272] width 711 height 544
click at [397, 15] on span "Activity" at bounding box center [401, 13] width 22 height 8
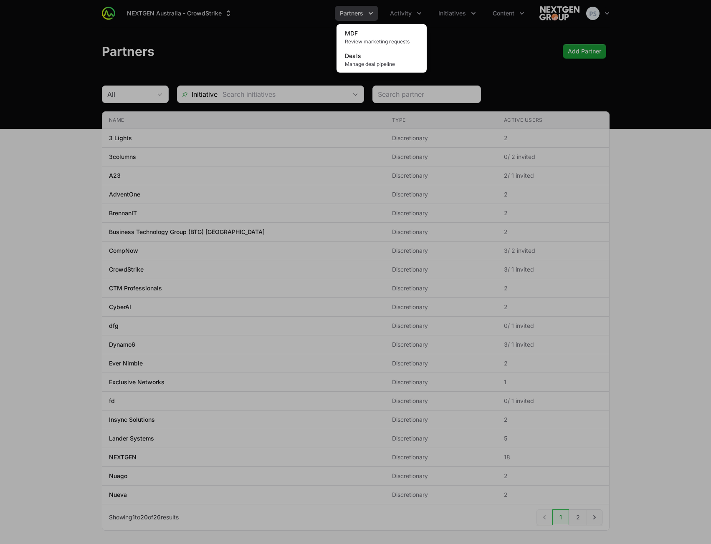
click at [483, 34] on div "Activity menu" at bounding box center [355, 272] width 711 height 544
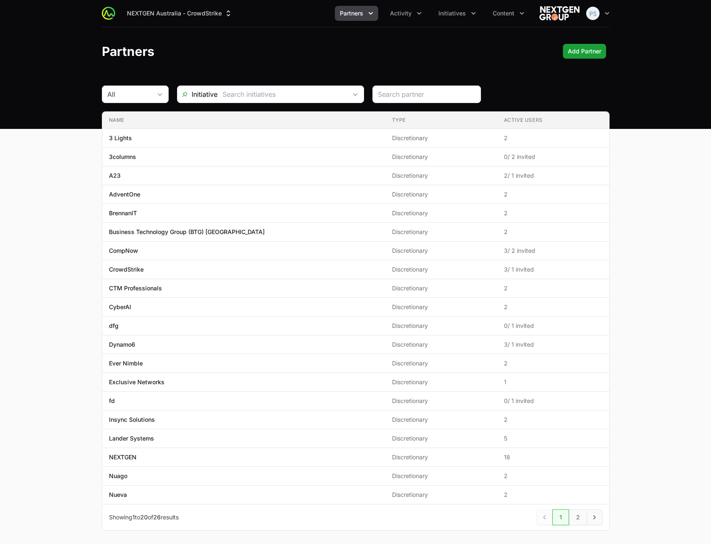
click at [485, 15] on ul "Partners Activity MDF Review marketing requests Deals Manage deal pipeline Init…" at bounding box center [432, 13] width 195 height 15
click at [499, 13] on span "Content" at bounding box center [504, 13] width 22 height 8
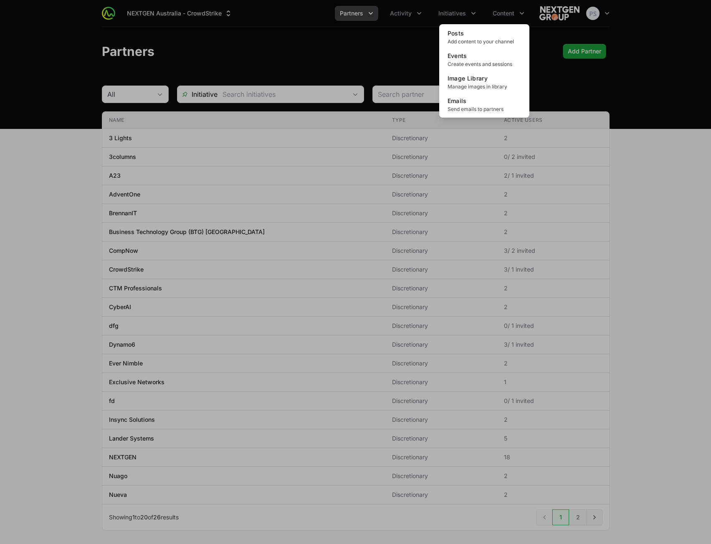
click at [458, 12] on div "Content menu" at bounding box center [355, 272] width 711 height 544
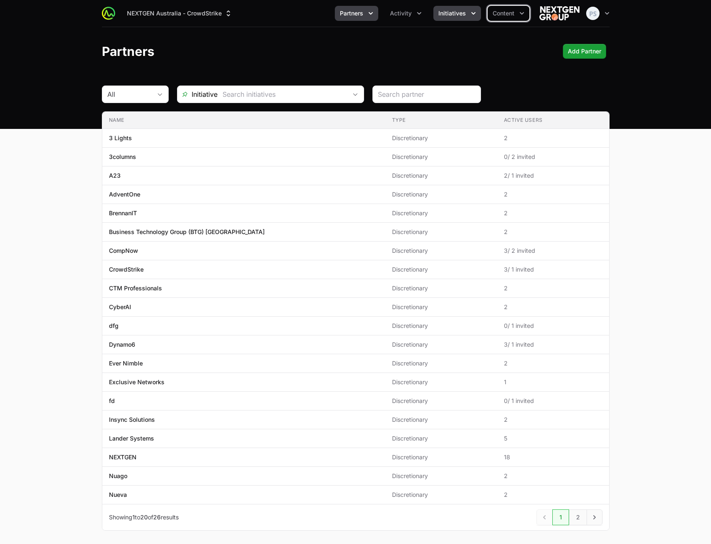
click at [458, 13] on span "Initiatives" at bounding box center [452, 13] width 28 height 8
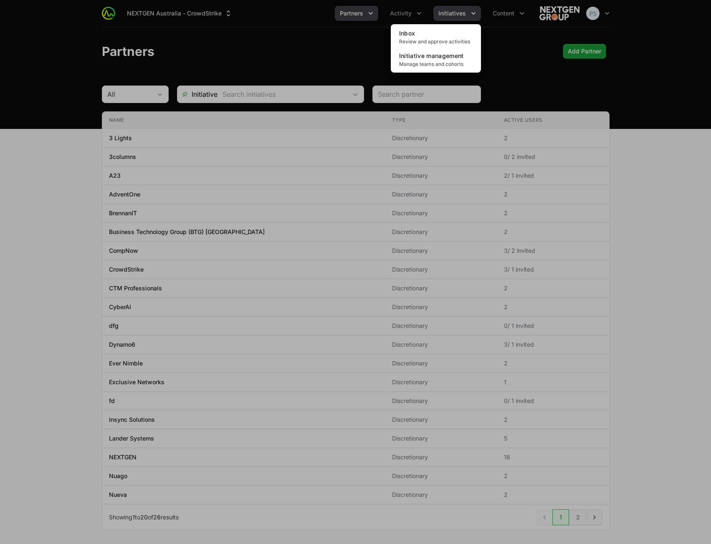
click at [401, 14] on div "Initiatives menu" at bounding box center [355, 272] width 711 height 544
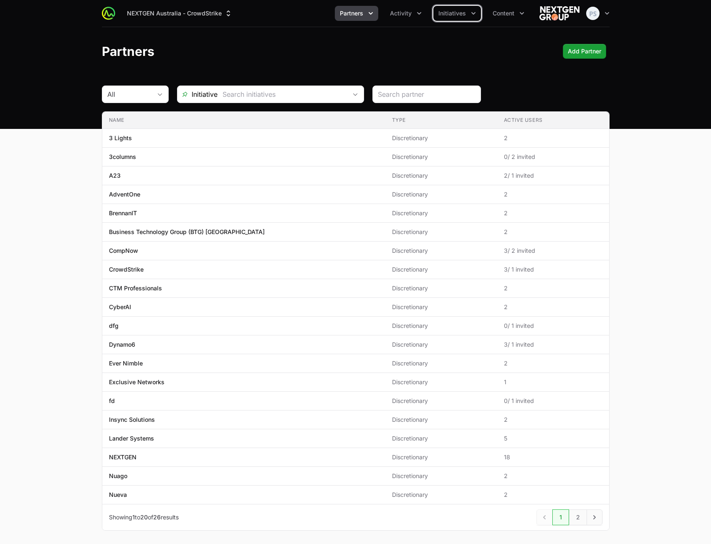
click at [367, 15] on icon "Partners menu" at bounding box center [371, 13] width 8 height 8
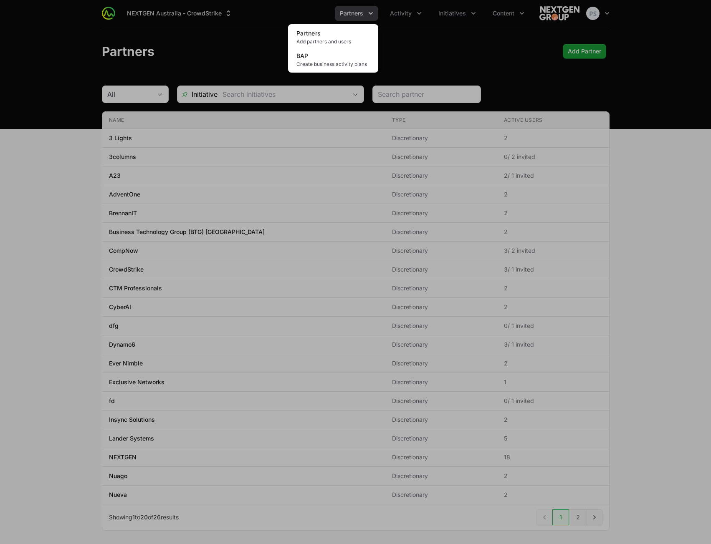
click at [260, 23] on div "Partners menu" at bounding box center [355, 272] width 711 height 544
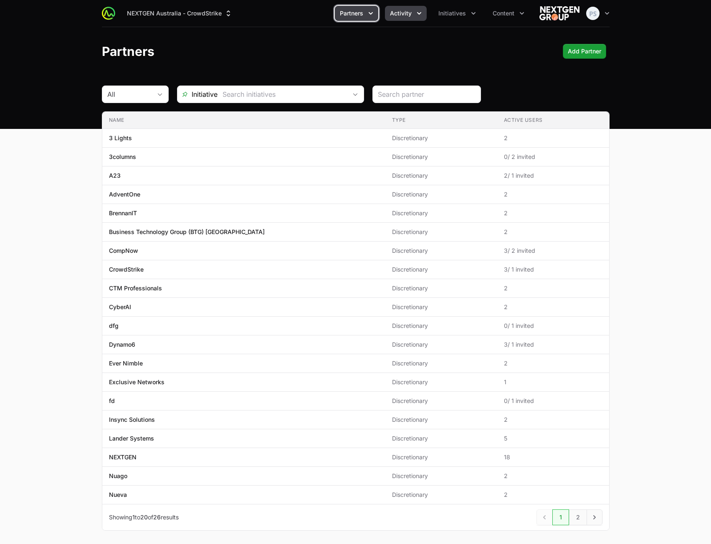
click at [387, 16] on button "Activity" at bounding box center [406, 13] width 42 height 15
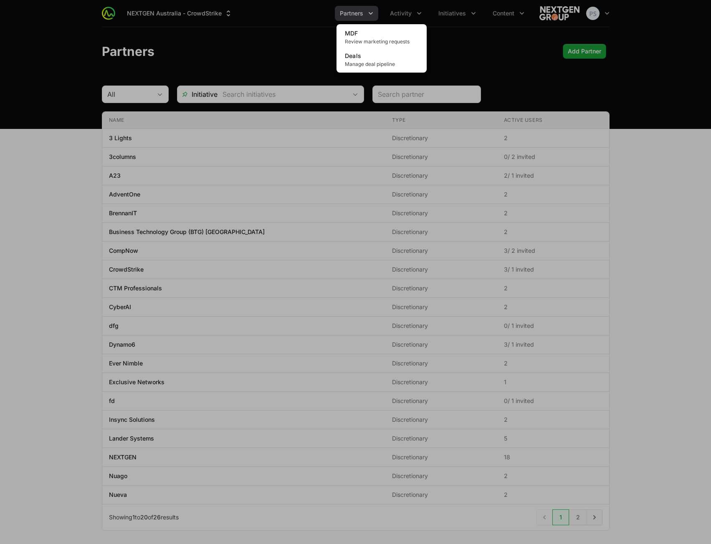
click at [509, 53] on div "Activity menu" at bounding box center [355, 272] width 711 height 544
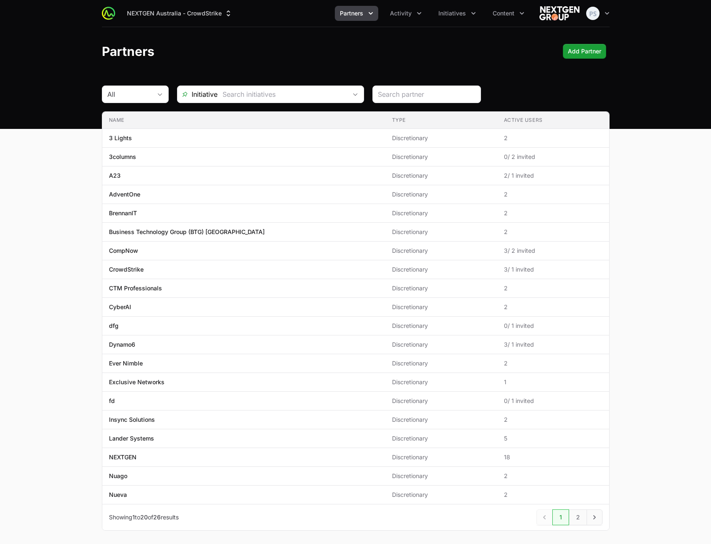
click at [470, 53] on div "Partners Add Partner" at bounding box center [356, 51] width 508 height 15
click at [400, 15] on span "Activity" at bounding box center [401, 13] width 22 height 8
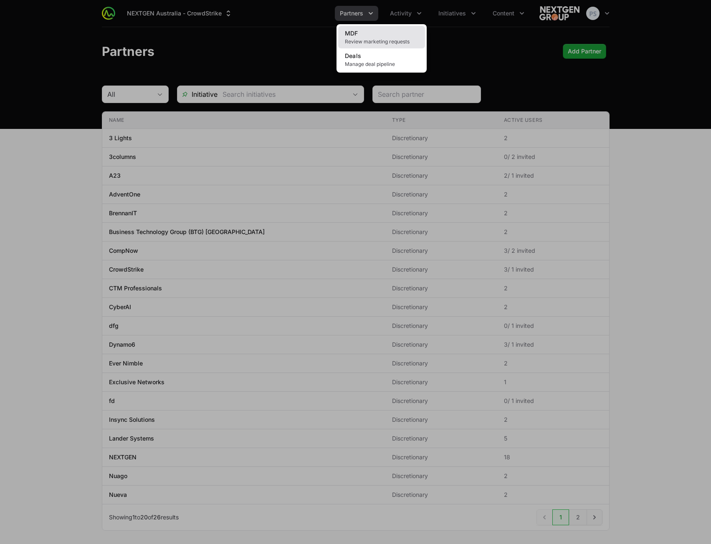
click at [395, 30] on link "MDF Review marketing requests" at bounding box center [381, 37] width 87 height 23
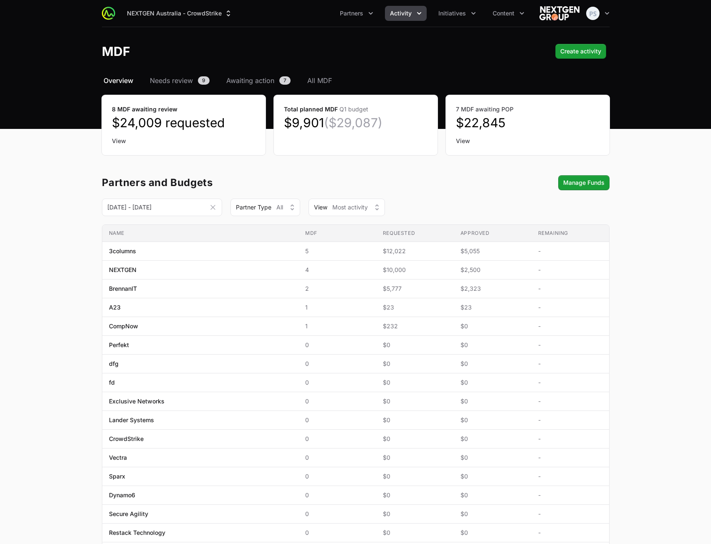
click at [441, 58] on div "MDF Create activity" at bounding box center [356, 51] width 508 height 15
click at [331, 76] on span "All MDF" at bounding box center [319, 81] width 25 height 10
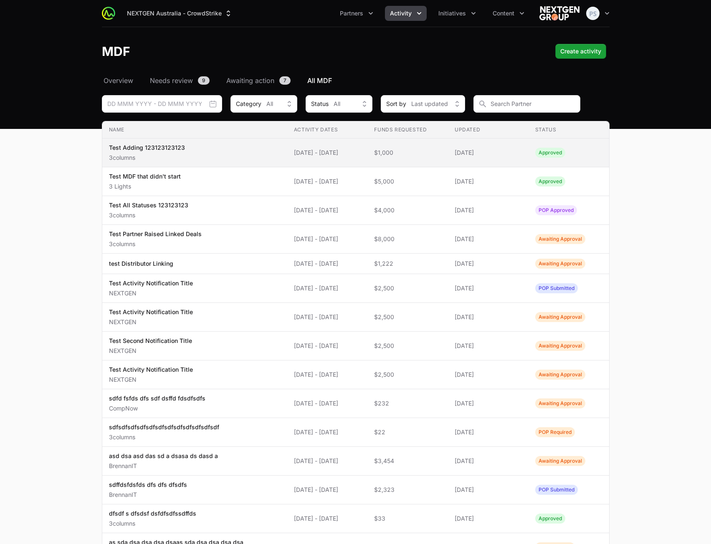
click at [288, 147] on td "Activity Dates 10 Sep 2025 - 18 Sep 2025" at bounding box center [327, 153] width 81 height 29
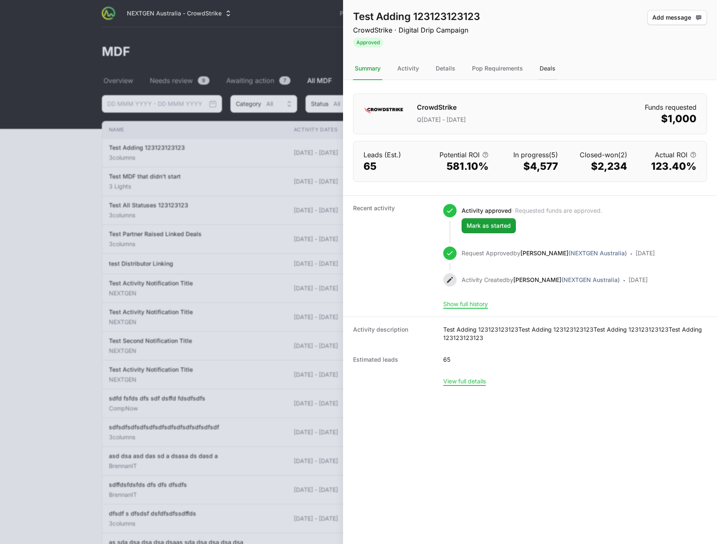
click at [544, 68] on div "Deals" at bounding box center [547, 69] width 19 height 23
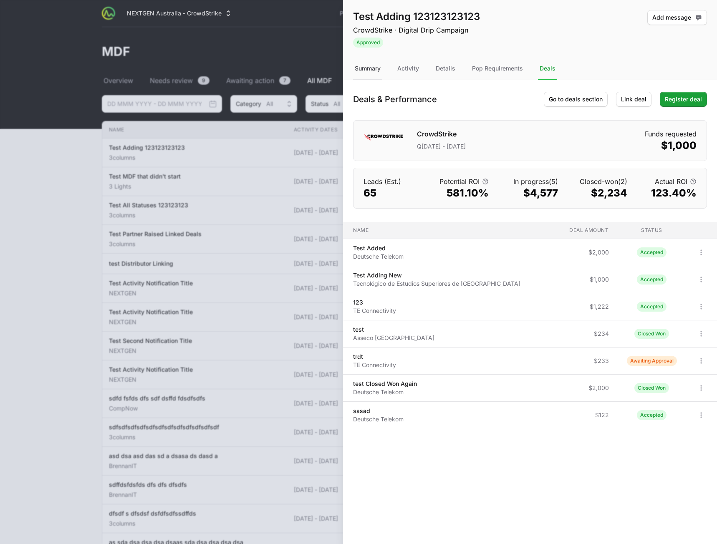
click at [377, 73] on div "Summary" at bounding box center [367, 69] width 29 height 23
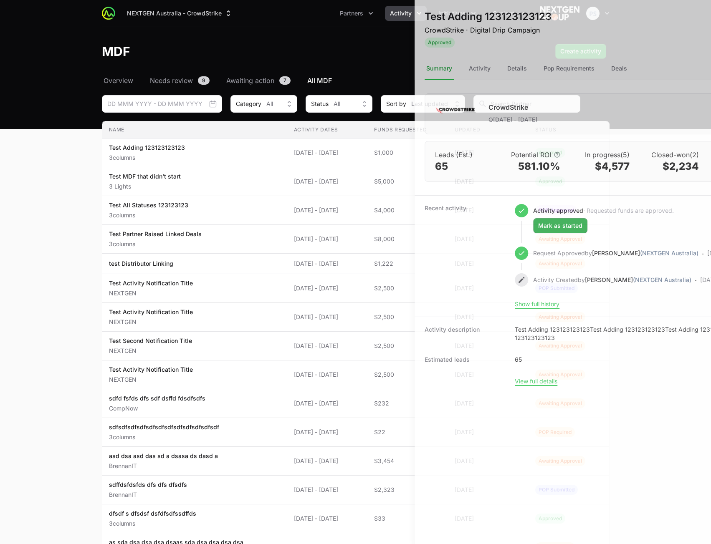
click at [205, 49] on div at bounding box center [355, 272] width 711 height 544
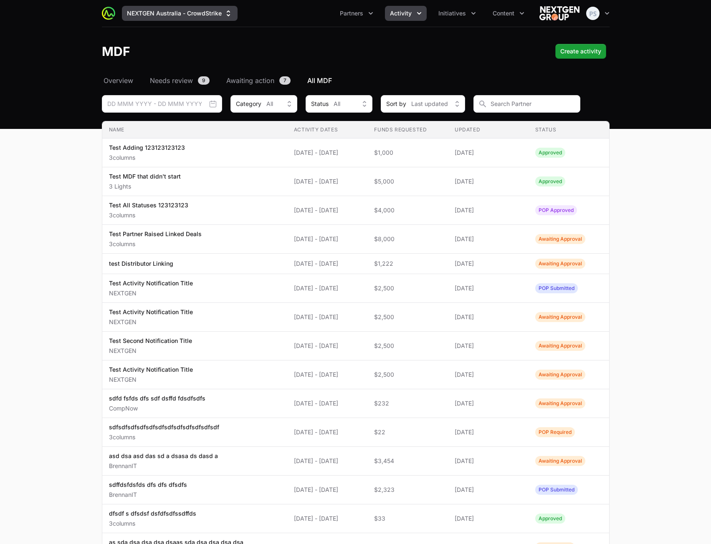
drag, startPoint x: 190, startPoint y: 22, endPoint x: 187, endPoint y: 18, distance: 4.8
click at [188, 22] on div "NEXTGEN Australia - CrowdStrike Partners Activity Initiatives Content Open user…" at bounding box center [356, 13] width 508 height 27
click at [187, 10] on button "NEXTGEN Australia - CrowdStrike" at bounding box center [180, 13] width 116 height 15
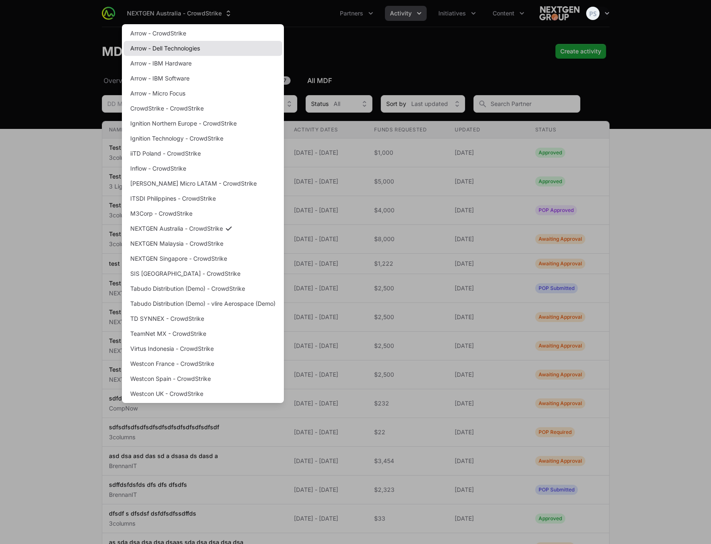
click at [190, 46] on link "Arrow - Dell Technologies" at bounding box center [203, 48] width 159 height 15
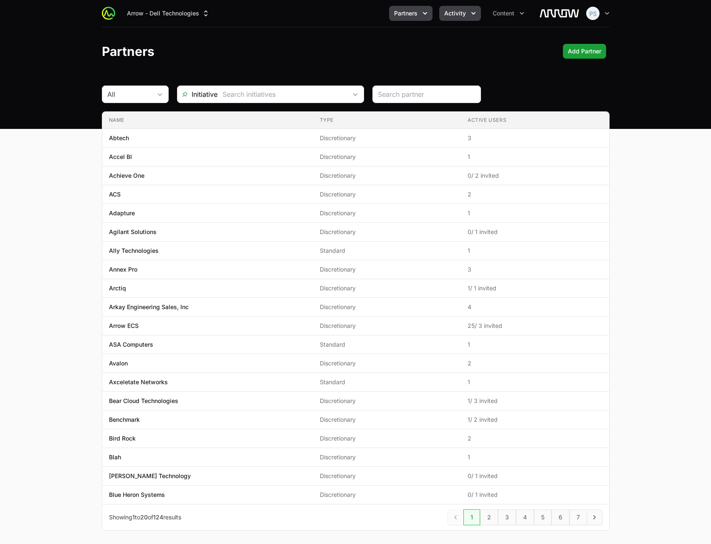
click at [457, 14] on span "Activity" at bounding box center [455, 13] width 22 height 8
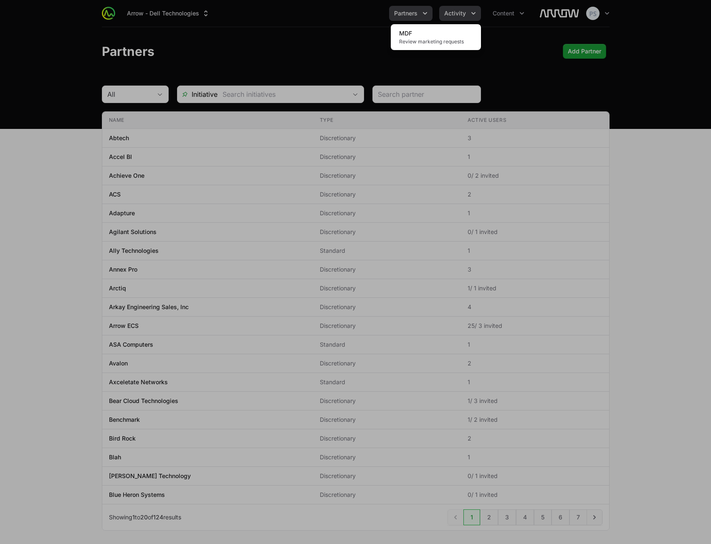
click at [457, 13] on div "Activity menu" at bounding box center [355, 272] width 711 height 544
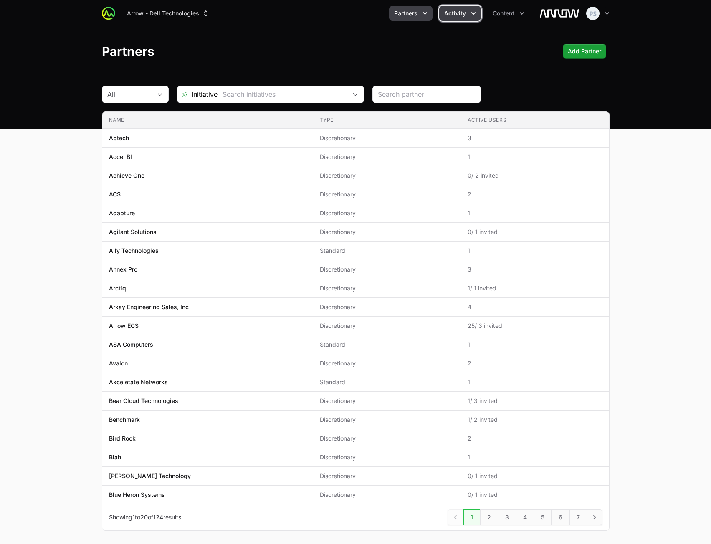
click at [446, 17] on span "Activity" at bounding box center [455, 13] width 22 height 8
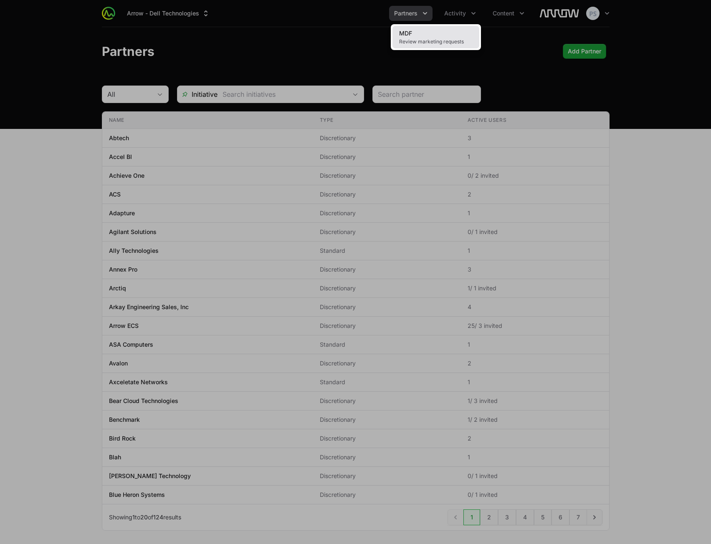
click at [439, 39] on span "Review marketing requests" at bounding box center [435, 41] width 73 height 7
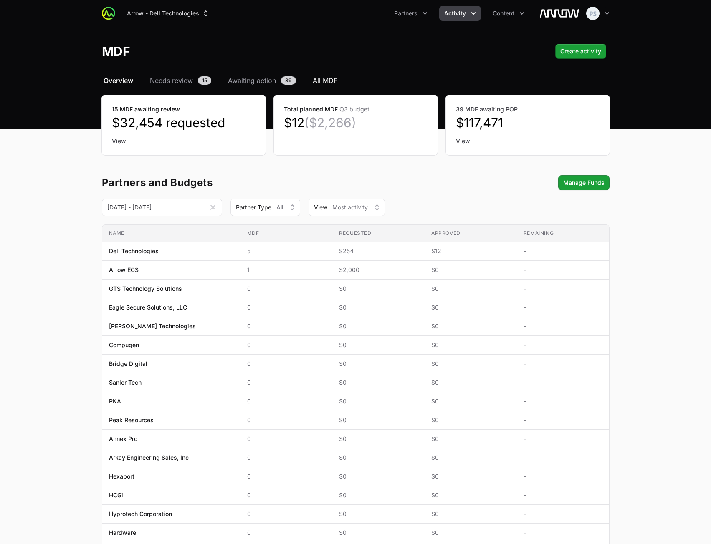
click at [335, 82] on span "All MDF" at bounding box center [325, 81] width 25 height 10
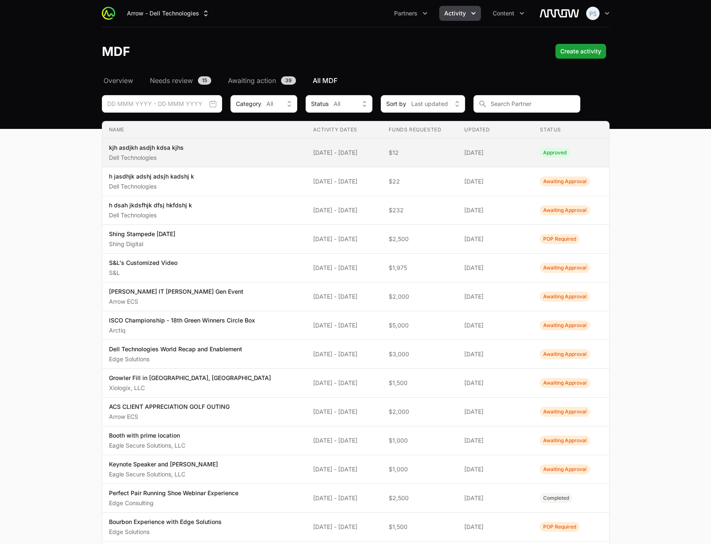
click at [347, 147] on td "Activity Dates 20 Aug 2025 - 21 Aug 2025" at bounding box center [344, 153] width 76 height 29
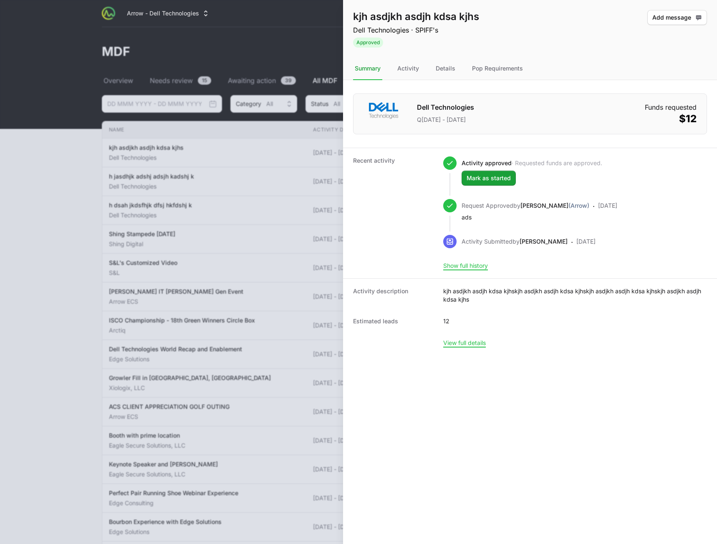
click at [573, 83] on dl "Dell Technologies Q3 August 2025 - October 2025 Funds requested $12 Recent acti…" at bounding box center [530, 218] width 374 height 276
click at [435, 70] on div "Details" at bounding box center [445, 69] width 23 height 23
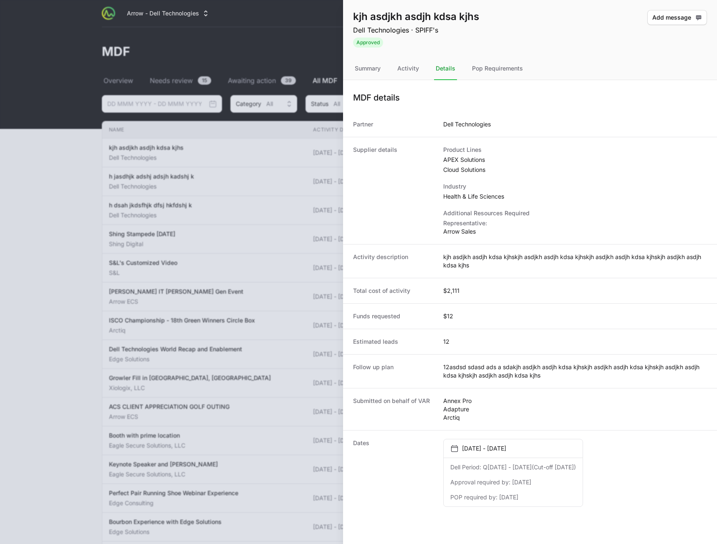
click at [395, 70] on nav "Summary Activity Details Pop Requirements" at bounding box center [530, 69] width 374 height 23
click at [370, 69] on div "Summary" at bounding box center [367, 69] width 29 height 23
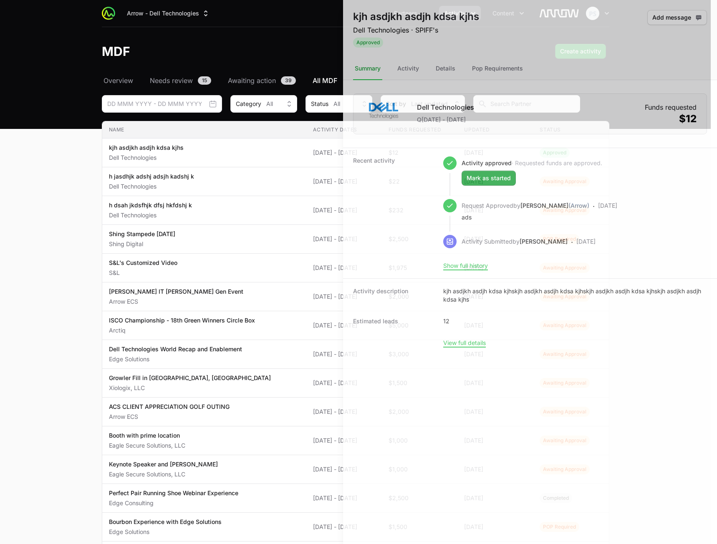
click at [134, 111] on div at bounding box center [358, 272] width 717 height 544
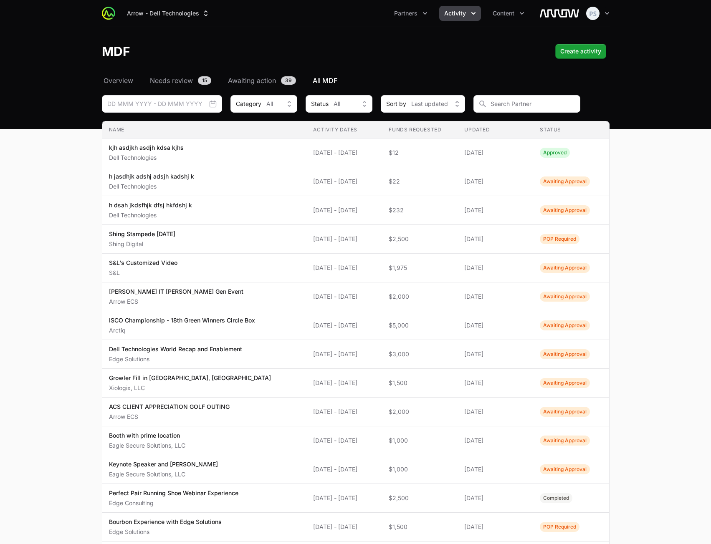
click at [443, 17] on button "Activity" at bounding box center [460, 13] width 42 height 15
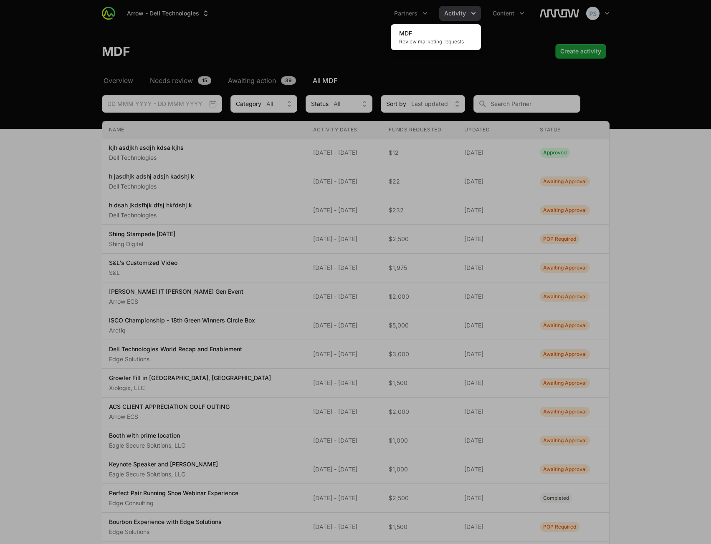
click at [245, 34] on div "Activity menu" at bounding box center [355, 272] width 711 height 544
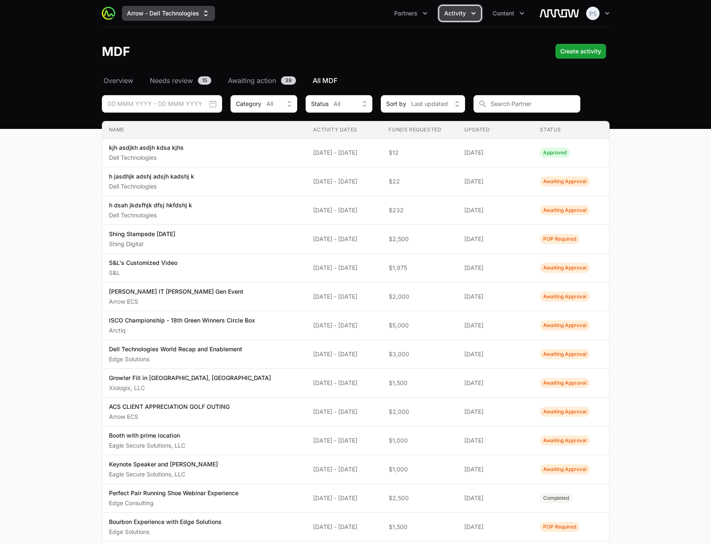
click at [153, 13] on button "Arrow - Dell Technologies" at bounding box center [168, 13] width 93 height 15
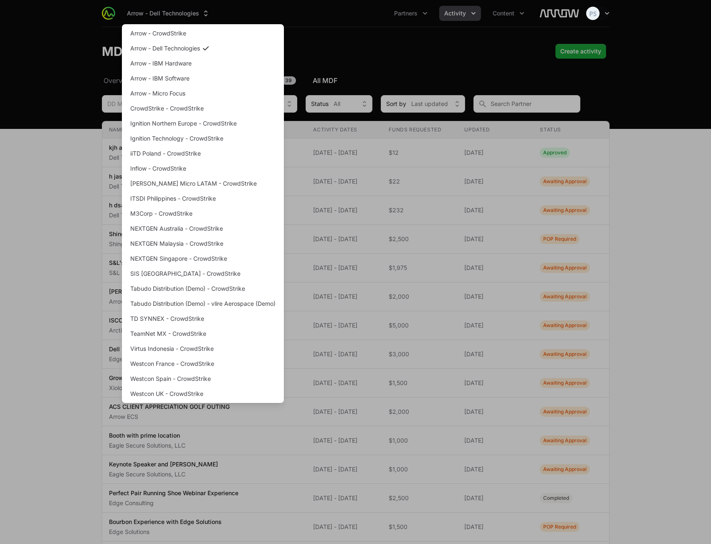
click at [382, 46] on div "Supplier switch menu" at bounding box center [355, 272] width 711 height 544
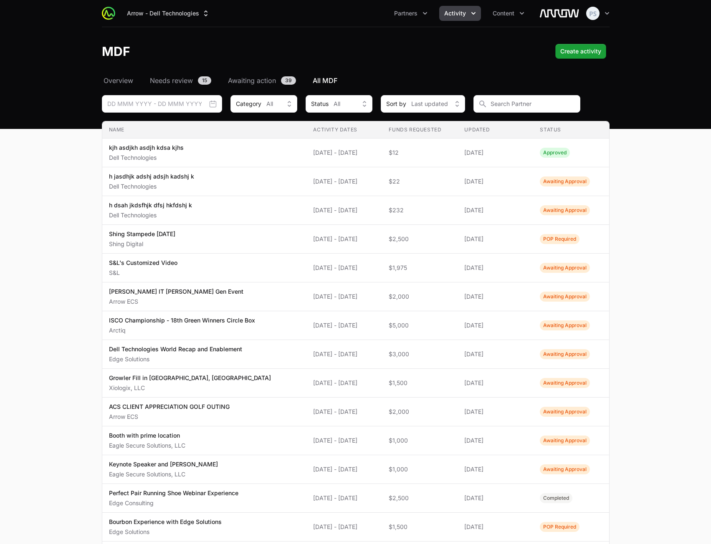
click at [175, 22] on div "Arrow - Dell Technologies Partners Activity Content Open user menu Open main me…" at bounding box center [356, 13] width 508 height 27
click at [176, 19] on button "Arrow - Dell Technologies" at bounding box center [168, 13] width 93 height 15
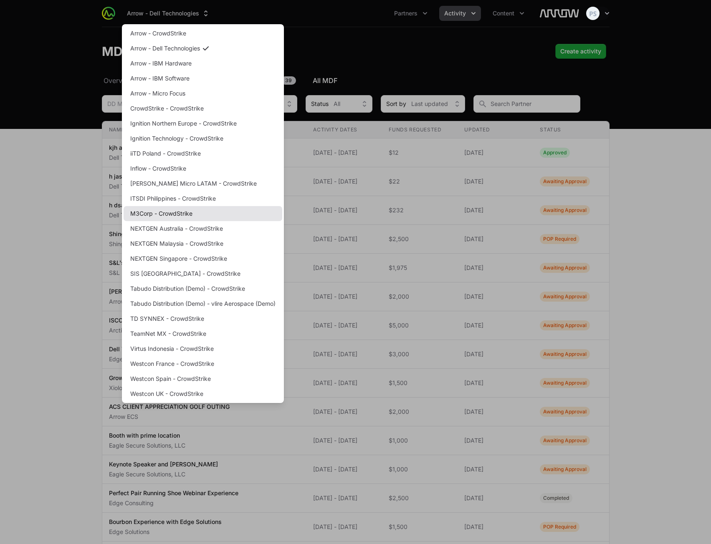
click at [190, 213] on link "M3Corp - CrowdStrike" at bounding box center [203, 213] width 159 height 15
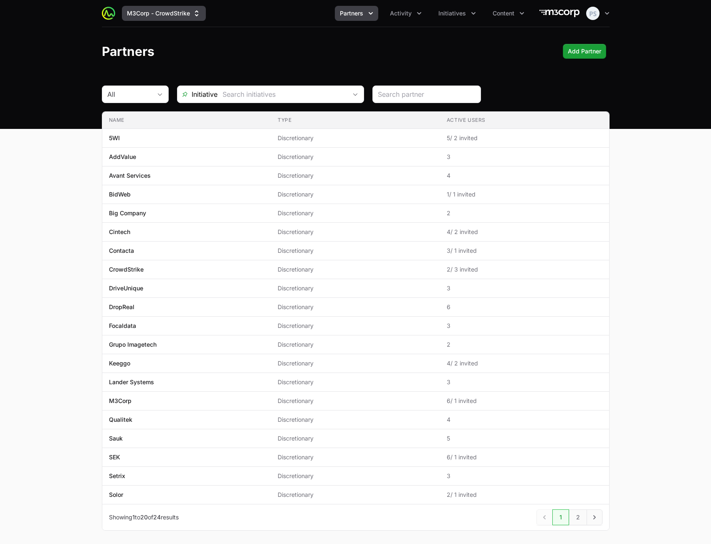
click at [191, 17] on button "M3Corp - CrowdStrike" at bounding box center [164, 13] width 84 height 15
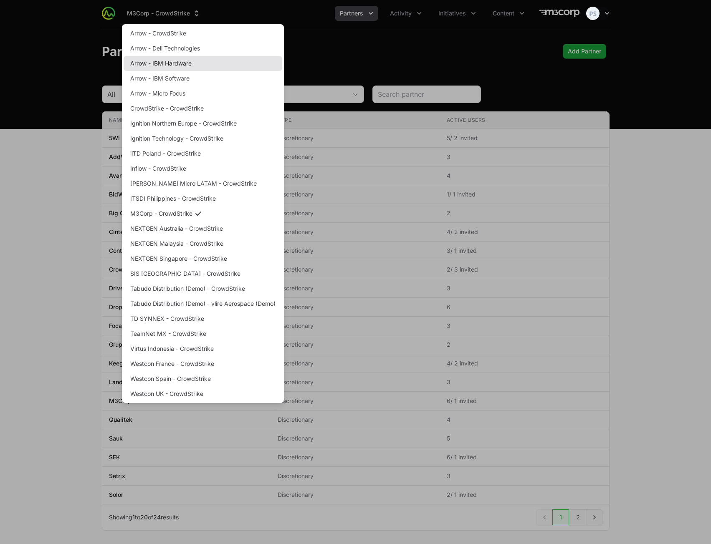
click at [178, 60] on link "Arrow - IBM Hardware" at bounding box center [203, 63] width 159 height 15
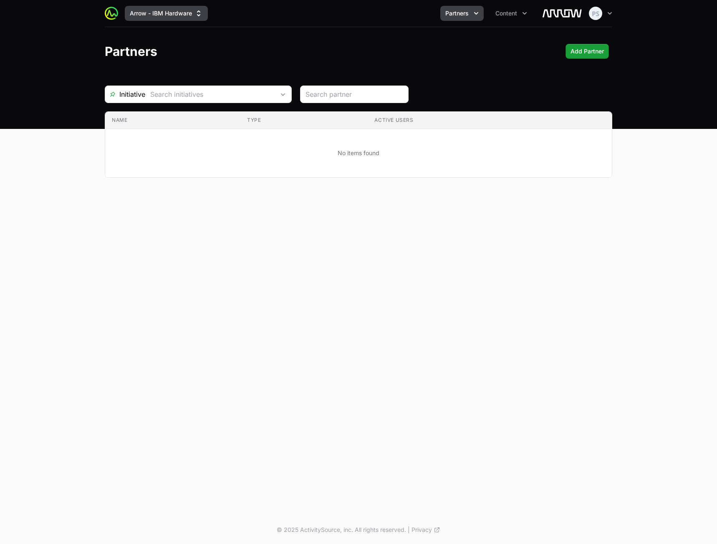
click at [159, 15] on button "Arrow - IBM Hardware" at bounding box center [166, 13] width 83 height 15
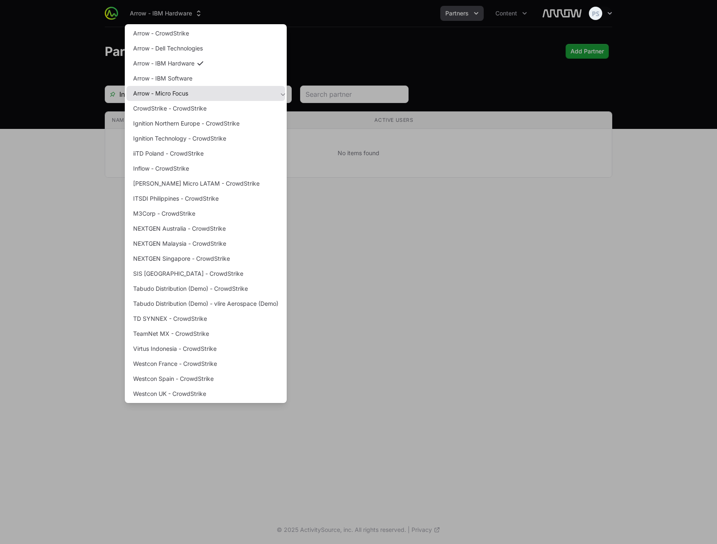
click at [168, 92] on link "Arrow - Micro Focus" at bounding box center [206, 93] width 159 height 15
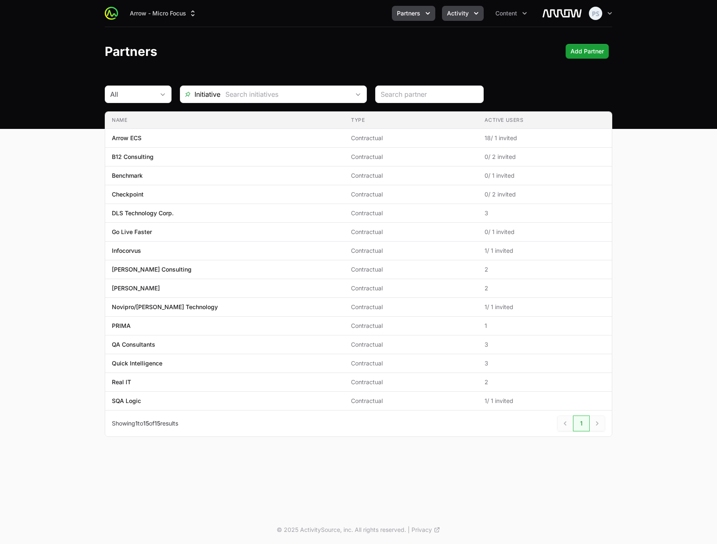
click at [468, 19] on button "Activity" at bounding box center [463, 13] width 42 height 15
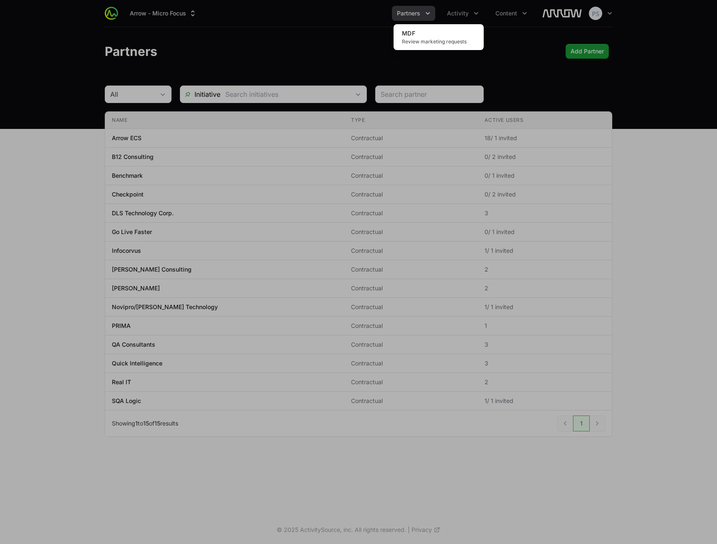
click at [310, 28] on div "Activity menu" at bounding box center [358, 272] width 717 height 544
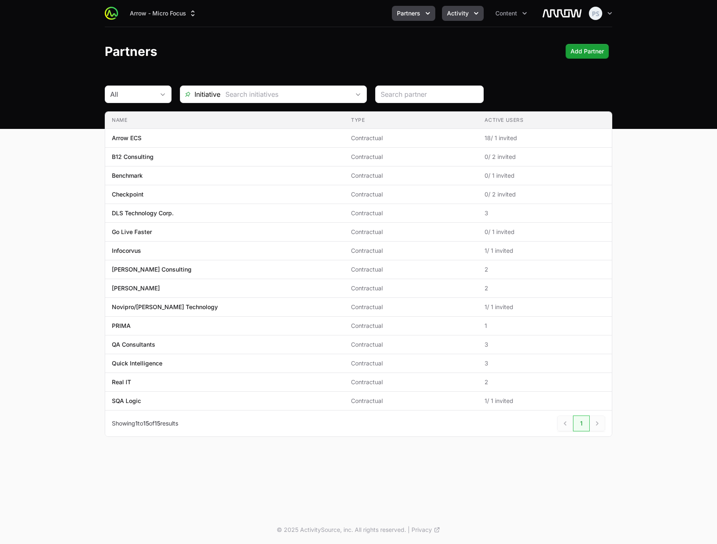
click at [456, 12] on span "Activity" at bounding box center [458, 13] width 22 height 8
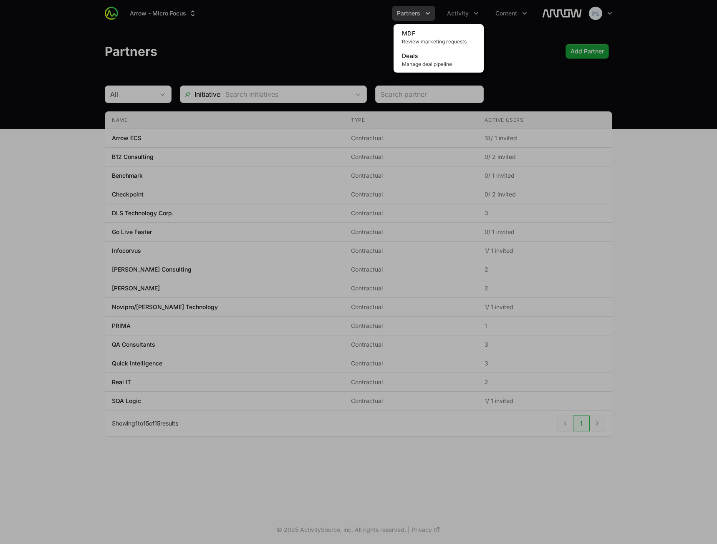
drag, startPoint x: 271, startPoint y: 40, endPoint x: 306, endPoint y: 41, distance: 34.3
click at [273, 41] on div "Activity menu" at bounding box center [358, 272] width 717 height 544
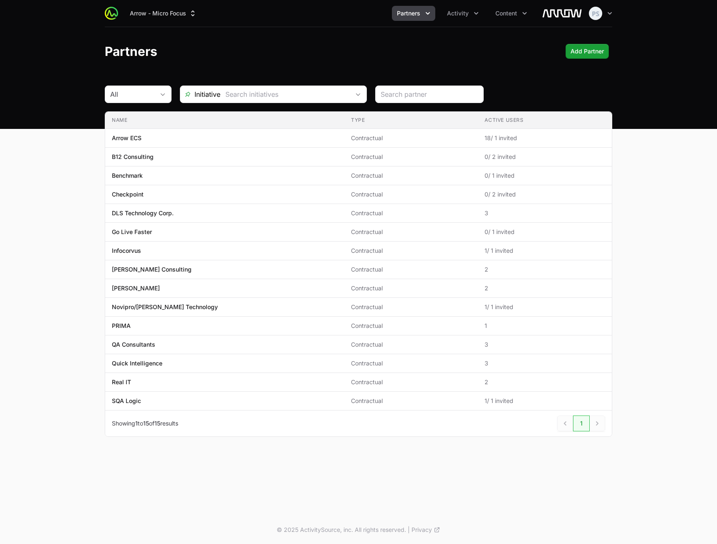
click at [444, 21] on div "Arrow - Micro Focus Partners Activity Content Open user menu Open main menu" at bounding box center [359, 13] width 508 height 27
click at [451, 18] on button "Activity" at bounding box center [463, 13] width 42 height 15
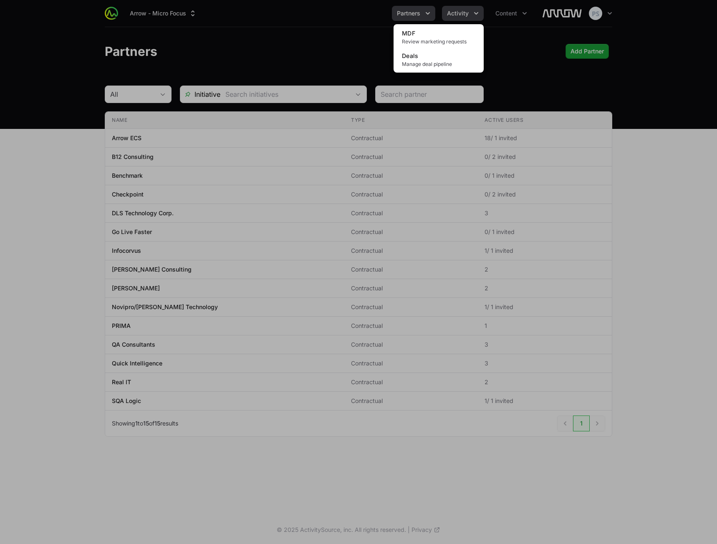
click at [444, 32] on link "MDF Review marketing requests" at bounding box center [438, 37] width 87 height 23
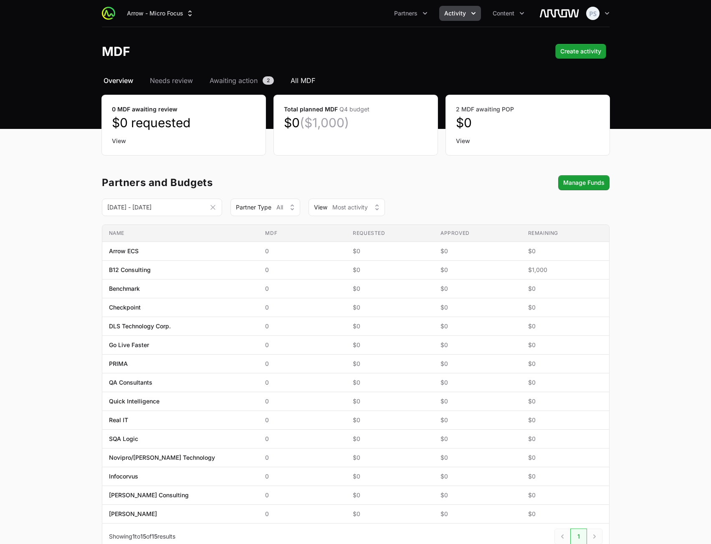
click at [311, 77] on span "All MDF" at bounding box center [303, 81] width 25 height 10
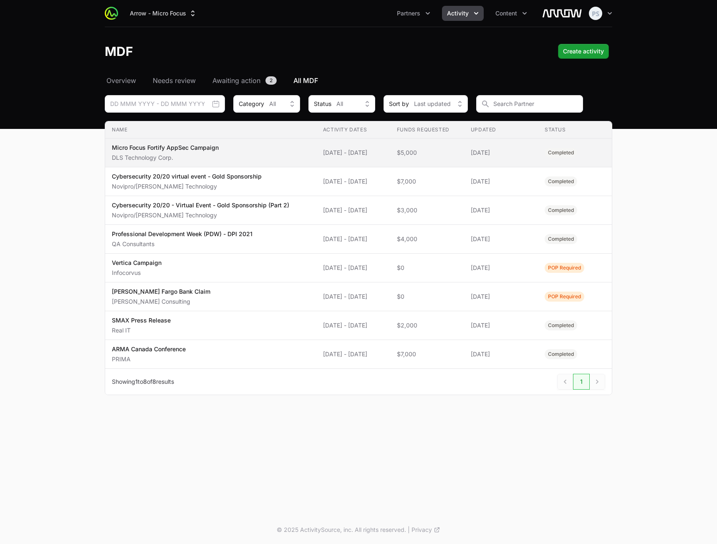
click at [227, 151] on span "Micro Focus Fortify AppSec Campaign DLS Technology Corp." at bounding box center [211, 153] width 198 height 18
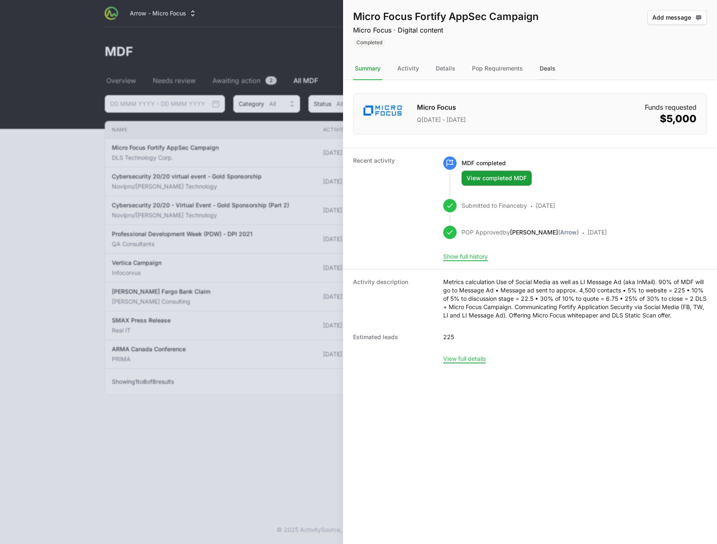
click at [554, 67] on div "Deals" at bounding box center [547, 69] width 19 height 23
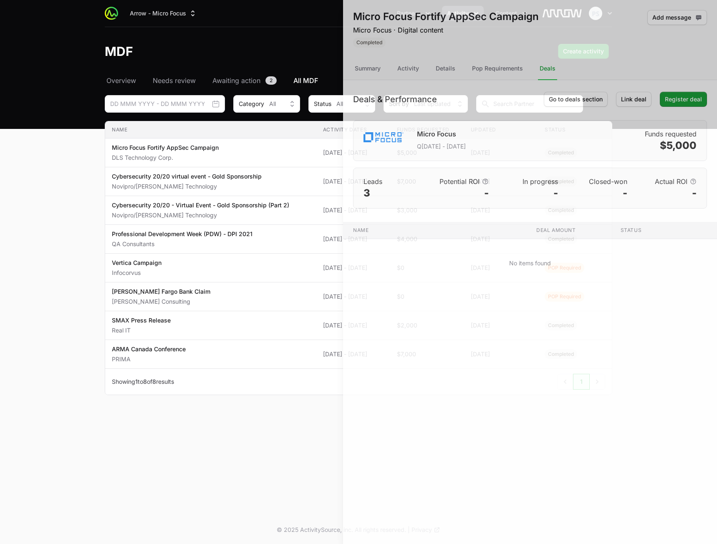
click at [215, 100] on div at bounding box center [358, 272] width 717 height 544
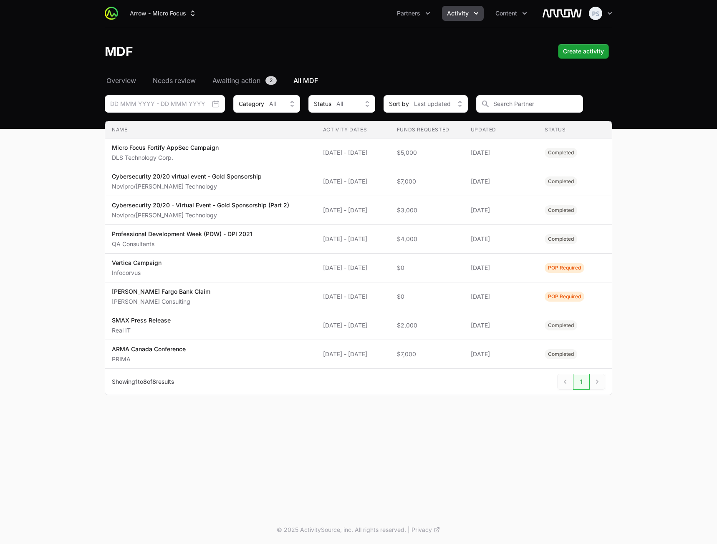
click at [463, 11] on span "Activity" at bounding box center [458, 13] width 22 height 8
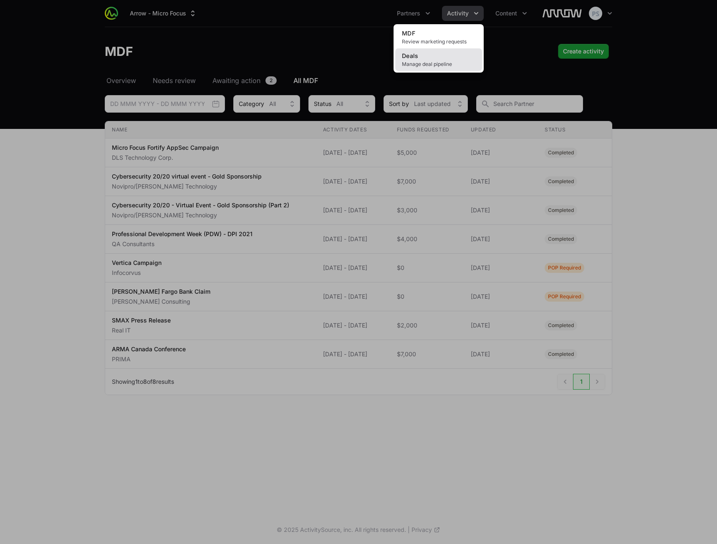
click at [419, 63] on span "Manage deal pipeline" at bounding box center [438, 64] width 73 height 7
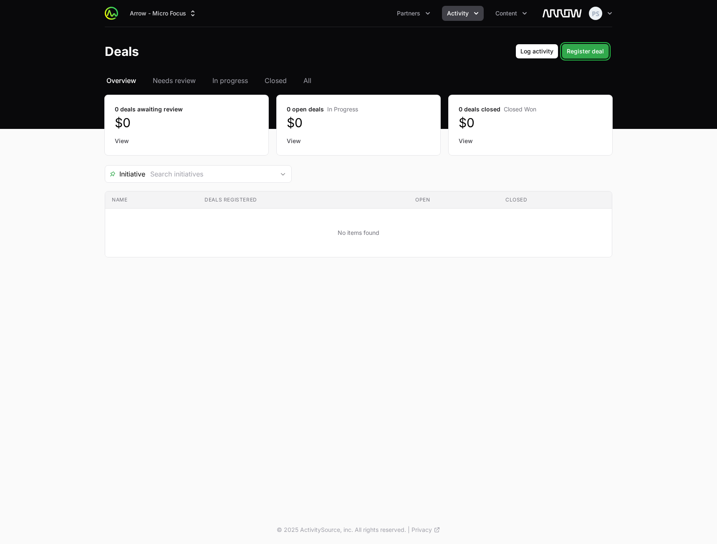
click at [584, 50] on span "Register deal" at bounding box center [585, 51] width 37 height 10
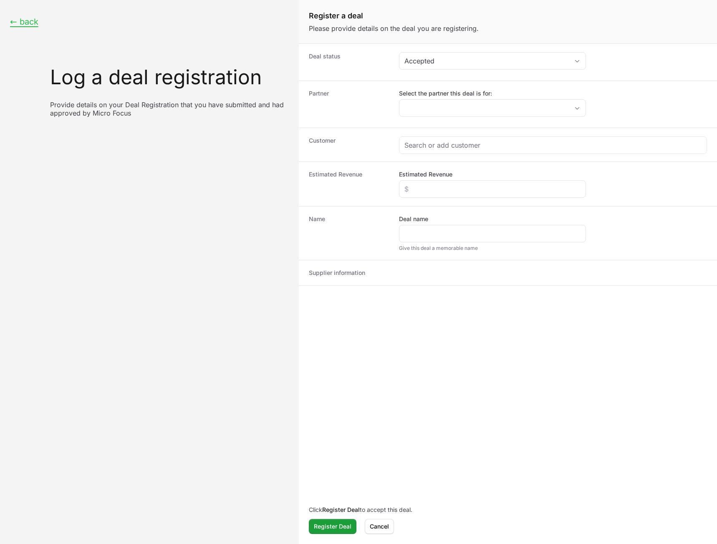
click at [456, 119] on div "Partner Select the partner this deal is for:" at bounding box center [508, 104] width 418 height 47
click at [456, 112] on input "Select the partner this deal is for:" at bounding box center [485, 108] width 170 height 17
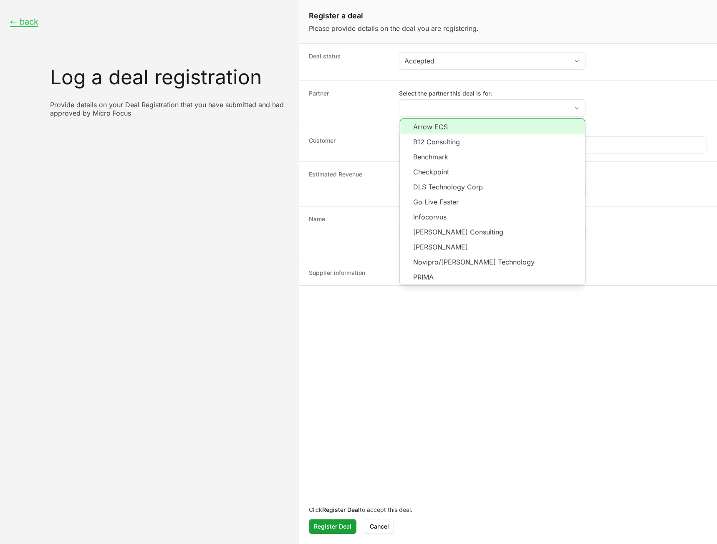
click at [447, 129] on li "Arrow ECS" at bounding box center [492, 127] width 185 height 16
type input "Arrow ECS"
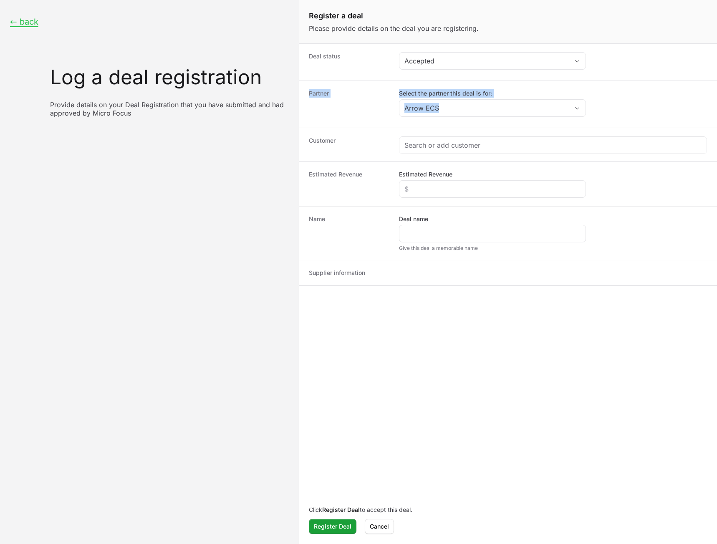
click at [310, 136] on dl "Deal status Accepted Partner Select the partner this deal is for: Arrow ECS Cus…" at bounding box center [508, 165] width 418 height 242
click at [380, 524] on span "Cancel" at bounding box center [379, 527] width 19 height 10
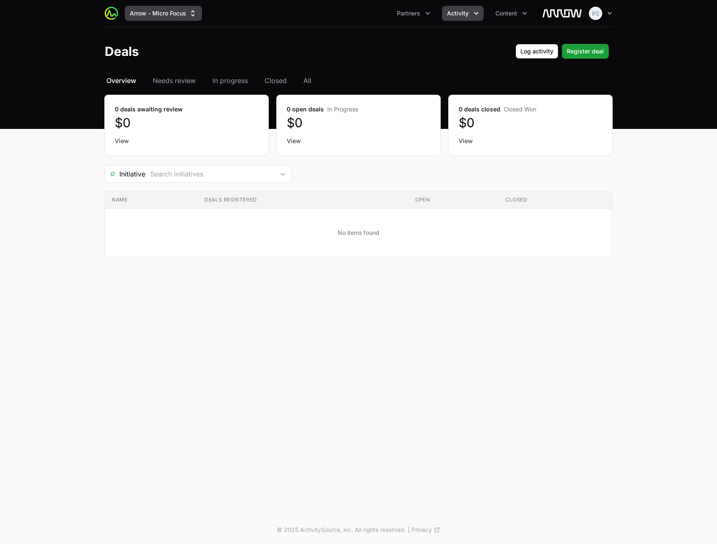
click at [169, 16] on button "Arrow - Micro Focus" at bounding box center [163, 13] width 77 height 15
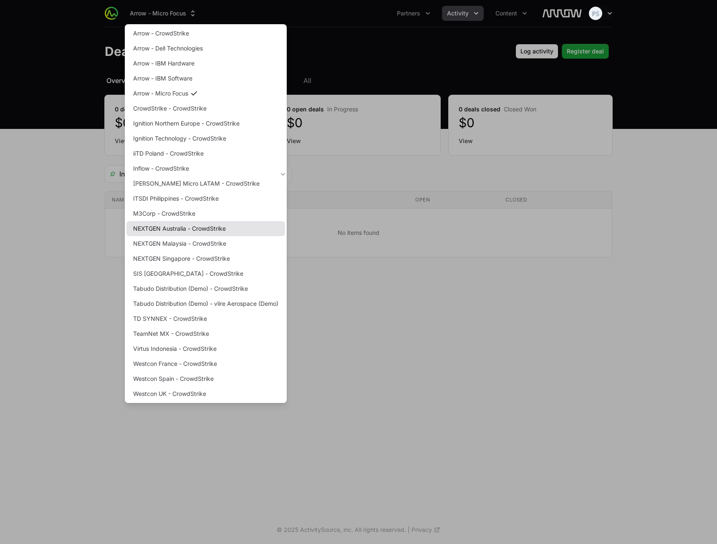
click at [175, 229] on link "NEXTGEN Australia - CrowdStrike" at bounding box center [206, 228] width 159 height 15
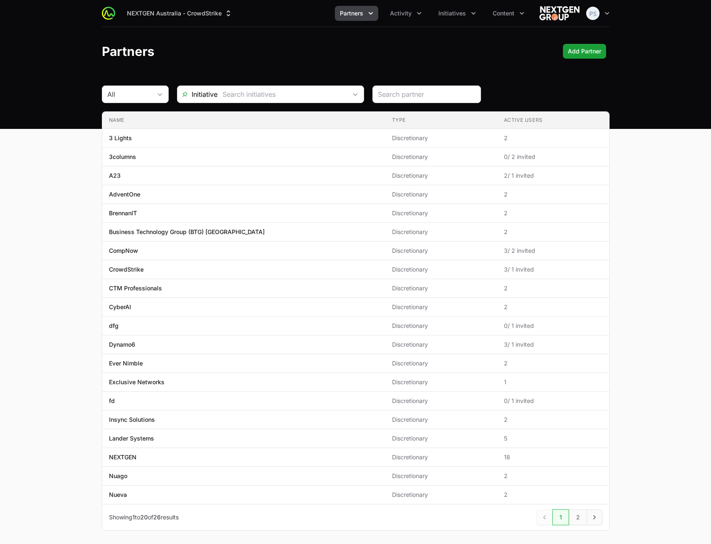
click at [502, 55] on div "Partners Add Partner" at bounding box center [356, 51] width 508 height 15
click at [460, 22] on div "NEXTGEN Australia - CrowdStrike Partners Activity Initiatives Content Open user…" at bounding box center [356, 13] width 508 height 27
click at [448, 18] on button "Partners" at bounding box center [459, 13] width 43 height 15
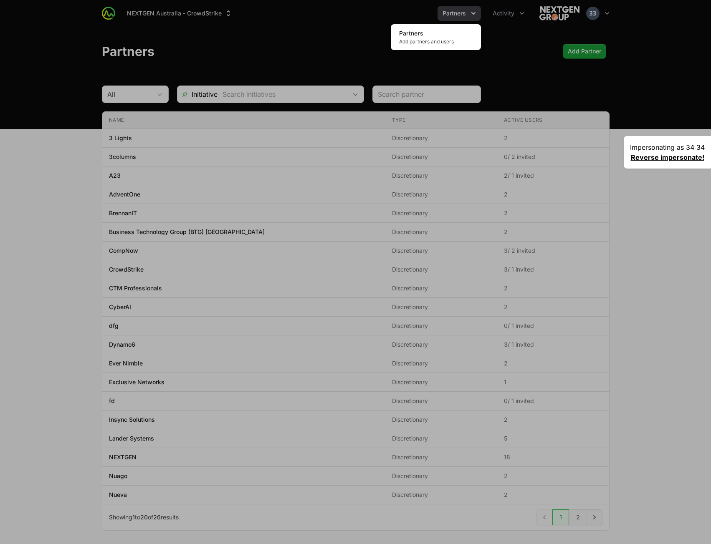
click at [495, 18] on div "Partners menu" at bounding box center [355, 272] width 711 height 544
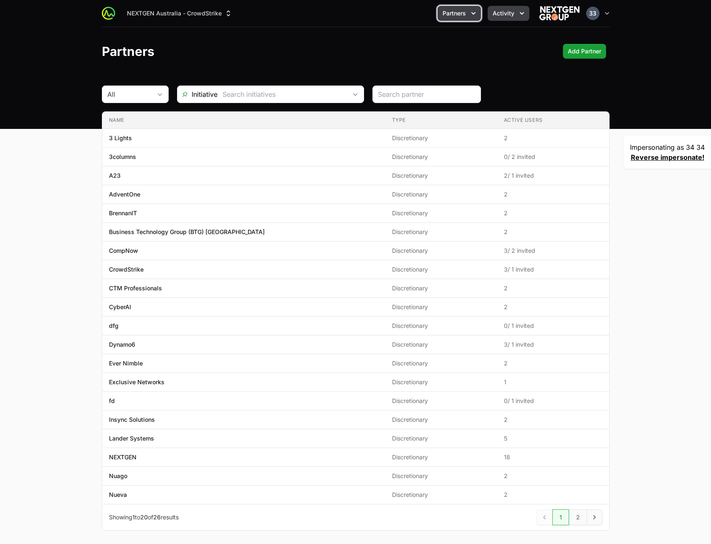
click at [496, 17] on span "Activity" at bounding box center [504, 13] width 22 height 8
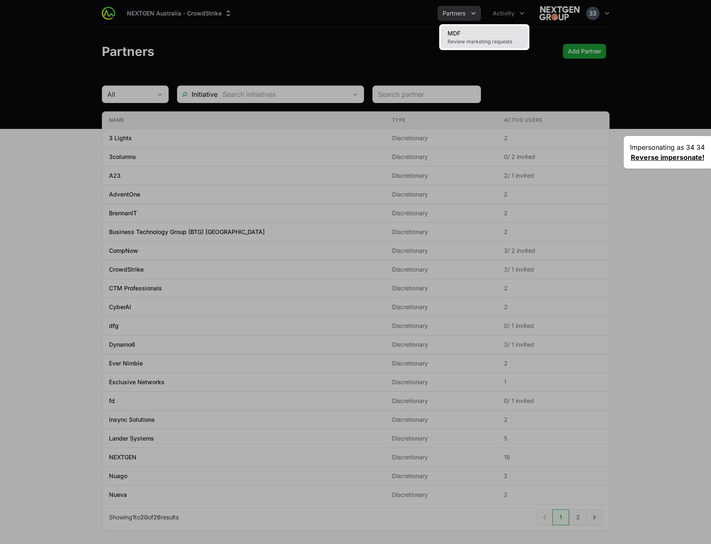
click at [490, 30] on link "MDF Review marketing requests" at bounding box center [484, 37] width 87 height 23
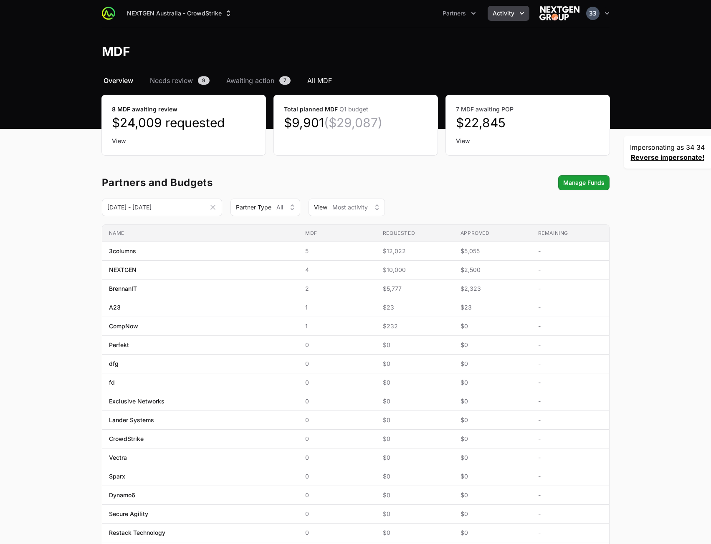
click at [318, 79] on span "All MDF" at bounding box center [319, 81] width 25 height 10
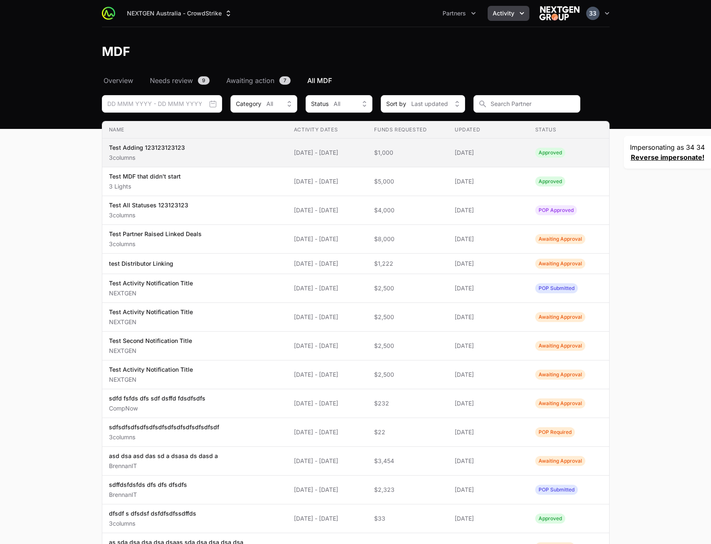
click at [414, 155] on span "$1,000" at bounding box center [407, 153] width 67 height 8
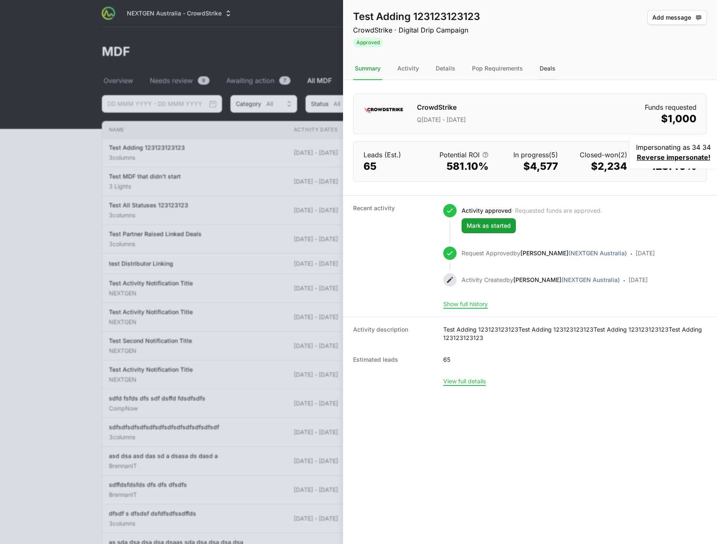
click at [549, 66] on div "Deals" at bounding box center [547, 69] width 19 height 23
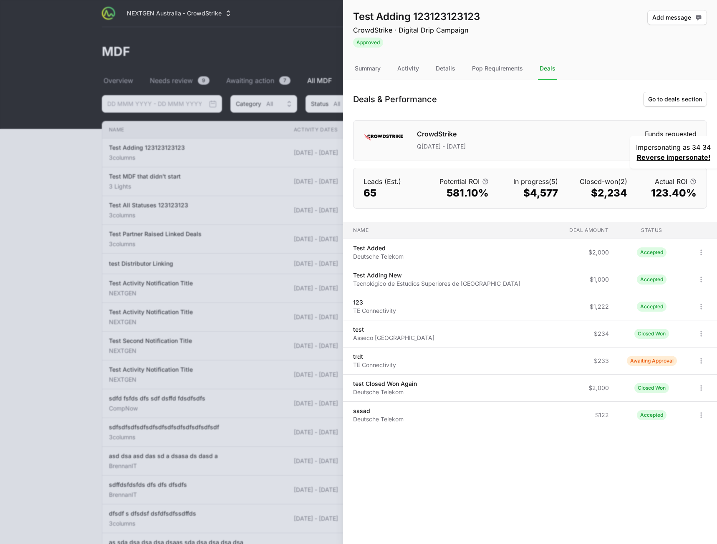
click at [577, 92] on div "Deals & Performance Go to deals section" at bounding box center [530, 99] width 354 height 15
click at [663, 101] on span "Go to deals section" at bounding box center [675, 99] width 54 height 10
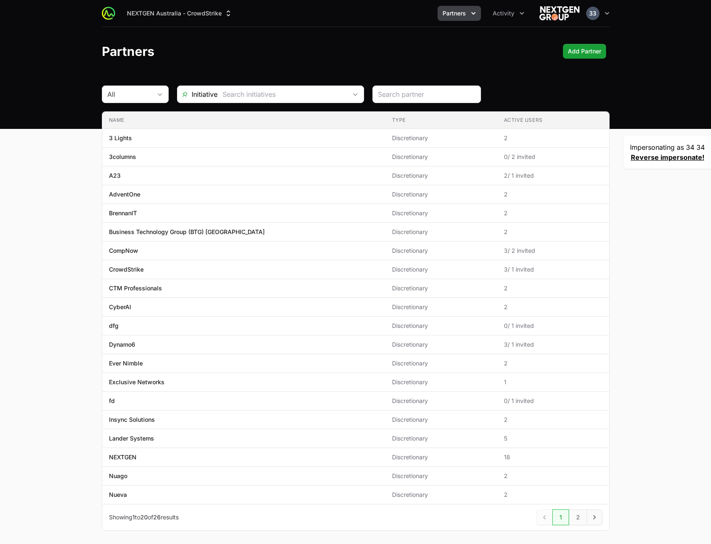
click at [382, 56] on div "Partners Add Partner" at bounding box center [356, 51] width 508 height 15
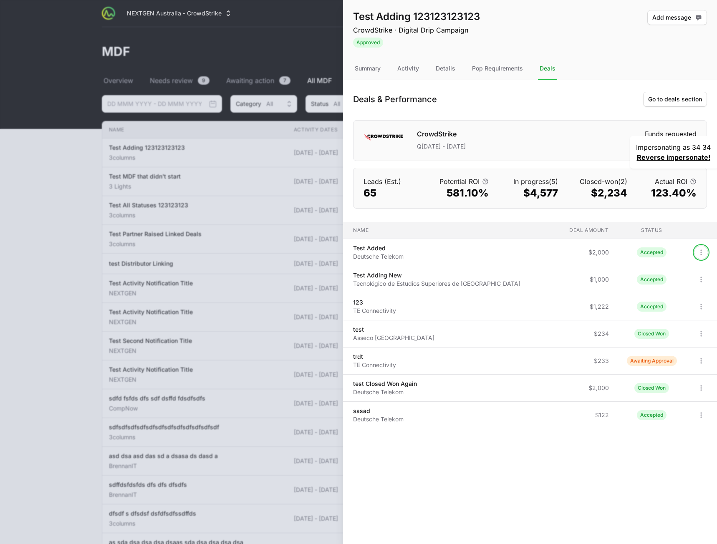
click at [697, 248] on button "Open options" at bounding box center [701, 252] width 13 height 13
click at [701, 248] on body "NEXTGEN Australia - CrowdStrike Partners Activity Open user menu Open main menu…" at bounding box center [358, 390] width 717 height 781
click at [701, 253] on icon "Open options" at bounding box center [701, 252] width 1 height 5
click at [699, 254] on body "NEXTGEN Australia - CrowdStrike Partners Activity Open user menu Open main menu…" at bounding box center [358, 390] width 717 height 781
click at [699, 253] on icon "Open options" at bounding box center [701, 252] width 8 height 8
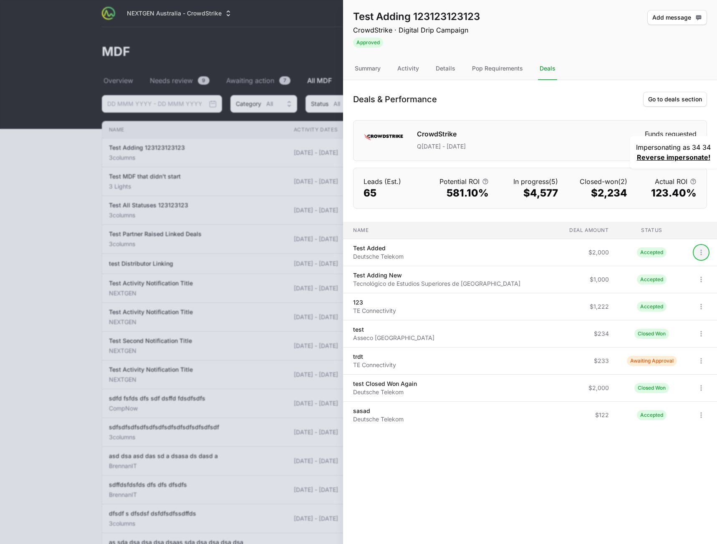
drag, startPoint x: 608, startPoint y: 499, endPoint x: 651, endPoint y: 473, distance: 49.4
click at [608, 498] on body "NEXTGEN Australia - CrowdStrike Partners Activity Open user menu Open main menu…" at bounding box center [358, 390] width 717 height 781
click at [701, 413] on icon "Open options" at bounding box center [701, 415] width 8 height 8
click at [603, 453] on body "NEXTGEN Australia - CrowdStrike Partners Activity Open user menu Open main menu…" at bounding box center [358, 390] width 717 height 781
click at [653, 460] on div "Test Adding 123123123123 CrowdStrike · Digital Drip Campaign Approved Add messa…" at bounding box center [530, 272] width 374 height 544
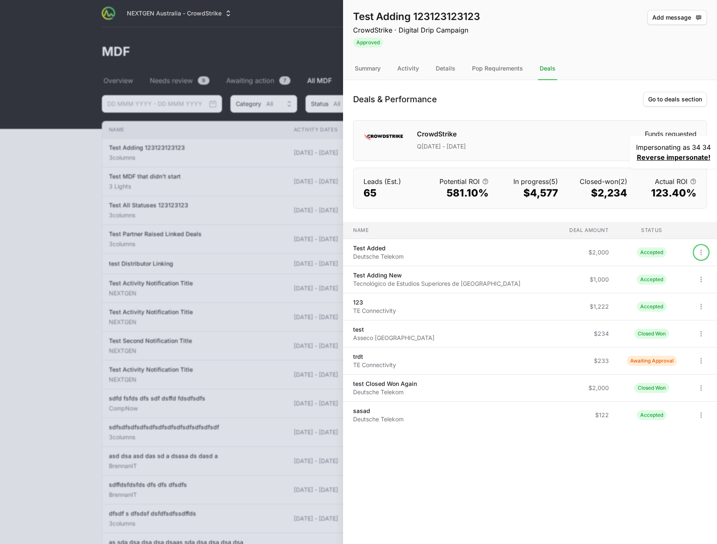
click at [699, 256] on icon "Open options" at bounding box center [701, 252] width 8 height 8
click at [520, 522] on body "NEXTGEN Australia - CrowdStrike Partners Activity Open user menu Open main menu…" at bounding box center [358, 390] width 717 height 781
click at [520, 509] on div "Test Adding 123123123123 CrowdStrike · Digital Drip Campaign Approved Add messa…" at bounding box center [530, 272] width 374 height 544
